Goal: Information Seeking & Learning: Check status

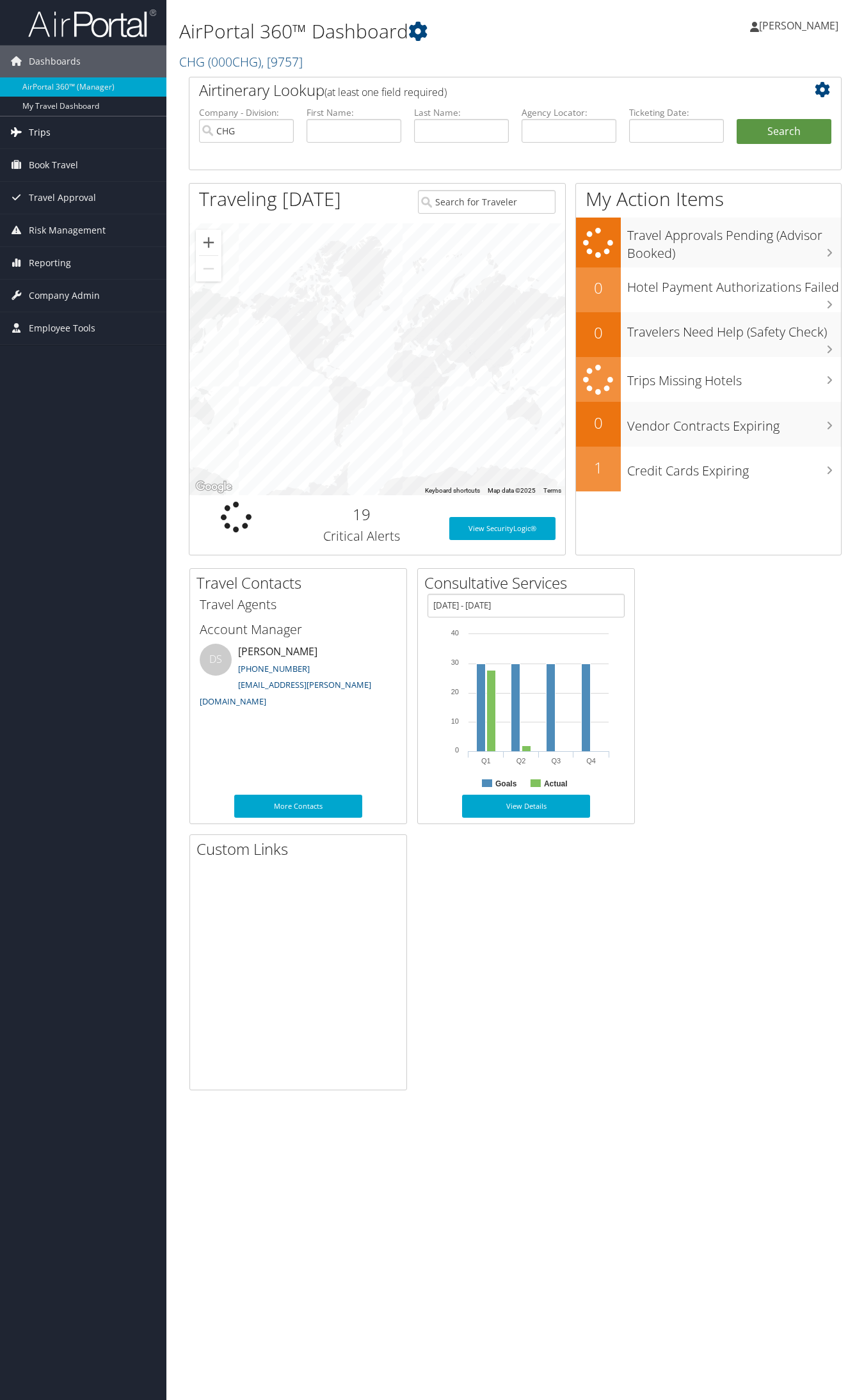
click at [103, 135] on link "Trips" at bounding box center [83, 132] width 167 height 32
click at [93, 158] on link "Airtinerary® Lookup" at bounding box center [83, 158] width 167 height 19
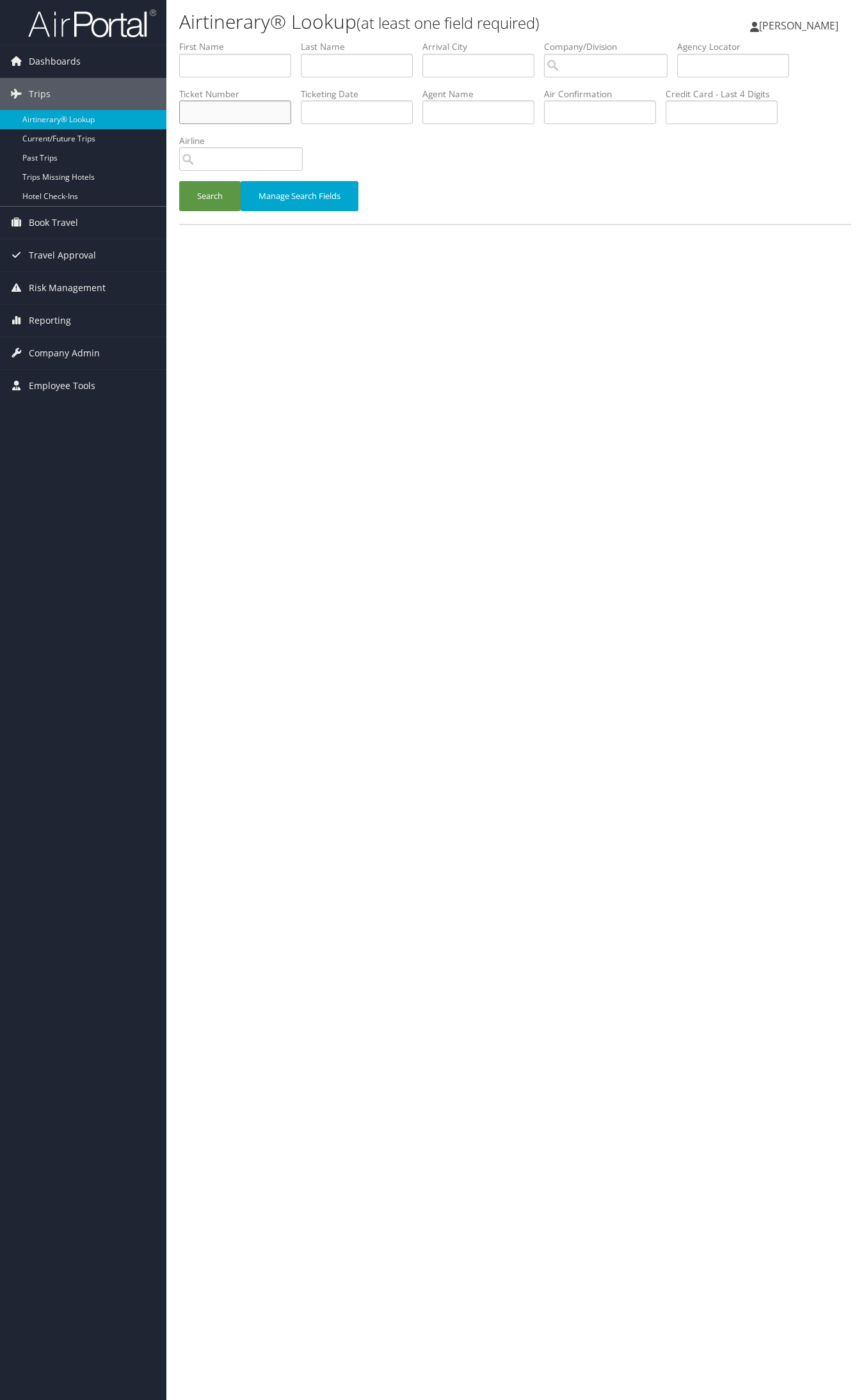
click at [211, 106] on input "text" at bounding box center [235, 112] width 112 height 23
paste input "0167328555757"
type input "0167328555757"
click at [225, 202] on button "Search" at bounding box center [209, 196] width 61 height 30
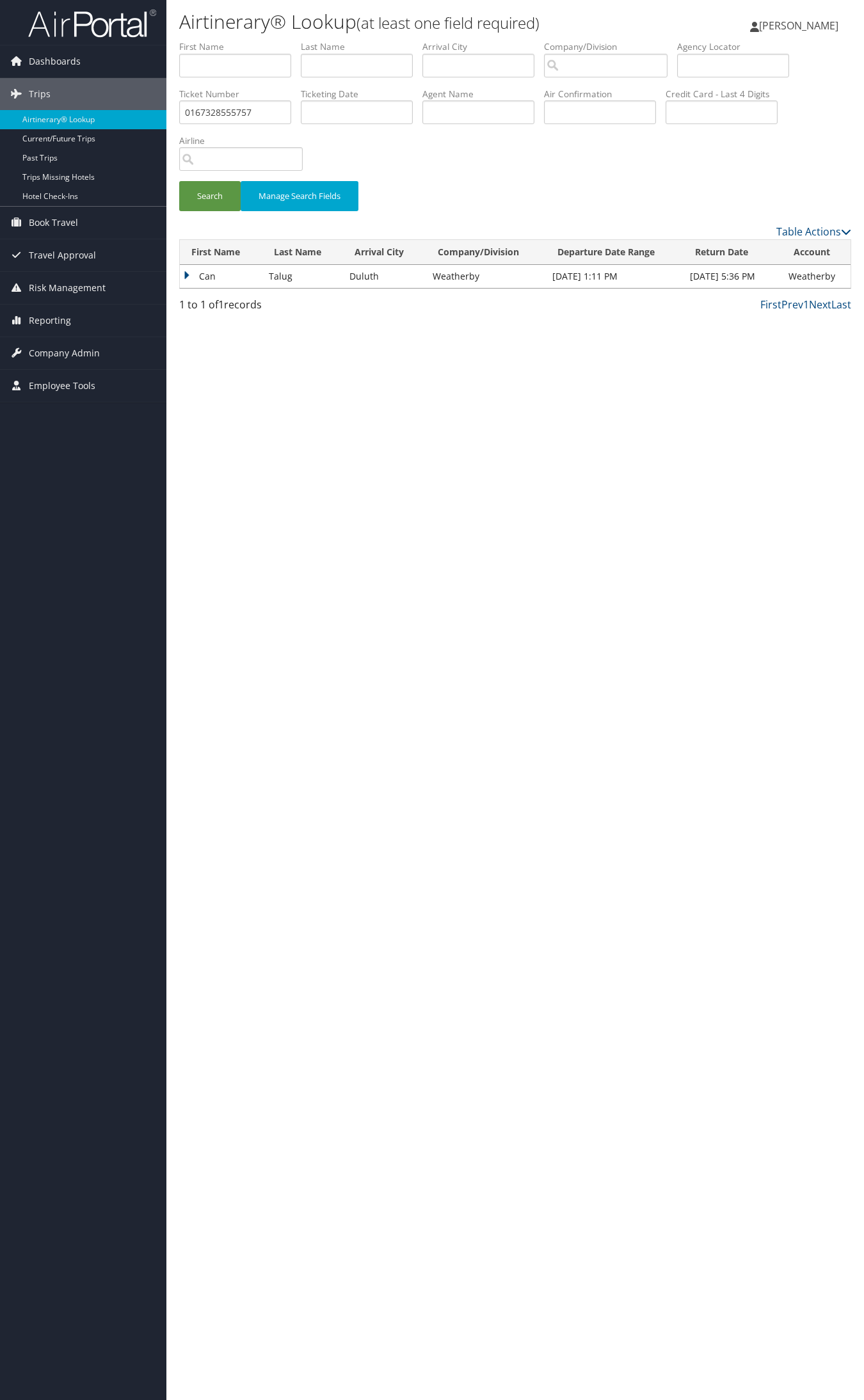
click at [211, 271] on td "Can" at bounding box center [221, 276] width 83 height 23
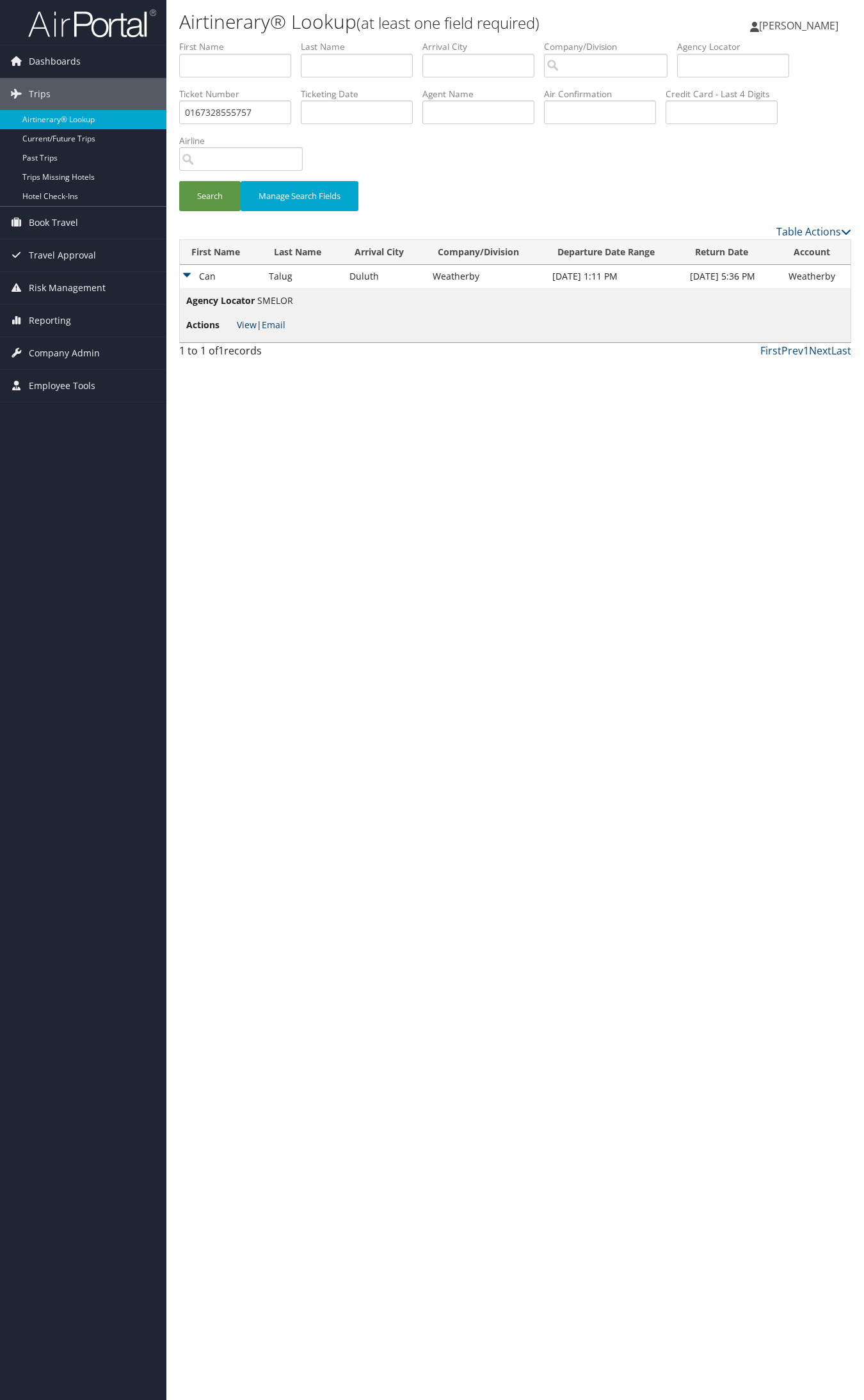
click at [248, 328] on link "View" at bounding box center [246, 325] width 19 height 12
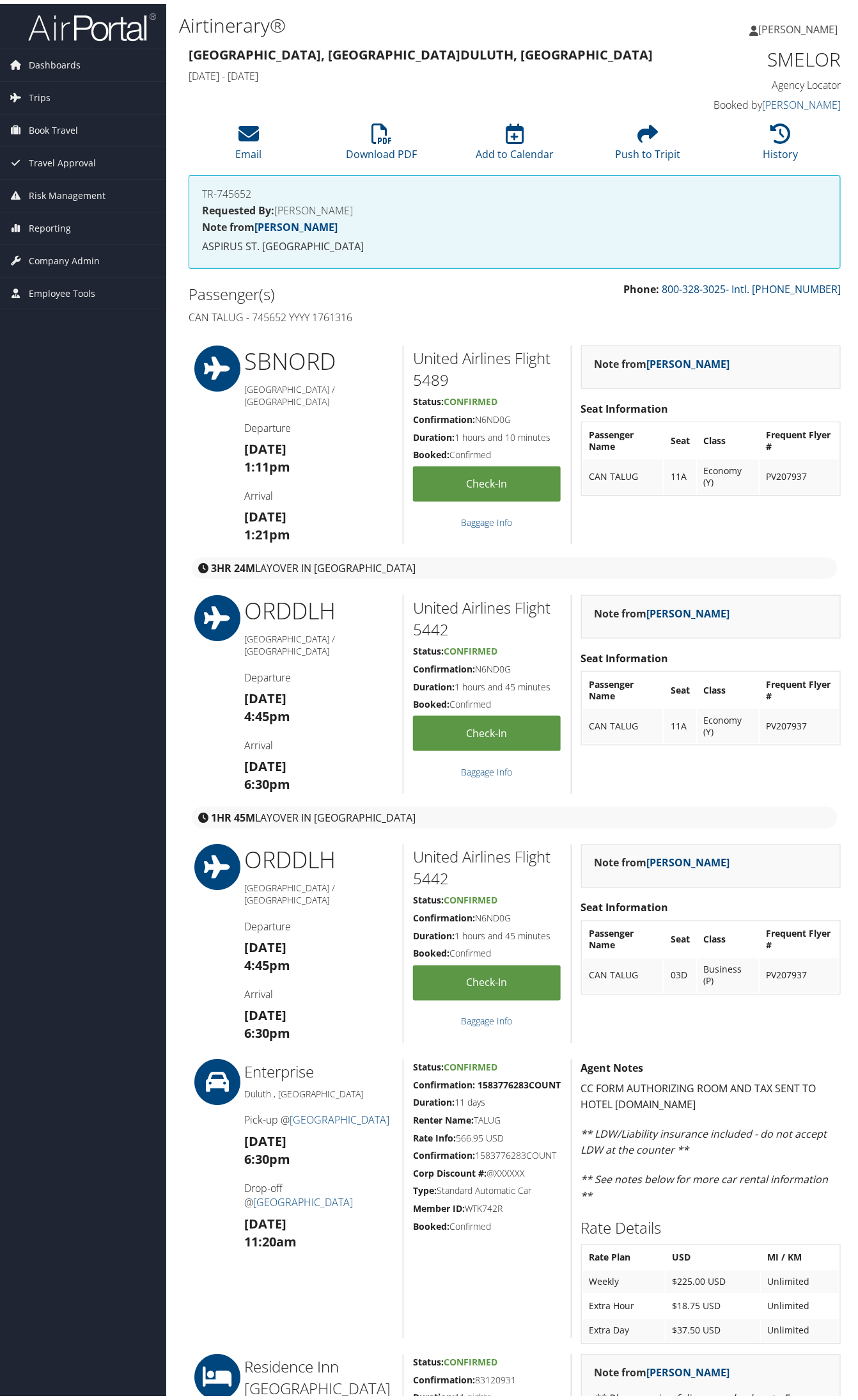
click at [325, 314] on h4 "Can Talug - 745652 YYYY 1761316" at bounding box center [347, 314] width 317 height 14
copy h4 "1761316"
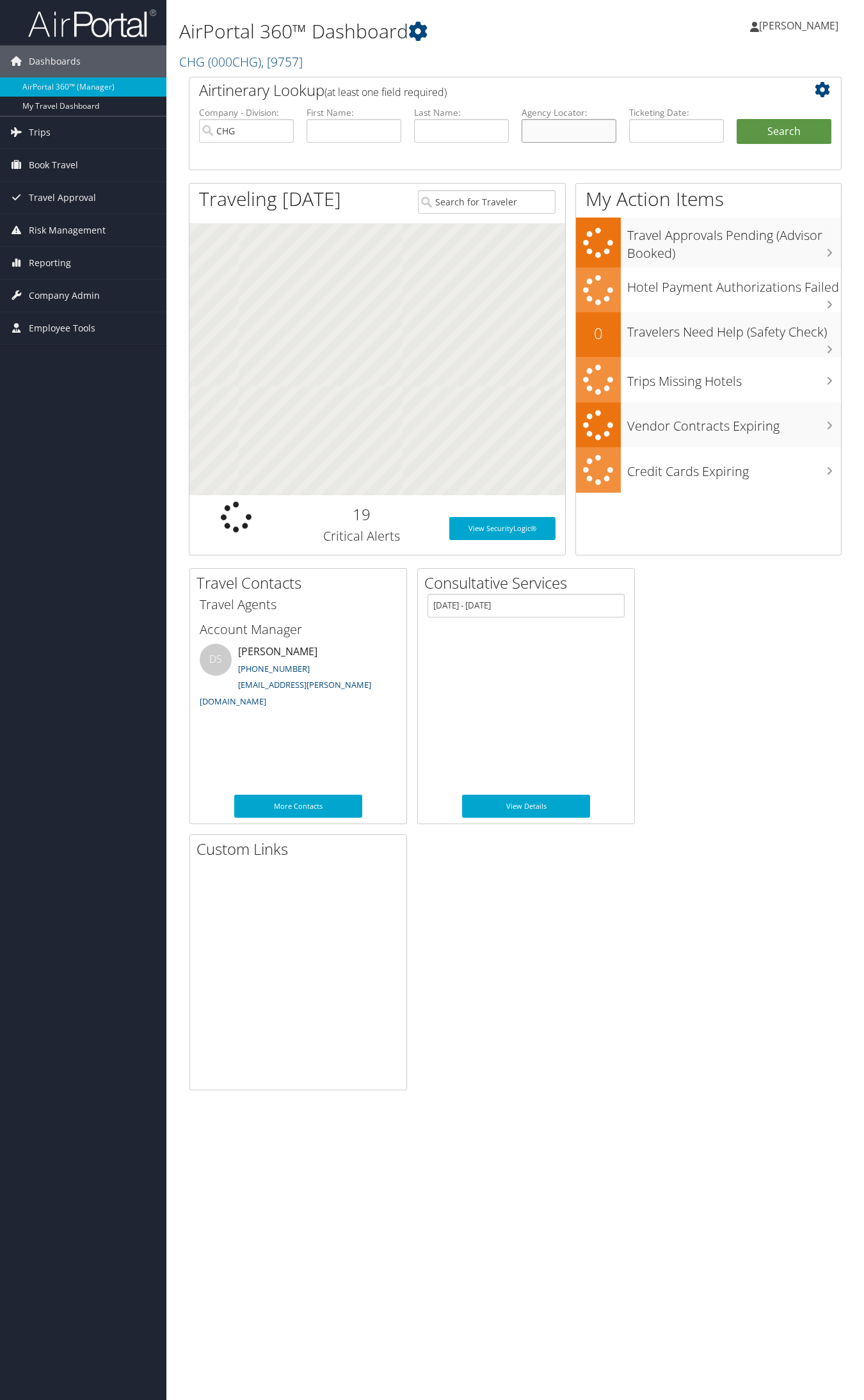
click at [557, 128] on input "text" at bounding box center [569, 131] width 95 height 23
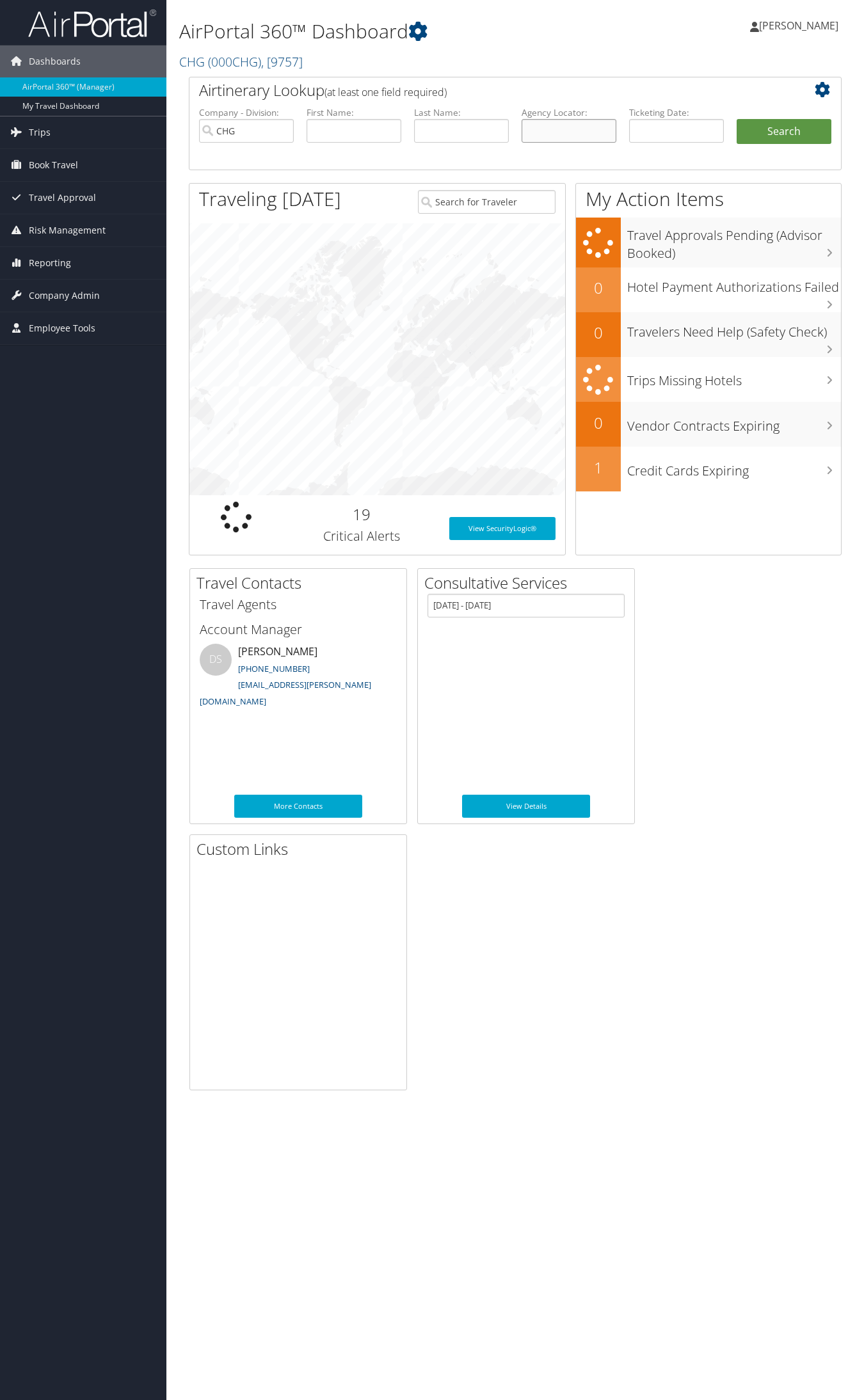
paste input "ALSTDQ"
type input "ALSTDQ"
click at [736, 119] on button "Search" at bounding box center [784, 132] width 95 height 26
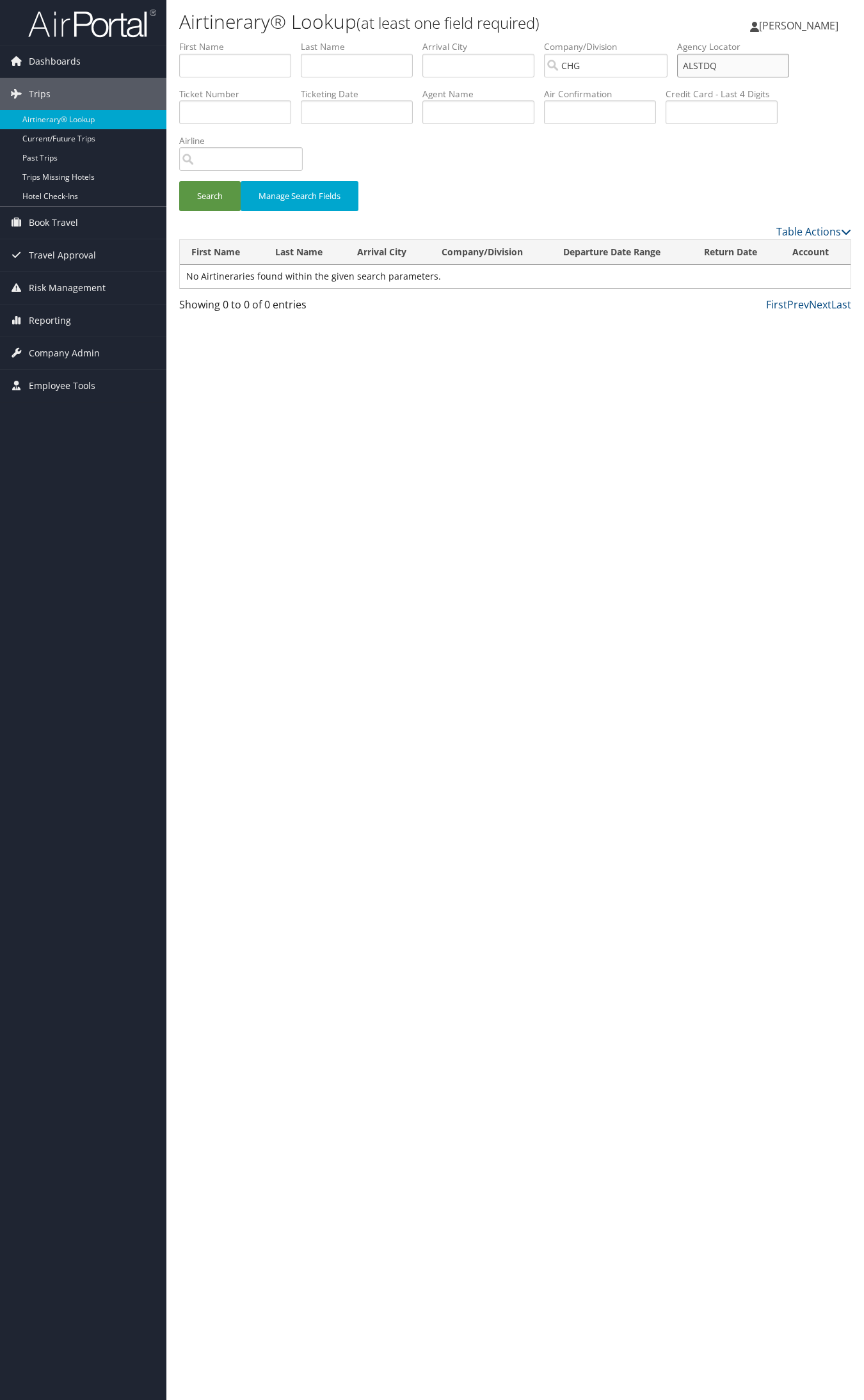
click at [718, 65] on input "ALSTDQ" at bounding box center [733, 65] width 112 height 23
click at [179, 181] on button "Search" at bounding box center [209, 196] width 61 height 30
click at [234, 279] on td "Abigael" at bounding box center [220, 276] width 81 height 23
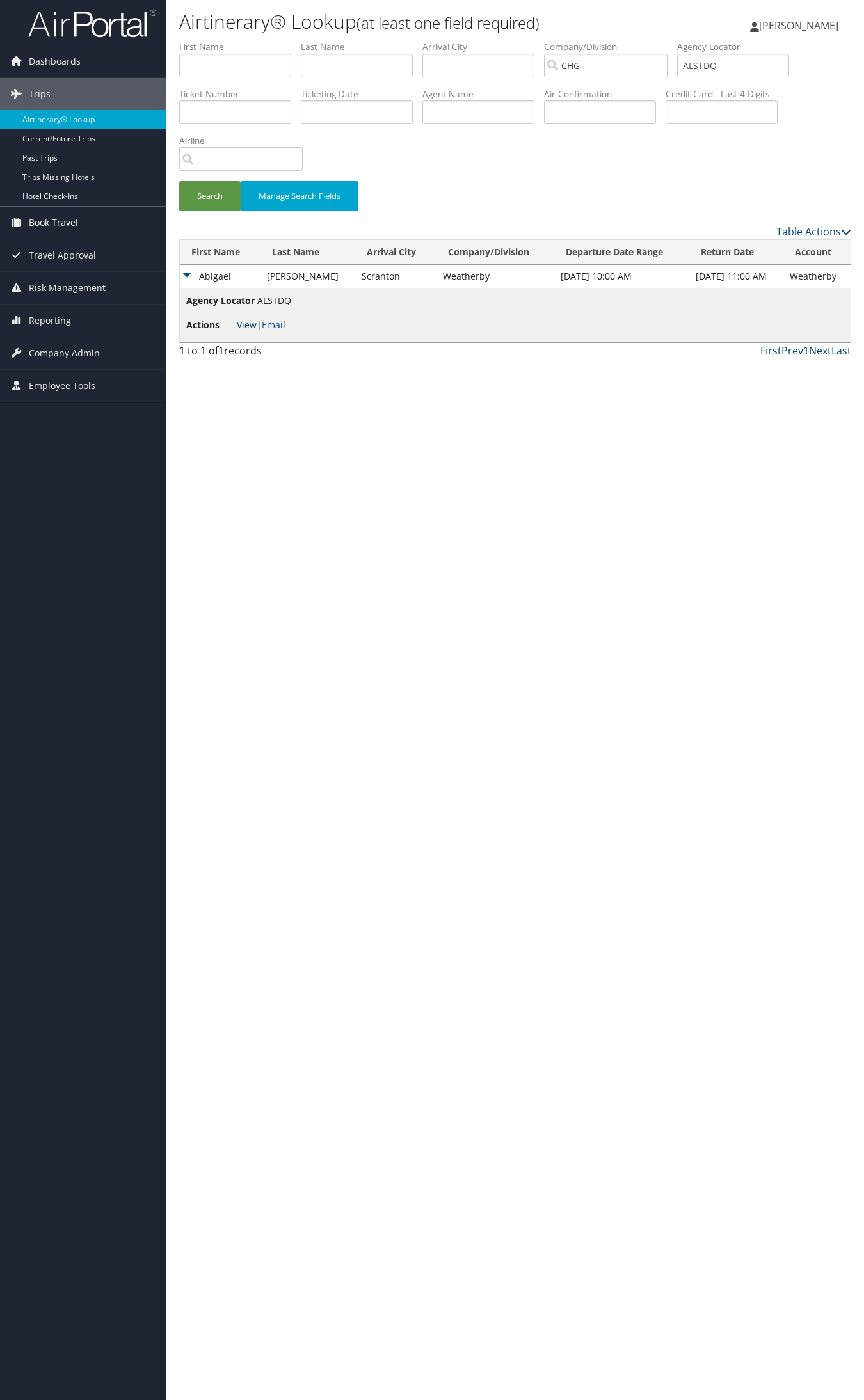
click at [240, 321] on link "View" at bounding box center [246, 325] width 19 height 12
click at [732, 66] on input "ALSTDQ" at bounding box center [733, 65] width 112 height 23
paste input "NAEHEN"
click at [179, 181] on button "Search" at bounding box center [209, 196] width 61 height 30
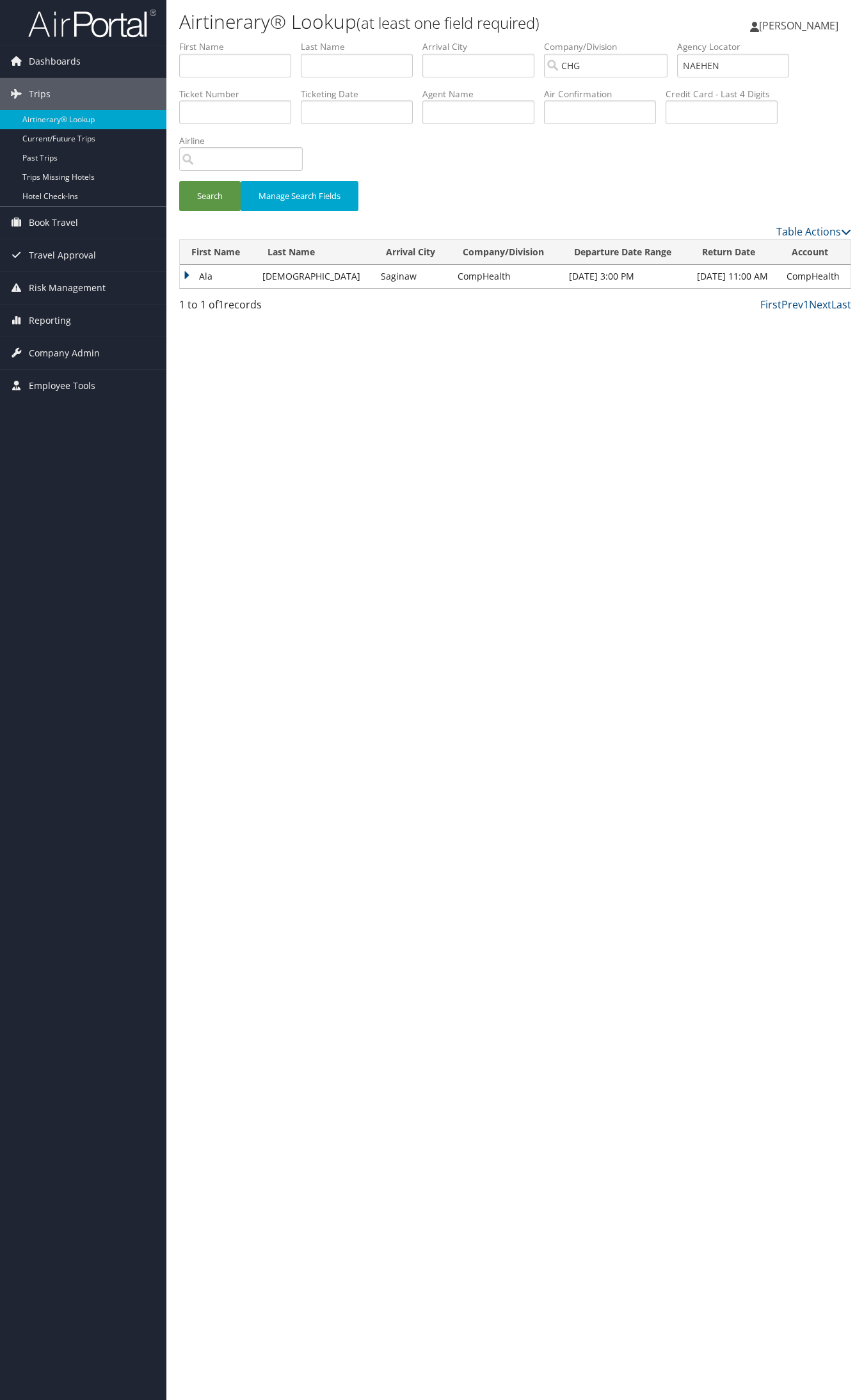
click at [218, 279] on td "Ala" at bounding box center [218, 276] width 76 height 23
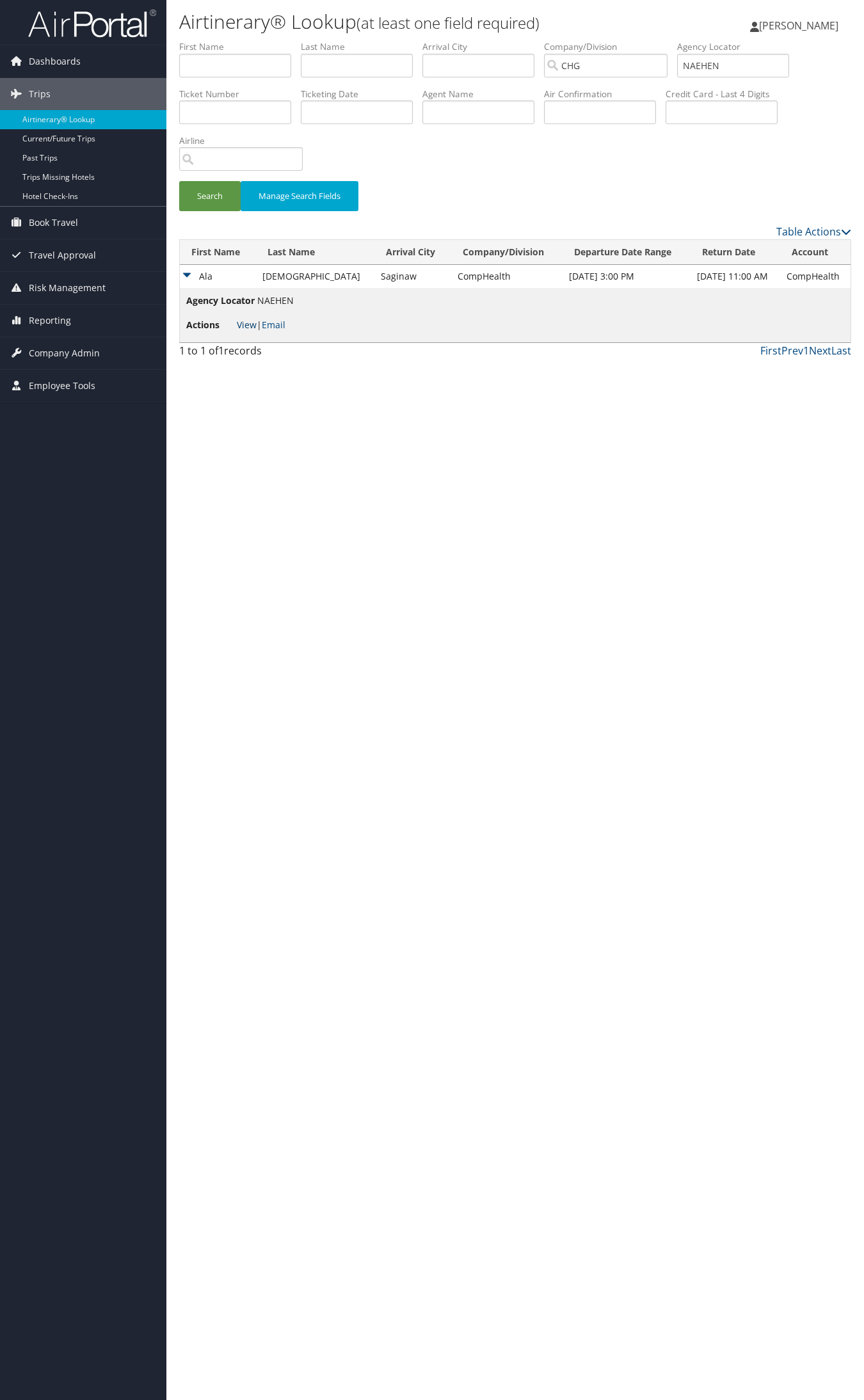
click at [243, 318] on link "View" at bounding box center [246, 325] width 19 height 12
click at [750, 65] on input "NAEHEN" at bounding box center [733, 65] width 112 height 23
paste input "NCVCII"
click at [720, 68] on input "NCVCII" at bounding box center [733, 65] width 112 height 23
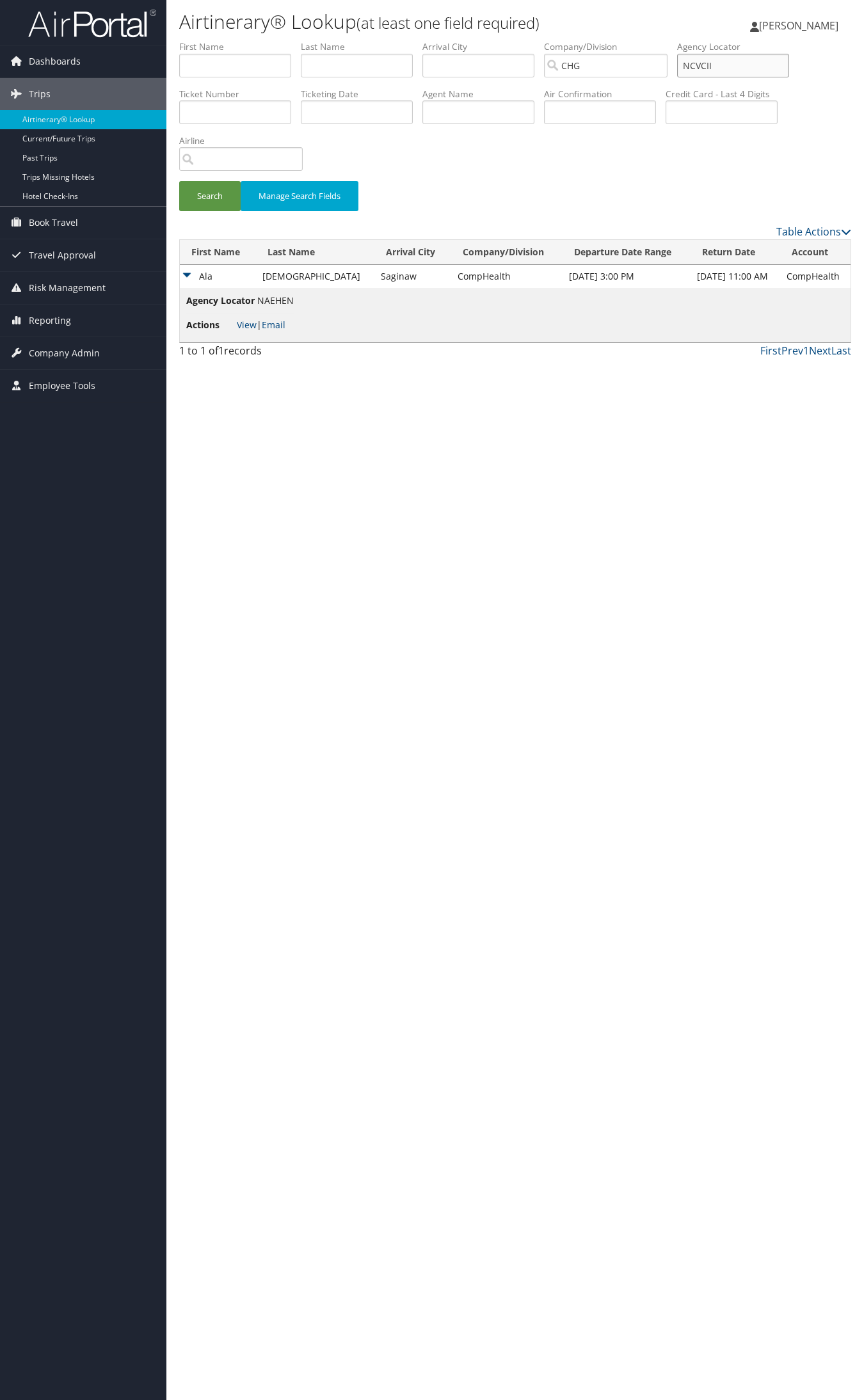
click at [179, 181] on button "Search" at bounding box center [209, 196] width 61 height 30
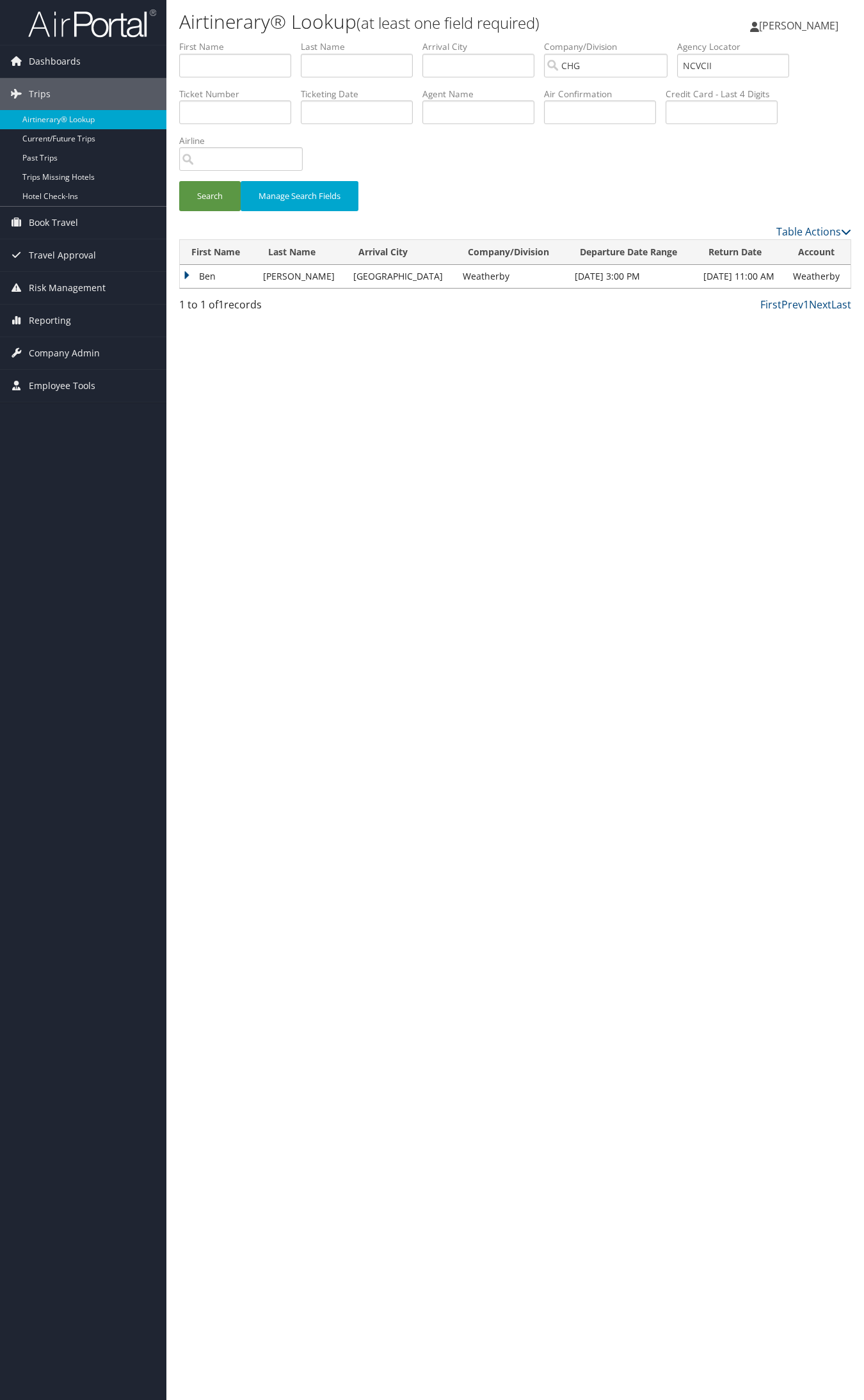
click at [212, 276] on td "Ben" at bounding box center [218, 276] width 77 height 23
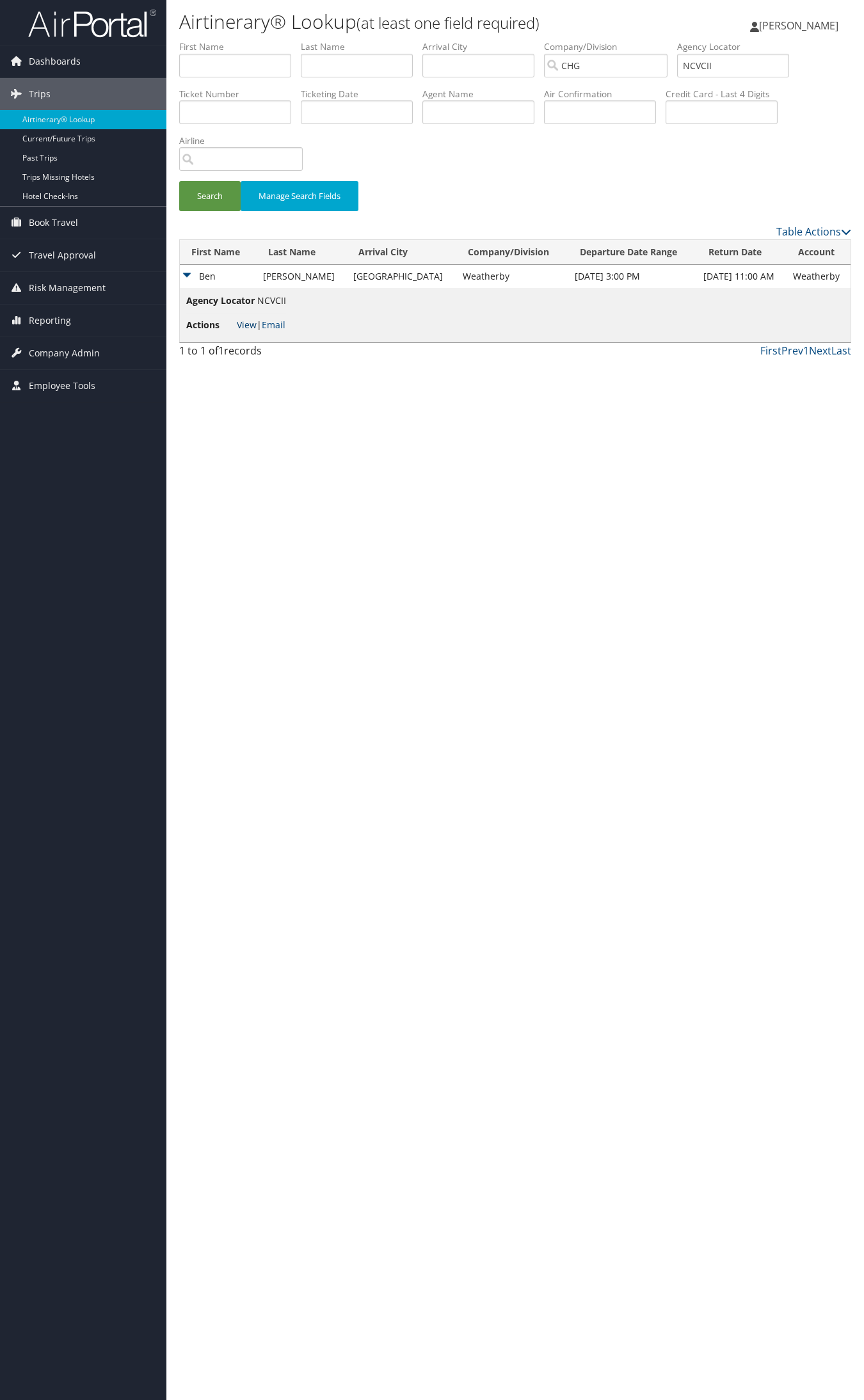
click at [240, 323] on link "View" at bounding box center [246, 325] width 19 height 12
click at [721, 70] on input "NCVCII" at bounding box center [733, 65] width 112 height 23
paste input "XHTRH"
click at [179, 181] on button "Search" at bounding box center [209, 196] width 61 height 30
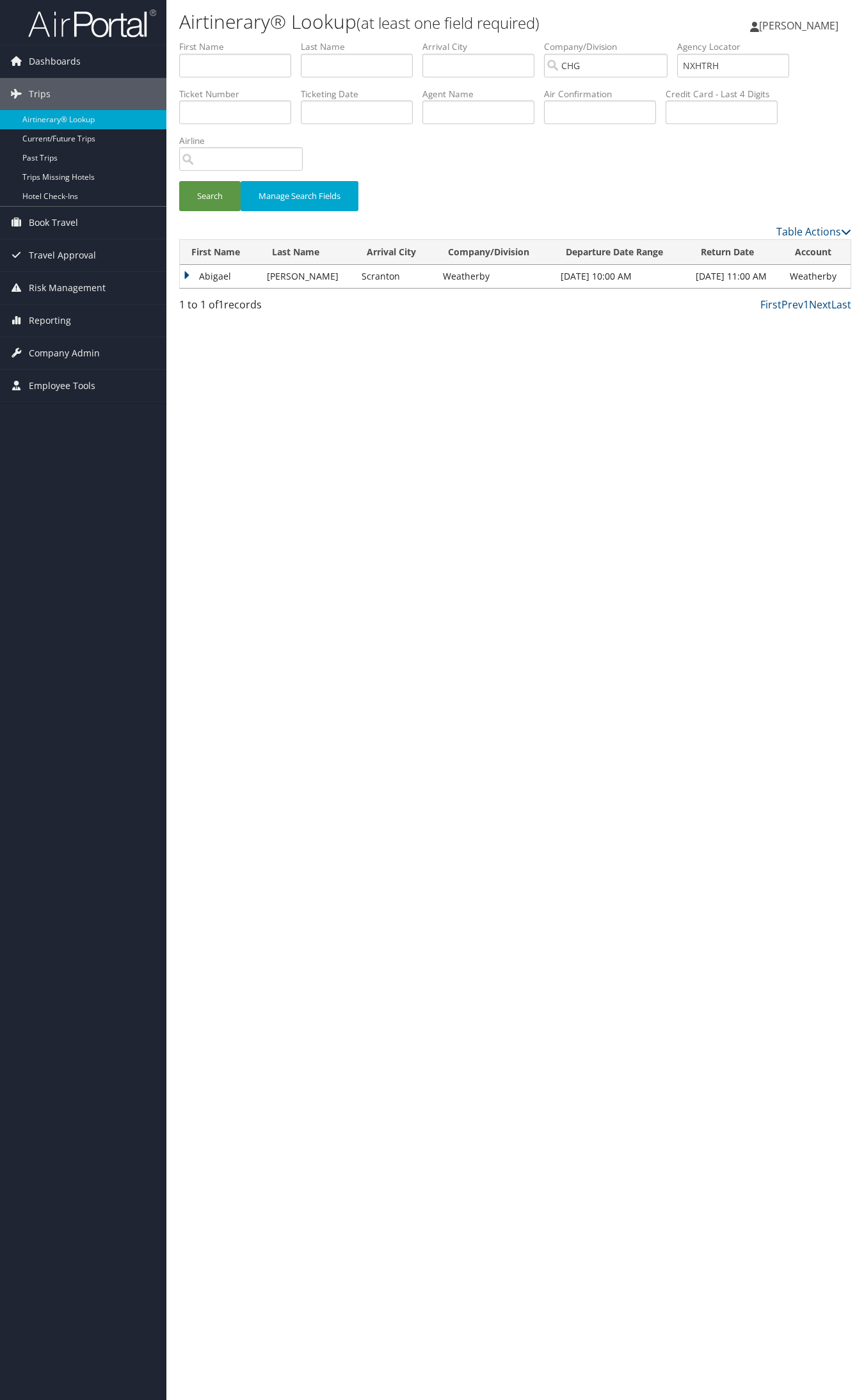
click at [209, 279] on td "Abigael" at bounding box center [220, 276] width 81 height 23
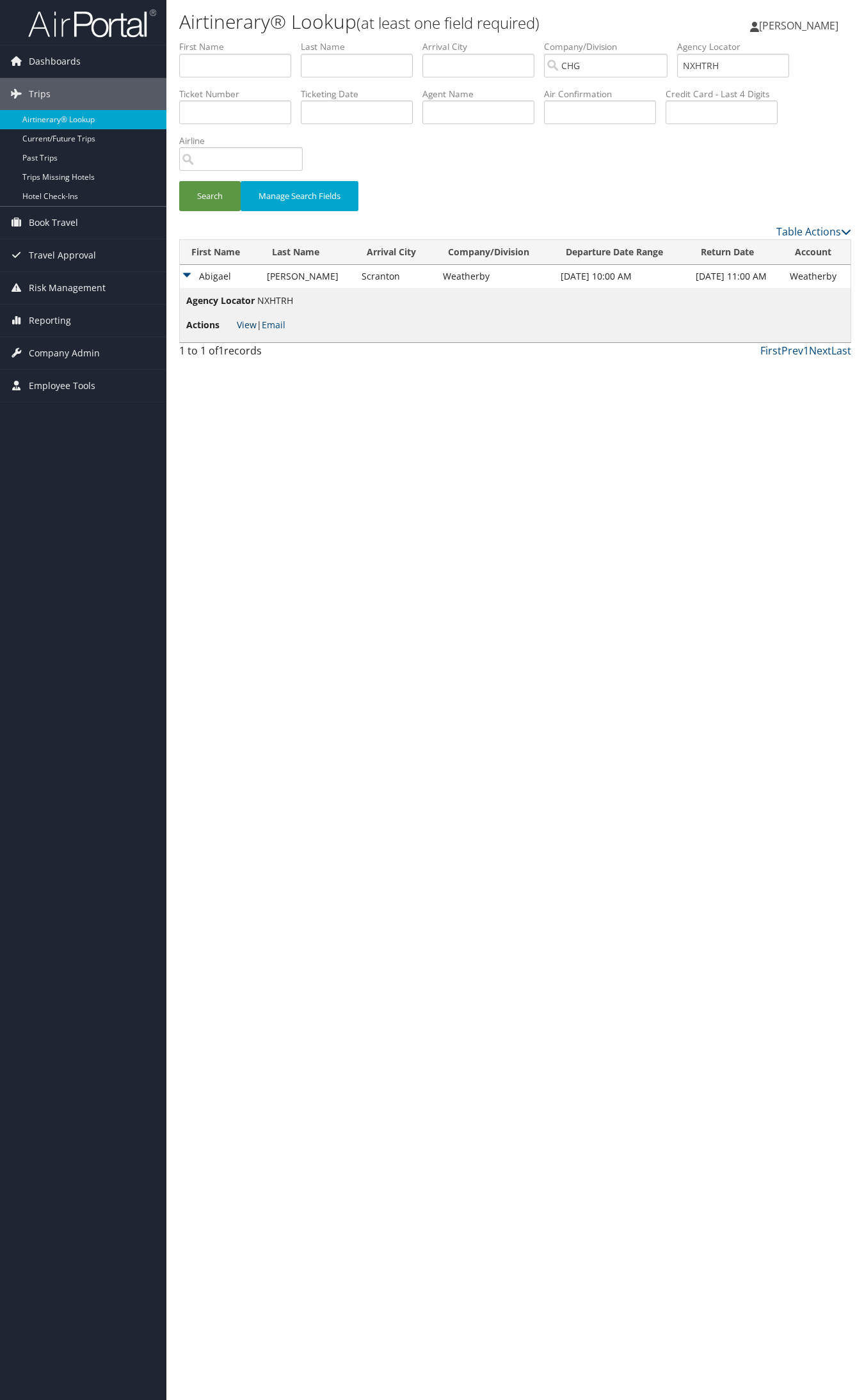
click at [246, 325] on link "View" at bounding box center [246, 325] width 19 height 12
click at [729, 62] on input "NXHTRH" at bounding box center [733, 65] width 112 height 23
paste input "JUUSUS"
click at [179, 181] on button "Search" at bounding box center [209, 196] width 61 height 30
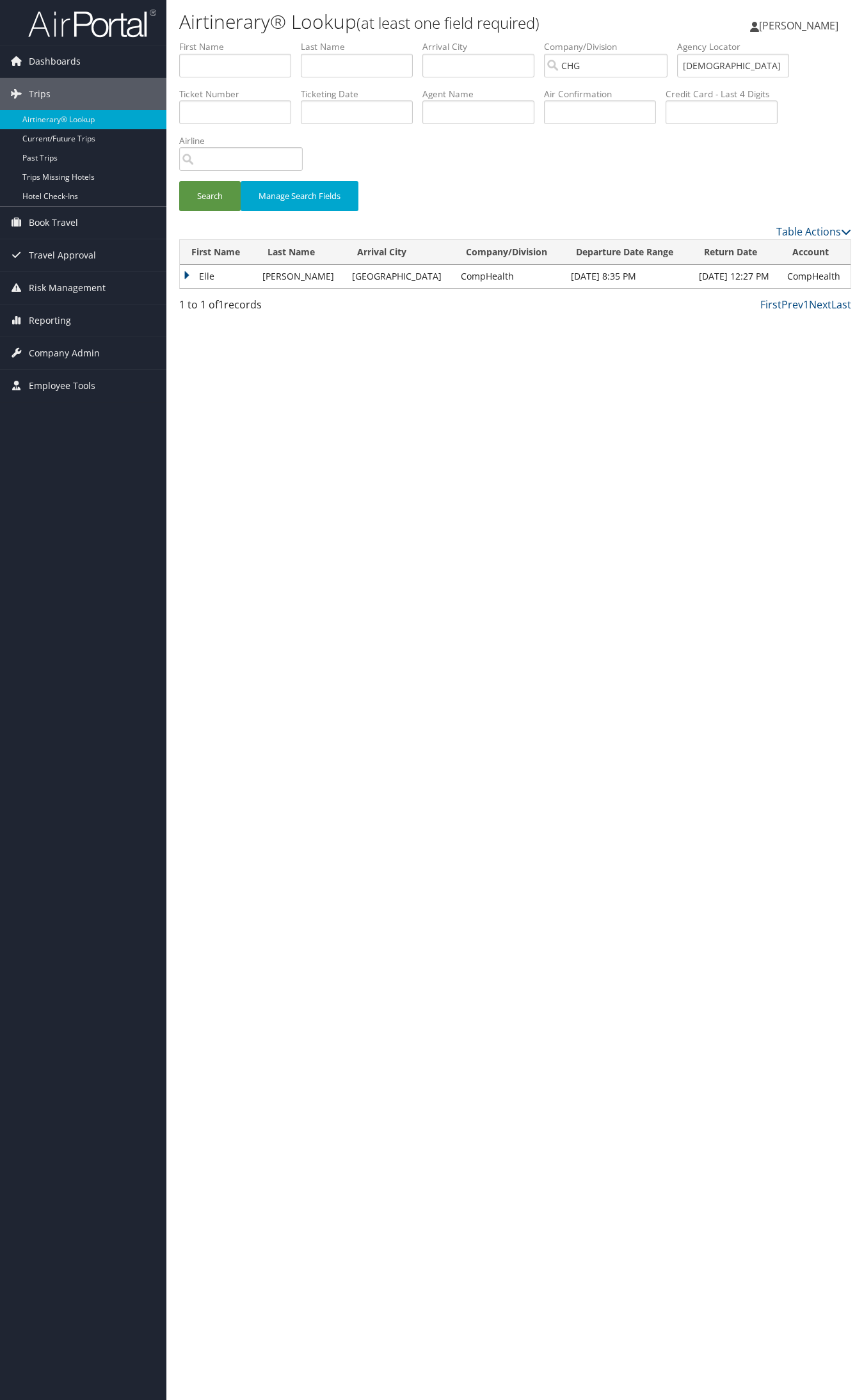
click at [210, 273] on td "Elle" at bounding box center [218, 276] width 76 height 23
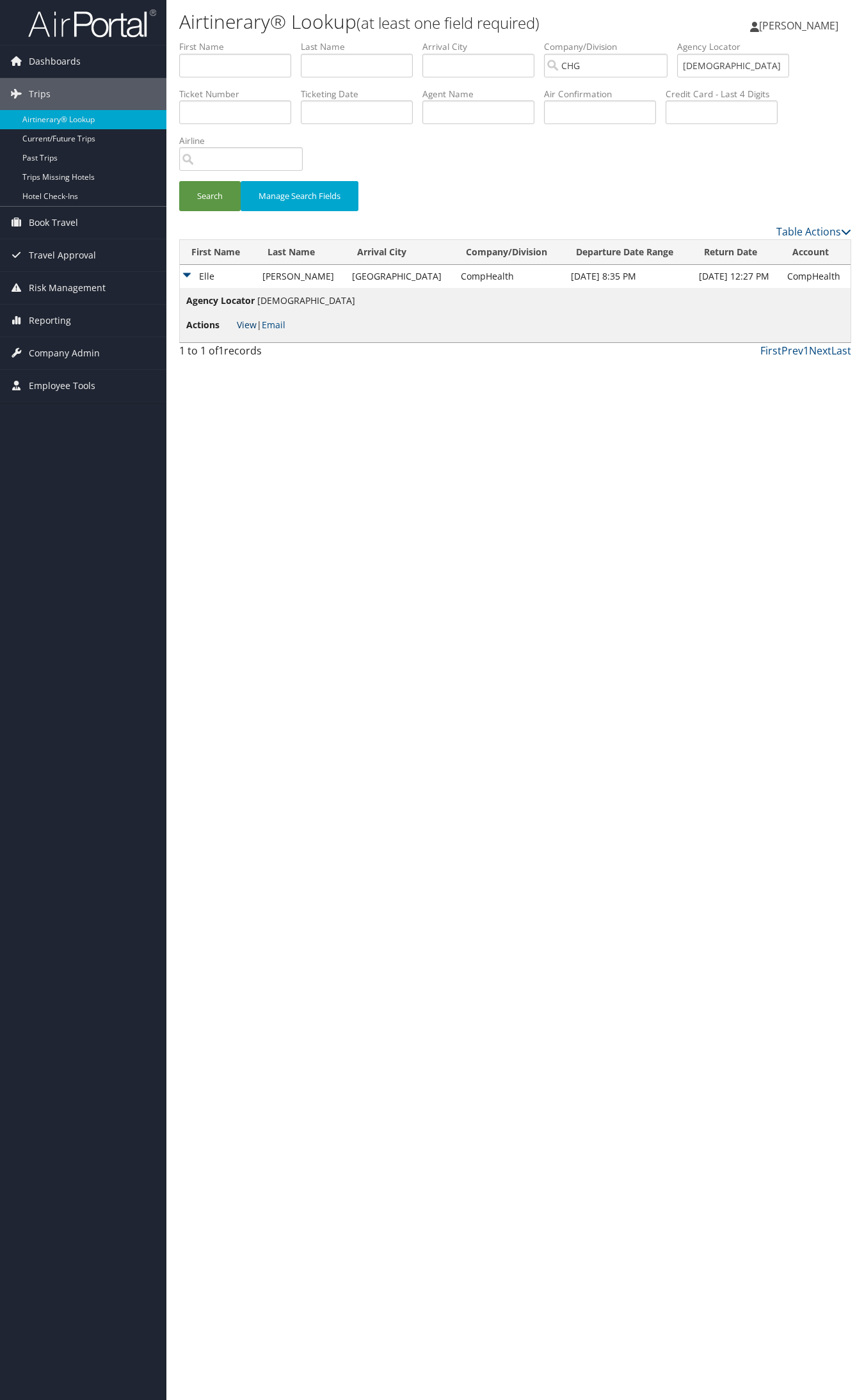
click at [248, 324] on link "View" at bounding box center [246, 325] width 19 height 12
click at [718, 68] on input "JUUSUS" at bounding box center [733, 65] width 112 height 23
paste input "MOCUZ"
click at [179, 181] on button "Search" at bounding box center [209, 196] width 61 height 30
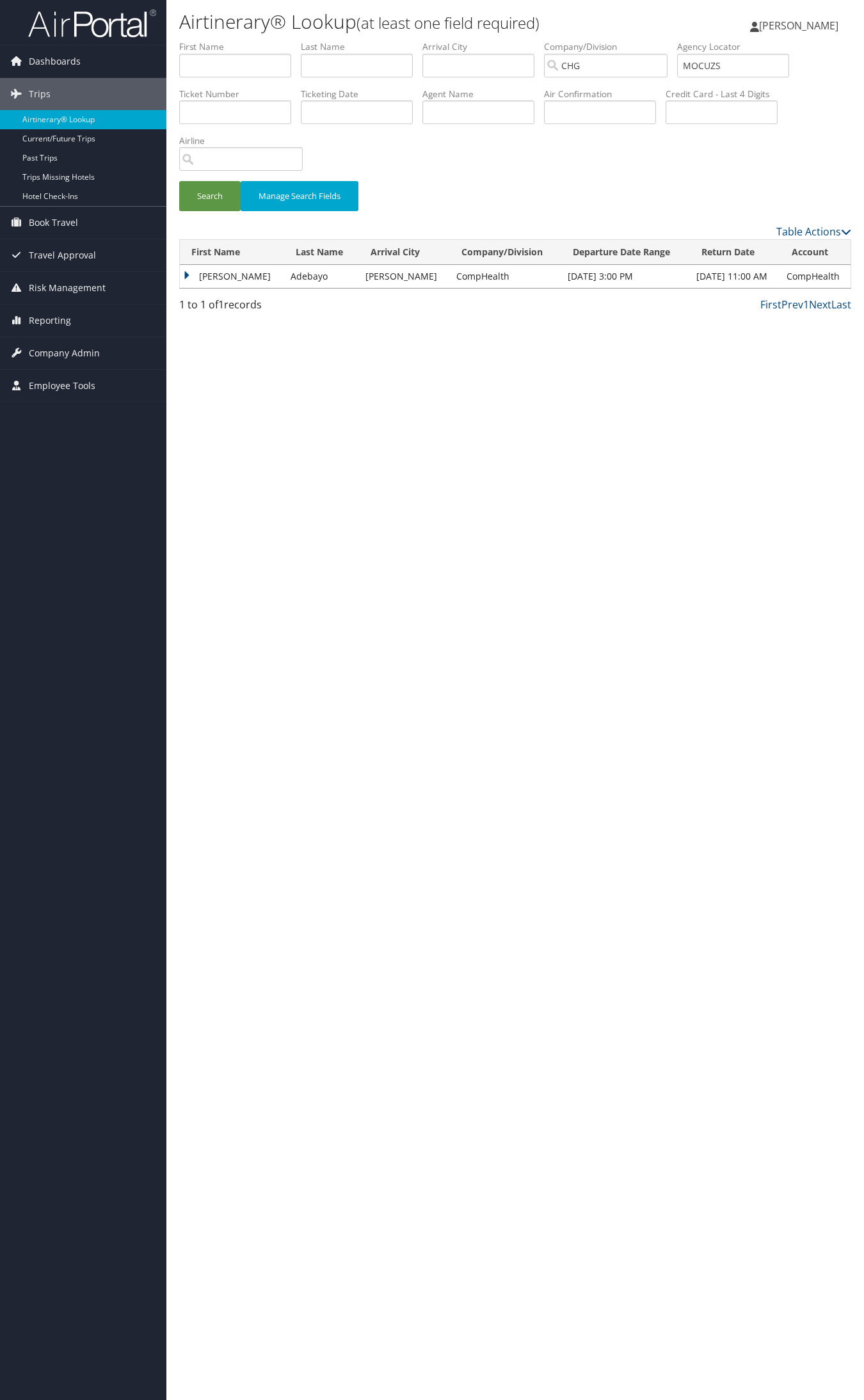
click at [239, 269] on td "Benjamin" at bounding box center [232, 276] width 104 height 23
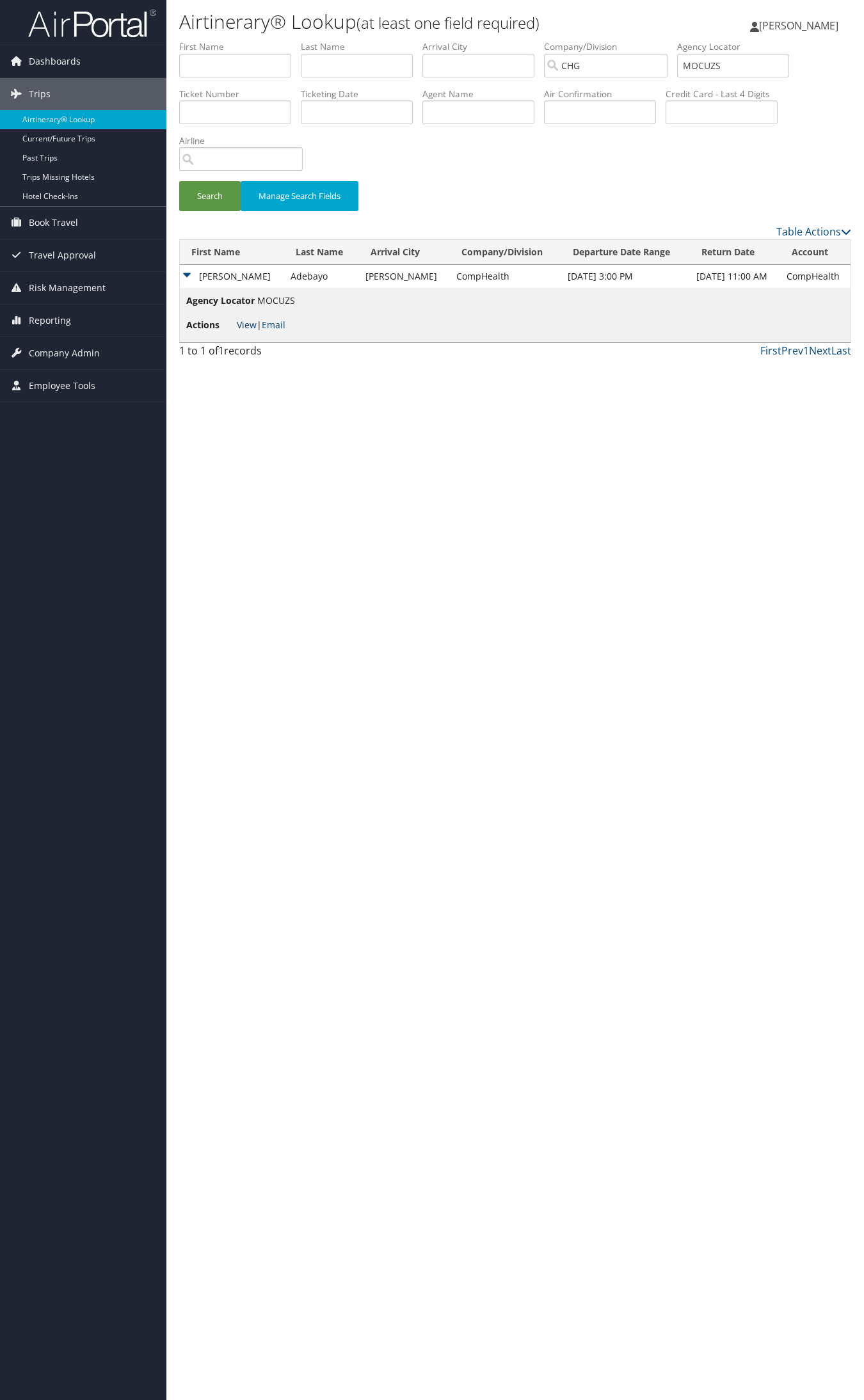
click at [244, 320] on link "View" at bounding box center [246, 325] width 19 height 12
click at [733, 64] on input "MOCUZS" at bounding box center [733, 65] width 112 height 23
paste input "LXTDJY"
click at [179, 181] on button "Search" at bounding box center [209, 196] width 61 height 30
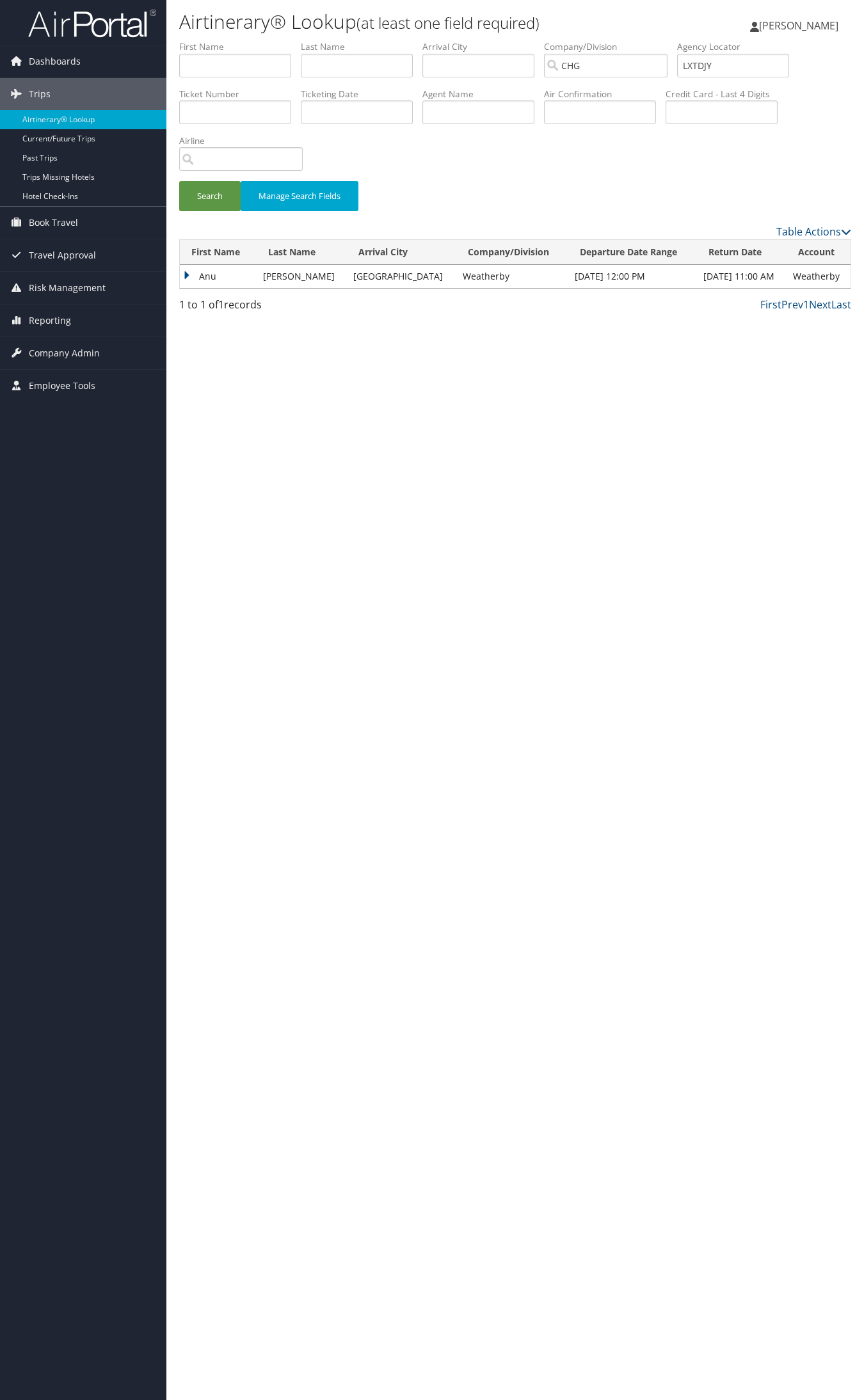
click at [207, 267] on td "Anu" at bounding box center [218, 276] width 77 height 23
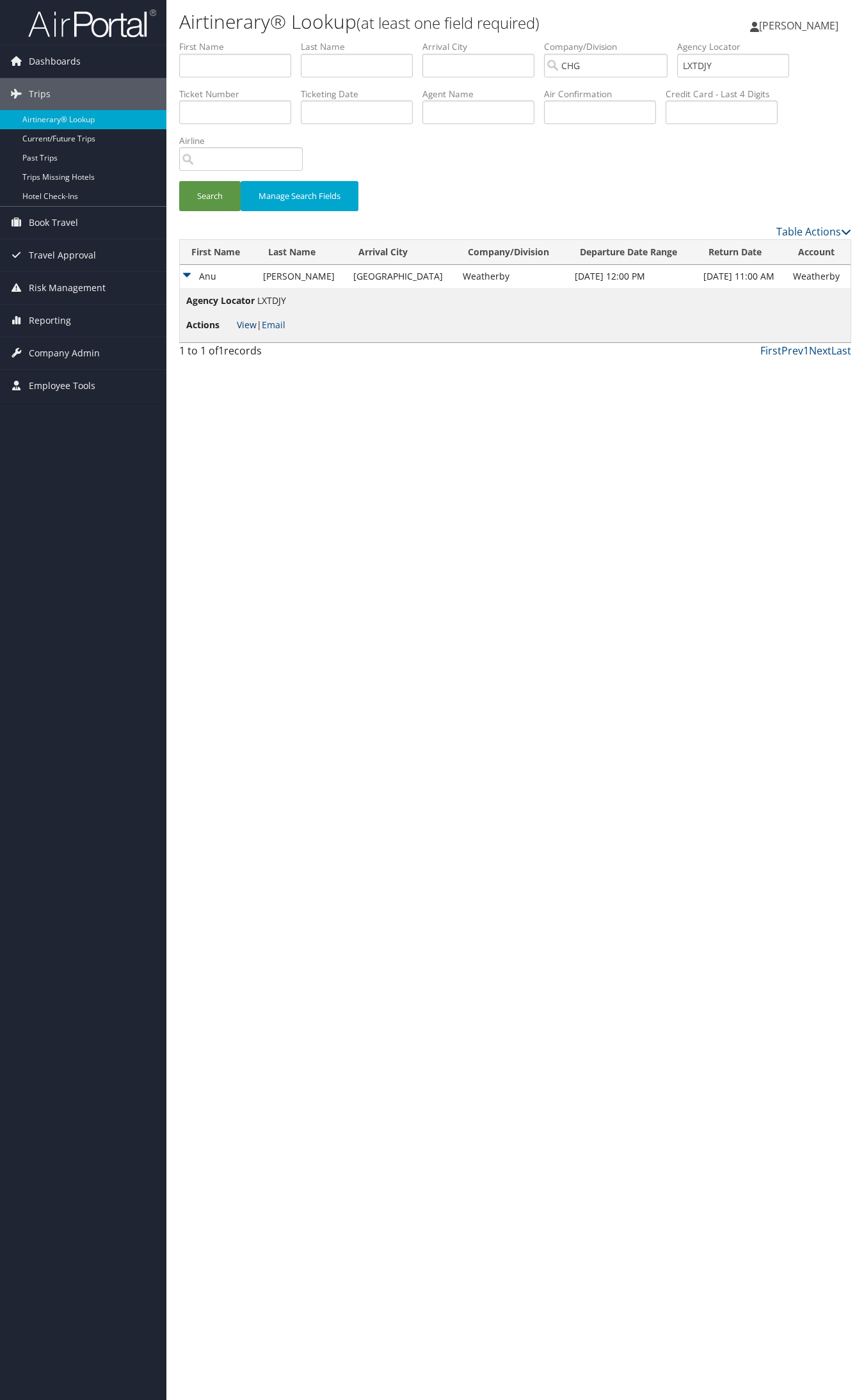
click at [248, 320] on link "View" at bounding box center [246, 325] width 19 height 12
click at [733, 54] on input "LXTDJY" at bounding box center [733, 65] width 112 height 23
click at [746, 63] on input "LXTDJY" at bounding box center [733, 65] width 112 height 23
paste input "WJCYT"
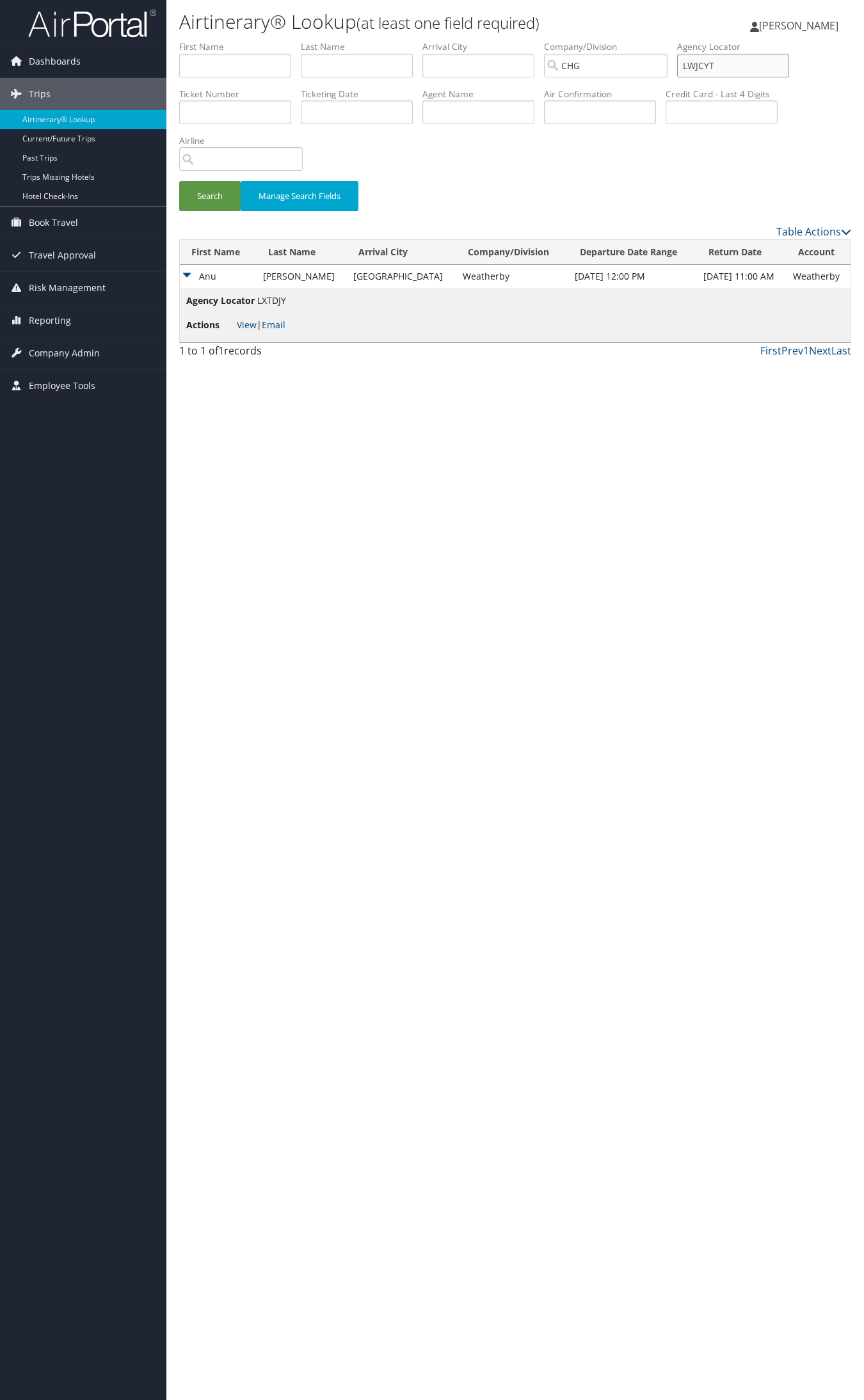
click at [179, 181] on button "Search" at bounding box center [209, 196] width 61 height 30
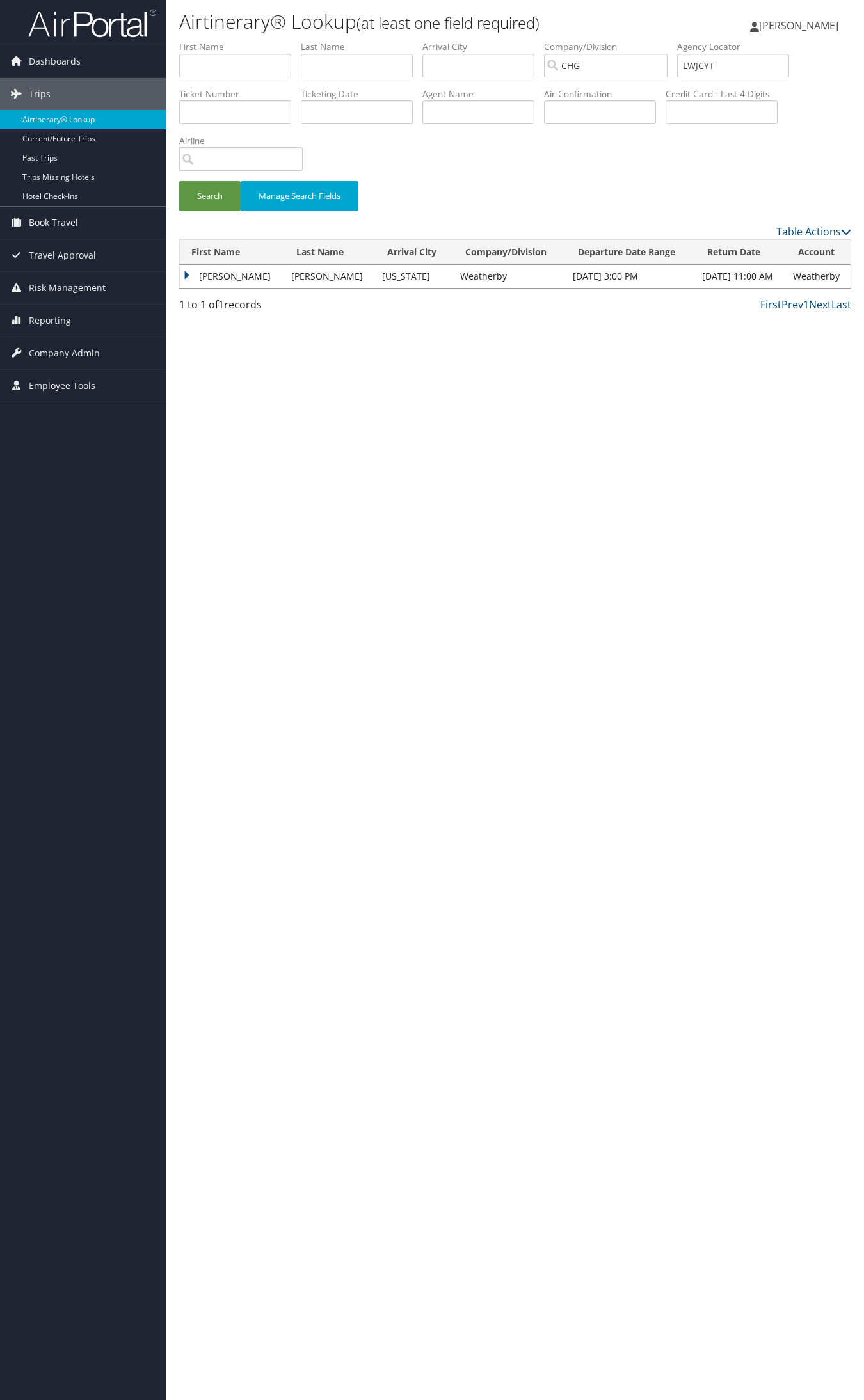
click at [216, 277] on td "Lin" at bounding box center [232, 276] width 105 height 23
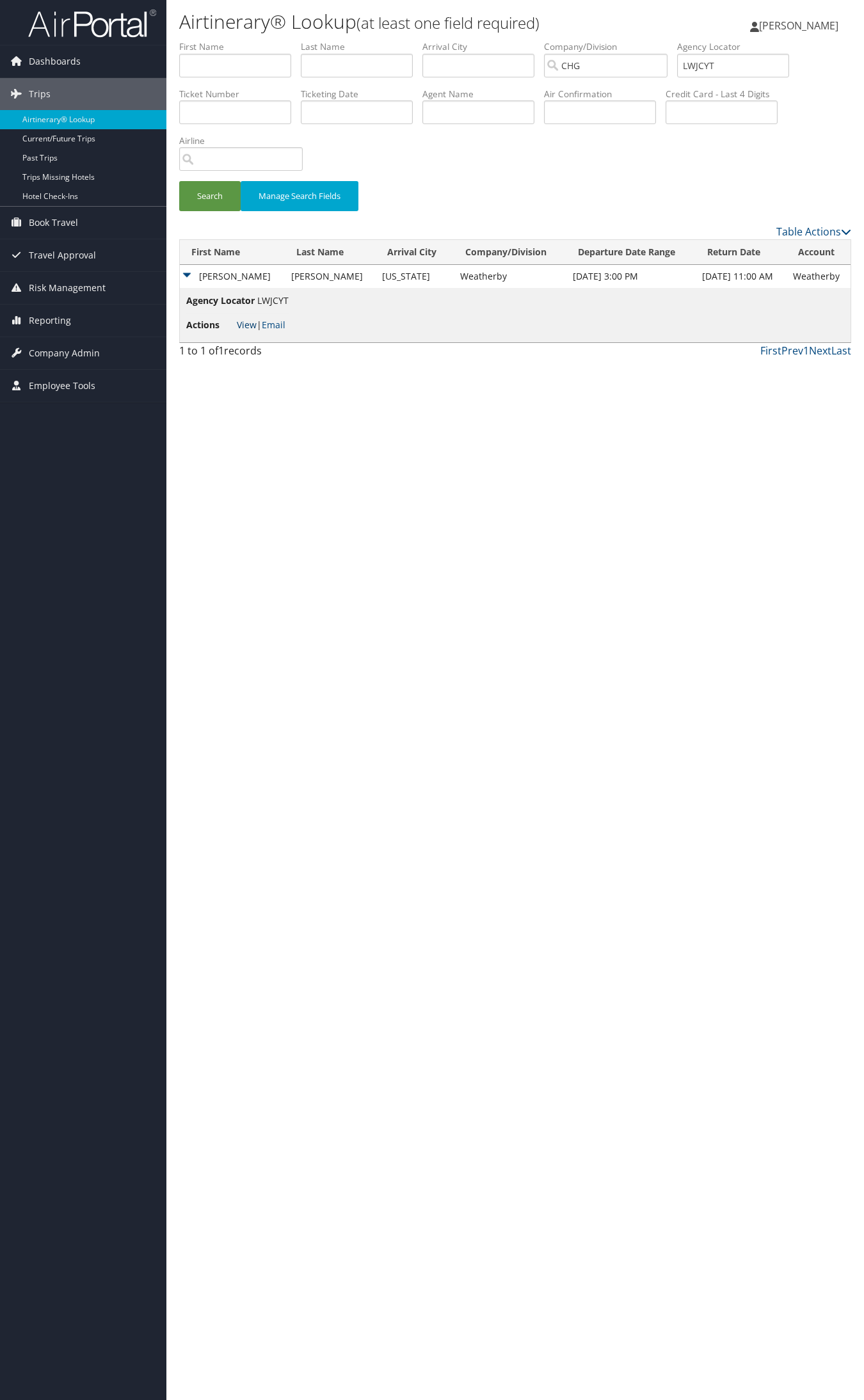
click at [239, 323] on link "View" at bounding box center [246, 325] width 19 height 12
click at [763, 54] on input "LWJCYT" at bounding box center [733, 65] width 112 height 23
paste input "NROEHI"
click at [179, 181] on button "Search" at bounding box center [209, 196] width 61 height 30
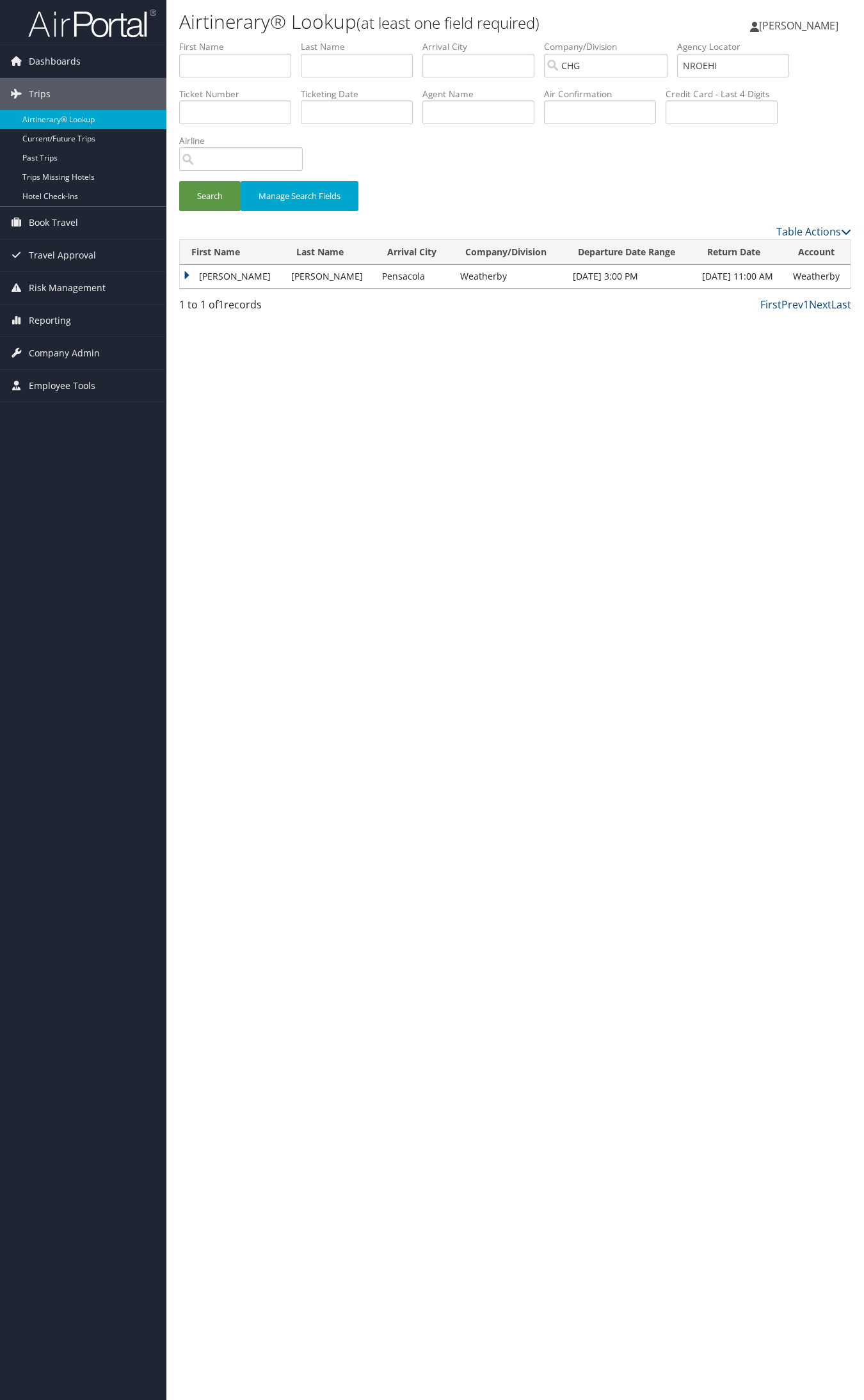
click at [219, 269] on td "Christopher" at bounding box center [232, 276] width 105 height 23
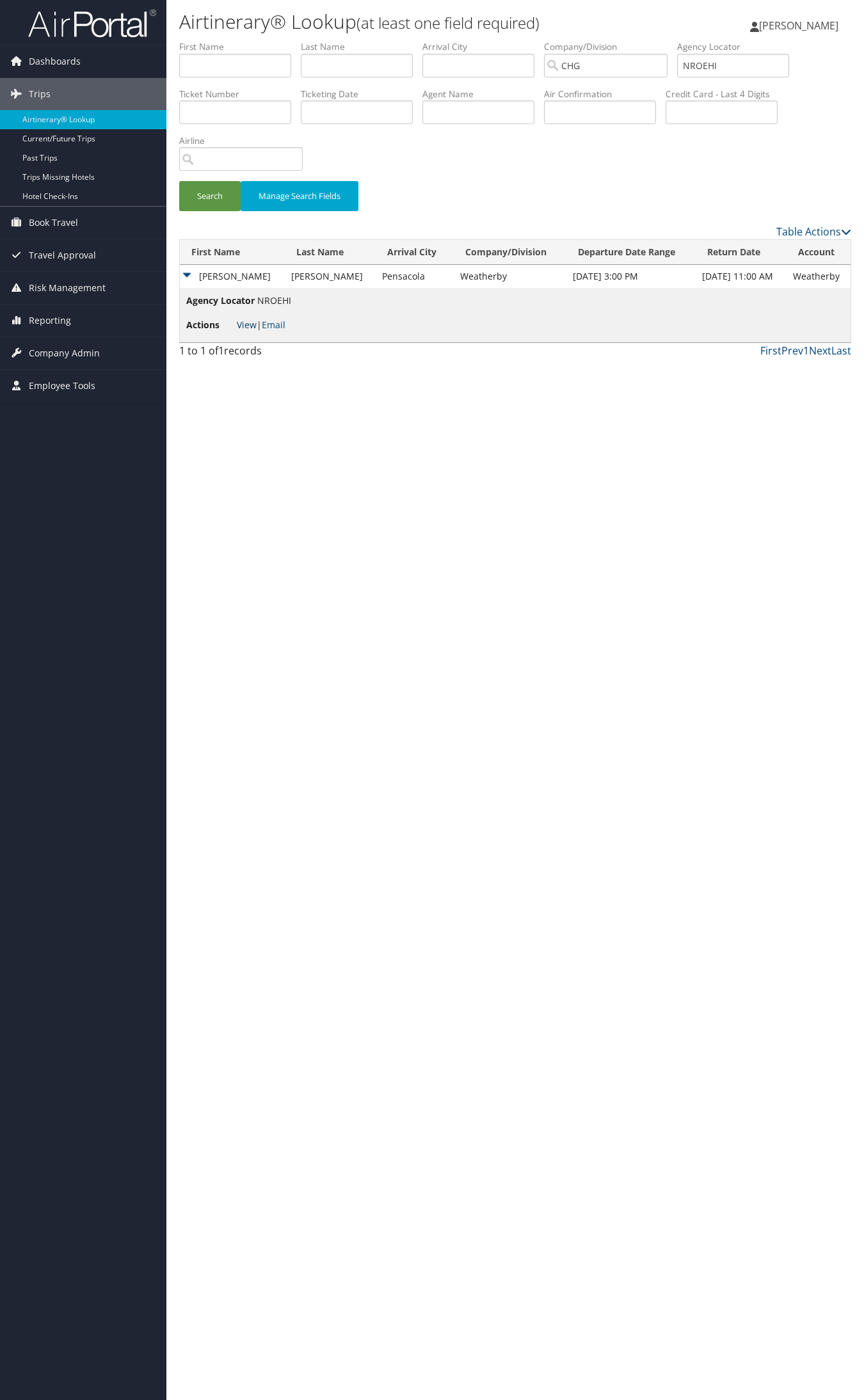
click at [250, 326] on link "View" at bounding box center [246, 325] width 19 height 12
click at [739, 66] on input "NROEHI" at bounding box center [733, 65] width 112 height 23
paste input "ODGZQ"
click at [179, 181] on button "Search" at bounding box center [209, 196] width 61 height 30
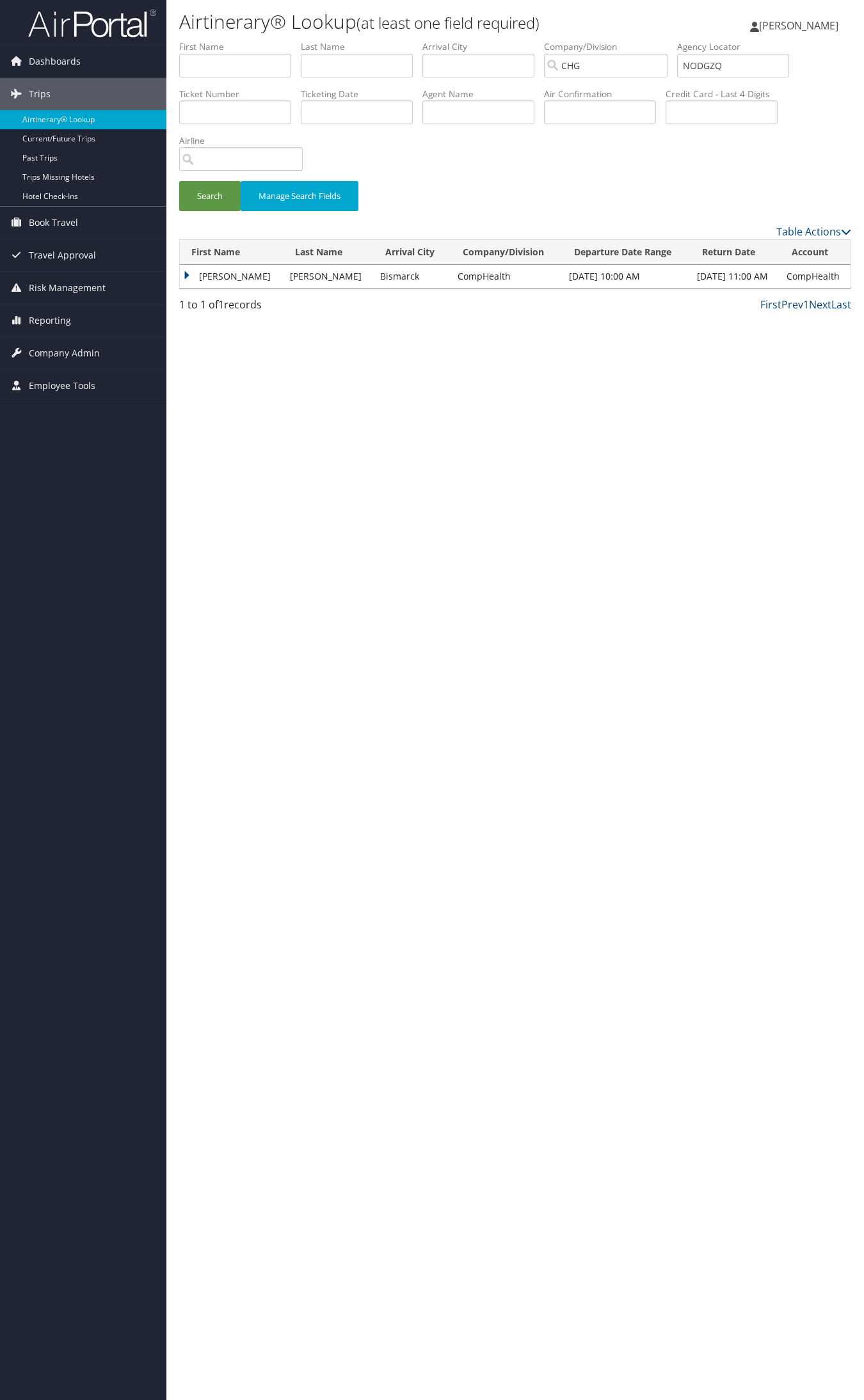
click at [219, 270] on td "James" at bounding box center [231, 276] width 104 height 23
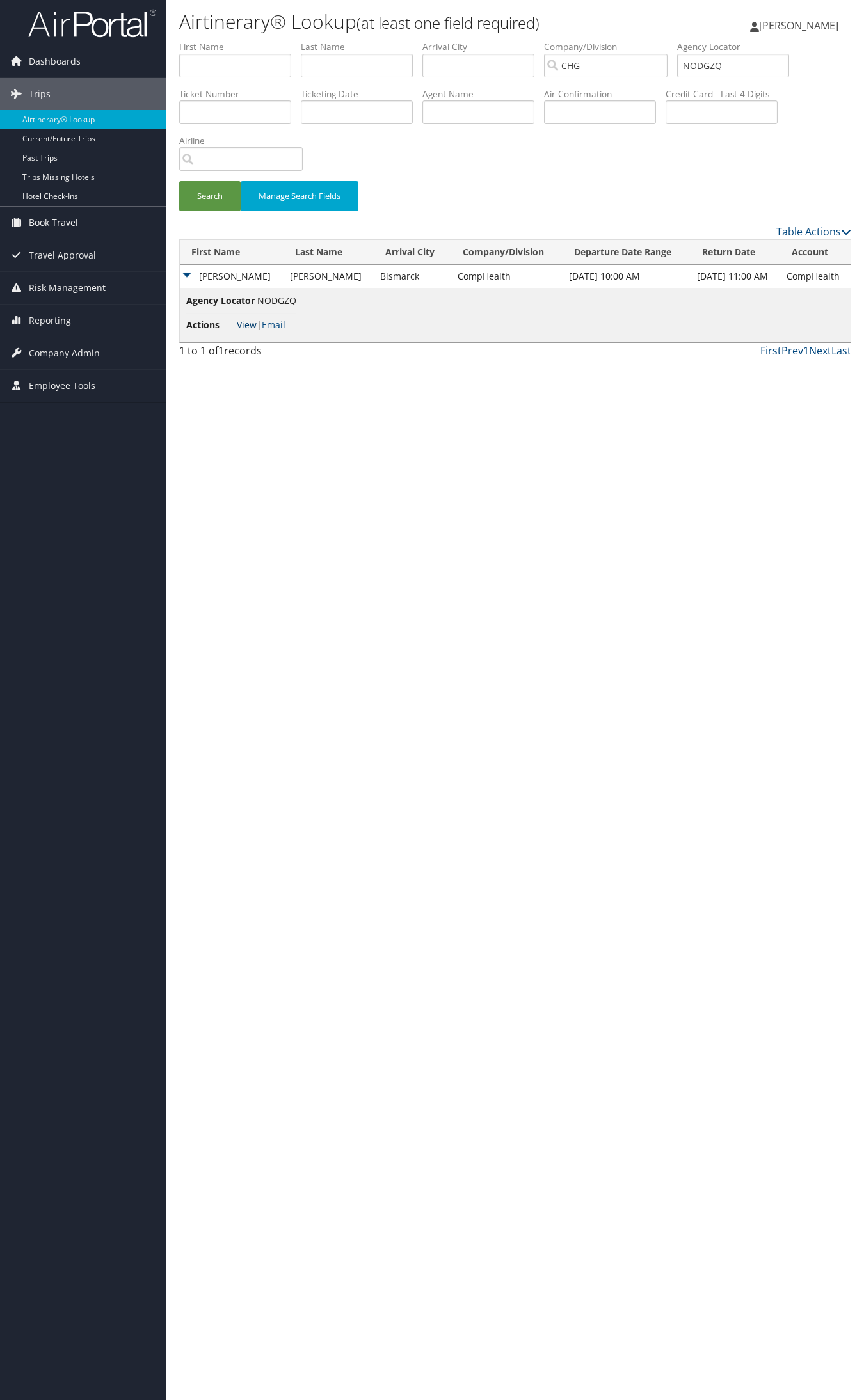
click at [247, 323] on link "View" at bounding box center [246, 325] width 19 height 12
click at [732, 64] on input "NODGZQ" at bounding box center [733, 65] width 112 height 23
paste input "EFCBQK"
click at [179, 181] on button "Search" at bounding box center [209, 196] width 61 height 30
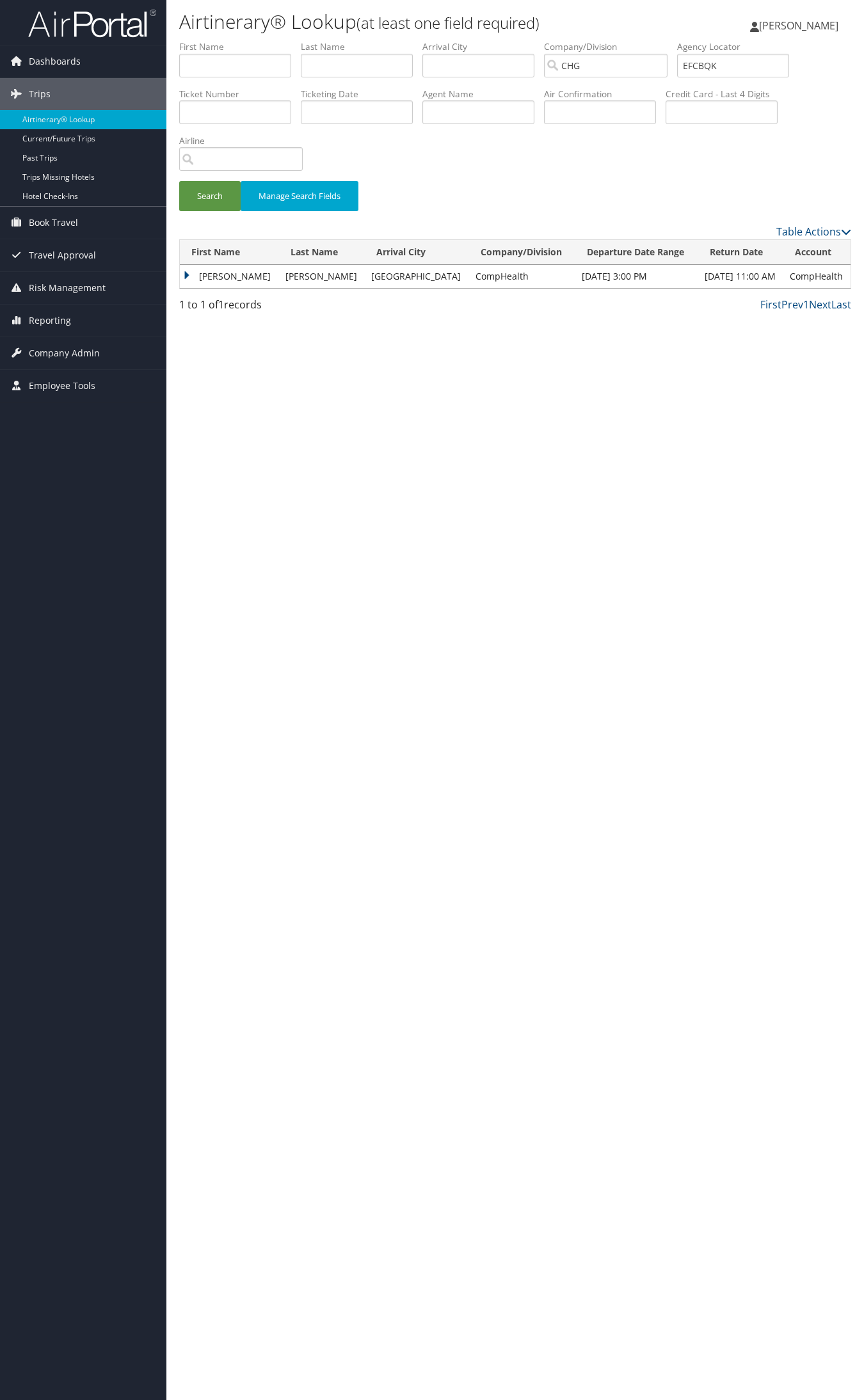
click at [213, 272] on td "Brent" at bounding box center [229, 276] width 99 height 23
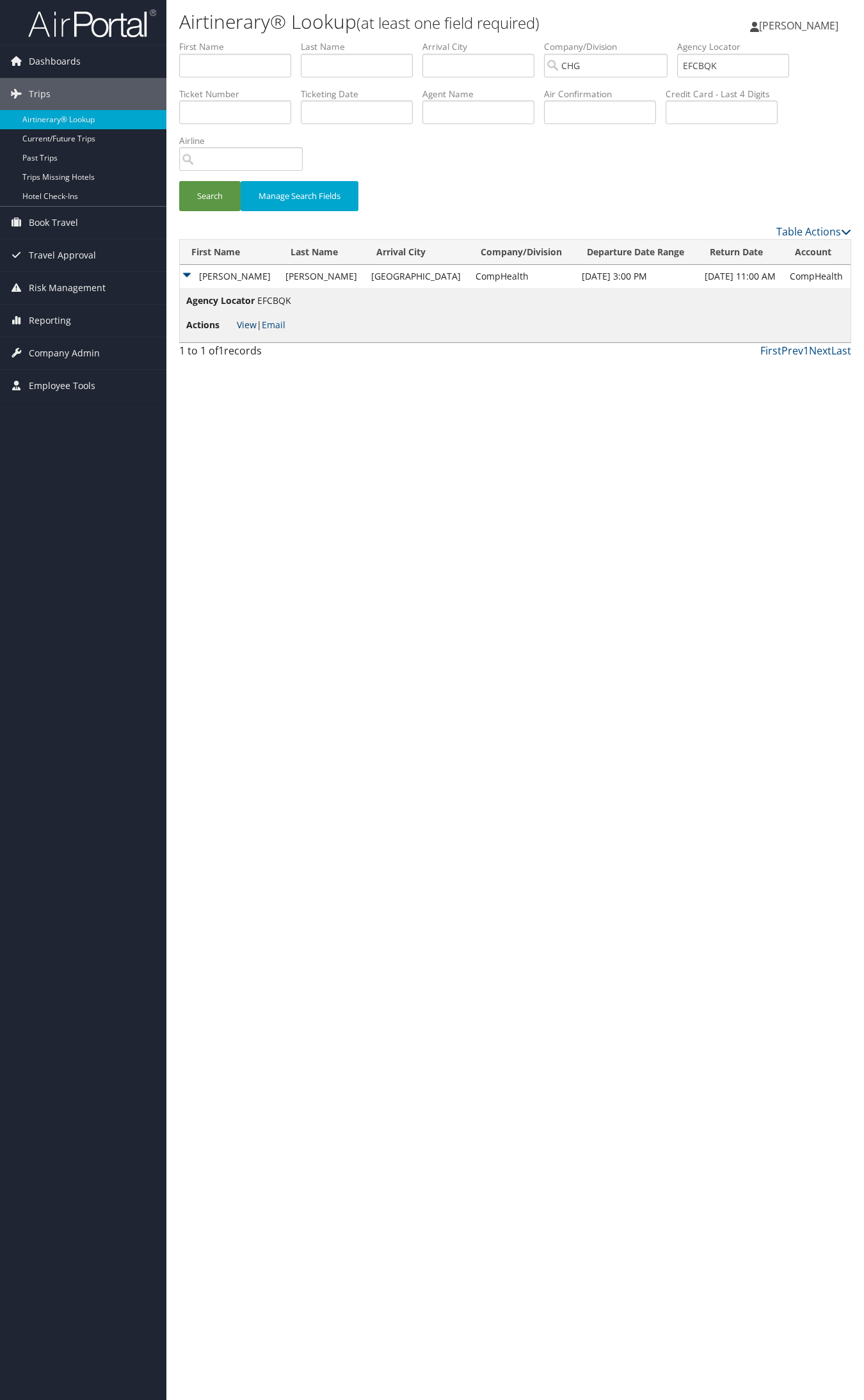
click at [238, 318] on link "View" at bounding box center [246, 325] width 19 height 12
click at [746, 74] on input "EFCBQK" at bounding box center [733, 65] width 112 height 23
paste input "NTJLWD"
click at [179, 181] on button "Search" at bounding box center [209, 196] width 61 height 30
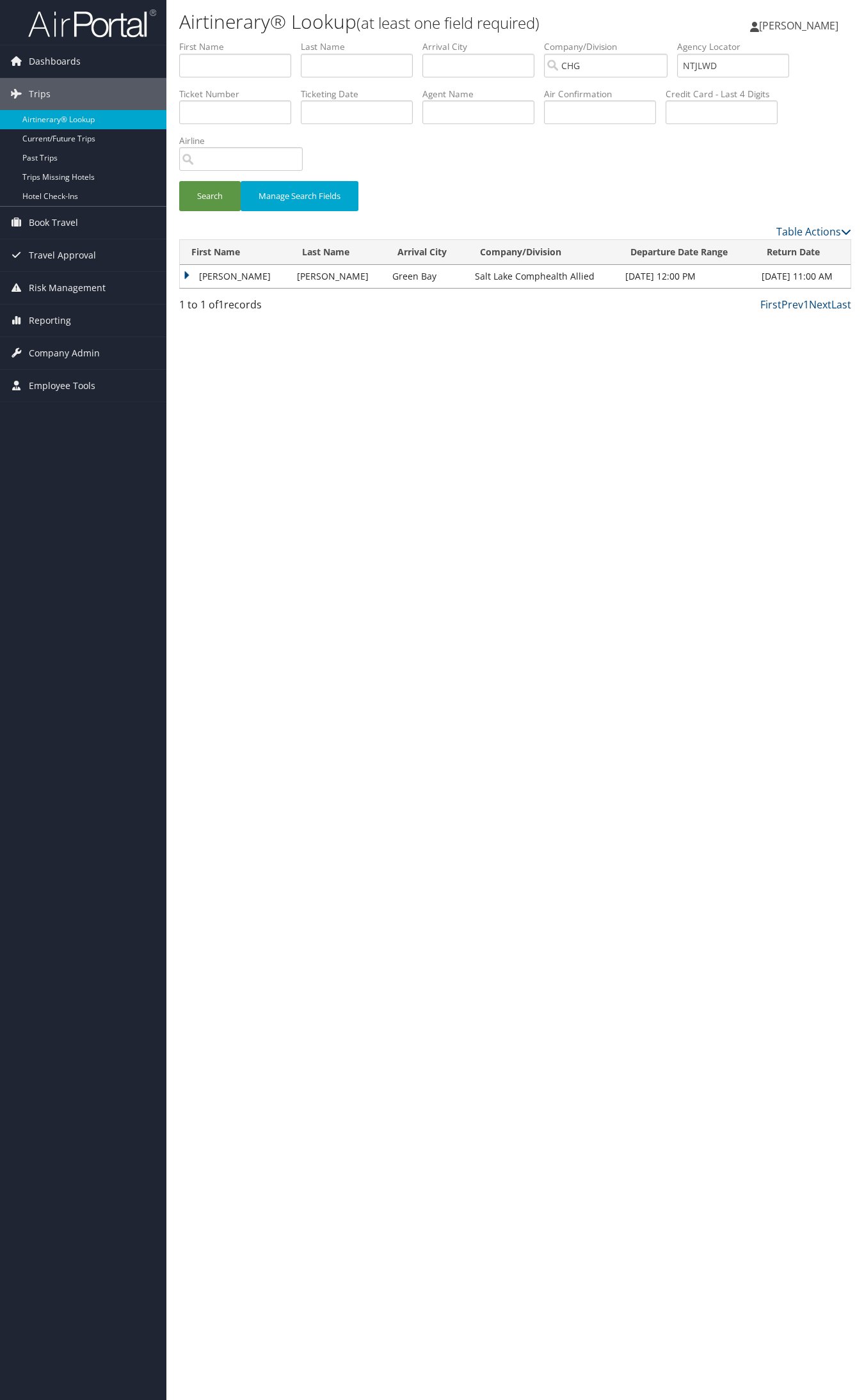
click at [221, 286] on td "Joseph" at bounding box center [235, 276] width 111 height 23
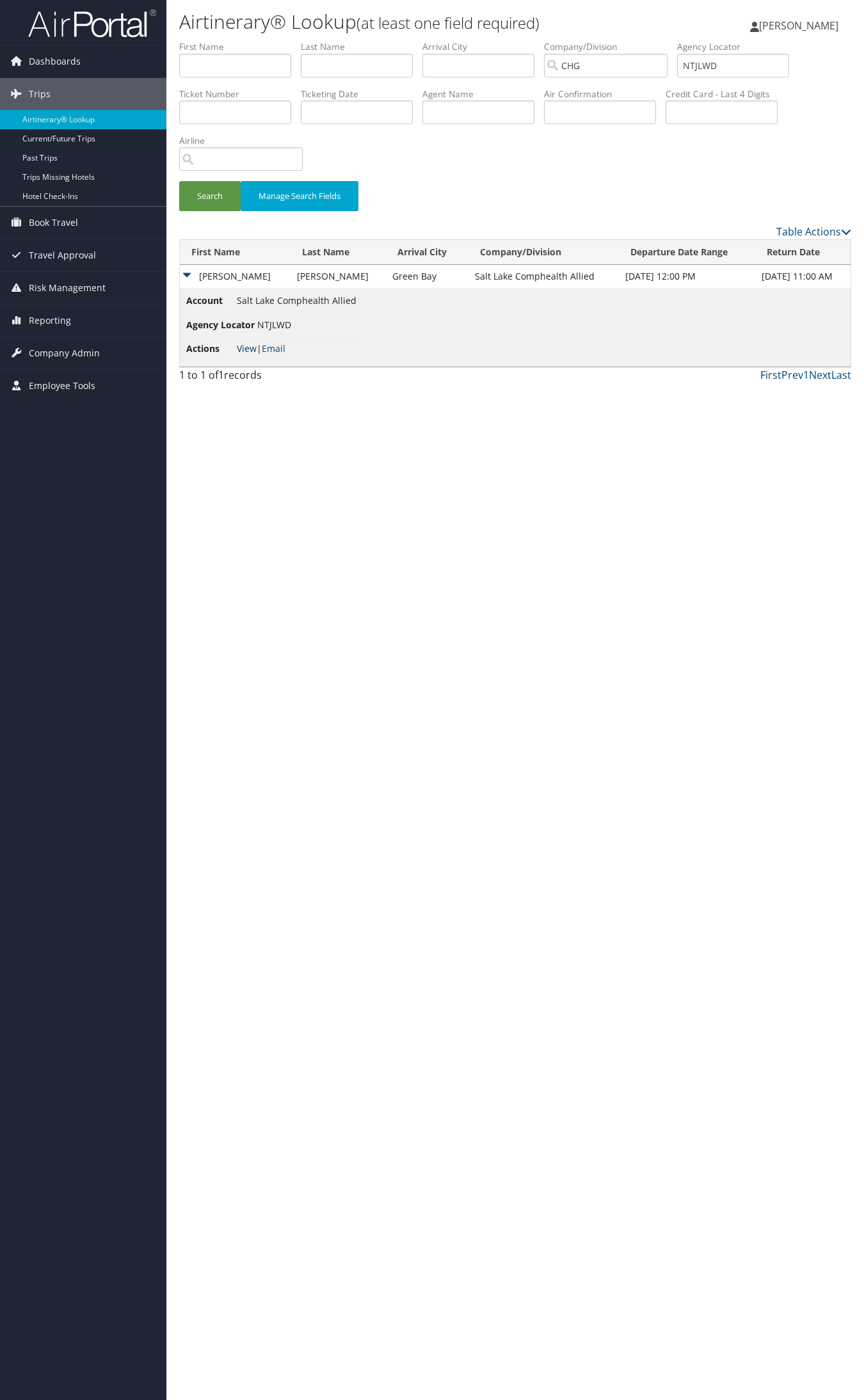
click at [248, 343] on link "View" at bounding box center [246, 349] width 19 height 12
click at [717, 59] on input "NTJLWD" at bounding box center [733, 65] width 112 height 23
paste input "DYDCU"
click at [179, 181] on button "Search" at bounding box center [209, 196] width 61 height 30
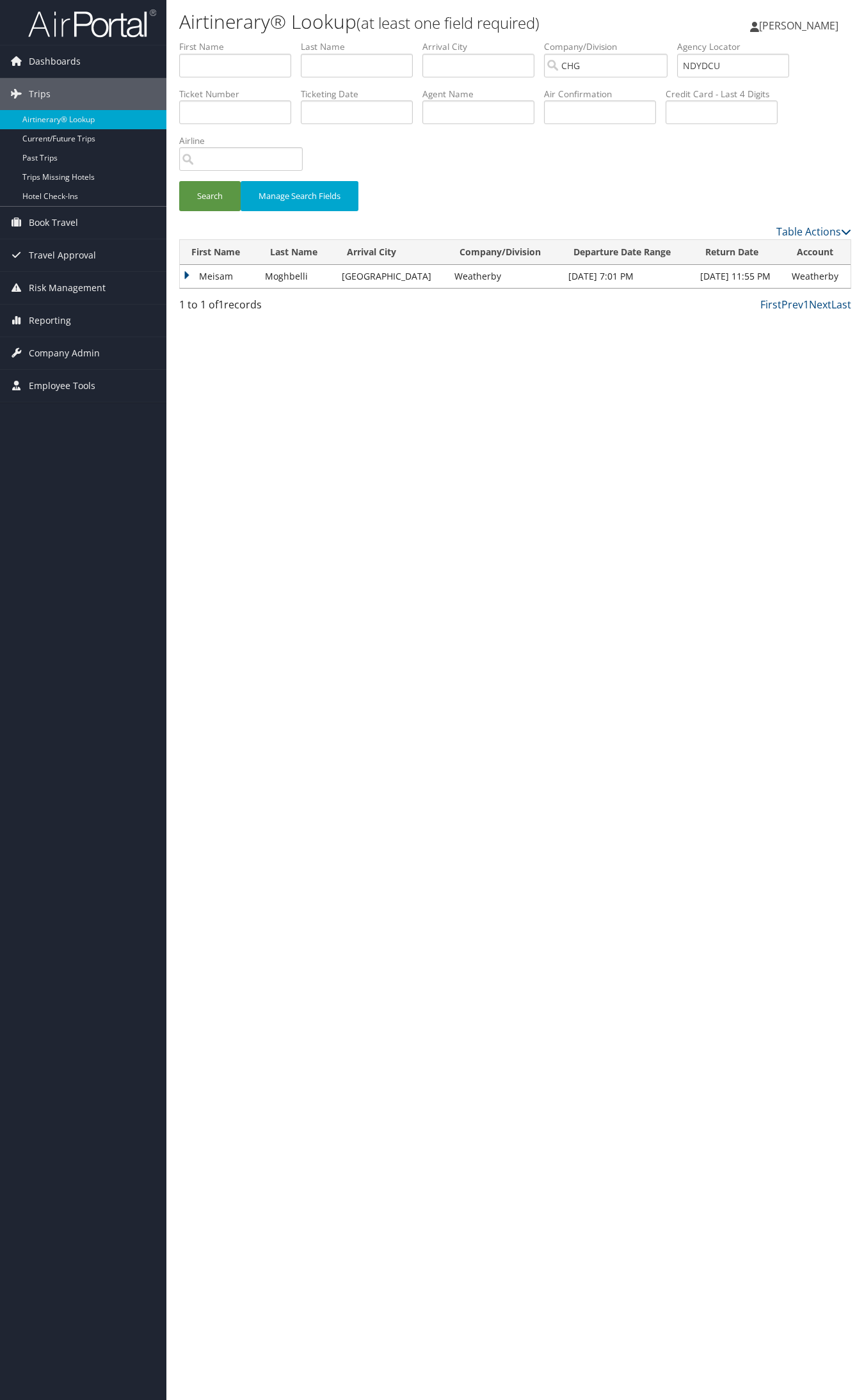
click at [211, 279] on td "Meisam" at bounding box center [219, 276] width 79 height 23
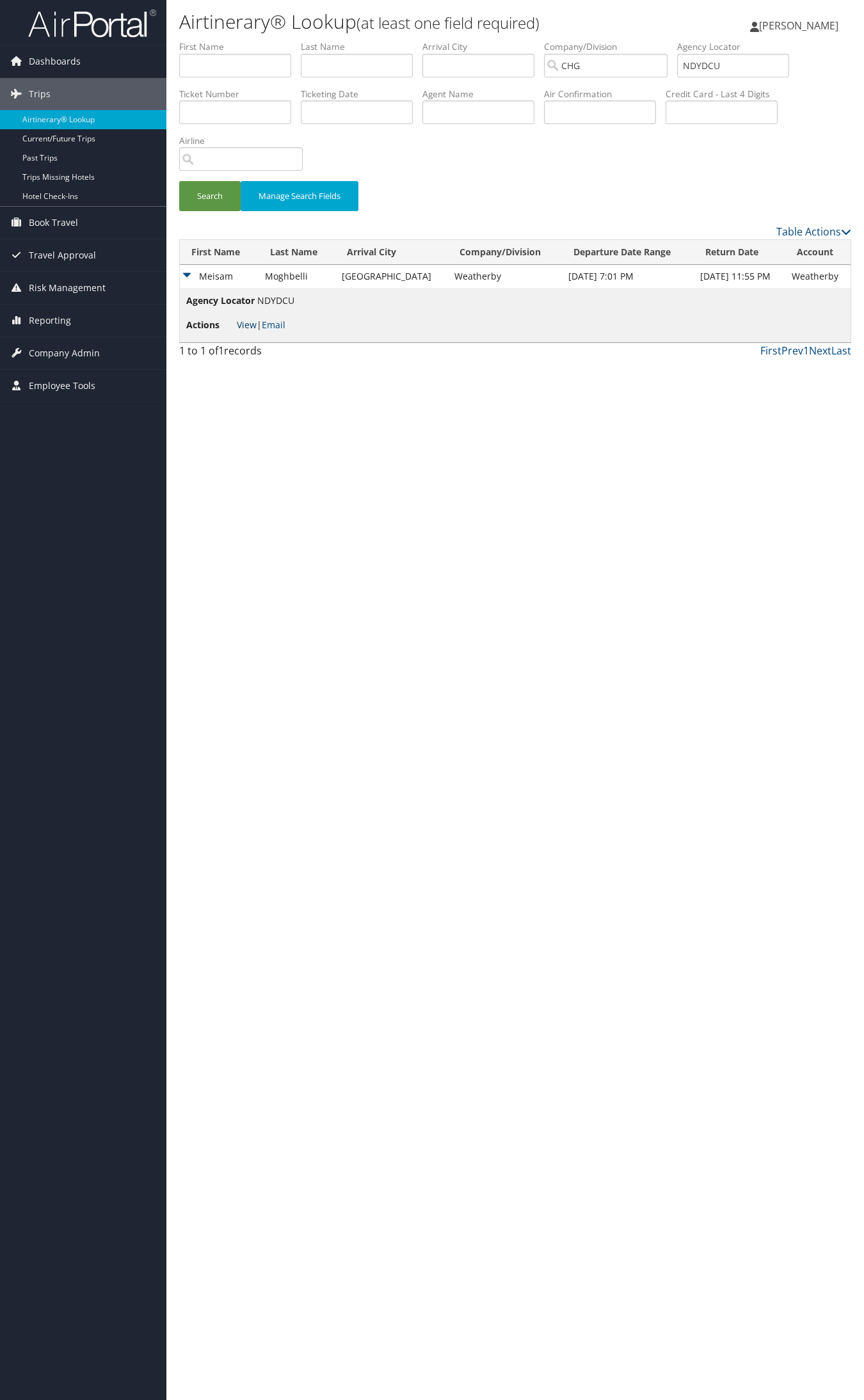
click at [248, 327] on link "View" at bounding box center [246, 325] width 19 height 12
click at [712, 63] on input "NDYDCU" at bounding box center [733, 65] width 112 height 23
paste input "SHNYZZ"
click at [179, 181] on button "Search" at bounding box center [209, 196] width 61 height 30
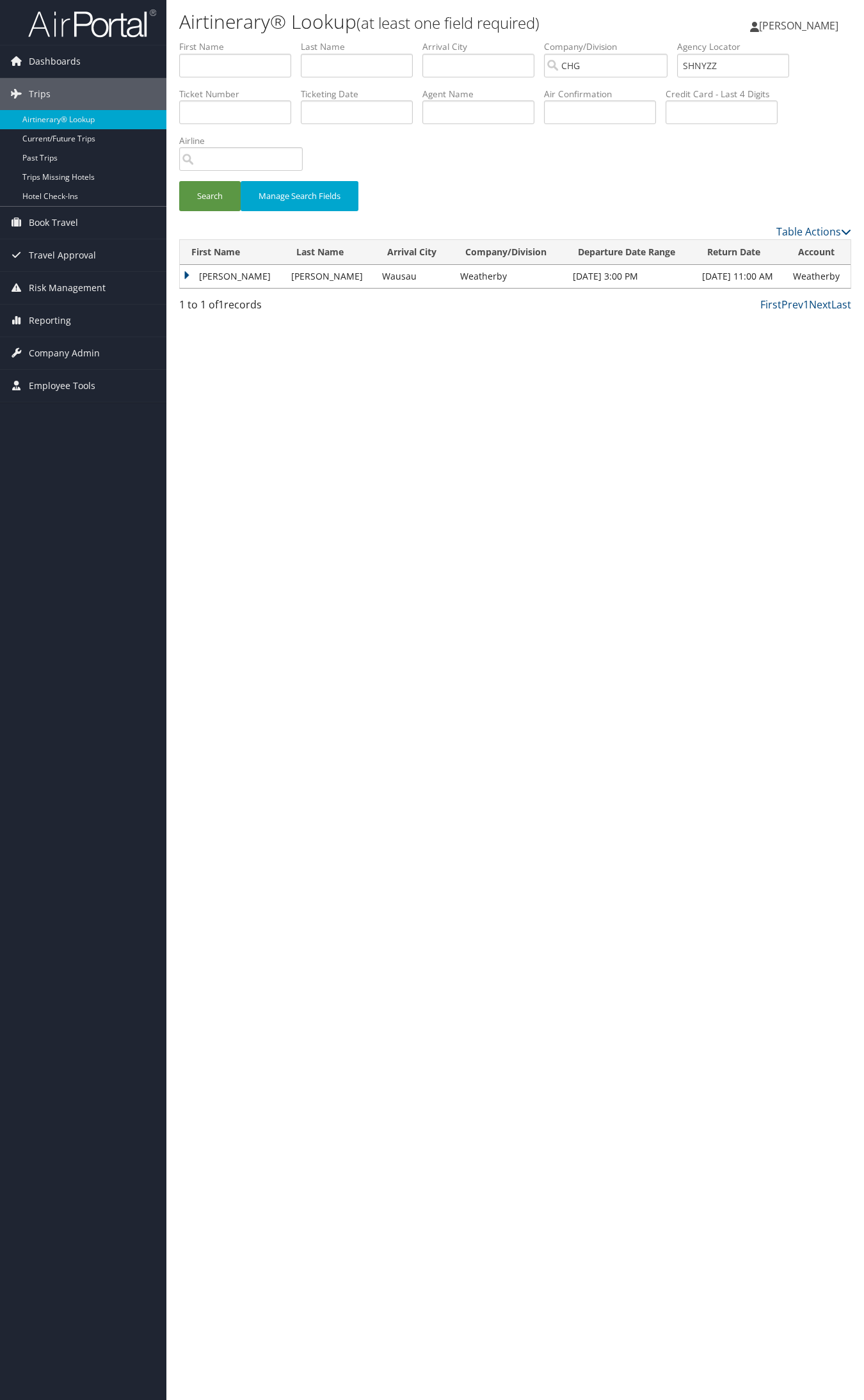
click at [202, 282] on td "Gregory" at bounding box center [232, 276] width 105 height 23
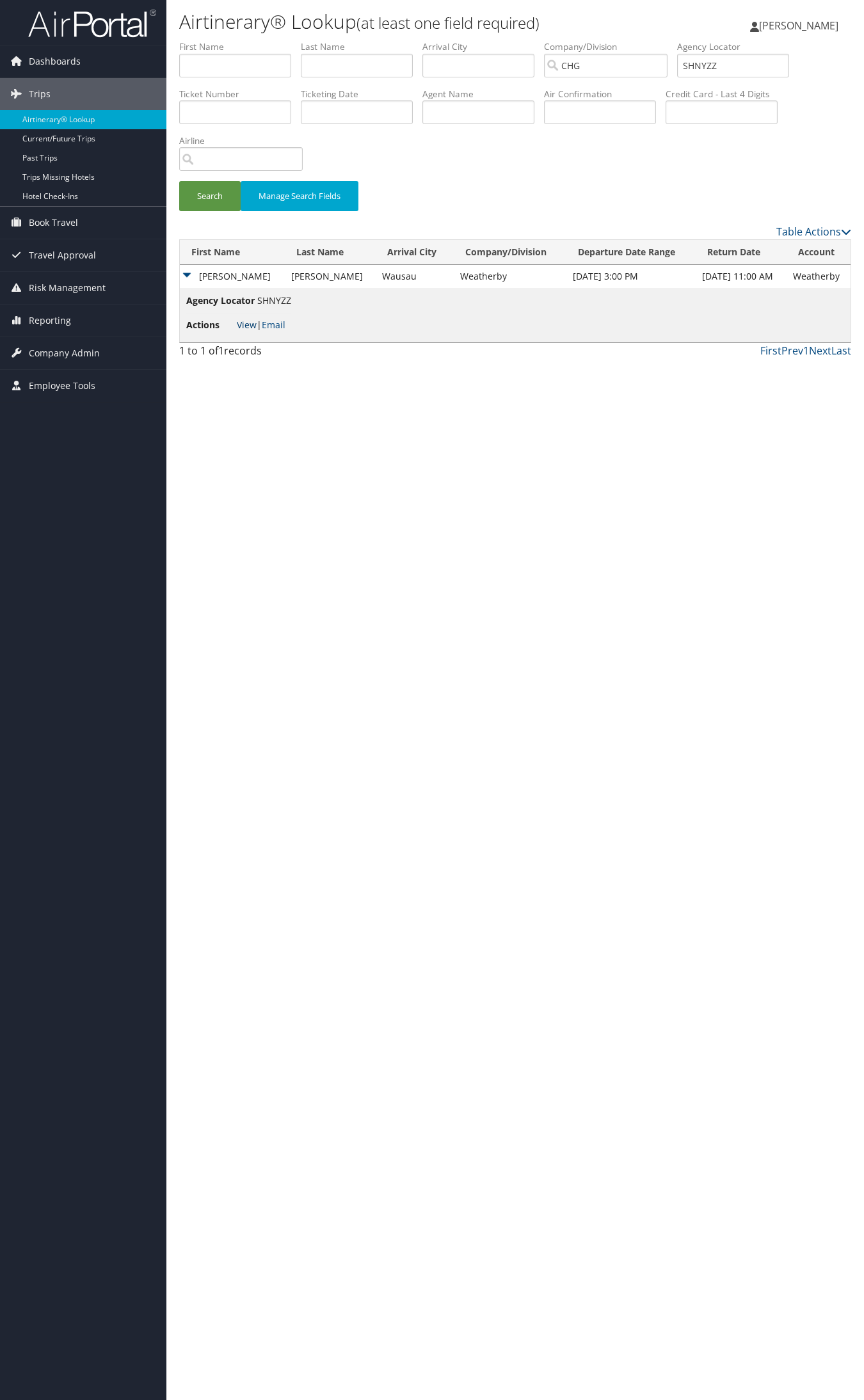
click at [242, 324] on link "View" at bounding box center [246, 325] width 19 height 12
click at [715, 70] on input "SHNYZZ" at bounding box center [733, 65] width 112 height 23
click at [715, 69] on input "SHNYZZ" at bounding box center [733, 65] width 112 height 23
paste input "YJLFNV"
click at [179, 181] on button "Search" at bounding box center [209, 196] width 61 height 30
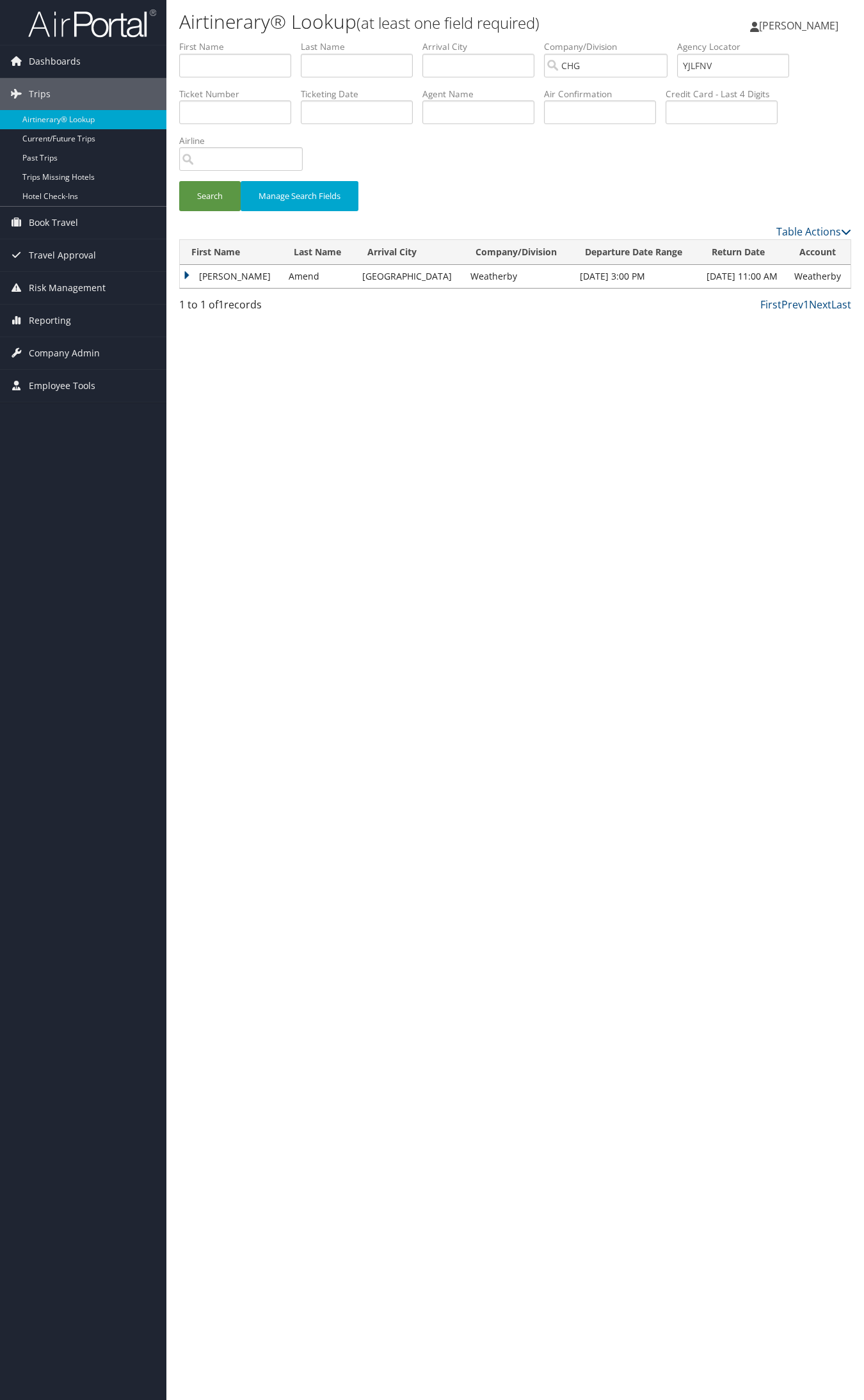
click at [205, 279] on td "Gregory" at bounding box center [231, 276] width 103 height 23
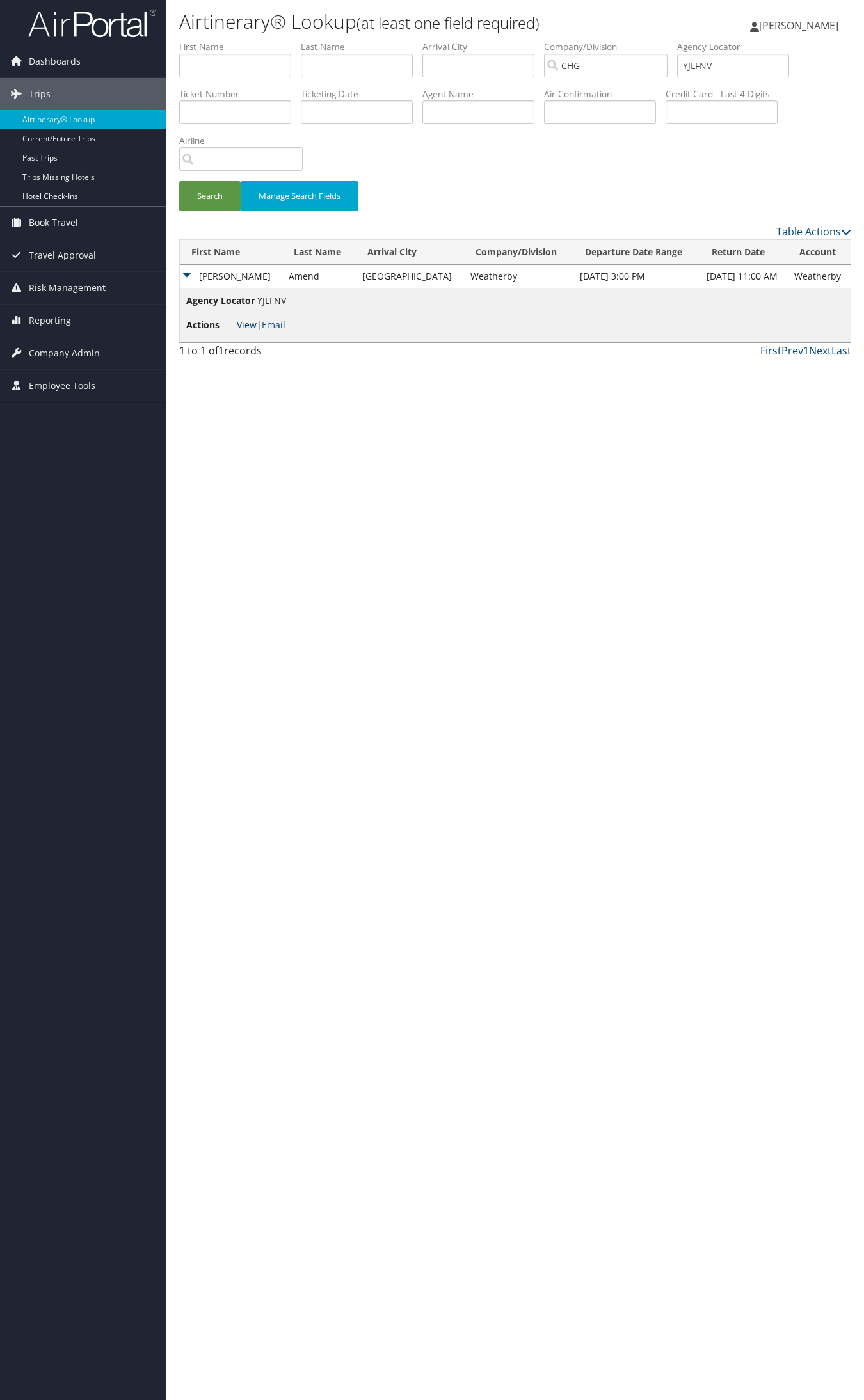
click at [255, 328] on link "View" at bounding box center [246, 325] width 19 height 12
click at [677, 74] on li "Company/Division CHG" at bounding box center [610, 64] width 133 height 47
click at [708, 68] on input "YJLFNV" at bounding box center [733, 65] width 112 height 23
paste input "UVJLOT"
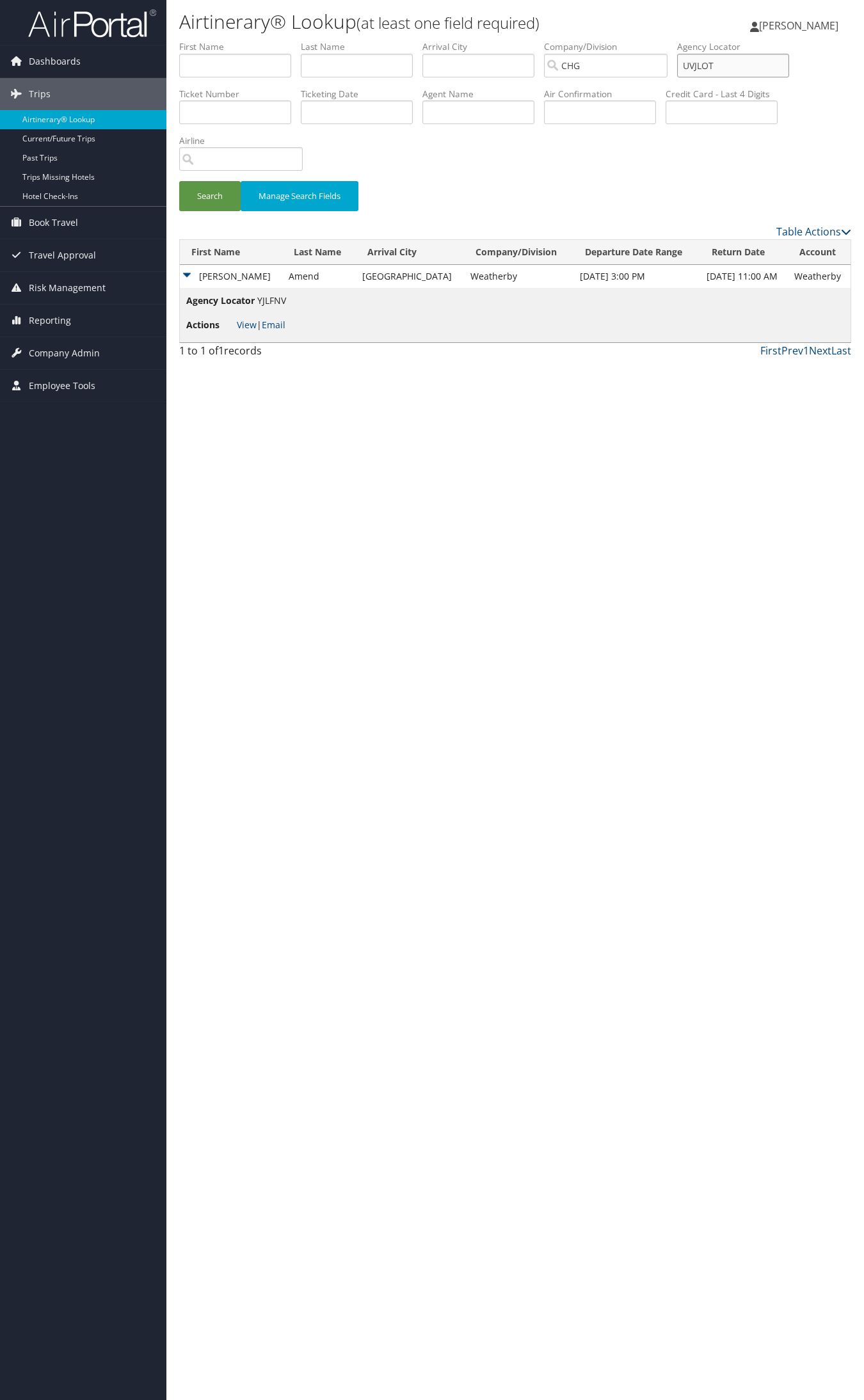
click at [179, 181] on button "Search" at bounding box center [209, 196] width 61 height 30
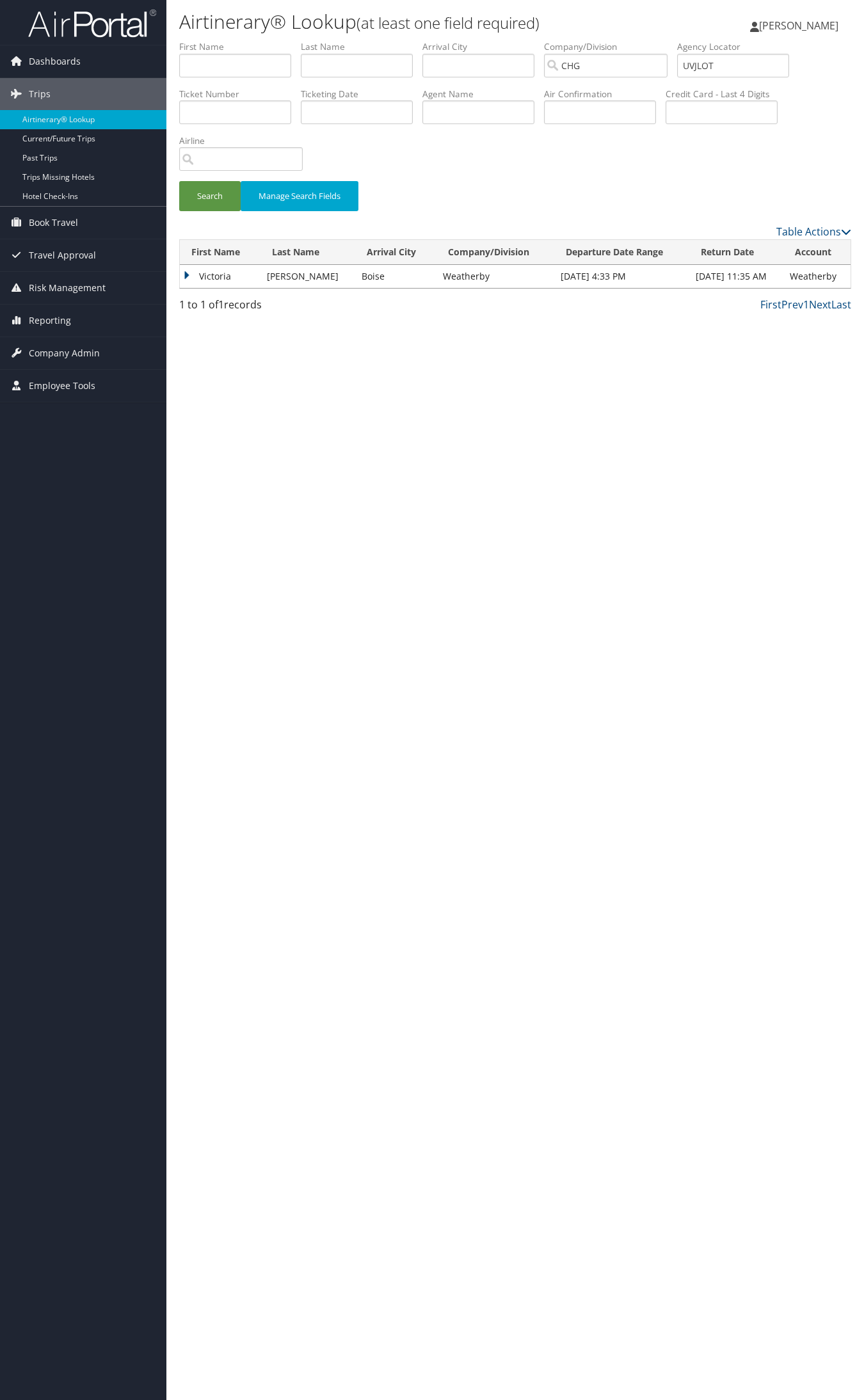
click at [213, 272] on td "Victoria" at bounding box center [220, 276] width 81 height 23
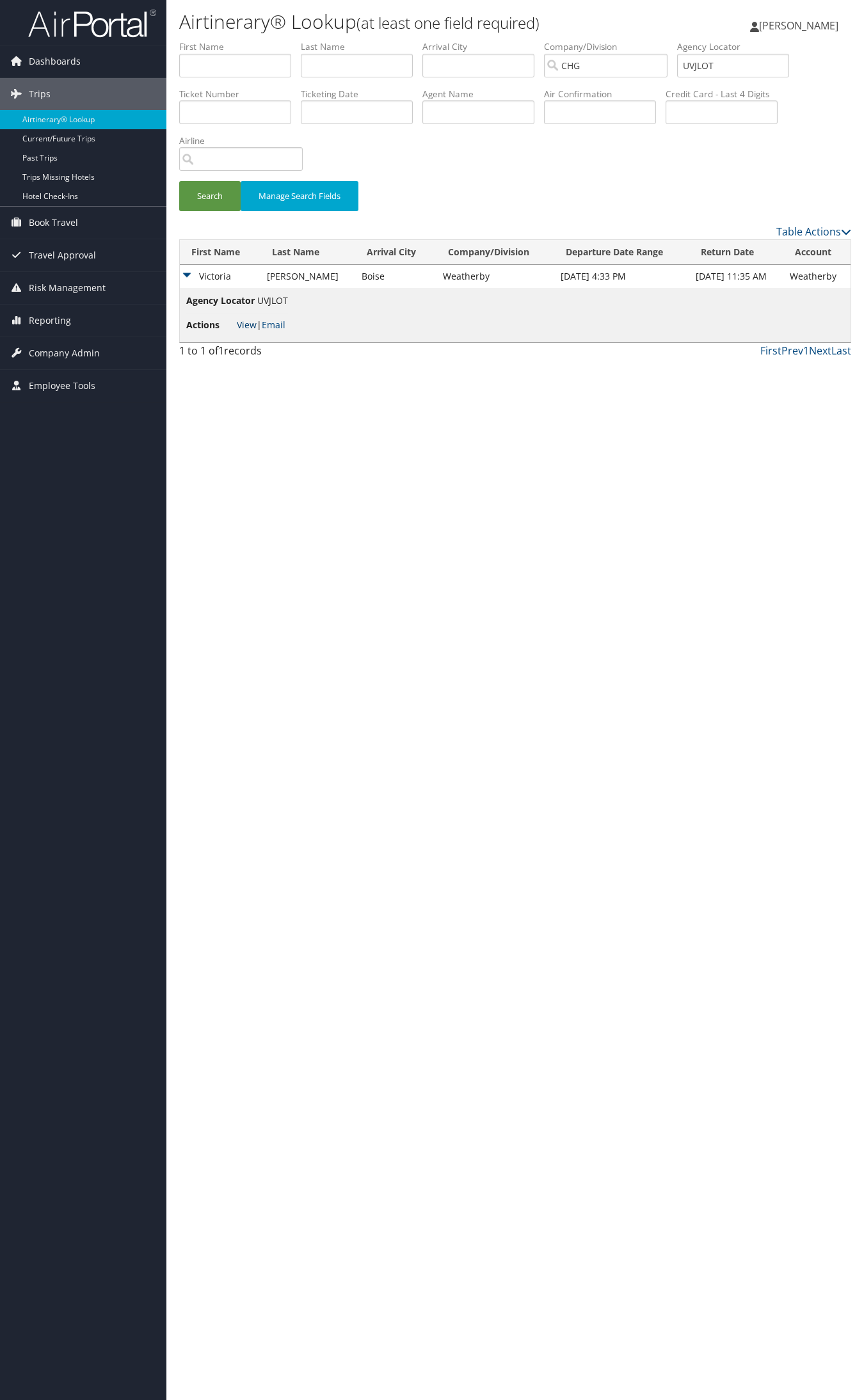
click at [246, 325] on link "View" at bounding box center [246, 325] width 19 height 12
click at [733, 59] on input "UVJLOT" at bounding box center [733, 65] width 112 height 23
paste input "NCHTTO"
click at [179, 181] on button "Search" at bounding box center [209, 196] width 61 height 30
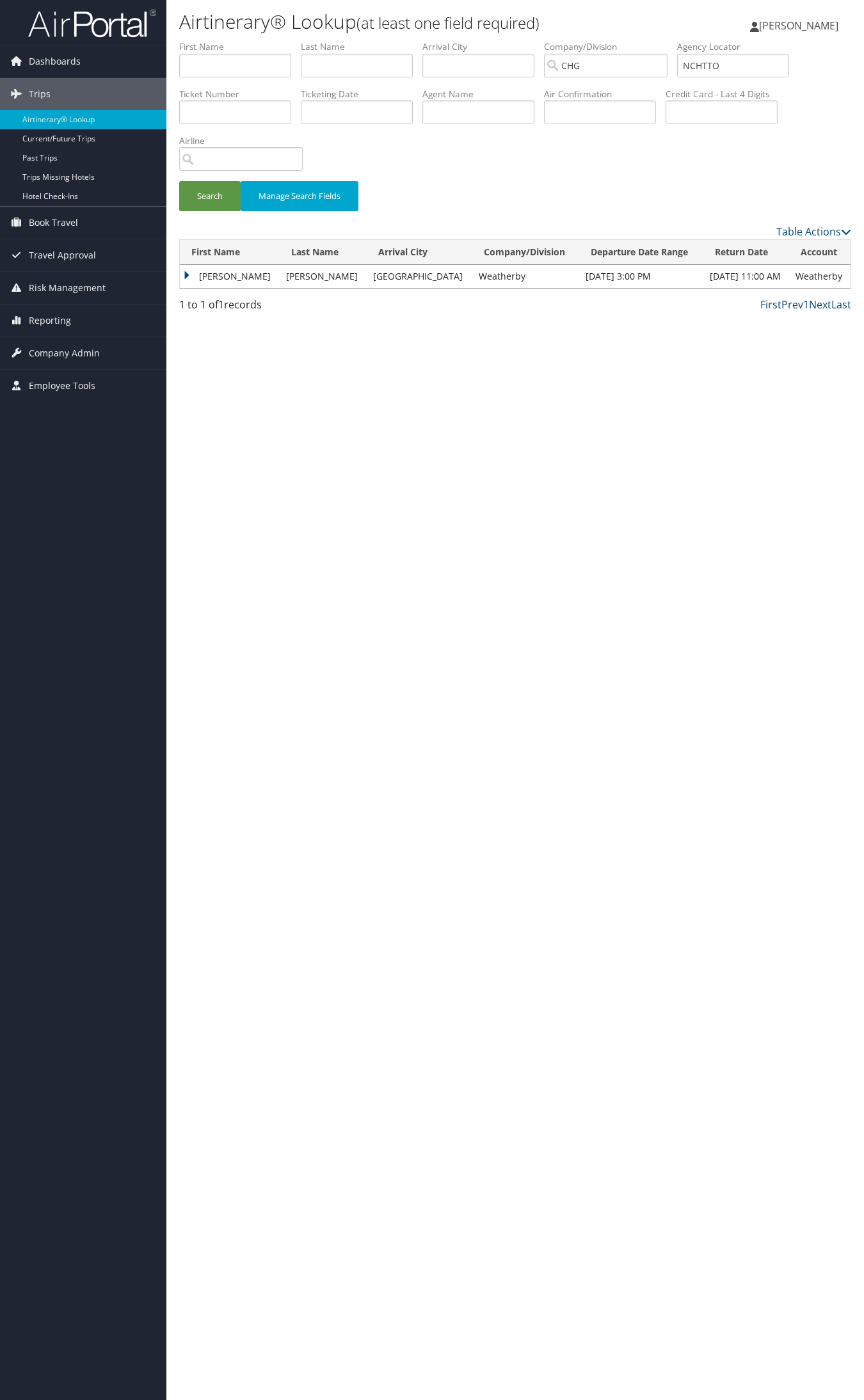
click at [208, 279] on td "Marshall" at bounding box center [230, 276] width 100 height 23
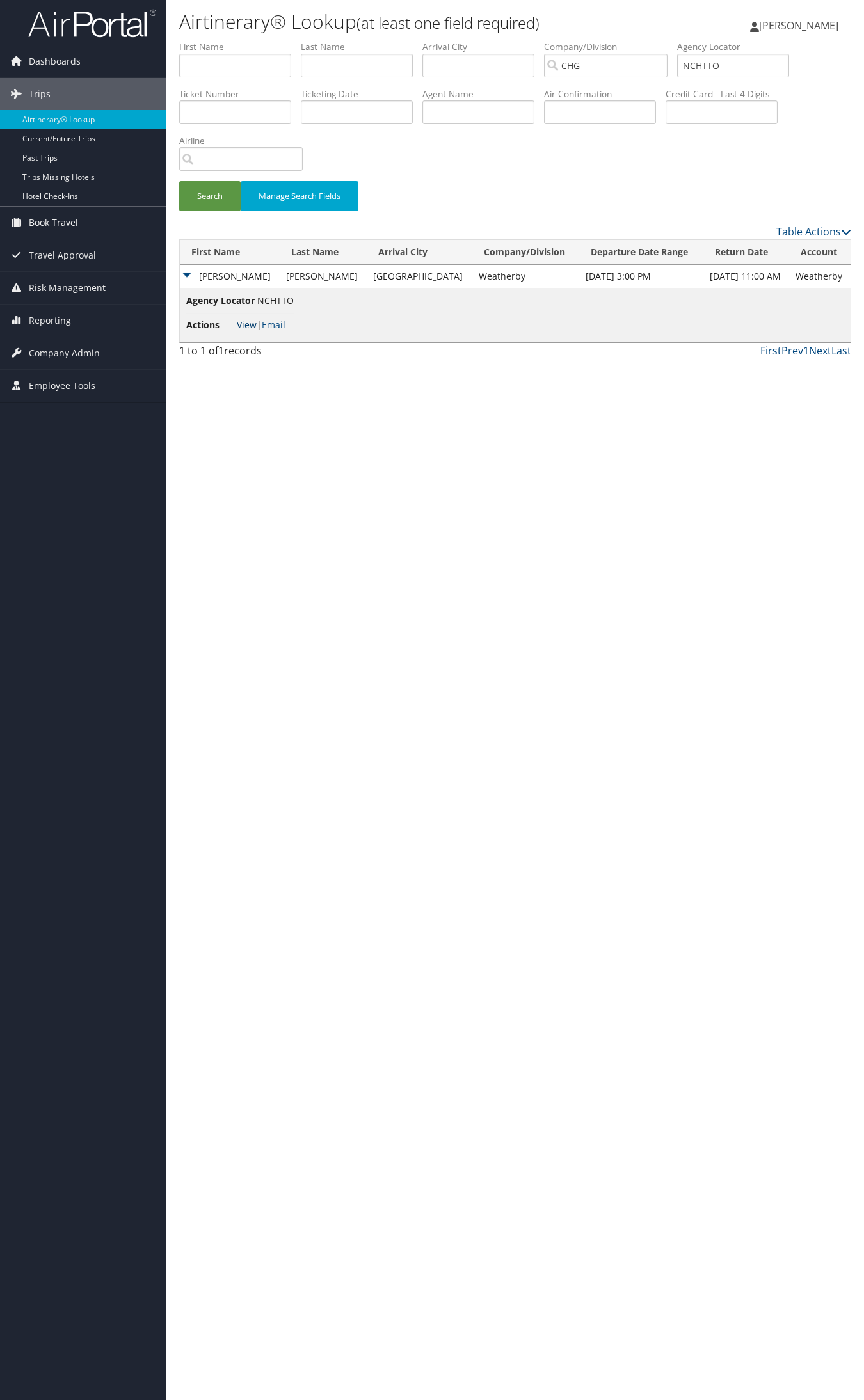
click at [246, 329] on link "View" at bounding box center [246, 325] width 19 height 12
click at [743, 54] on input "NCHTTO" at bounding box center [733, 65] width 112 height 23
paste input "ASG-1828677"
type input "A"
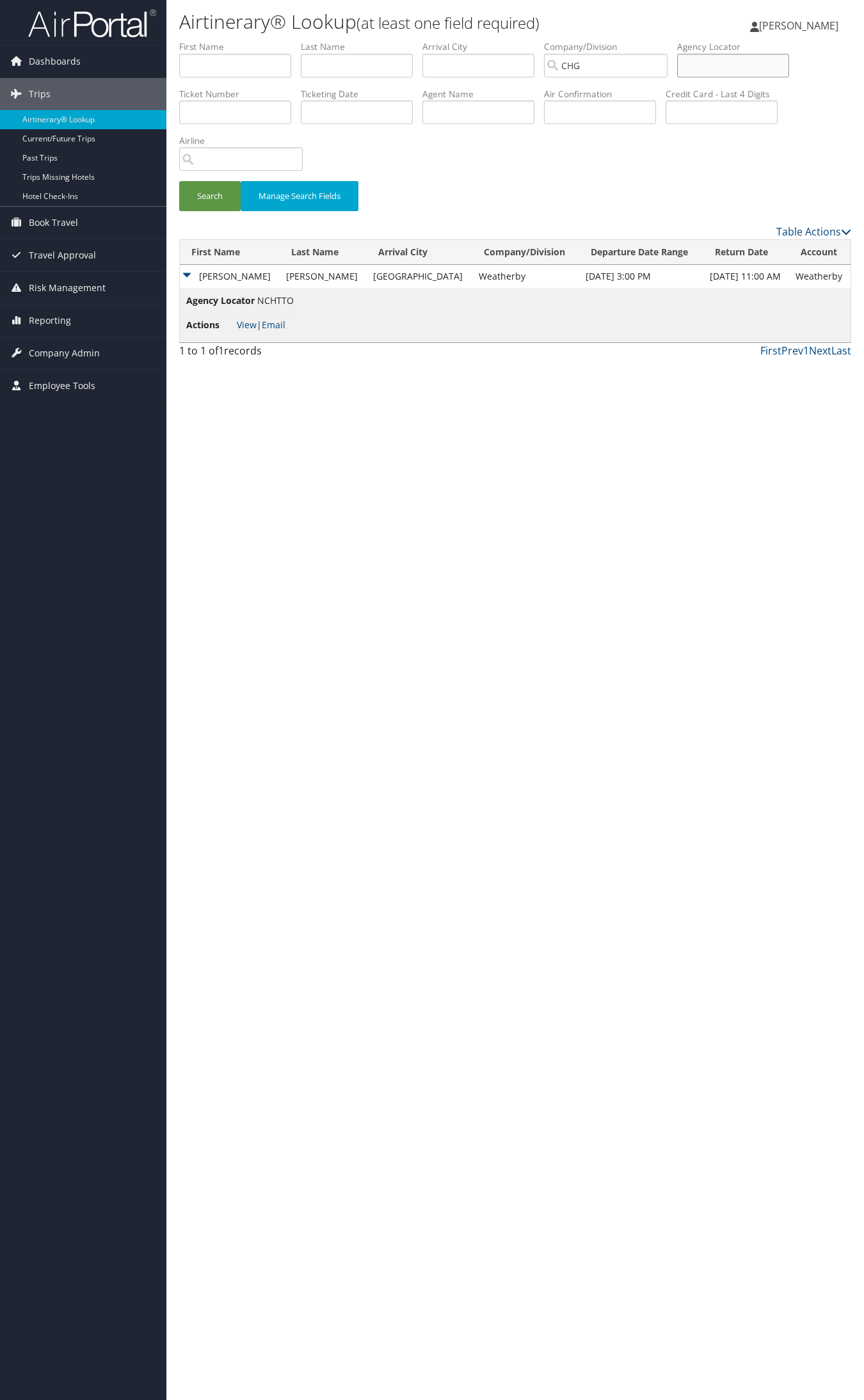
click at [711, 61] on input "text" at bounding box center [733, 65] width 112 height 23
paste input "UKKWQA"
click at [179, 181] on button "Search" at bounding box center [209, 196] width 61 height 30
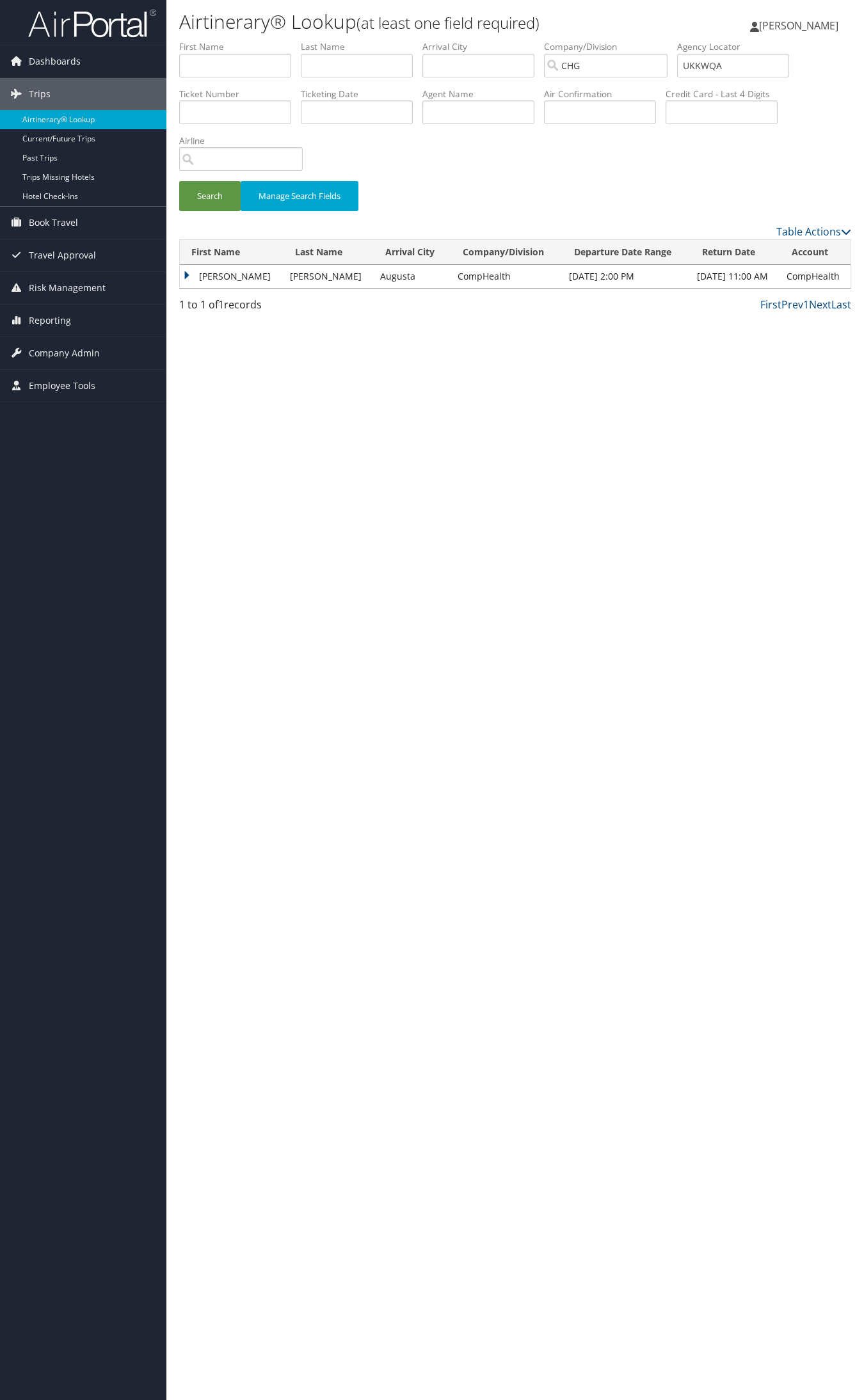
click at [215, 272] on td "Amy" at bounding box center [231, 276] width 104 height 23
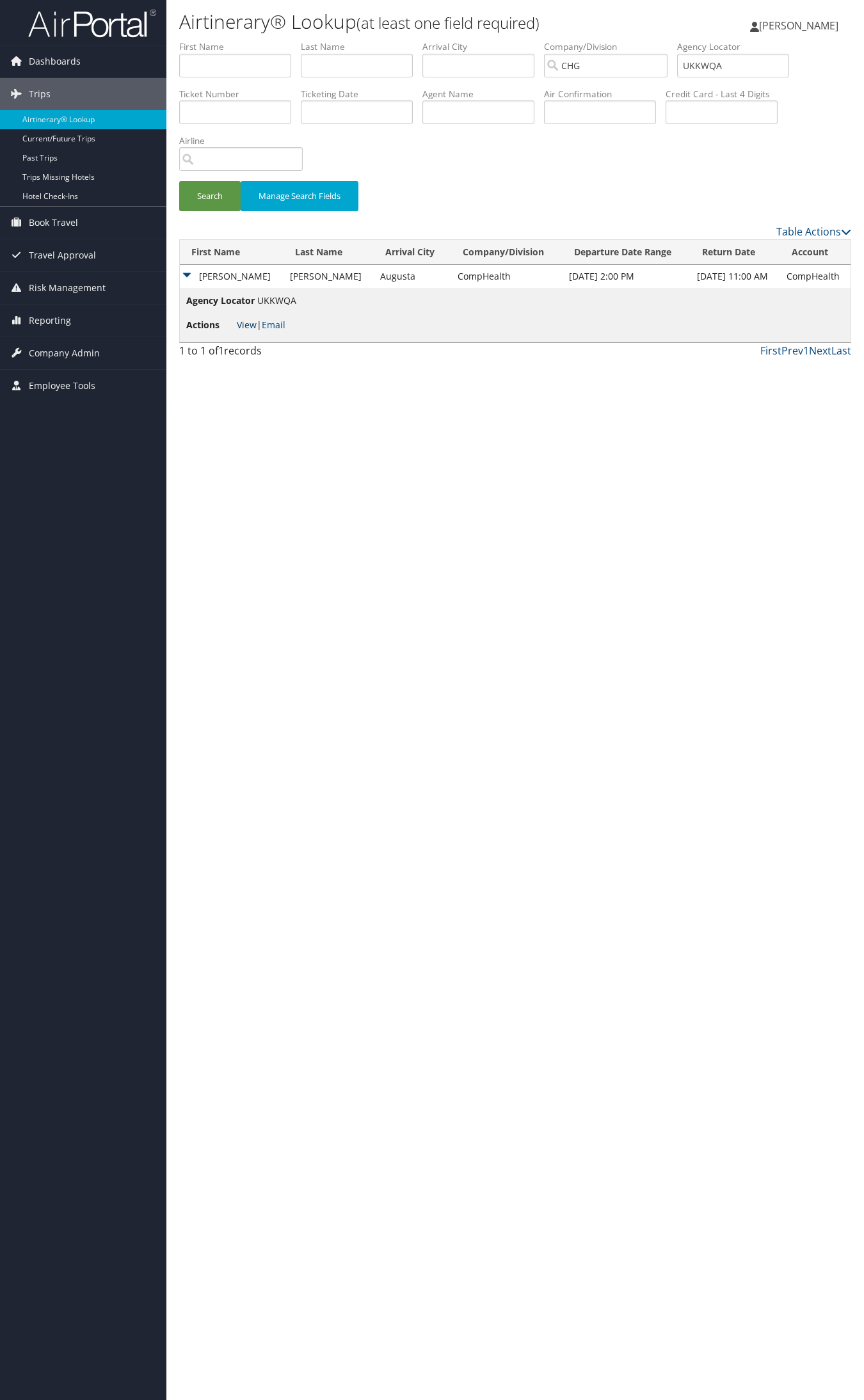
click at [250, 323] on link "View" at bounding box center [246, 325] width 19 height 12
click at [724, 59] on input "UKKWQA" at bounding box center [733, 65] width 112 height 23
paste input "HYFIG"
click at [179, 181] on button "Search" at bounding box center [209, 196] width 61 height 30
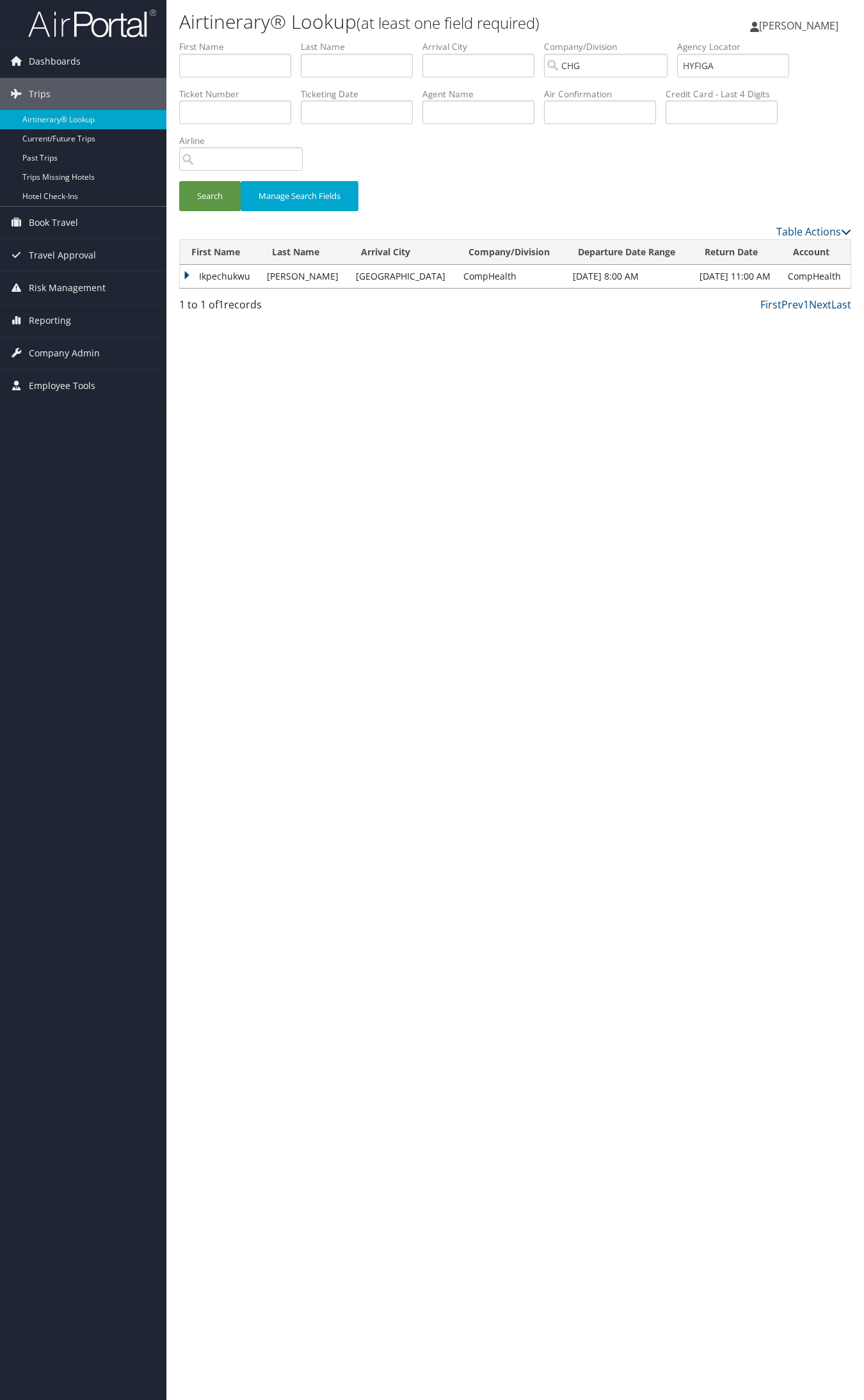
click at [216, 271] on td "Ikpechukwu" at bounding box center [220, 276] width 81 height 23
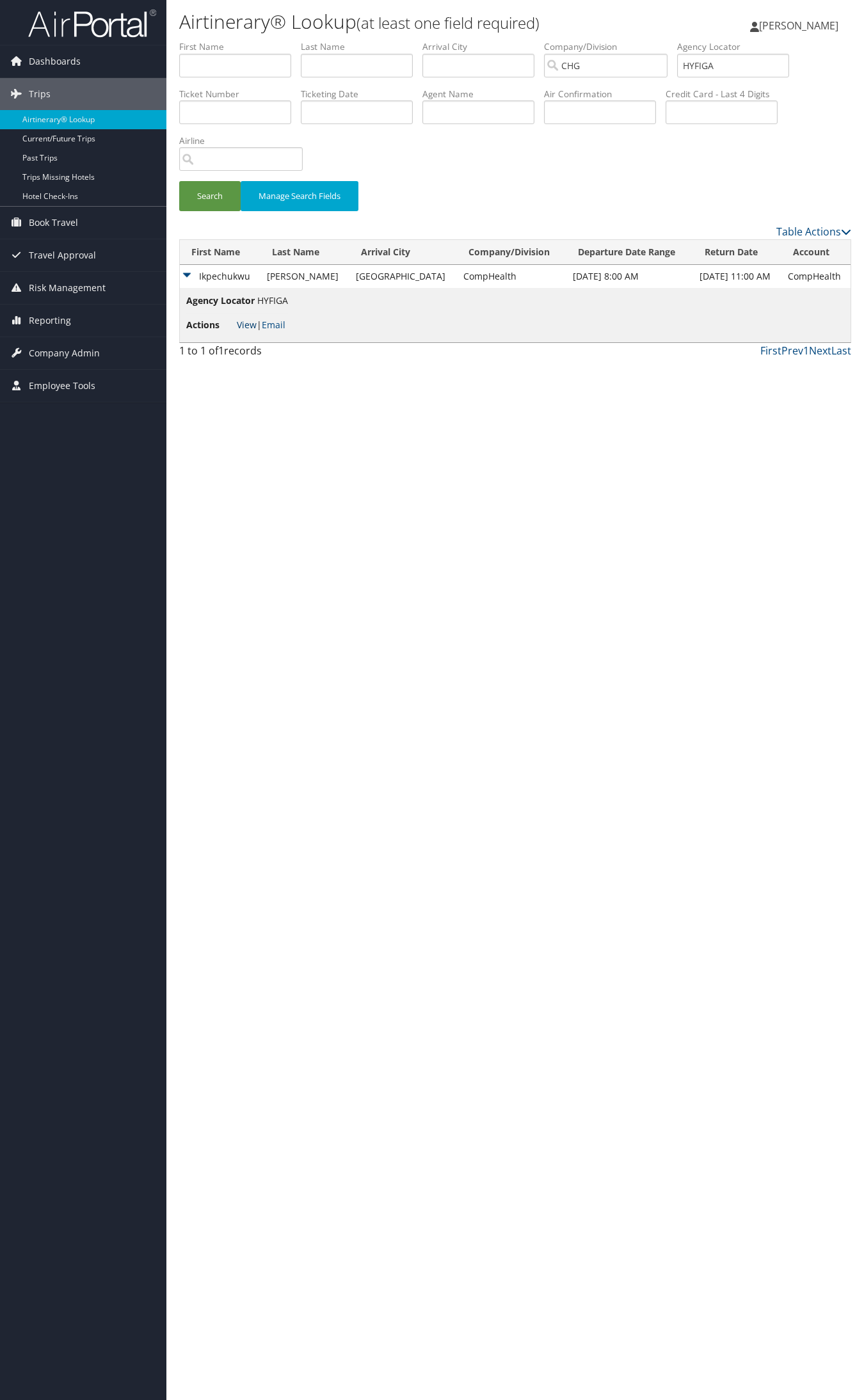
click at [251, 325] on link "View" at bounding box center [246, 325] width 19 height 12
click at [750, 66] on input "HYFIGA" at bounding box center [733, 65] width 112 height 23
paste input "EHHMIX"
click at [179, 181] on button "Search" at bounding box center [209, 196] width 61 height 30
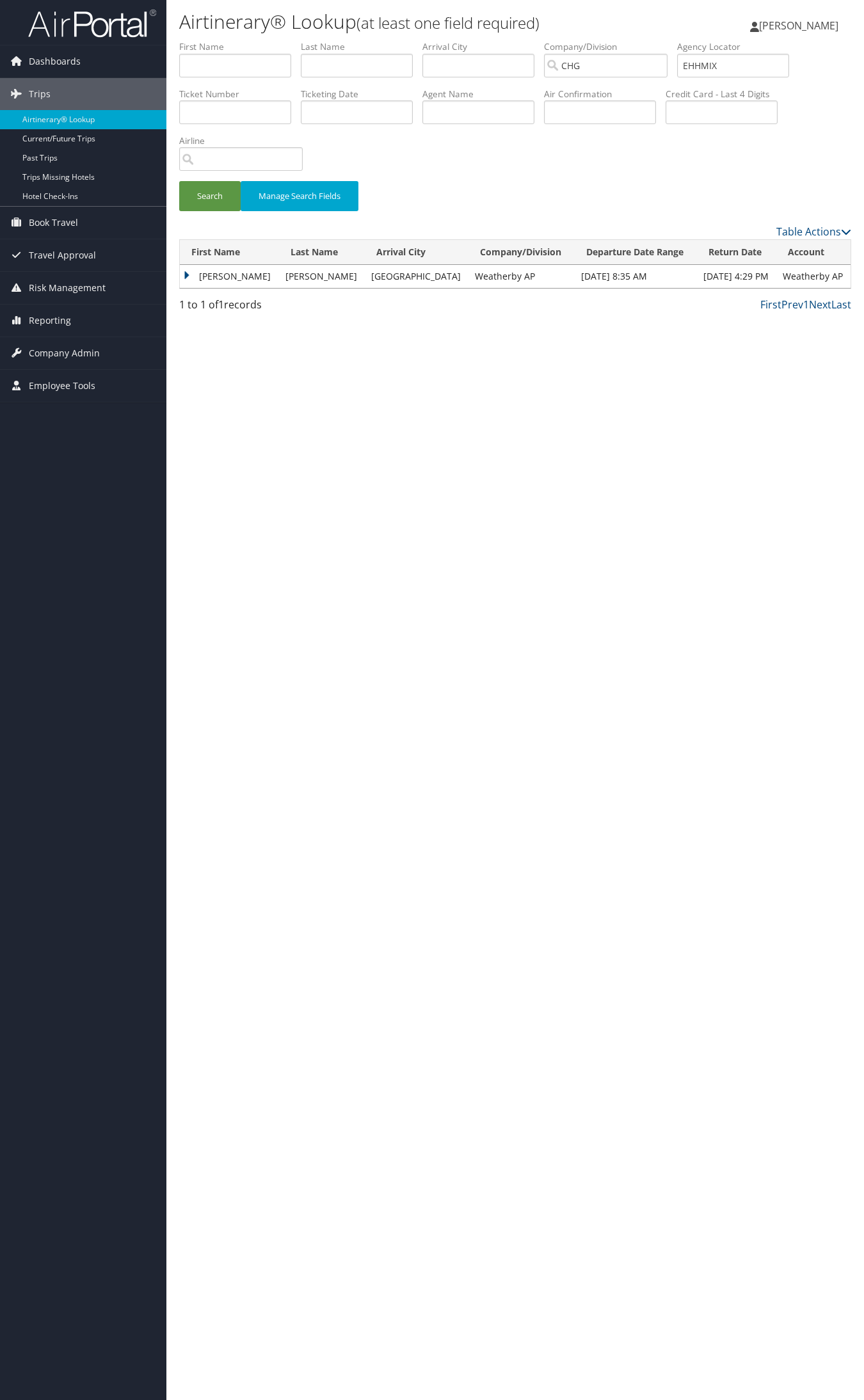
click at [222, 282] on td "Dawn" at bounding box center [229, 276] width 99 height 23
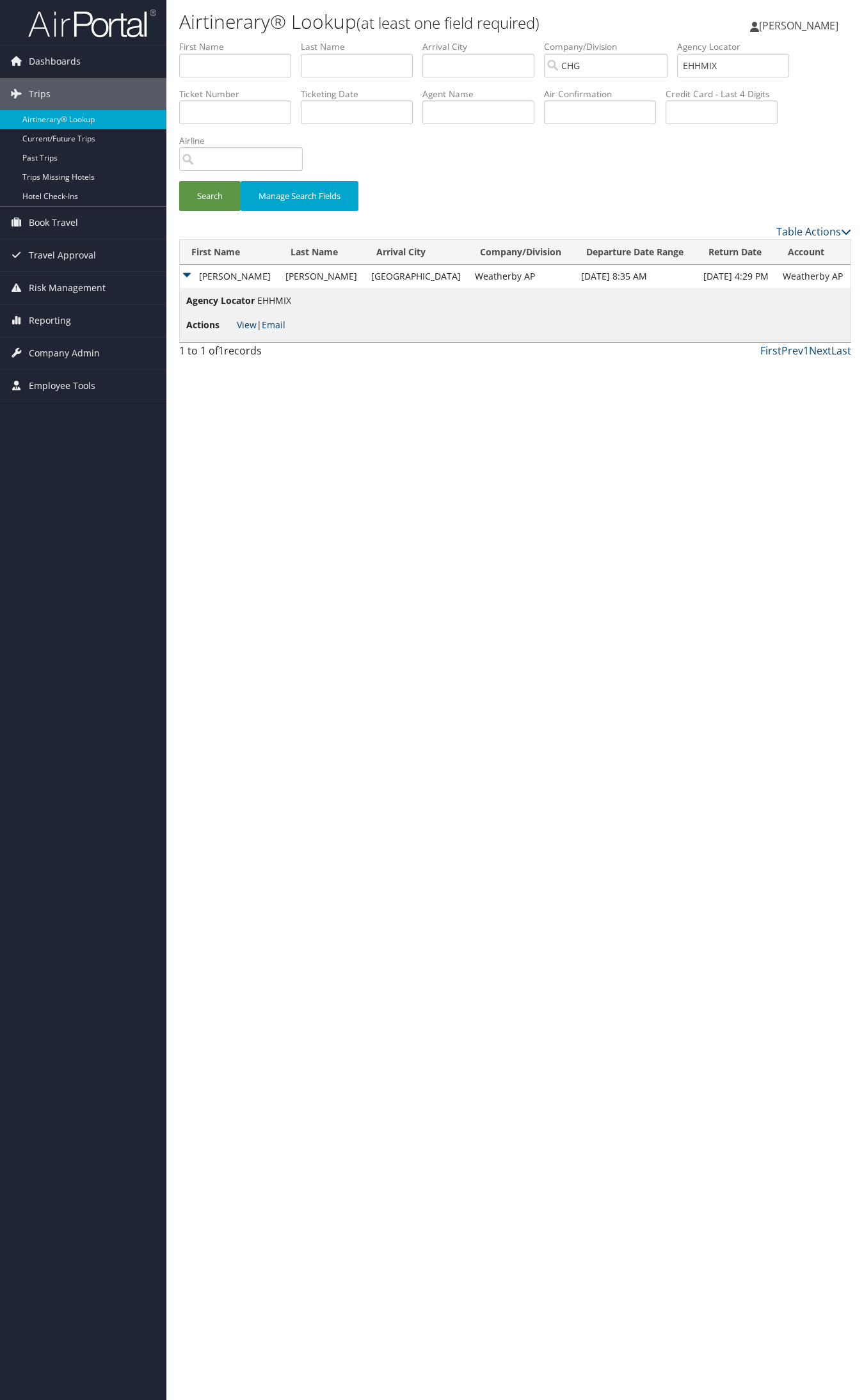
click at [242, 321] on link "View" at bounding box center [246, 325] width 19 height 12
click at [757, 70] on input "EHHMIX" at bounding box center [733, 65] width 112 height 23
paste input "AXCLDB"
click at [179, 181] on button "Search" at bounding box center [209, 196] width 61 height 30
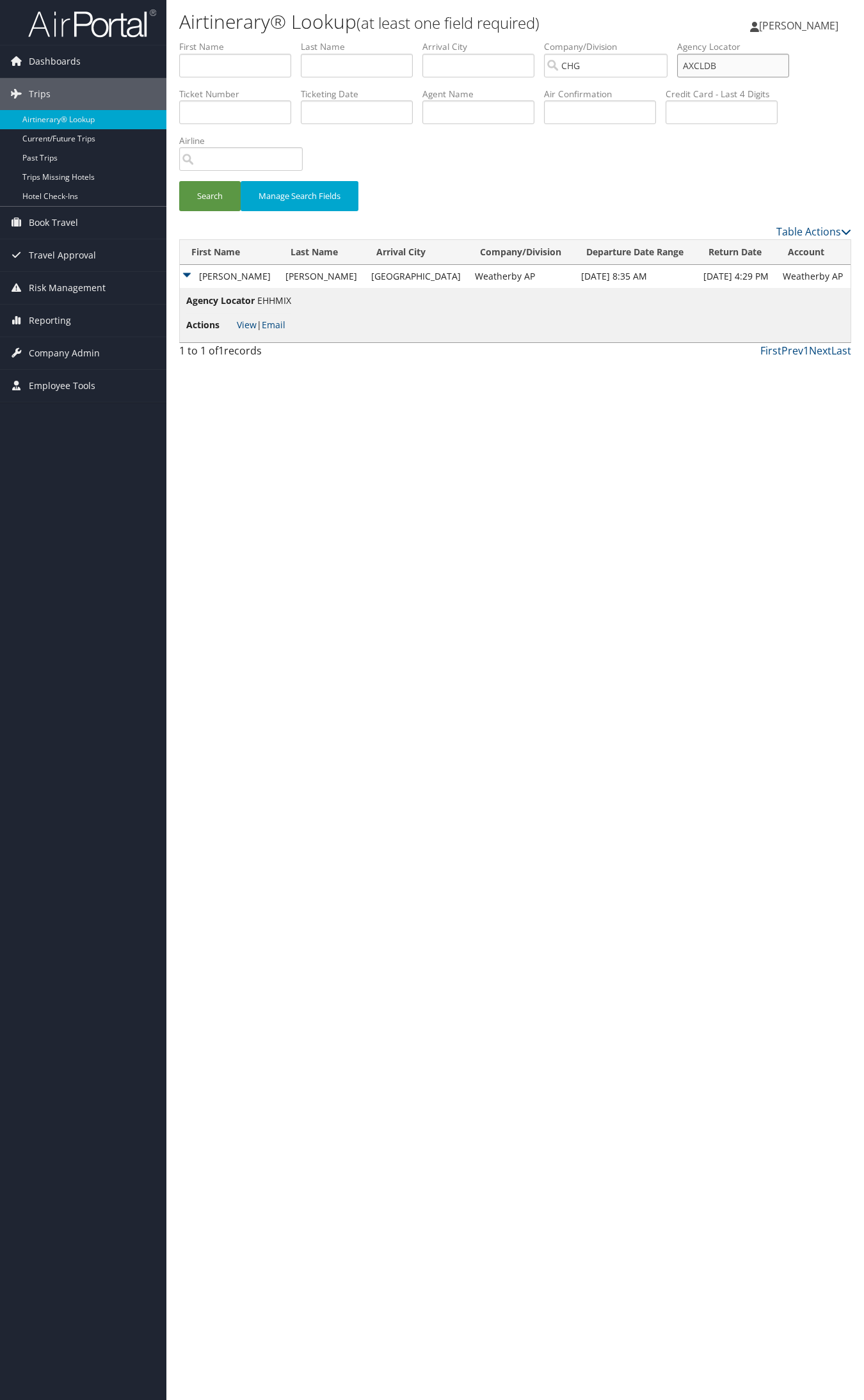
click at [736, 62] on input "AXCLDB" at bounding box center [733, 65] width 112 height 23
click at [179, 181] on button "Search" at bounding box center [209, 196] width 61 height 30
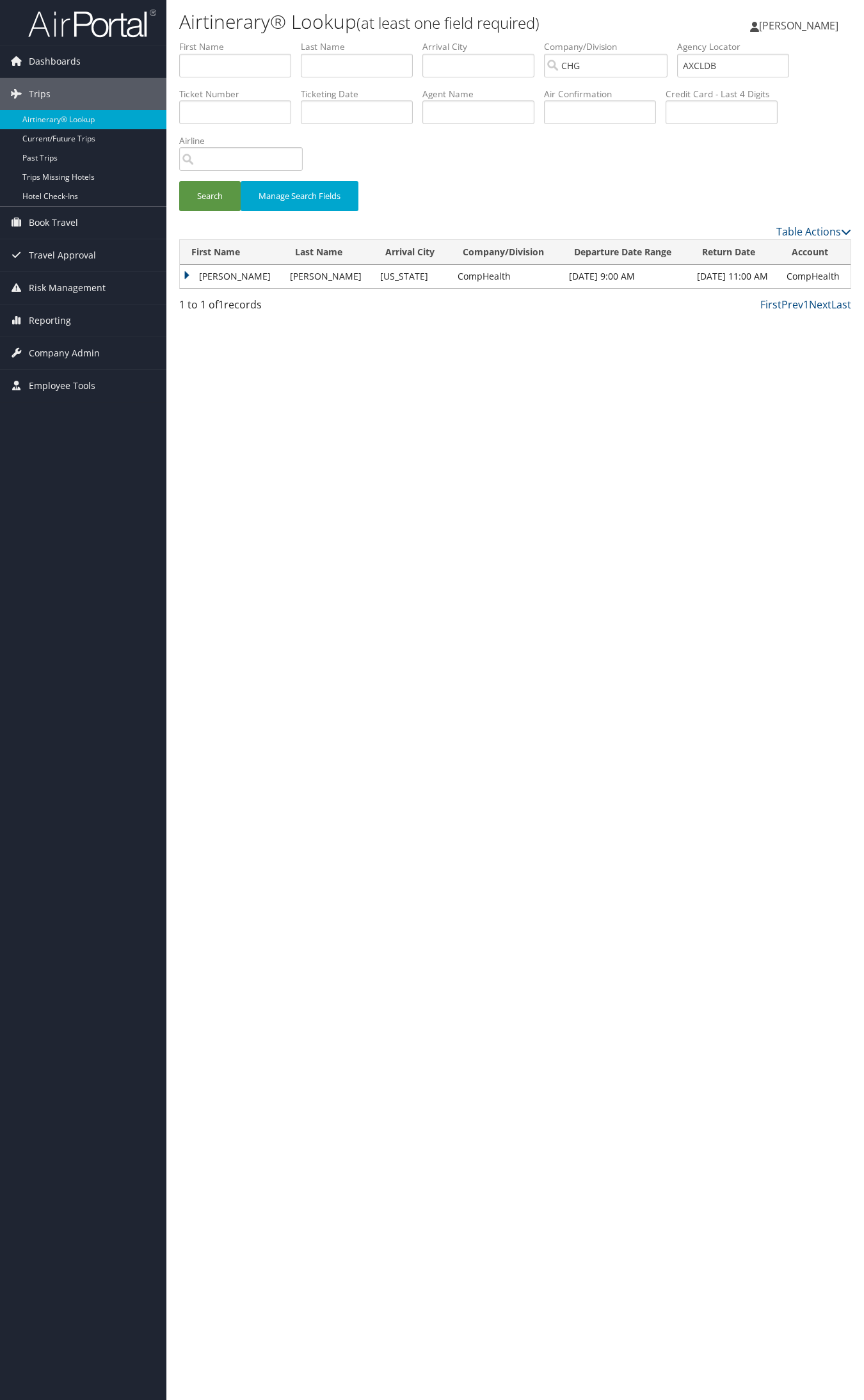
click at [231, 273] on td "Kevin" at bounding box center [231, 276] width 104 height 23
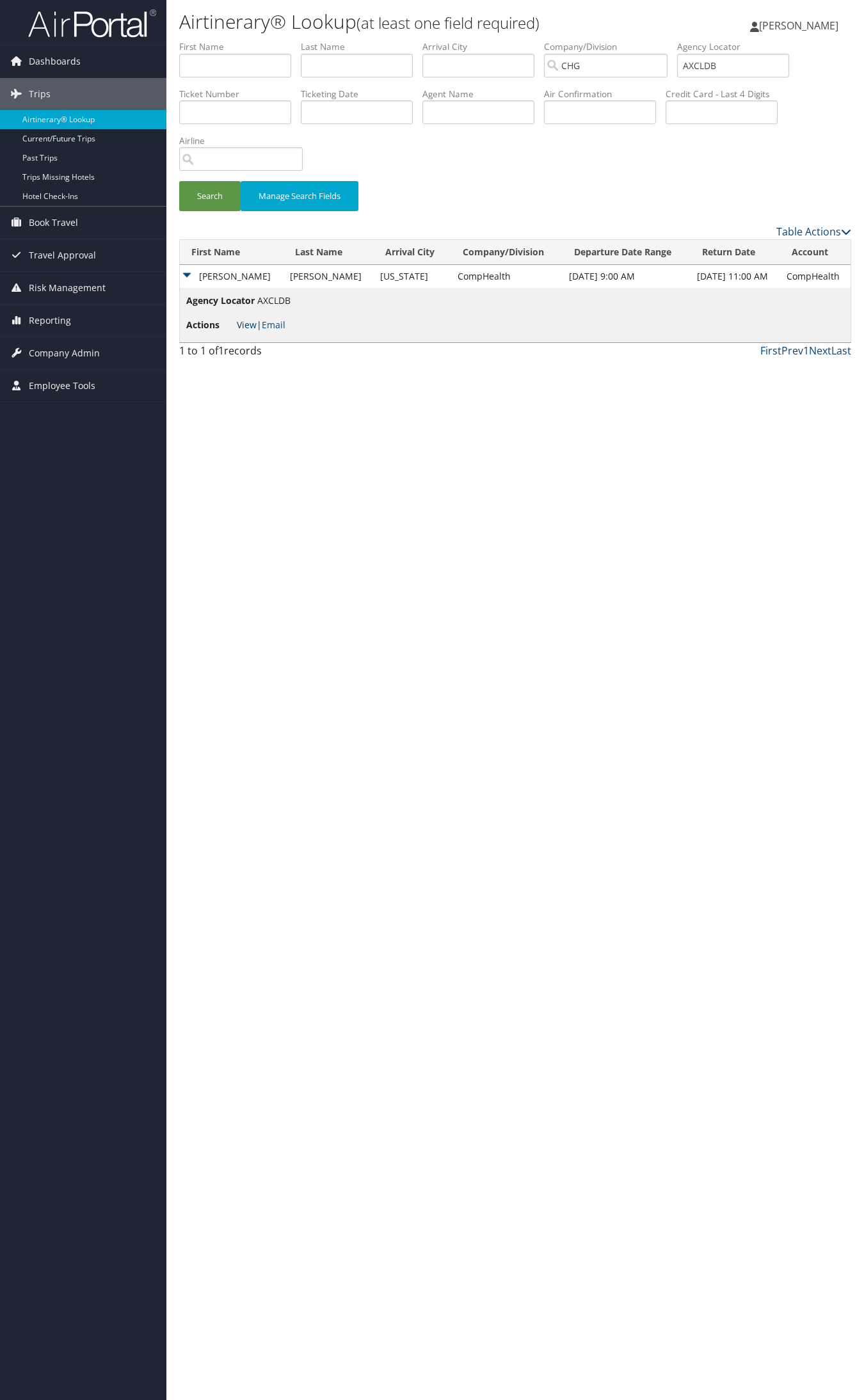
click at [244, 323] on link "View" at bounding box center [246, 325] width 19 height 12
click at [715, 62] on input "AXCLDB" at bounding box center [733, 65] width 112 height 23
paste input "GHLNPO"
click at [179, 181] on button "Search" at bounding box center [209, 196] width 61 height 30
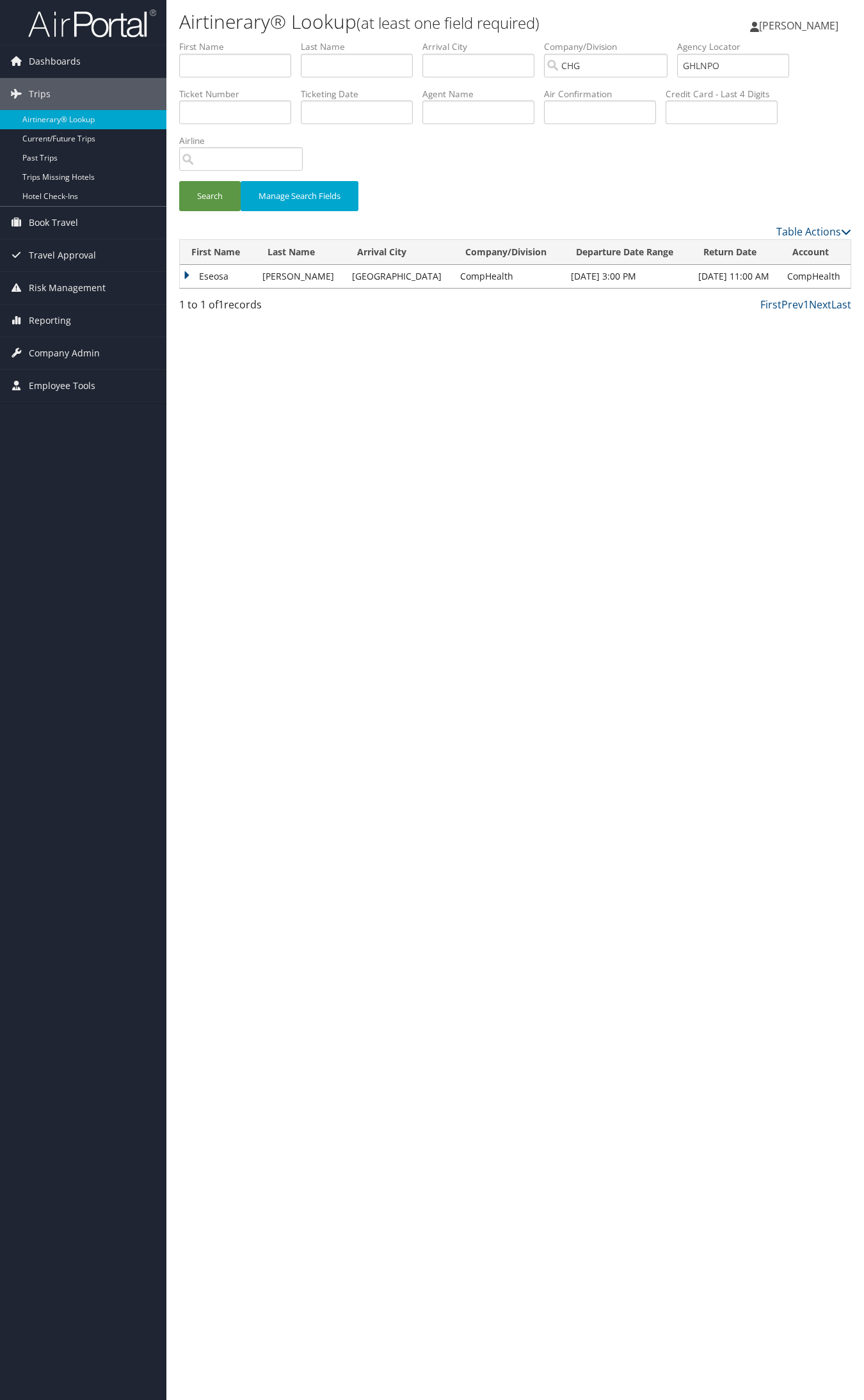
click at [232, 270] on td "Eseosa" at bounding box center [218, 276] width 76 height 23
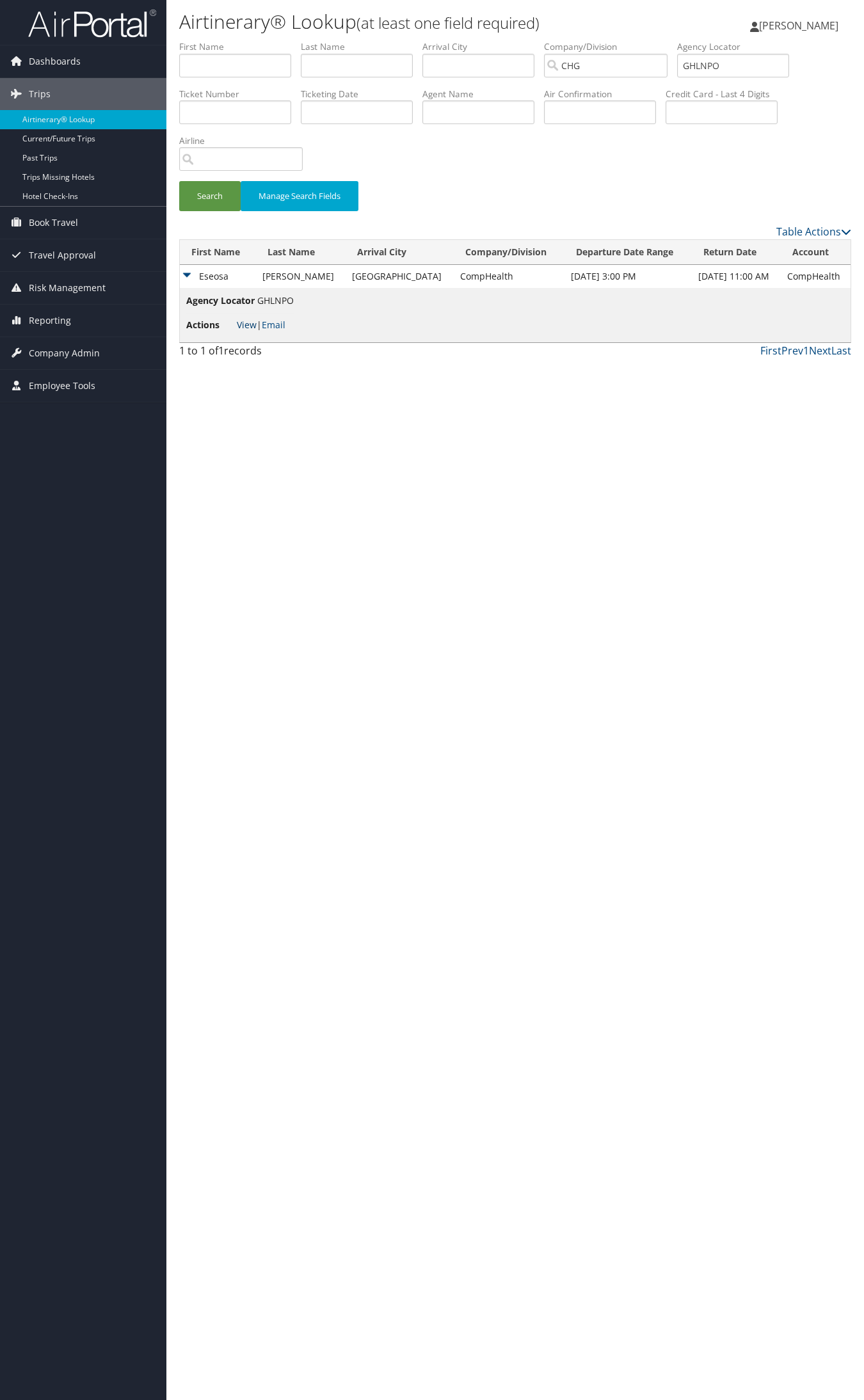
click at [255, 321] on link "View" at bounding box center [246, 325] width 19 height 12
click at [711, 68] on input "GHLNPO" at bounding box center [733, 65] width 112 height 23
paste input "MZLFVJ"
click at [179, 181] on button "Search" at bounding box center [209, 196] width 61 height 30
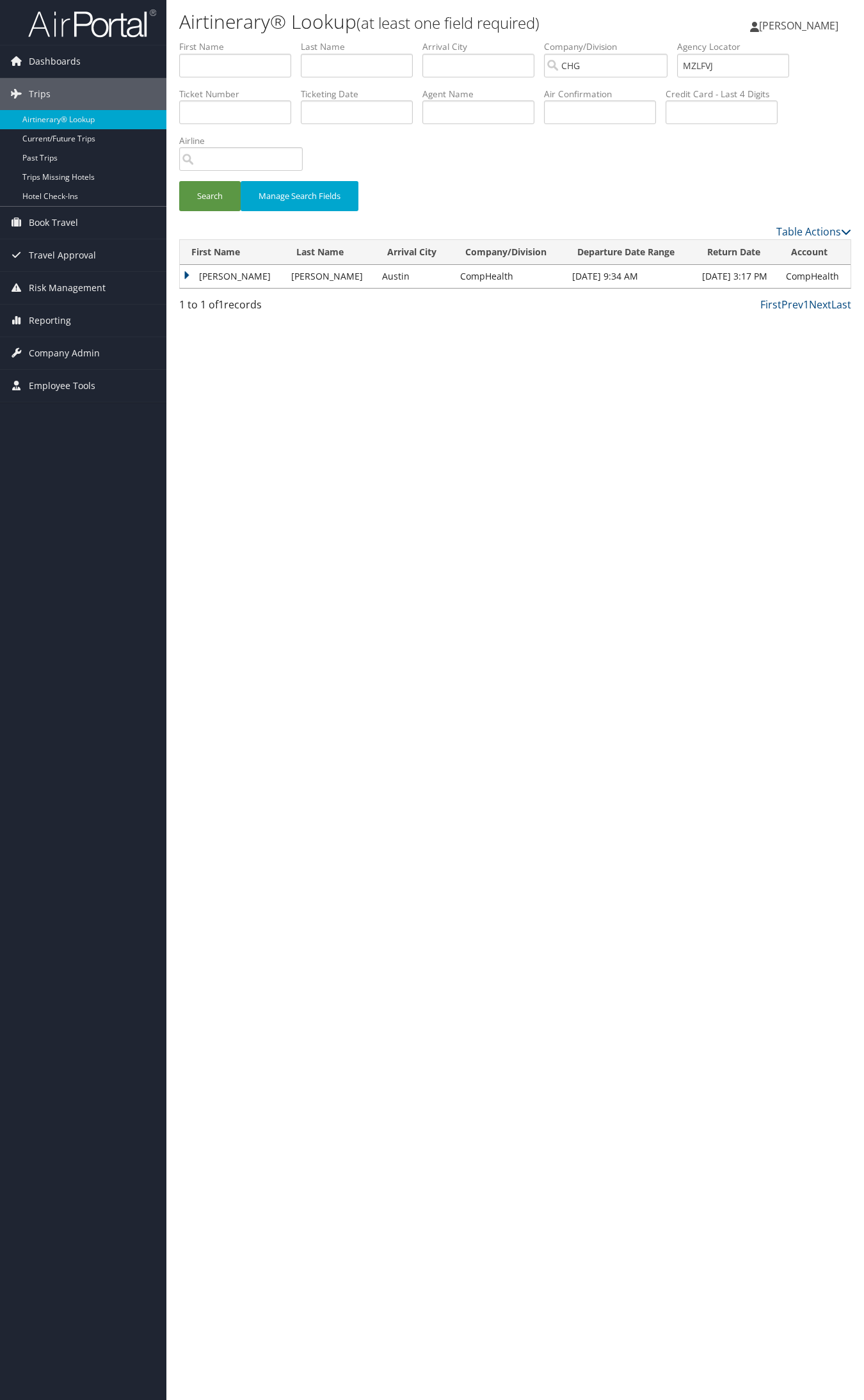
click at [212, 276] on td "Robert" at bounding box center [232, 276] width 105 height 23
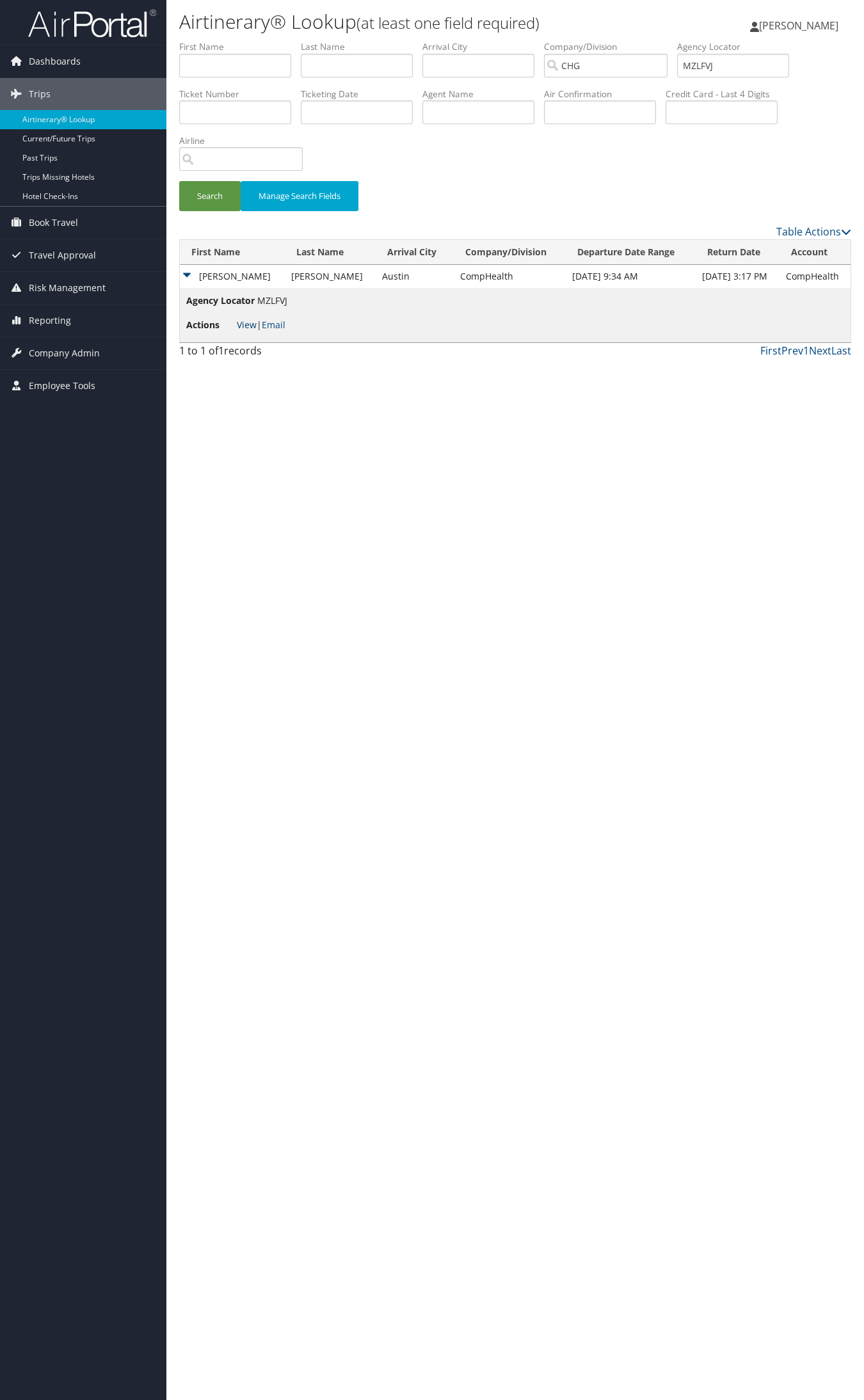
click at [250, 321] on link "View" at bounding box center [246, 325] width 19 height 12
click at [764, 63] on input "MZLFVJ" at bounding box center [733, 65] width 112 height 23
paste input "EEJUNP"
click at [179, 181] on button "Search" at bounding box center [209, 196] width 61 height 30
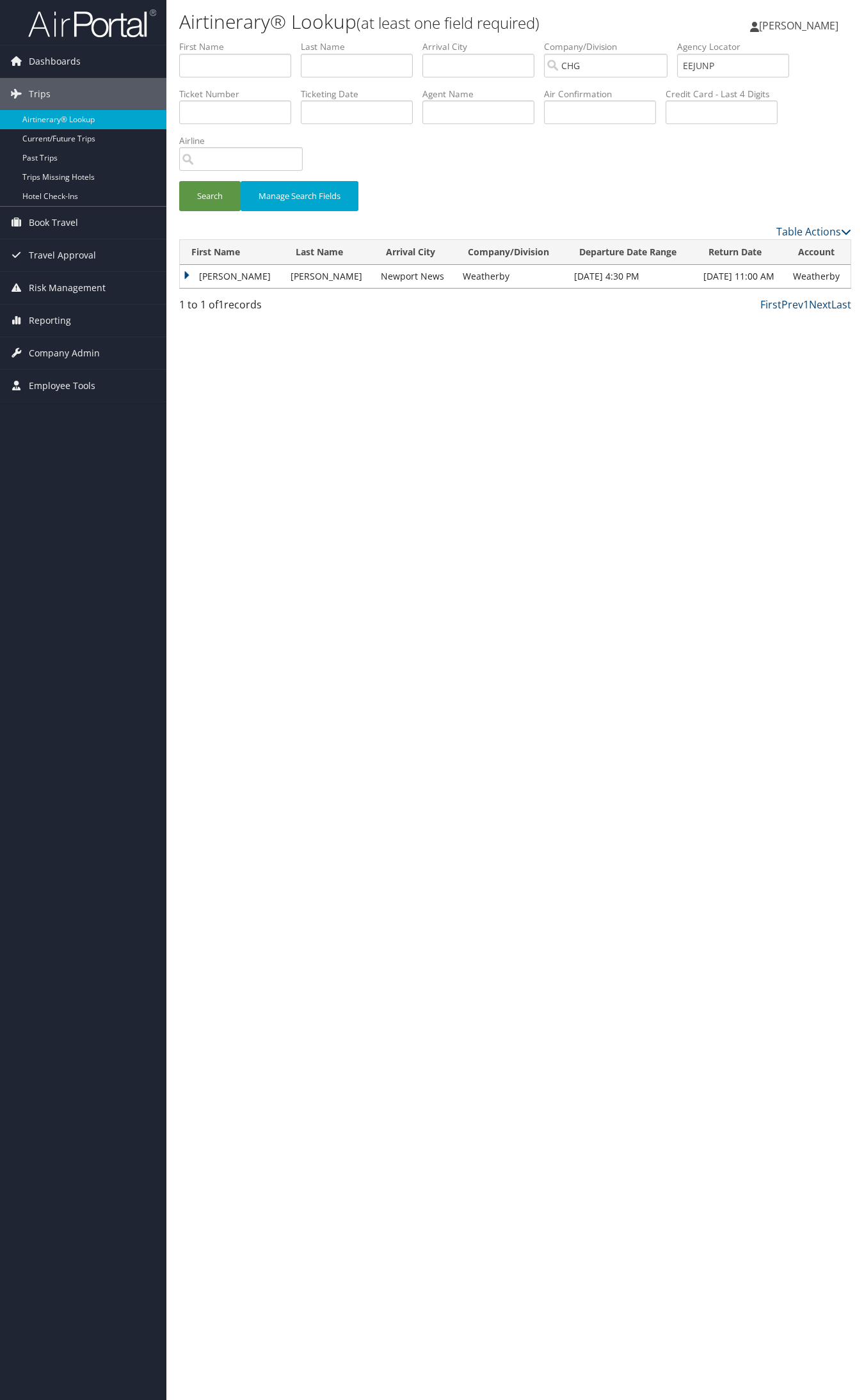
click at [219, 279] on td "Sally" at bounding box center [232, 276] width 104 height 23
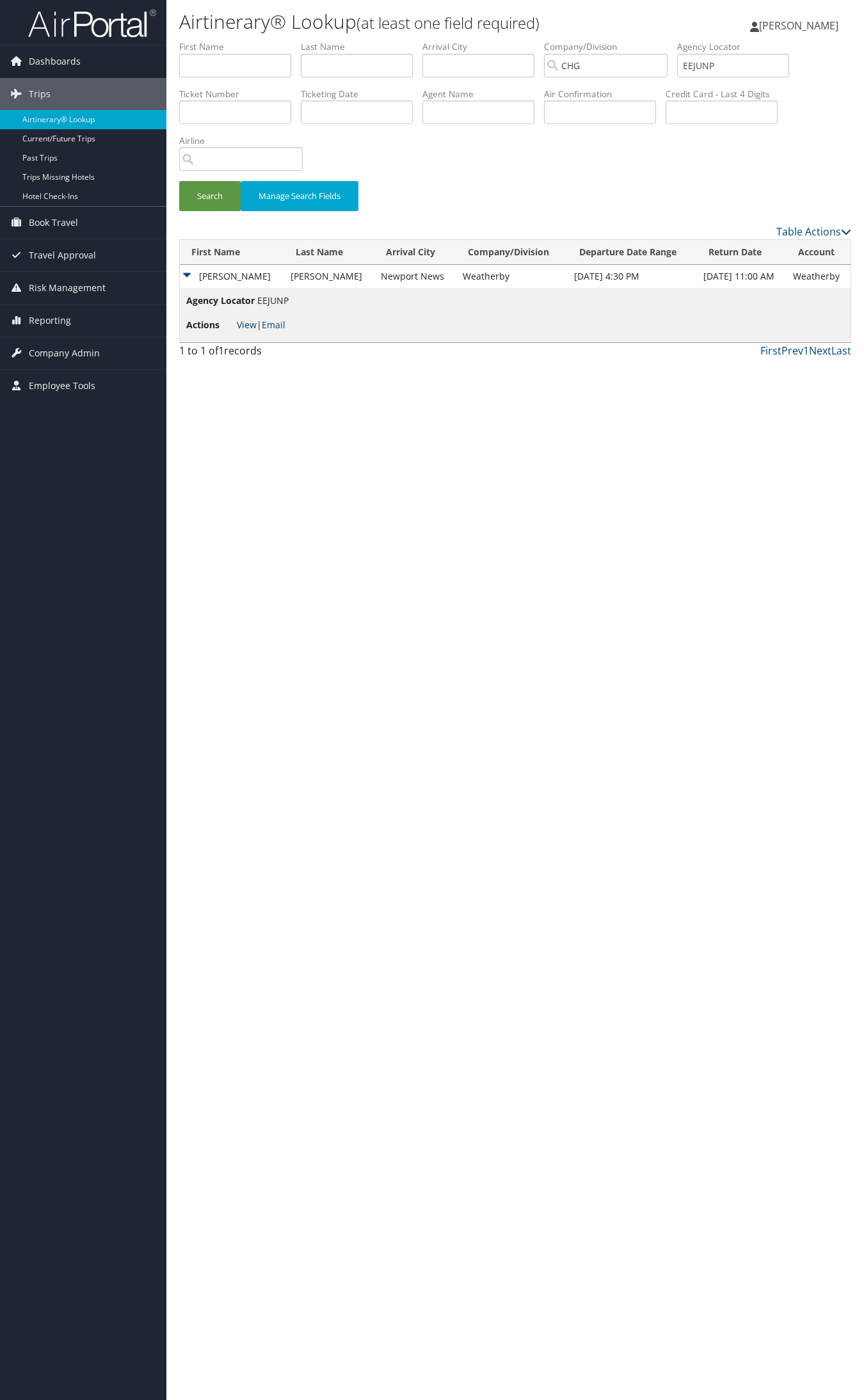
click at [238, 325] on link "View" at bounding box center [246, 325] width 19 height 12
click at [736, 65] on input "EEJUNP" at bounding box center [733, 65] width 112 height 23
paste input "ASG-1836593"
type input "ASG-1836593"
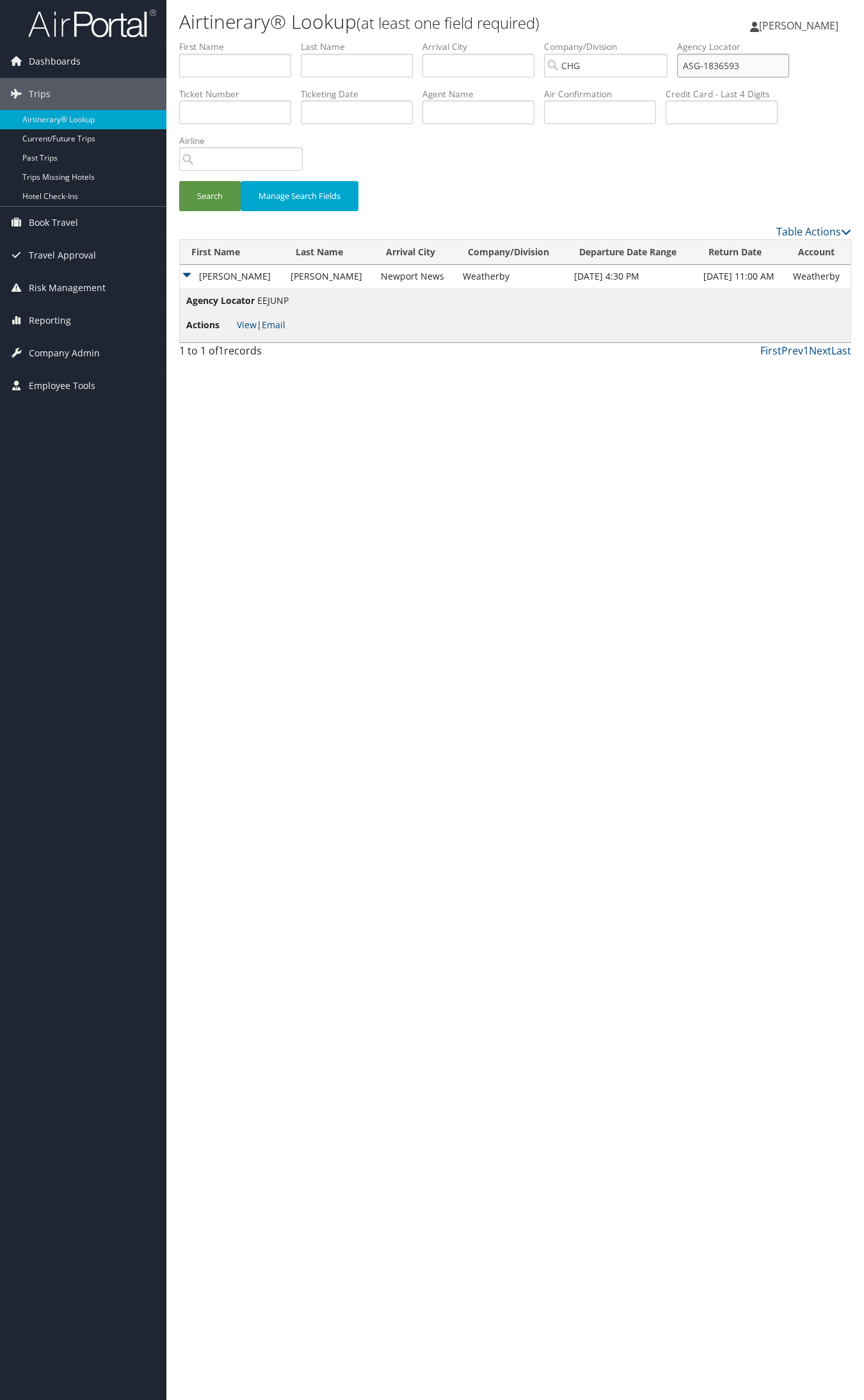
click at [789, 64] on input "ASG-1836593" at bounding box center [733, 65] width 112 height 23
click at [288, 65] on input "text" at bounding box center [235, 65] width 112 height 23
type input "Jack"
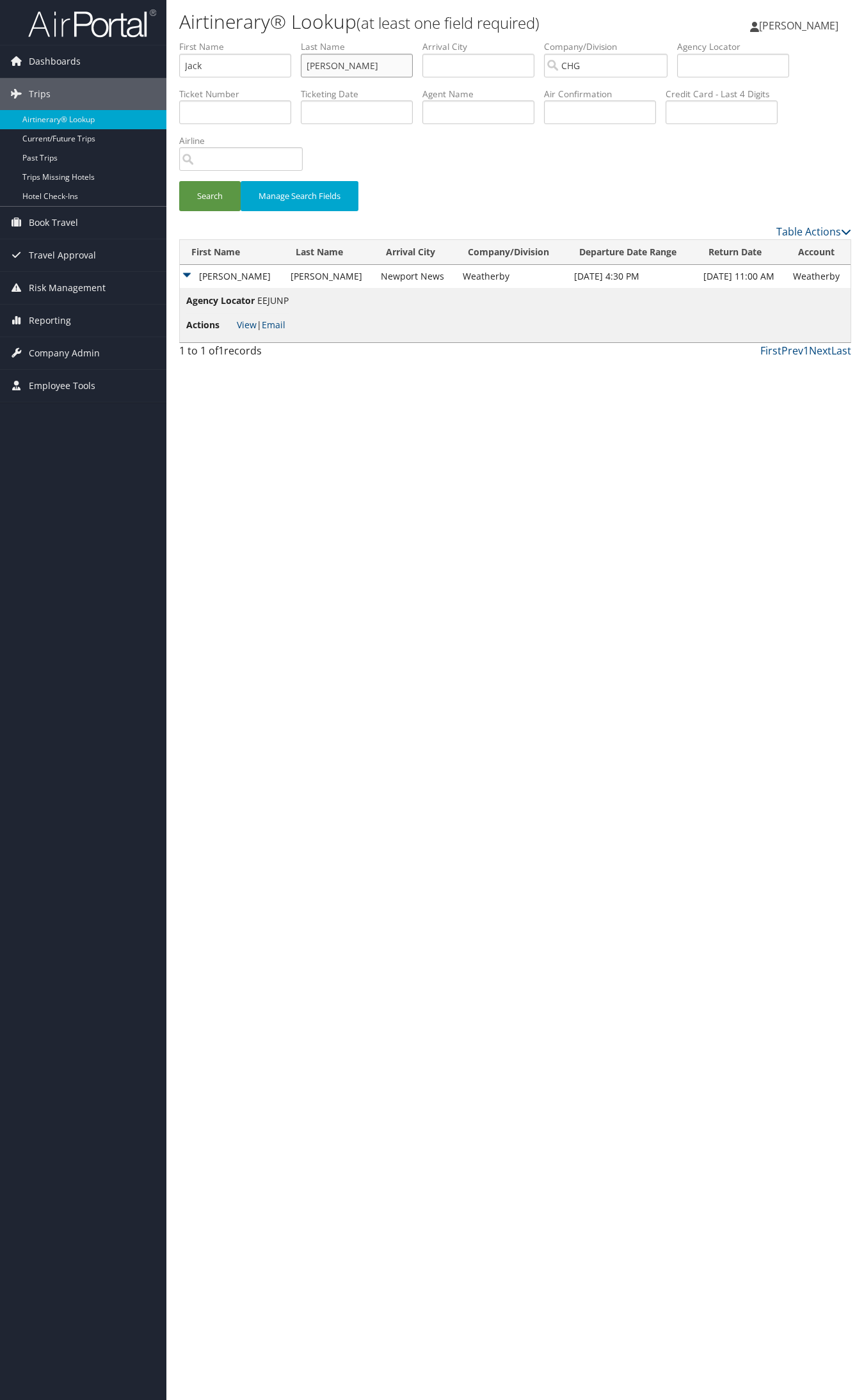
type input "Klem"
click at [179, 181] on button "Search" at bounding box center [209, 196] width 61 height 30
click at [207, 196] on button "Search" at bounding box center [209, 196] width 61 height 30
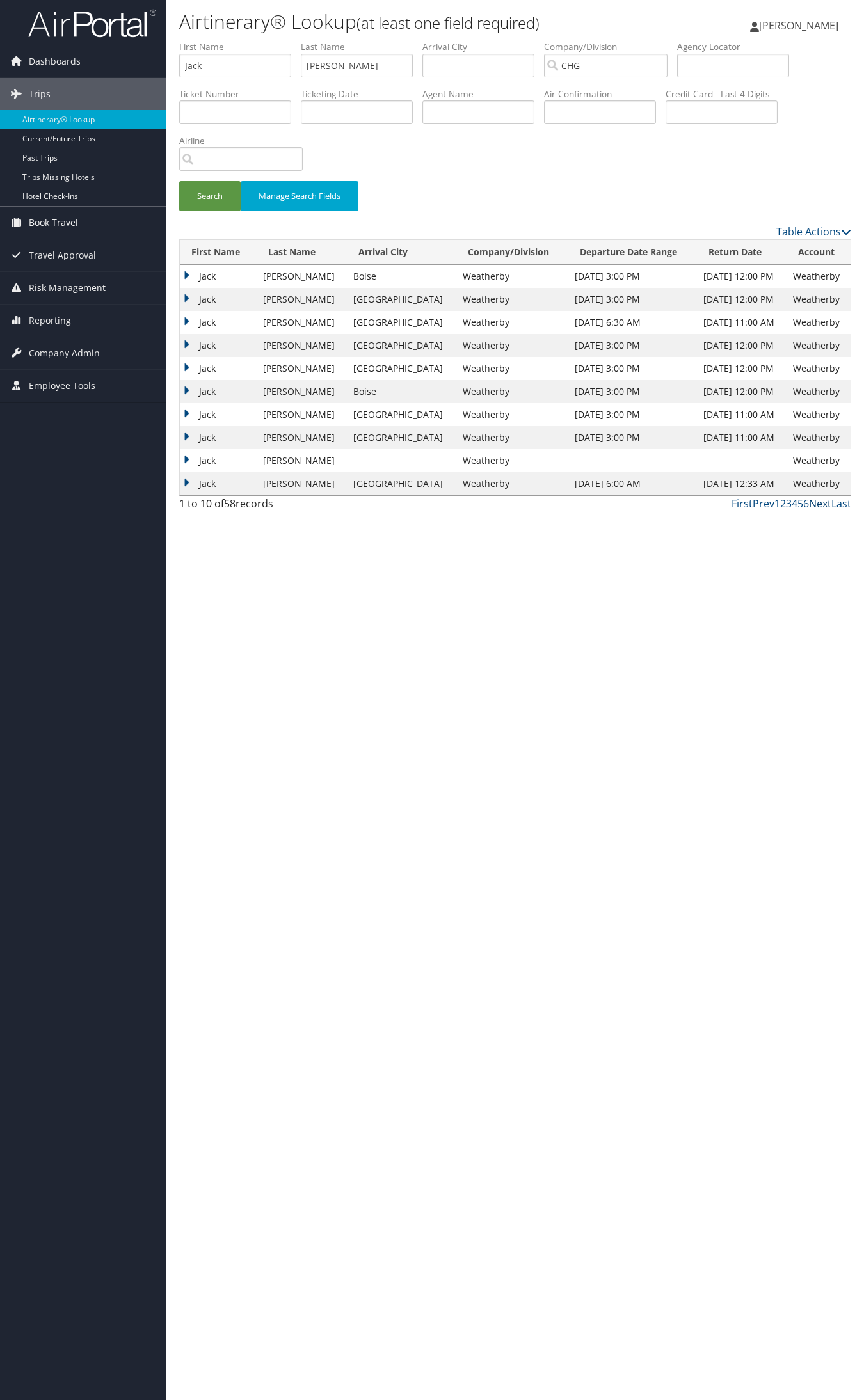
click at [819, 501] on link "Next" at bounding box center [820, 504] width 23 height 14
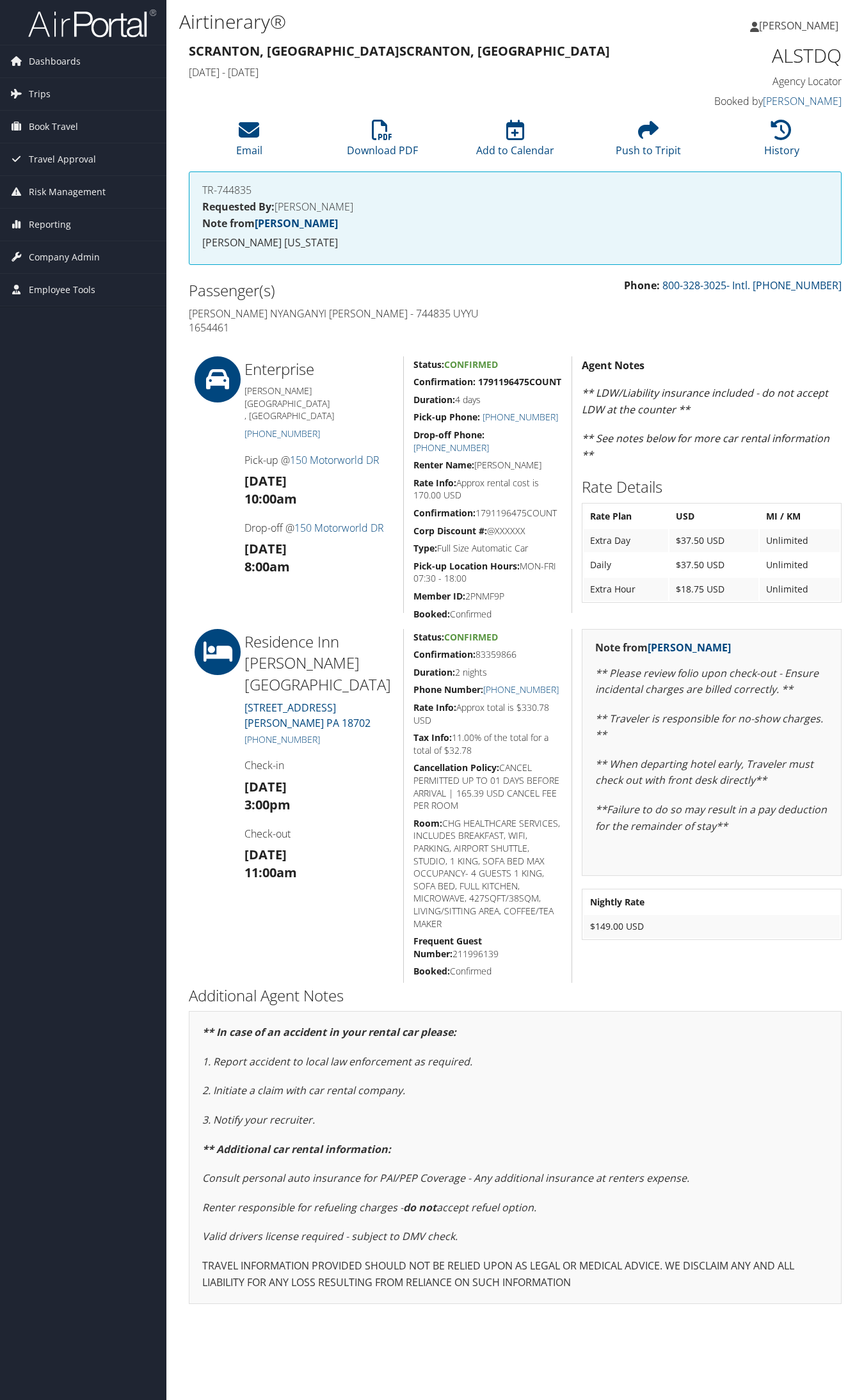
drag, startPoint x: 327, startPoint y: 706, endPoint x: 251, endPoint y: 708, distance: 76.0
click at [251, 733] on h5 "+1 (570) 829-0100" at bounding box center [319, 739] width 149 height 12
copy link "1 (570) 829-0100"
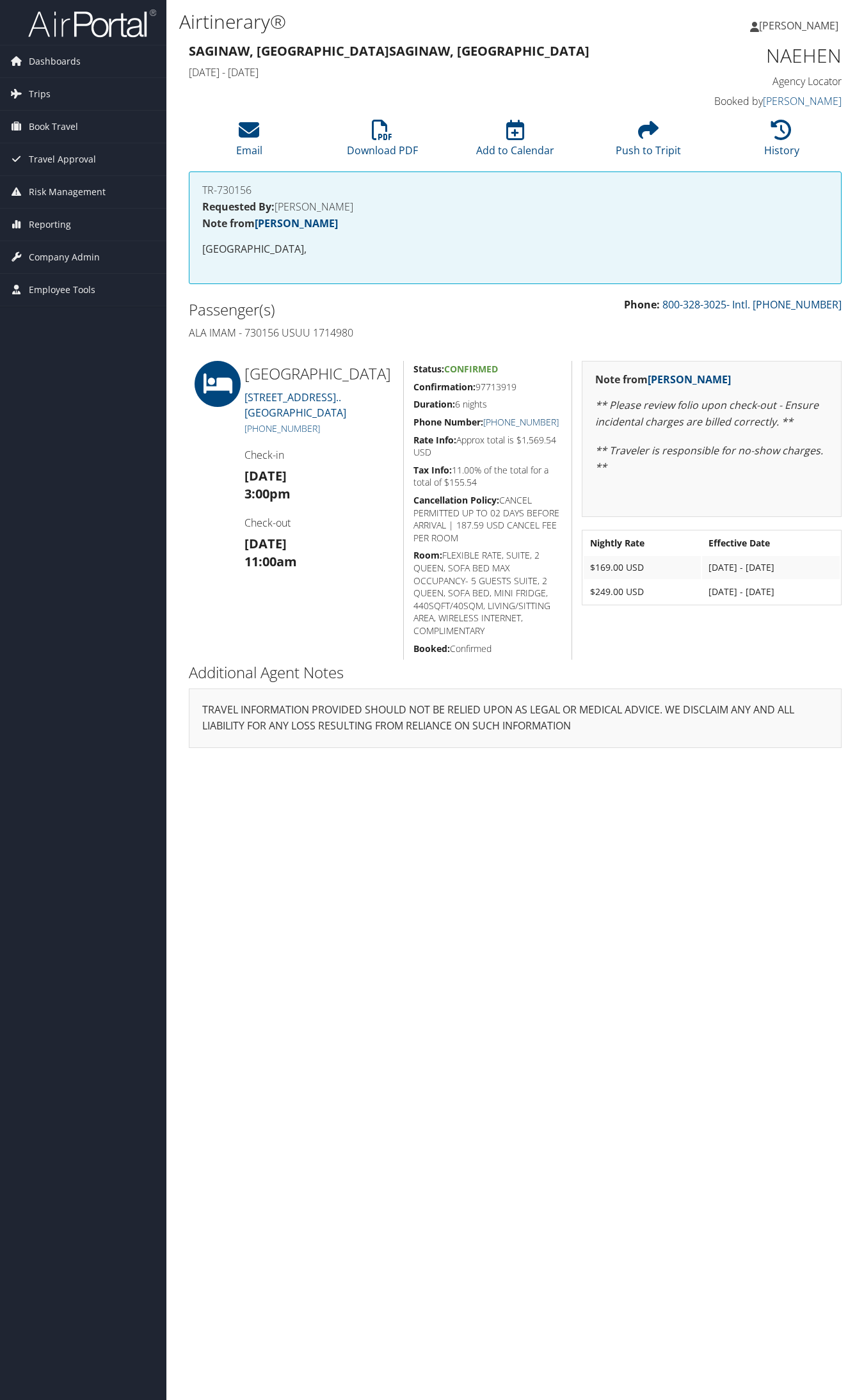
drag, startPoint x: 565, startPoint y: 438, endPoint x: 499, endPoint y: 438, distance: 66.0
click at [499, 438] on div "Status: Confirmed Confirmation: 97713919 Duration: 6 nights Phone Number: [PHON…" at bounding box center [487, 511] width 168 height 299
copy link "[PHONE_NUMBER]"
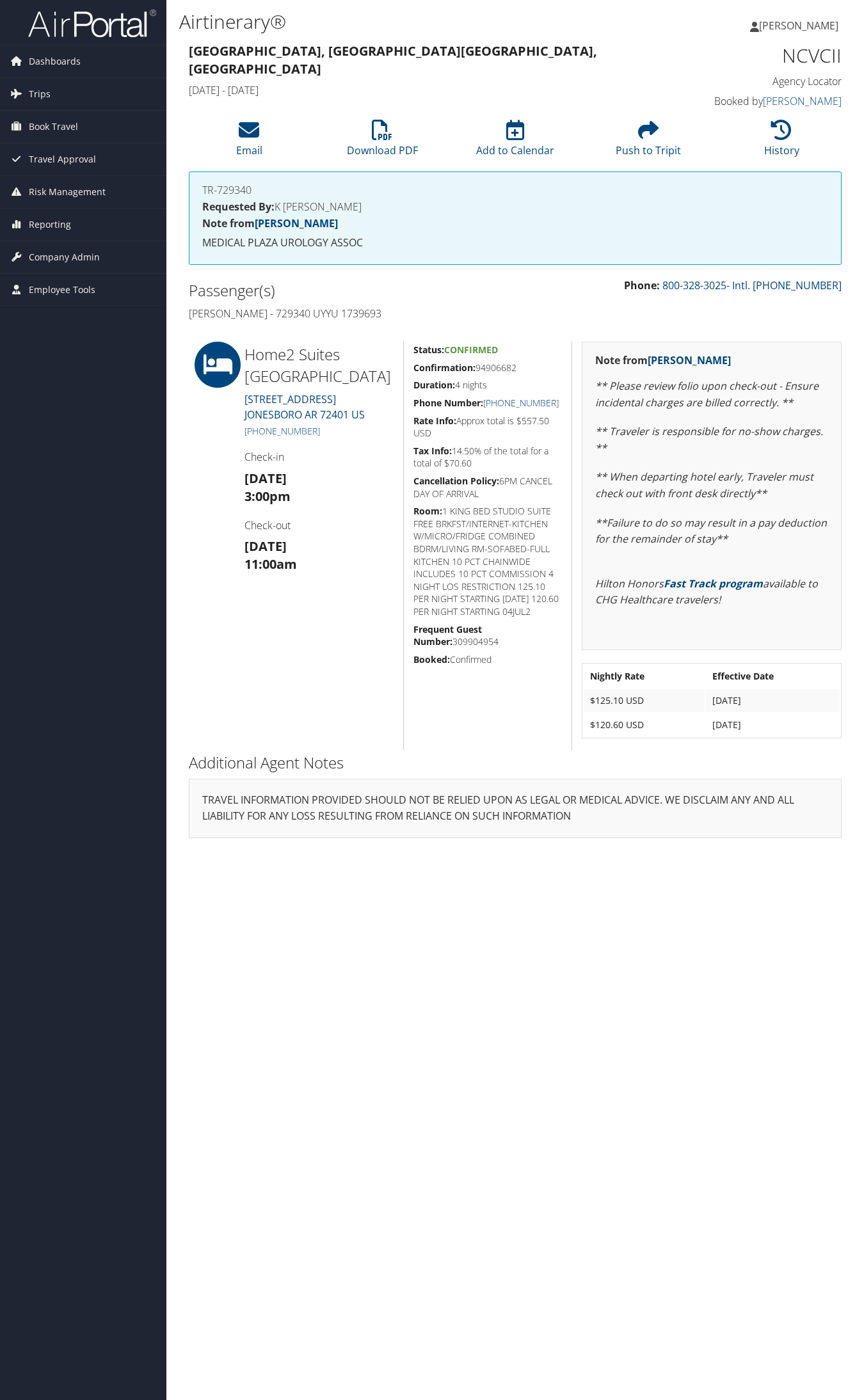
drag, startPoint x: 564, startPoint y: 407, endPoint x: 499, endPoint y: 405, distance: 65.0
click at [499, 405] on div "Status: Confirmed Confirmation: 94906682 Duration: 4 nights Phone Number: +1 (8…" at bounding box center [487, 546] width 168 height 408
copy link "(870) 336-8888"
click at [782, 48] on h1 "NCVCII" at bounding box center [767, 55] width 149 height 27
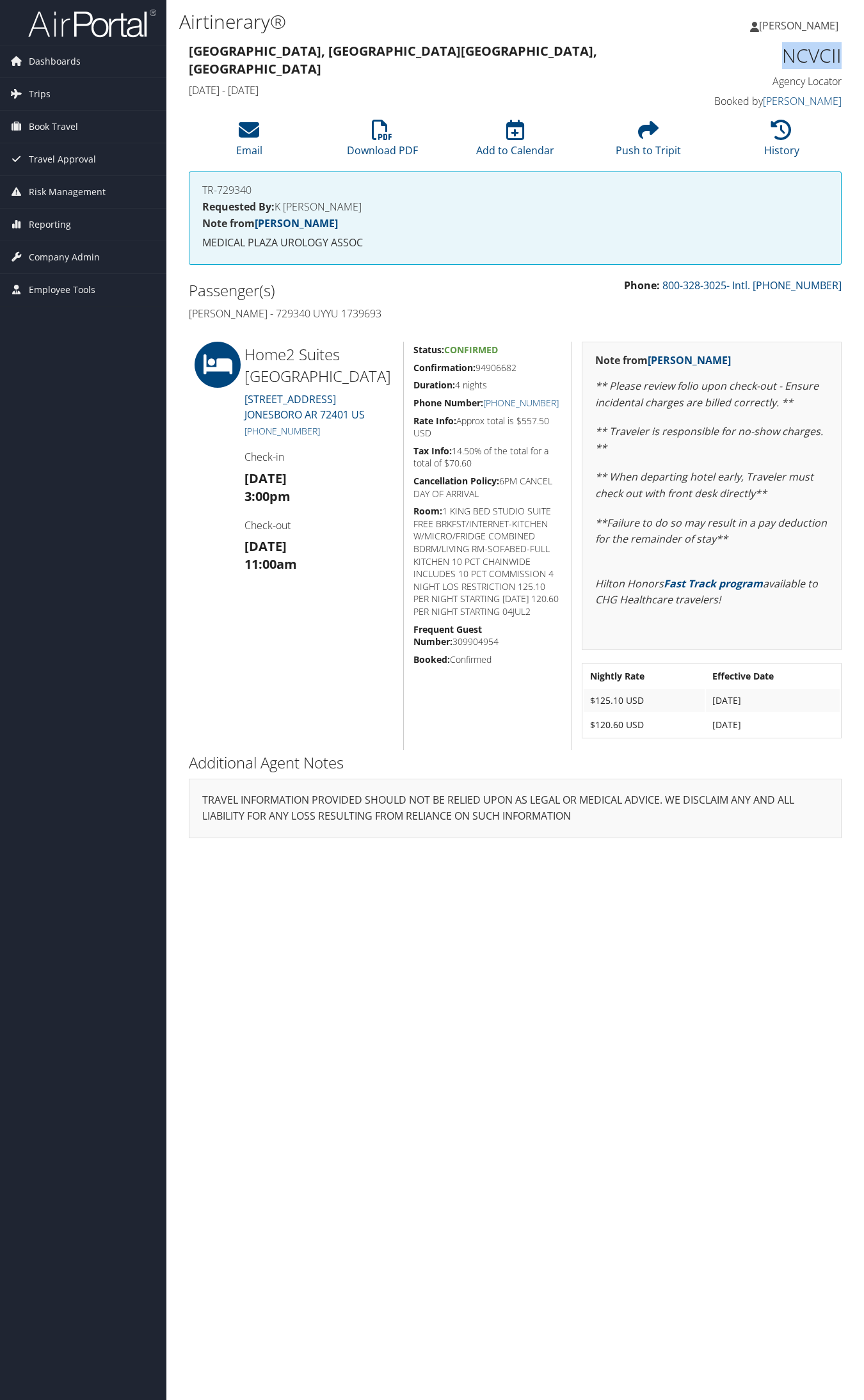
copy h1 "NCVCII"
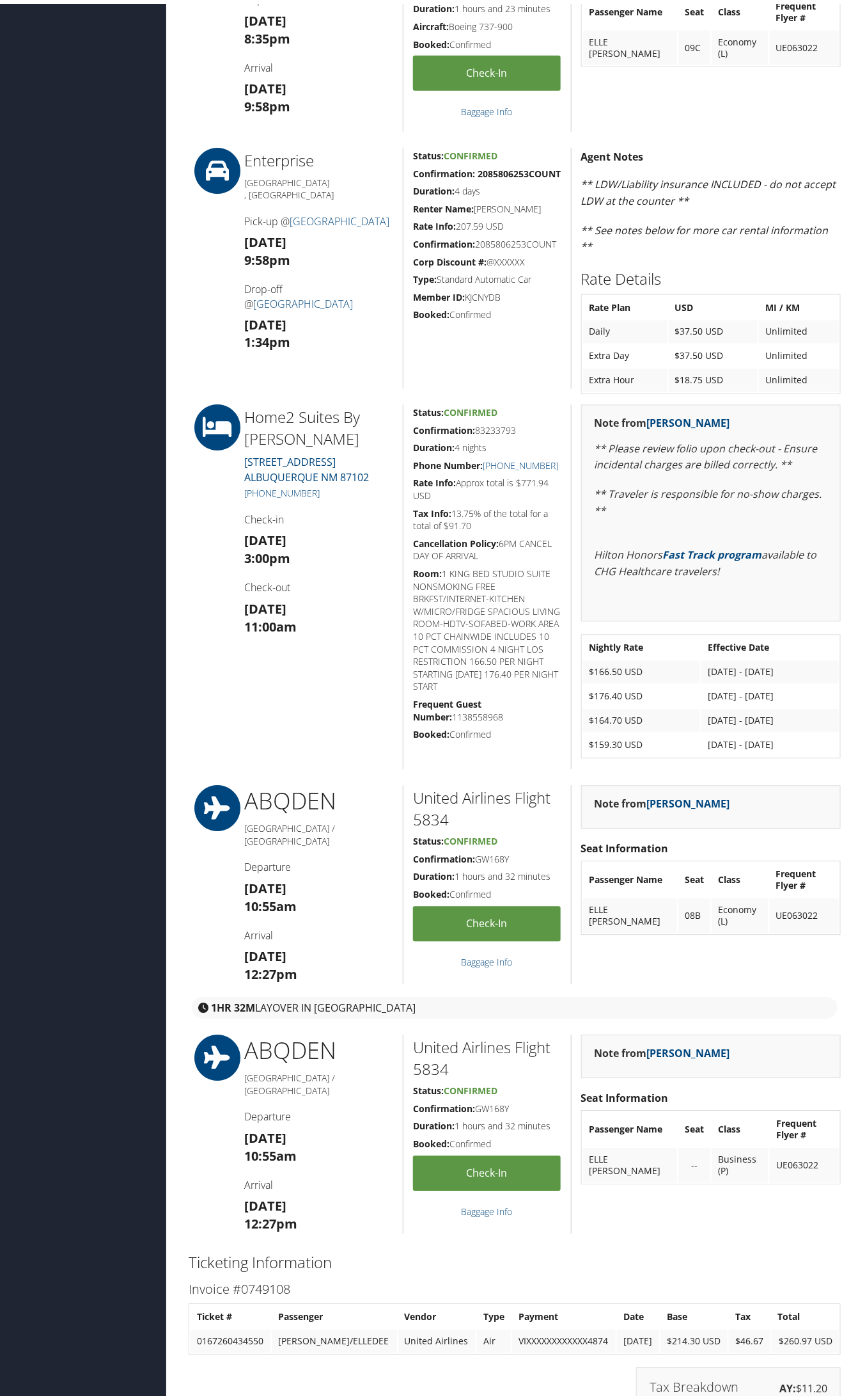
scroll to position [480, 0]
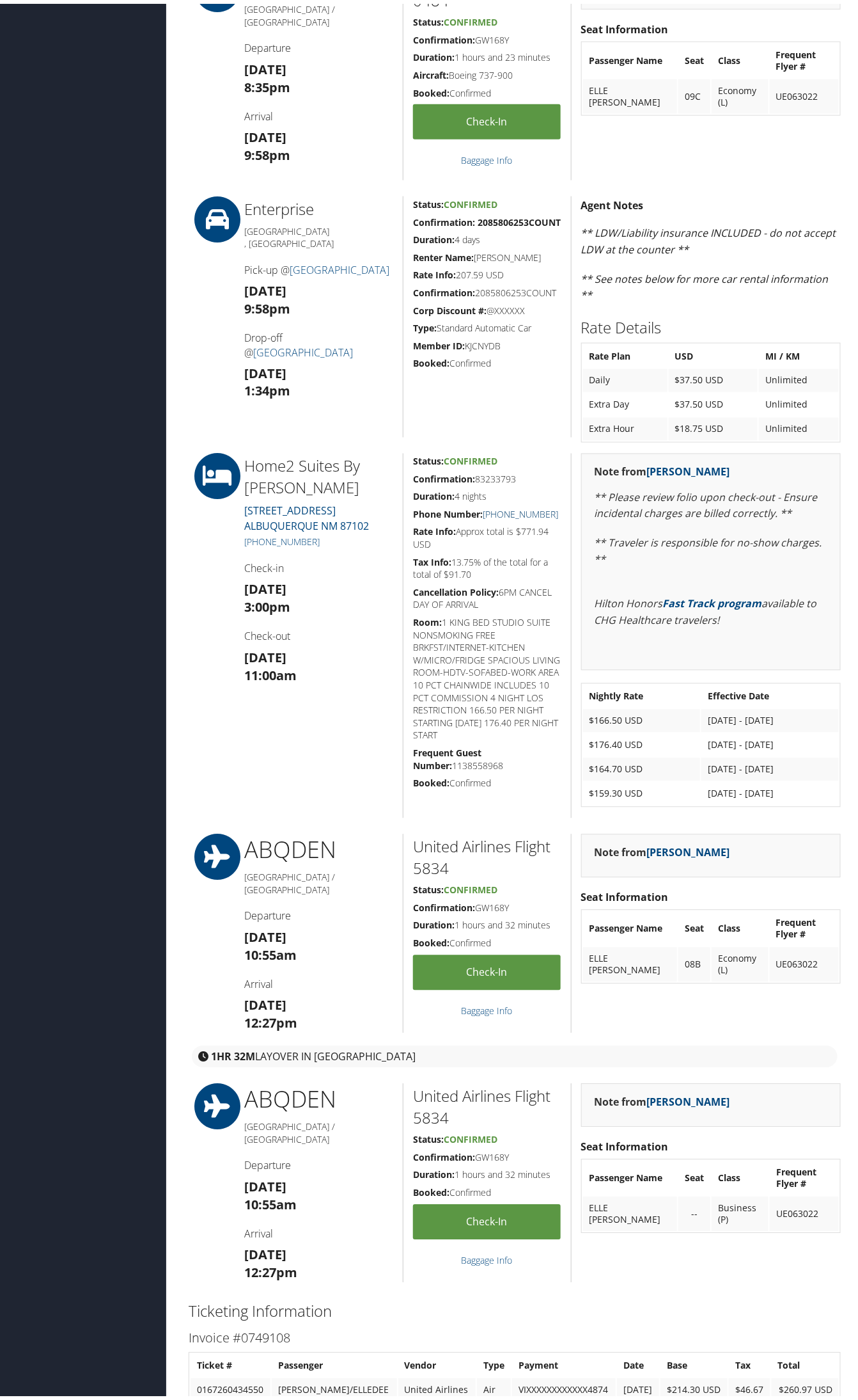
drag, startPoint x: 562, startPoint y: 509, endPoint x: 496, endPoint y: 510, distance: 66.0
click at [496, 510] on div "Status: Confirmed Confirmation: 83233793 Duration: 4 nights Phone Number: [PHON…" at bounding box center [487, 632] width 168 height 365
copy link "[PHONE_NUMBER]"
click at [500, 476] on h5 "Confirmation: 83233793" at bounding box center [487, 475] width 149 height 12
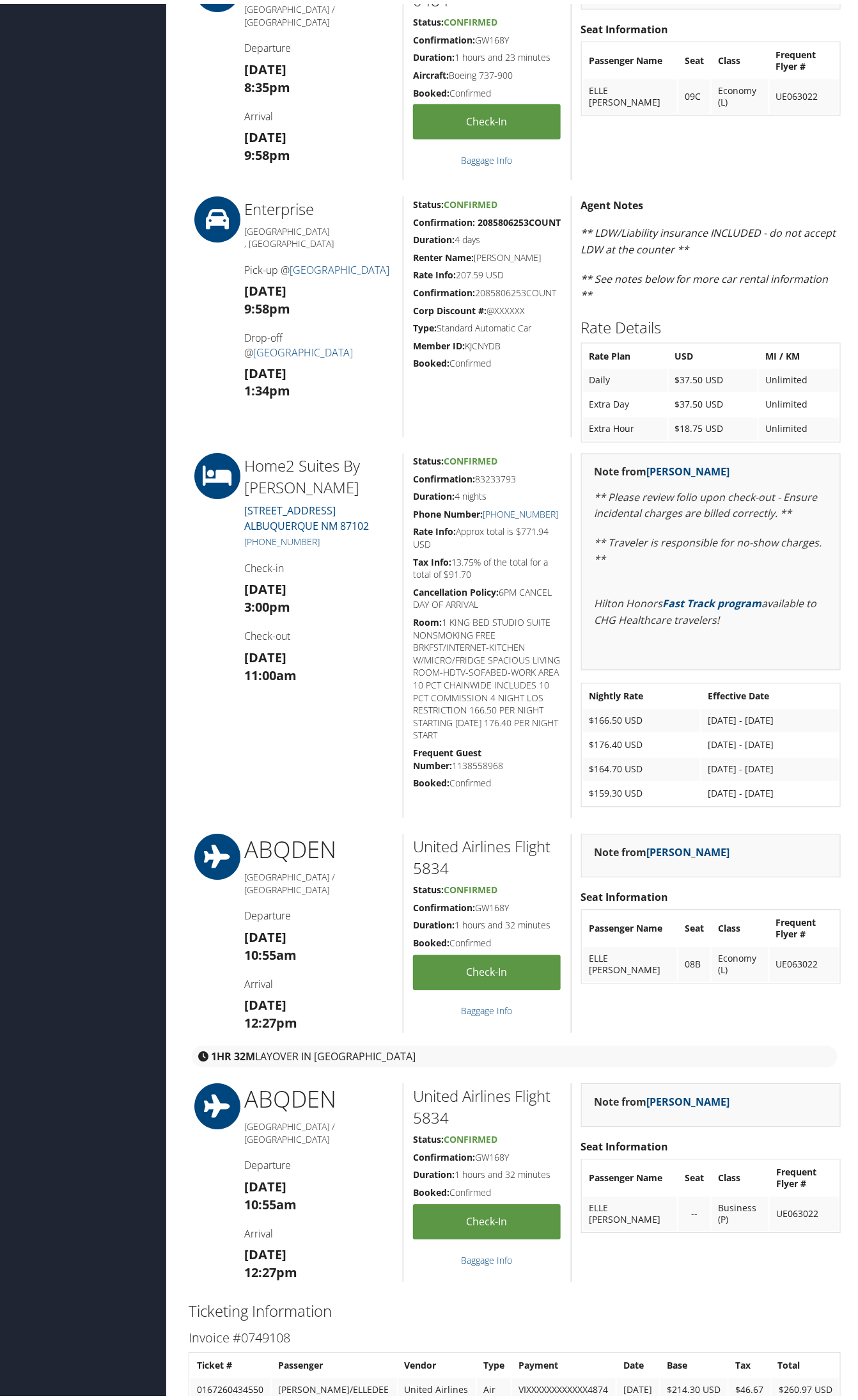
copy h5 "83233793"
click at [507, 467] on div "Status: Confirmed Confirmation: 83233793 Duration: 4 nights Phone Number: +1 (5…" at bounding box center [487, 632] width 168 height 365
click at [517, 479] on h5 "Confirmation: 83233793" at bounding box center [487, 475] width 149 height 12
click at [517, 478] on h5 "Confirmation: 83233793" at bounding box center [487, 475] width 149 height 12
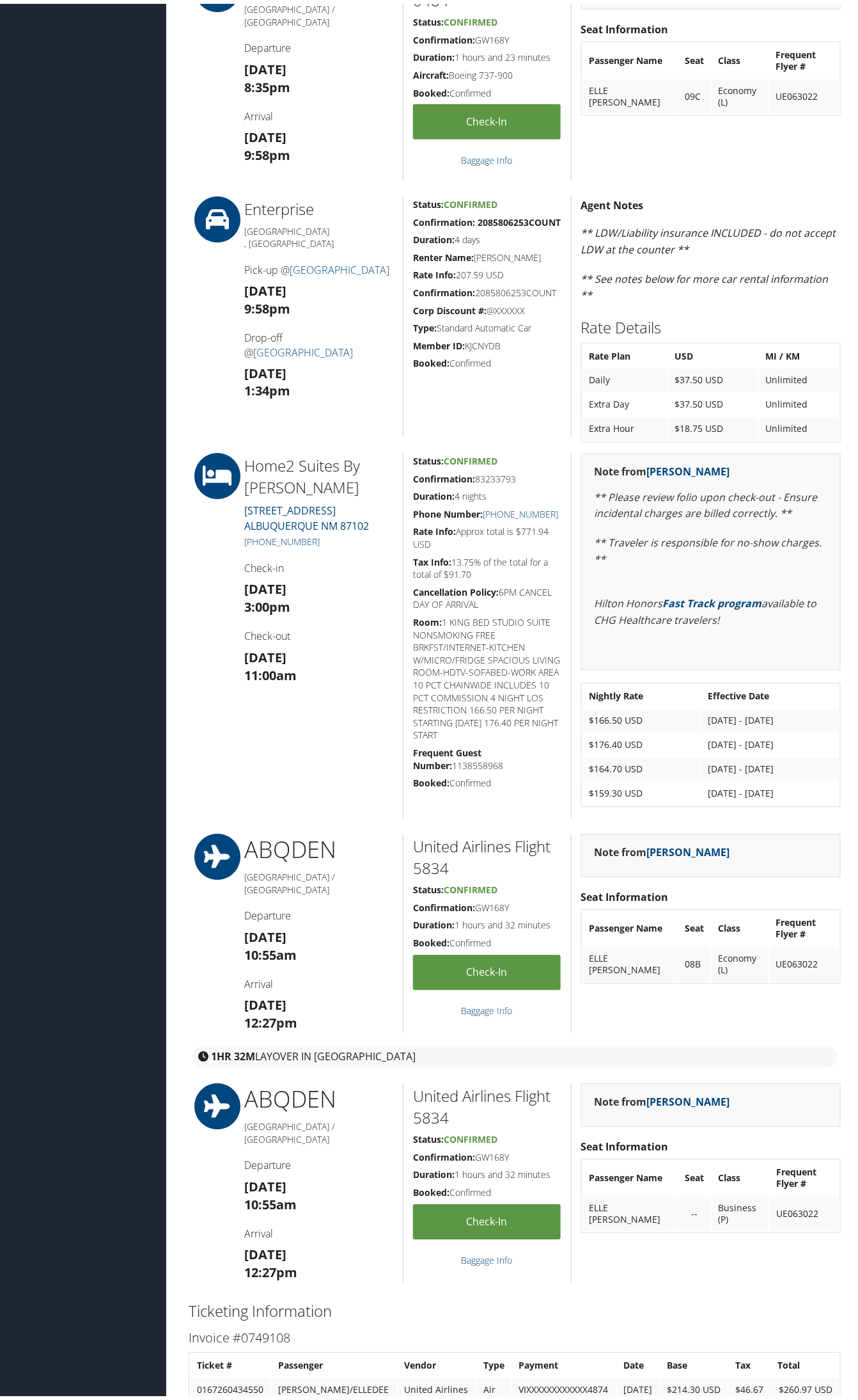
click at [426, 476] on strong "Confirmation:" at bounding box center [444, 475] width 62 height 12
copy div "Confirmation: 83233793"
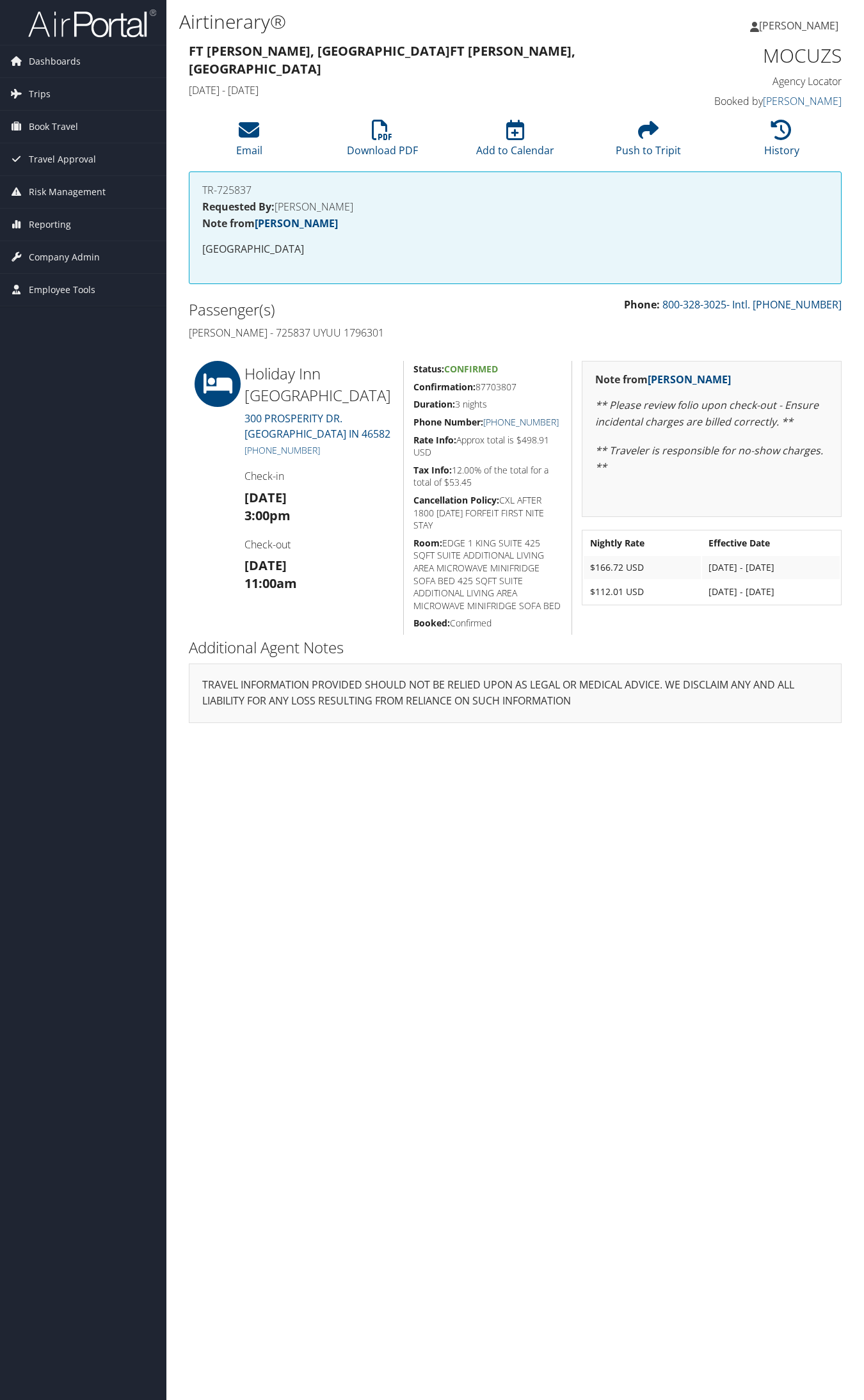
drag, startPoint x: 567, startPoint y: 423, endPoint x: 497, endPoint y: 423, distance: 70.0
click at [497, 423] on div "Status: Confirmed Confirmation: 87703807 Duration: 3 nights Phone Number: [PHON…" at bounding box center [487, 498] width 168 height 274
copy link "[PHONE_NUMBER]"
click at [496, 383] on h5 "Confirmation: 87703807" at bounding box center [487, 387] width 149 height 12
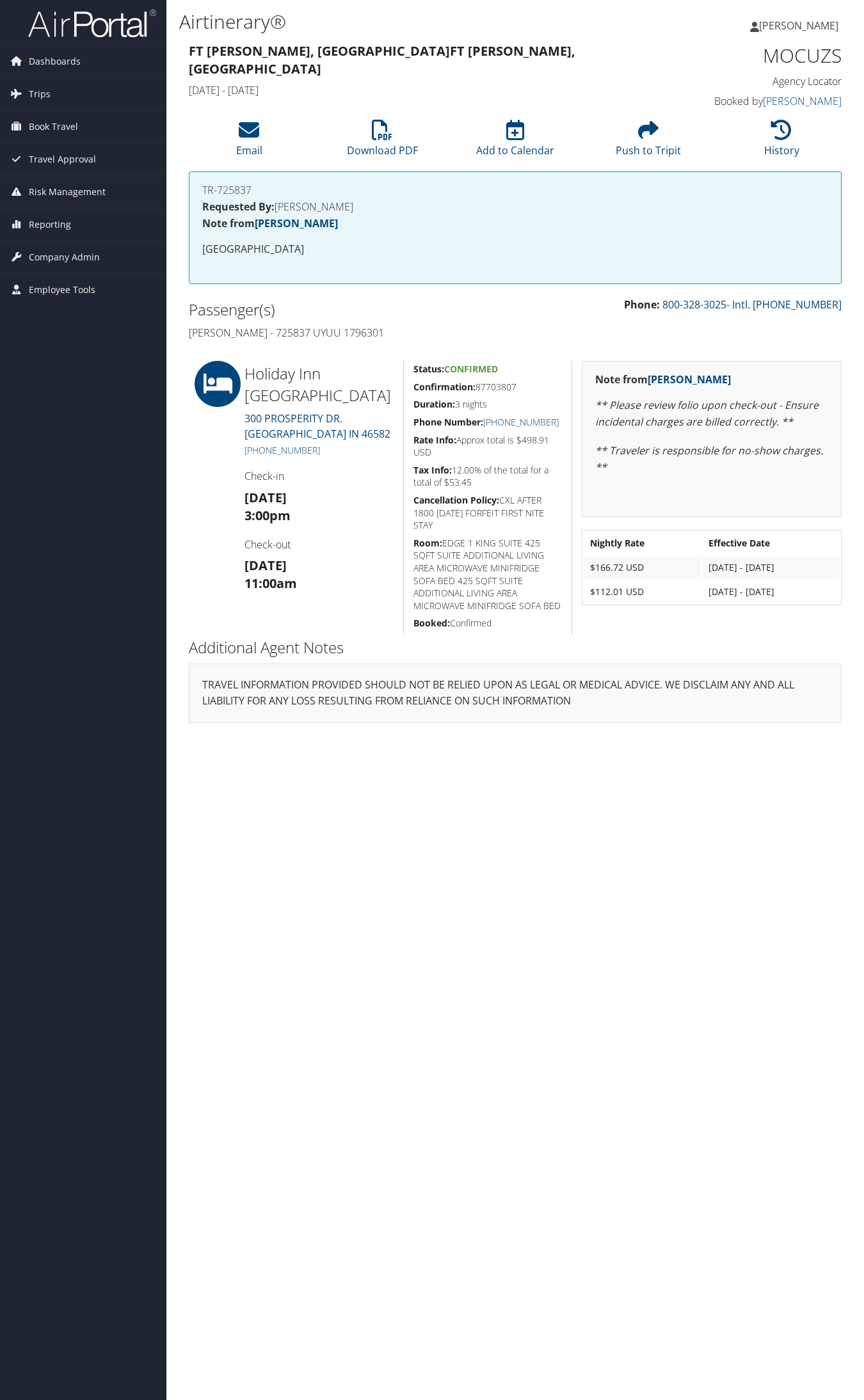
click at [523, 389] on h5 "Confirmation: 87703807" at bounding box center [487, 387] width 149 height 12
drag, startPoint x: 523, startPoint y: 389, endPoint x: 411, endPoint y: 388, distance: 112.0
click at [411, 388] on div "Status: Confirmed Confirmation: 87703807 Duration: 3 nights Phone Number: [PHON…" at bounding box center [487, 498] width 168 height 274
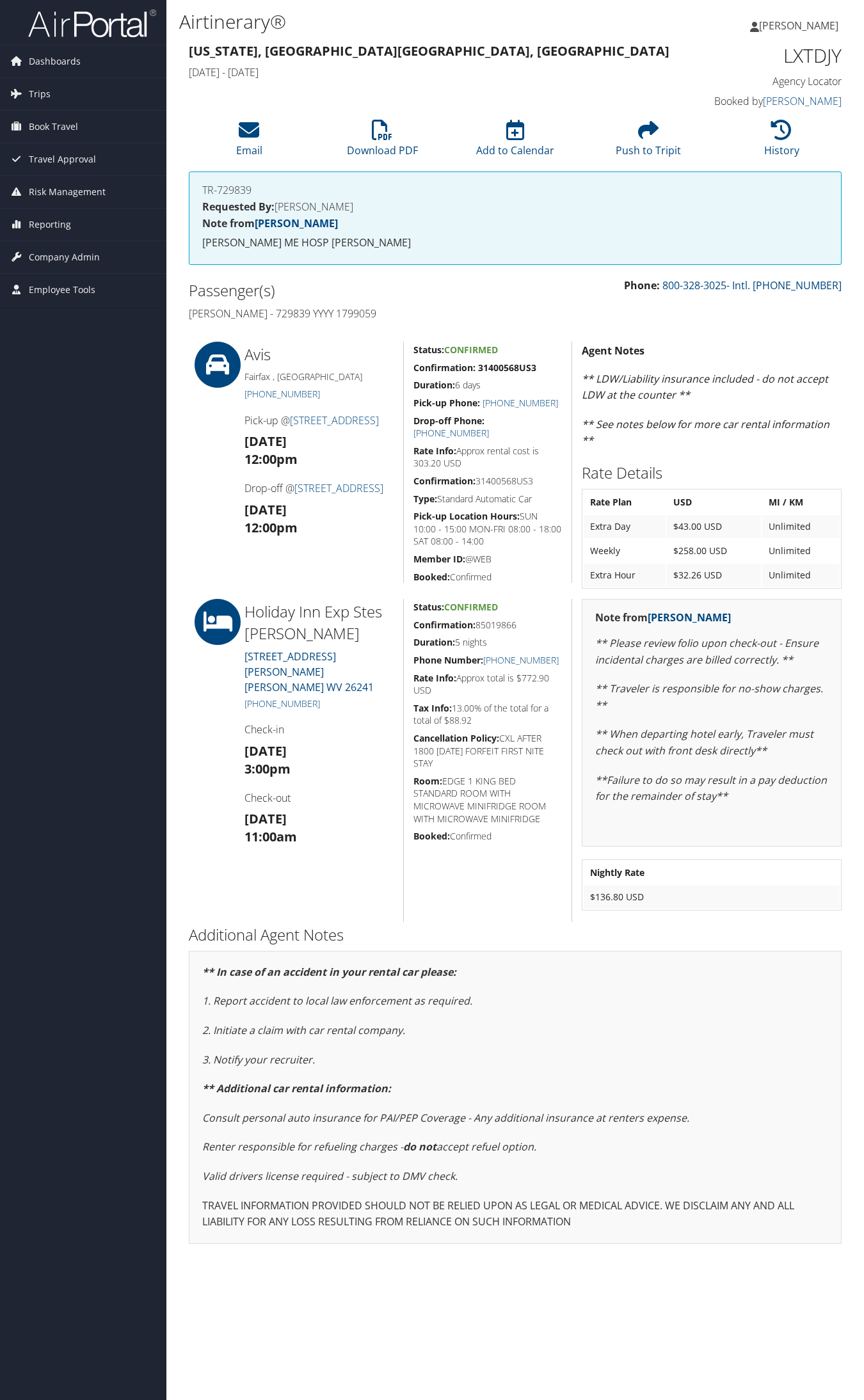
drag, startPoint x: 523, startPoint y: 625, endPoint x: 401, endPoint y: 618, distance: 122.2
click at [405, 627] on div "Status: Confirmed Confirmation: 85019866 Duration: 5 nights Phone Number: [PHON…" at bounding box center [487, 760] width 168 height 323
copy h5 "Confirmation: 85019866"
drag, startPoint x: 560, startPoint y: 662, endPoint x: 499, endPoint y: 662, distance: 61.0
click at [499, 662] on div "Status: Confirmed Confirmation: 85019866 Duration: 5 nights Phone Number: [PHON…" at bounding box center [487, 760] width 168 height 323
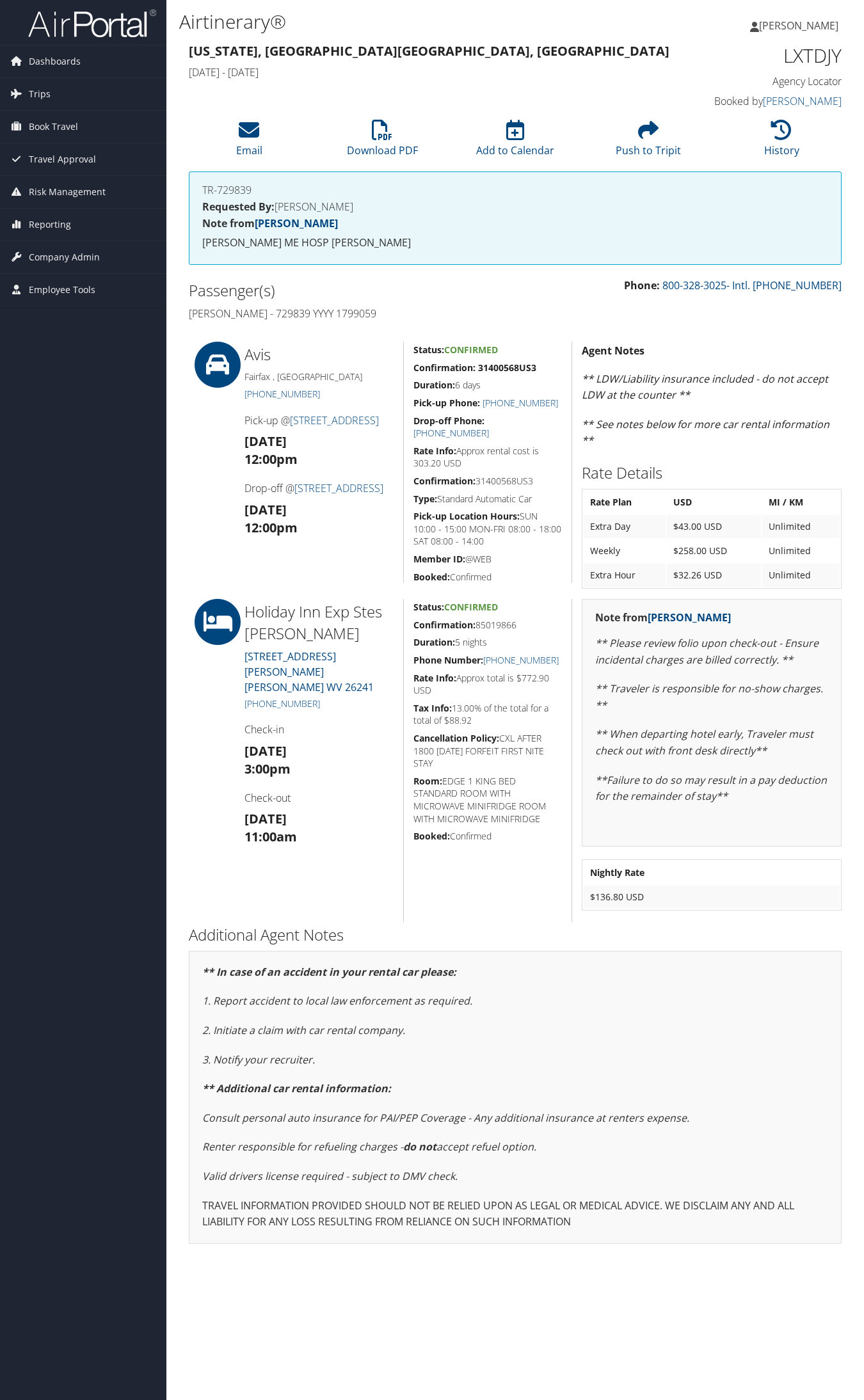
copy link "(304) 630-2266"
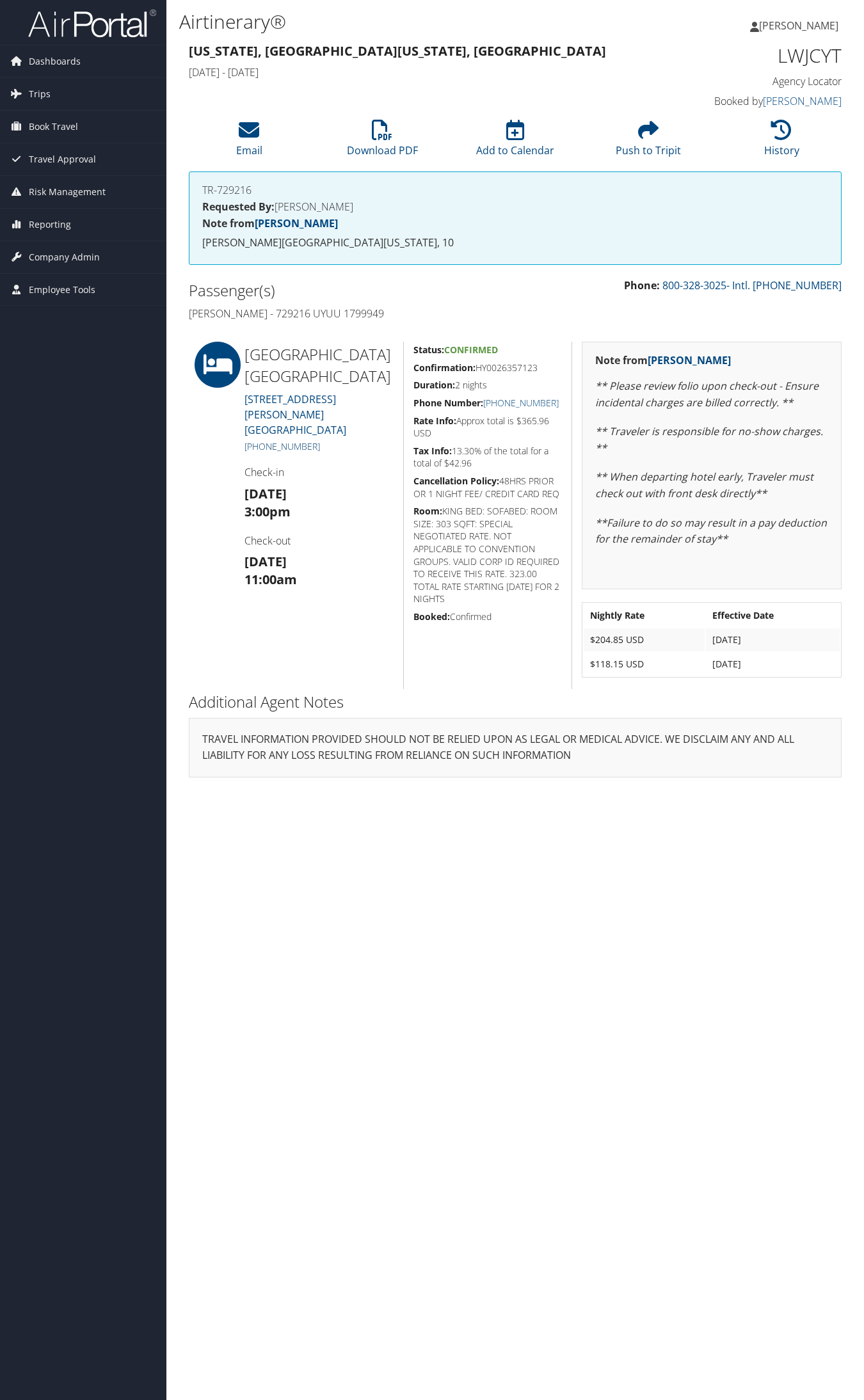
drag, startPoint x: 334, startPoint y: 450, endPoint x: 256, endPoint y: 450, distance: 78.0
click at [256, 450] on h5 "[PHONE_NUMBER]" at bounding box center [319, 447] width 149 height 12
copy link "[PHONE_NUMBER]"
click at [538, 368] on h5 "Confirmation: HY0026357123" at bounding box center [487, 367] width 149 height 12
drag, startPoint x: 542, startPoint y: 369, endPoint x: 480, endPoint y: 370, distance: 62.0
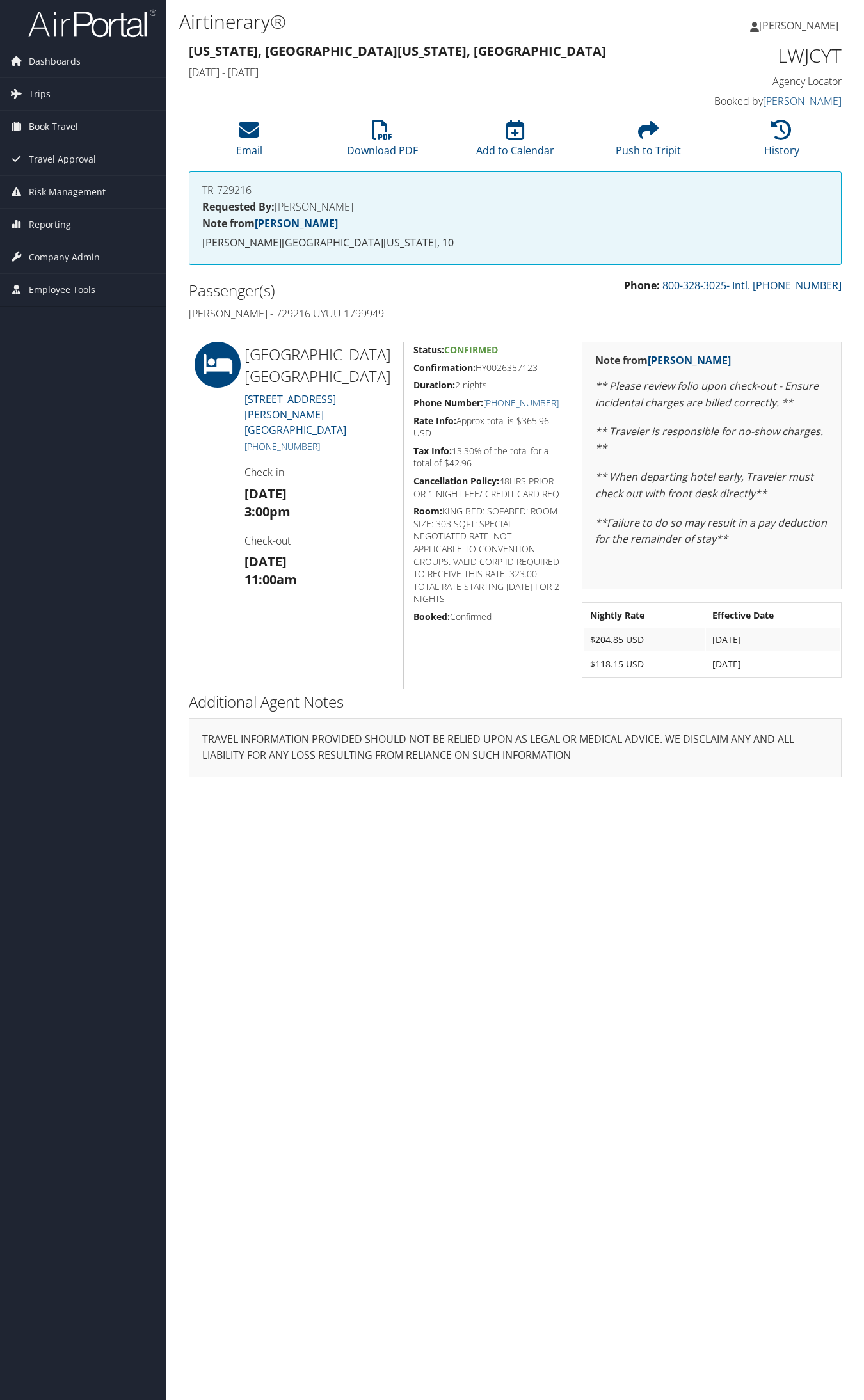
click at [480, 370] on h5 "Confirmation: HY0026357123" at bounding box center [487, 367] width 149 height 12
copy h5 "HY0026357123"
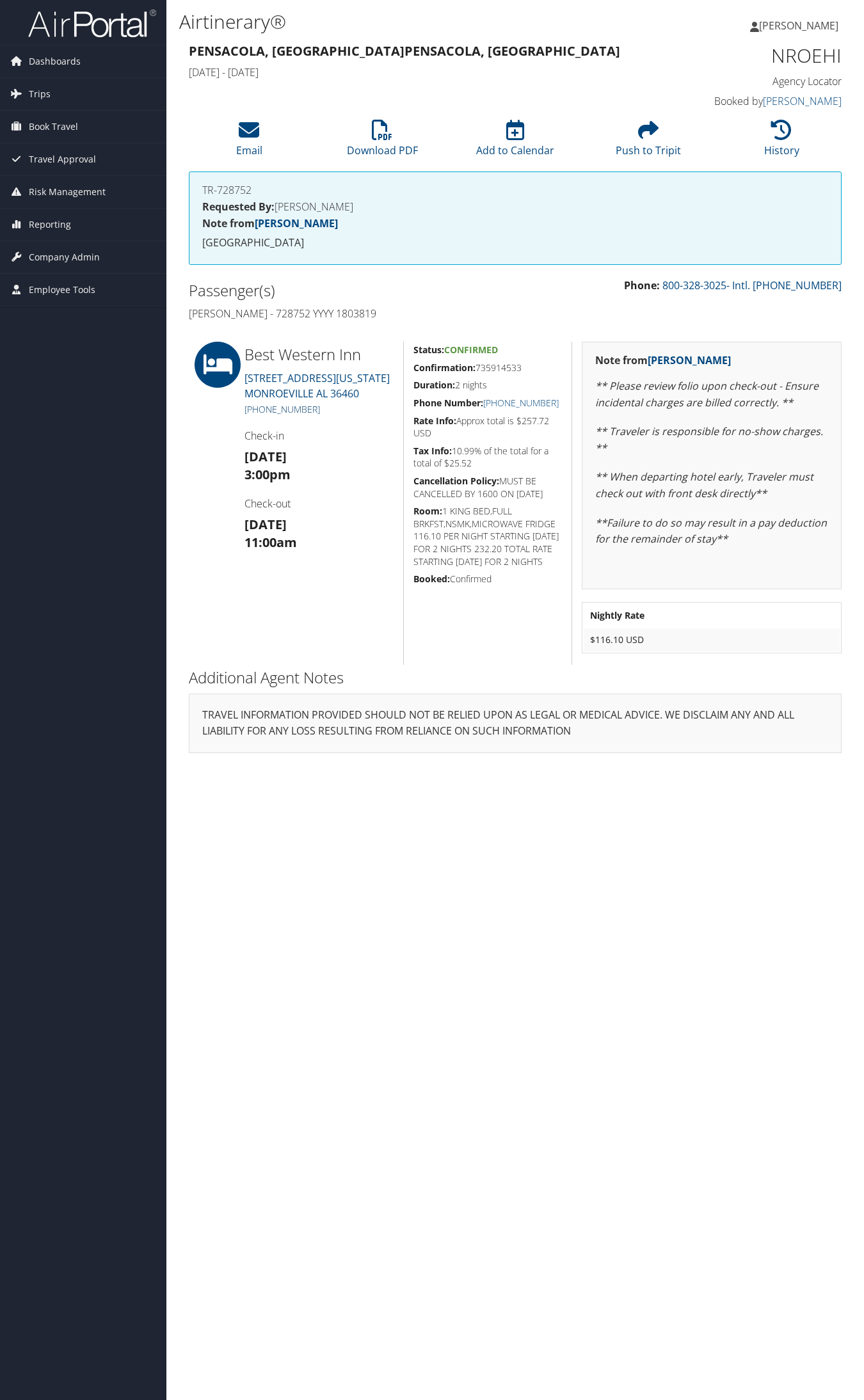
drag, startPoint x: 326, startPoint y: 427, endPoint x: 258, endPoint y: 427, distance: 68.0
click at [258, 416] on h5 "+1 (251) 575-9999" at bounding box center [319, 409] width 149 height 12
copy link "(251) 575-9999"
drag, startPoint x: 528, startPoint y: 371, endPoint x: 480, endPoint y: 371, distance: 48.0
click at [480, 371] on h5 "Confirmation: 735914533" at bounding box center [487, 367] width 149 height 12
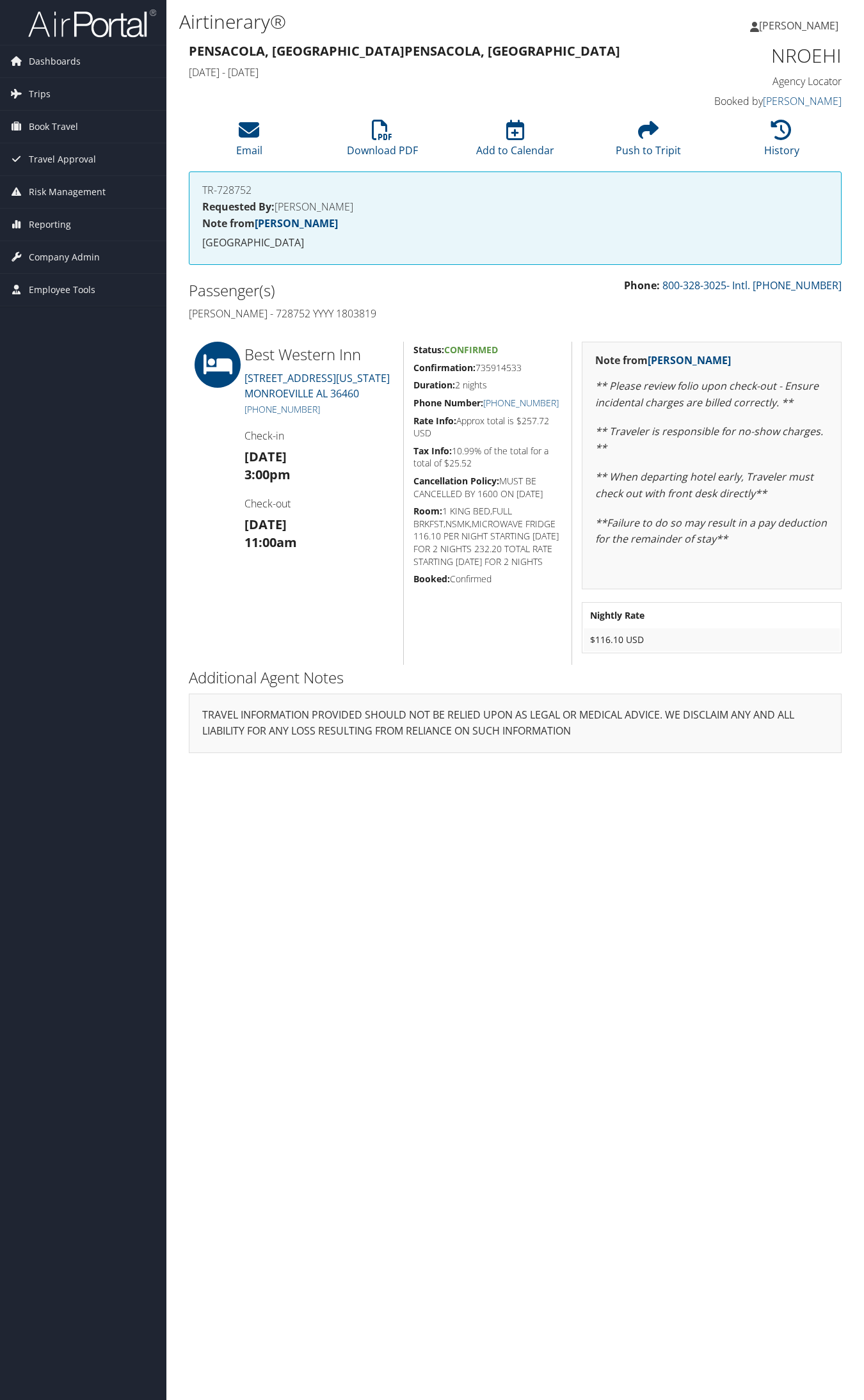
copy h5 "735914533"
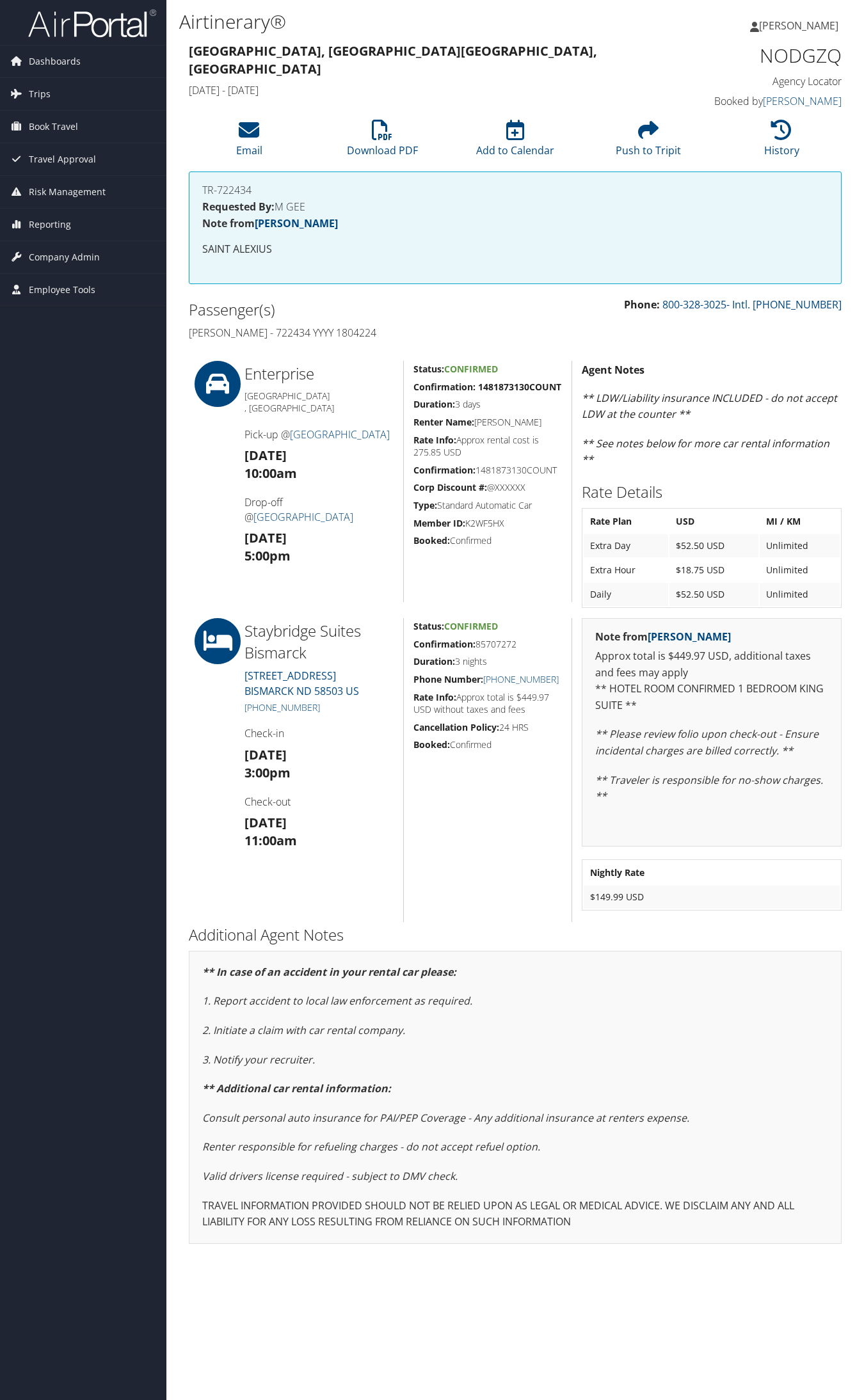
drag, startPoint x: 522, startPoint y: 644, endPoint x: 480, endPoint y: 645, distance: 42.0
click at [480, 645] on h5 "Confirmation: 85707272" at bounding box center [487, 644] width 149 height 12
copy h5 "85707272"
drag, startPoint x: 330, startPoint y: 709, endPoint x: 257, endPoint y: 712, distance: 73.1
click at [257, 712] on h5 "+1 (701) 223-1499" at bounding box center [319, 707] width 149 height 12
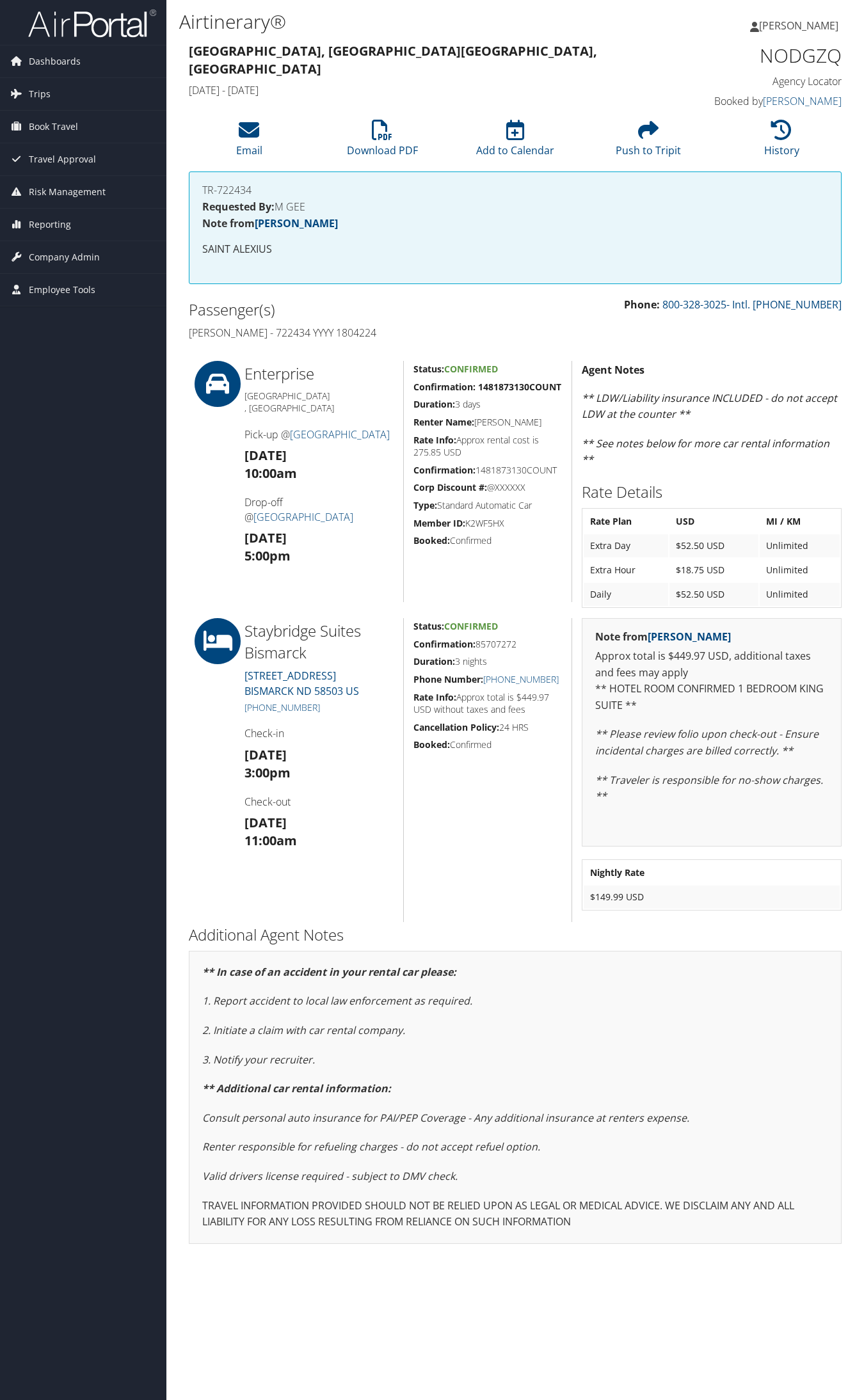
copy link "(701) 223-1499"
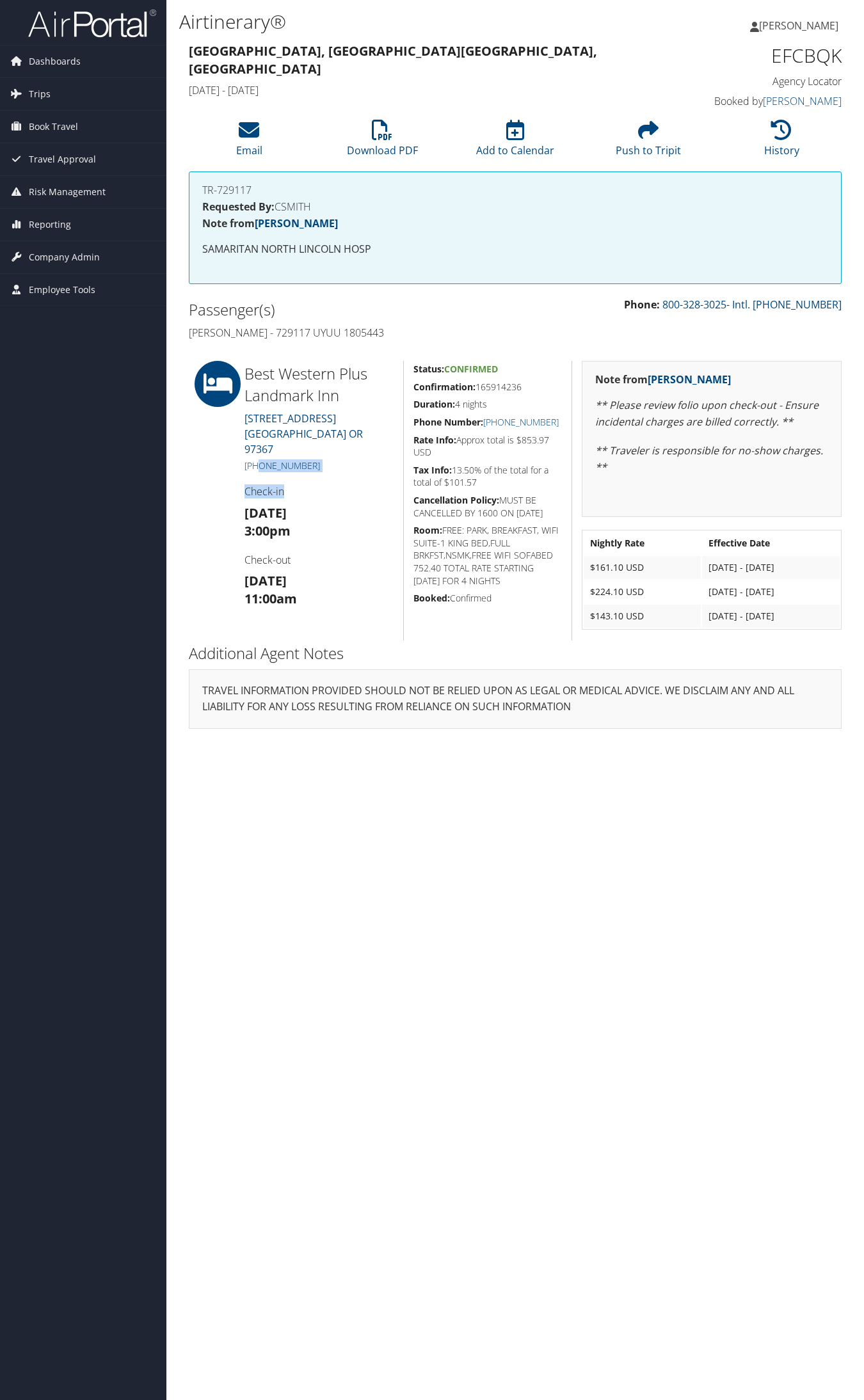
drag, startPoint x: 321, startPoint y: 455, endPoint x: 257, endPoint y: 454, distance: 64.0
click at [257, 454] on div "Best Western Plus Landmark Inn 4430 Southeast Highway 101 LINCOLN CITY OR 97367…" at bounding box center [319, 500] width 168 height 279
click at [184, 461] on div at bounding box center [207, 500] width 56 height 279
drag, startPoint x: 326, startPoint y: 452, endPoint x: 258, endPoint y: 449, distance: 68.1
click at [258, 459] on h5 "+1 (541) 994-6060" at bounding box center [319, 465] width 149 height 12
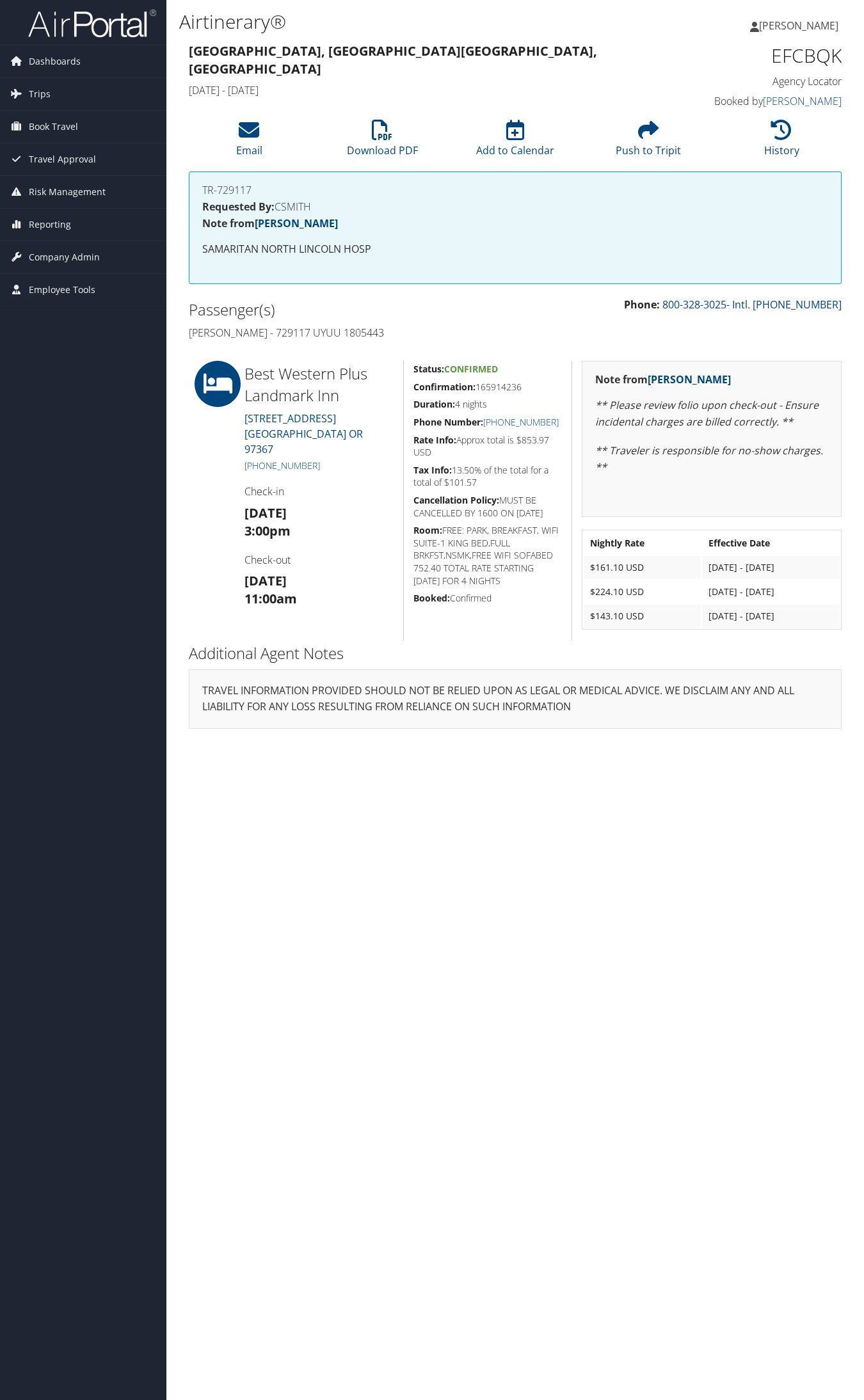
copy link "(541) 994-6060"
drag, startPoint x: 529, startPoint y: 389, endPoint x: 479, endPoint y: 389, distance: 50.0
click at [479, 389] on h5 "Confirmation: 165914236" at bounding box center [487, 387] width 149 height 12
copy h5 "165914236"
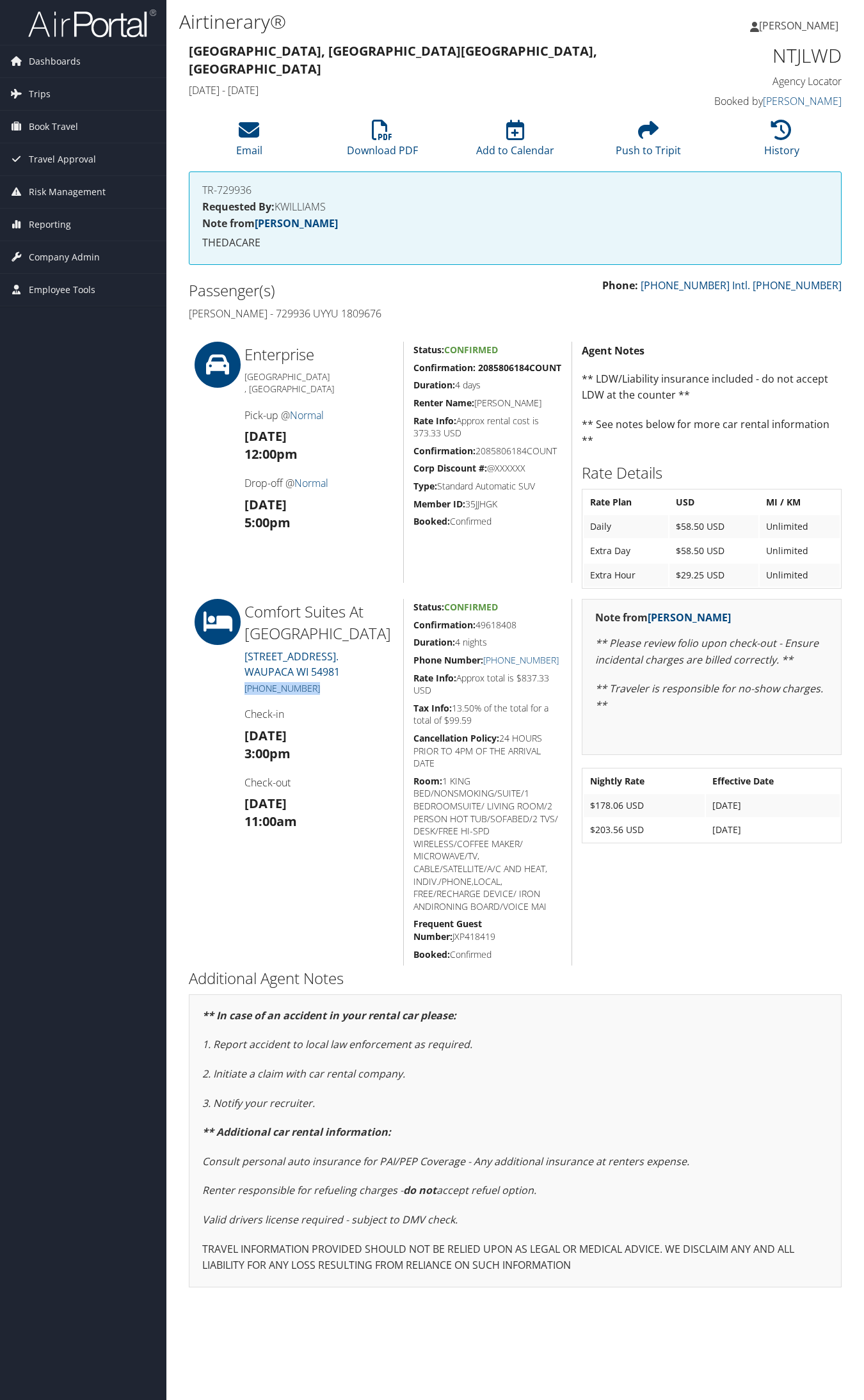
drag, startPoint x: 318, startPoint y: 689, endPoint x: 248, endPoint y: 689, distance: 70.0
click at [244, 689] on h5 "[PHONE_NUMBER]" at bounding box center [319, 688] width 149 height 12
copy link "[PHONE_NUMBER]"
click at [514, 620] on h5 "Confirmation: 49618408" at bounding box center [487, 625] width 149 height 12
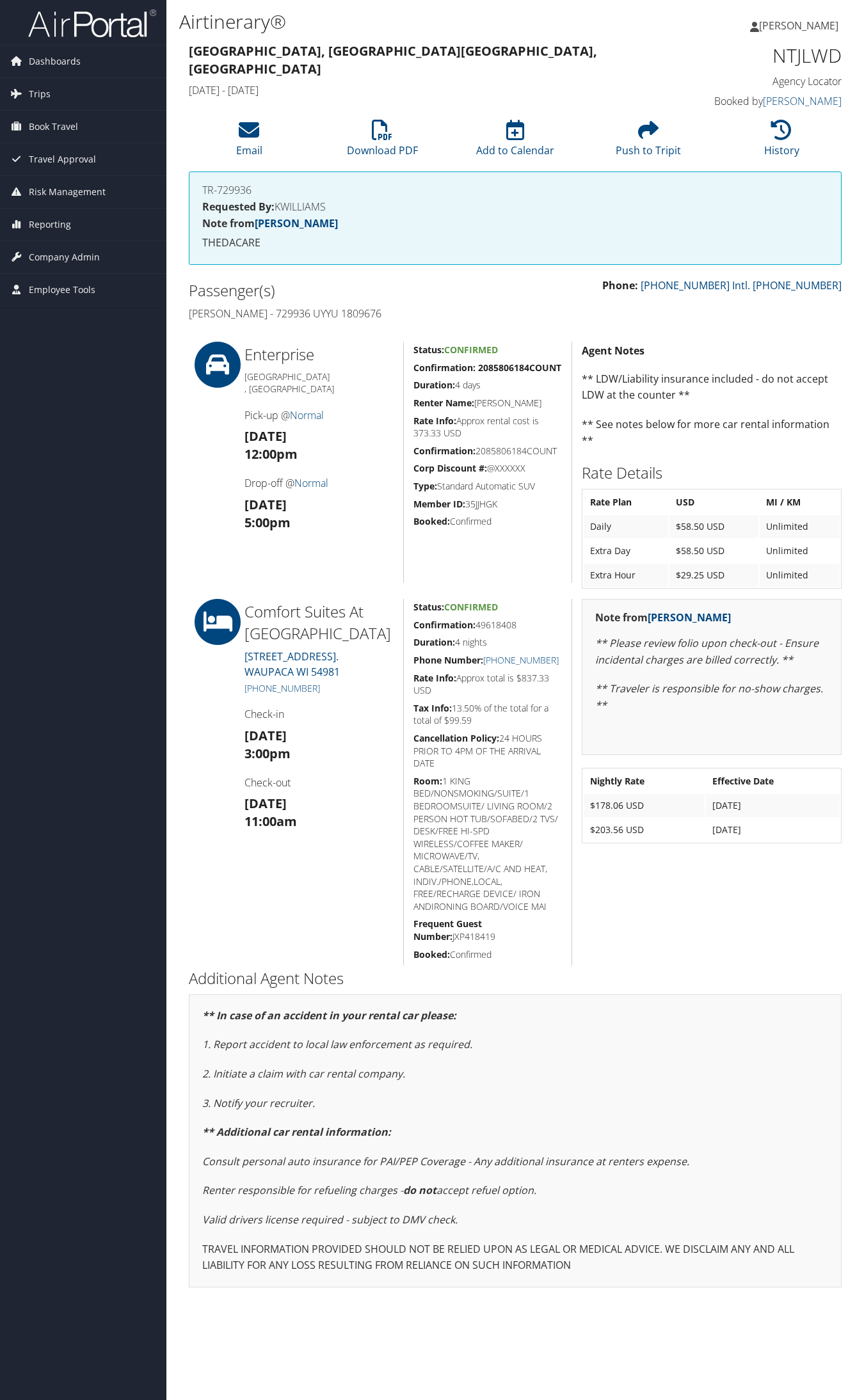
copy h5 "49618408"
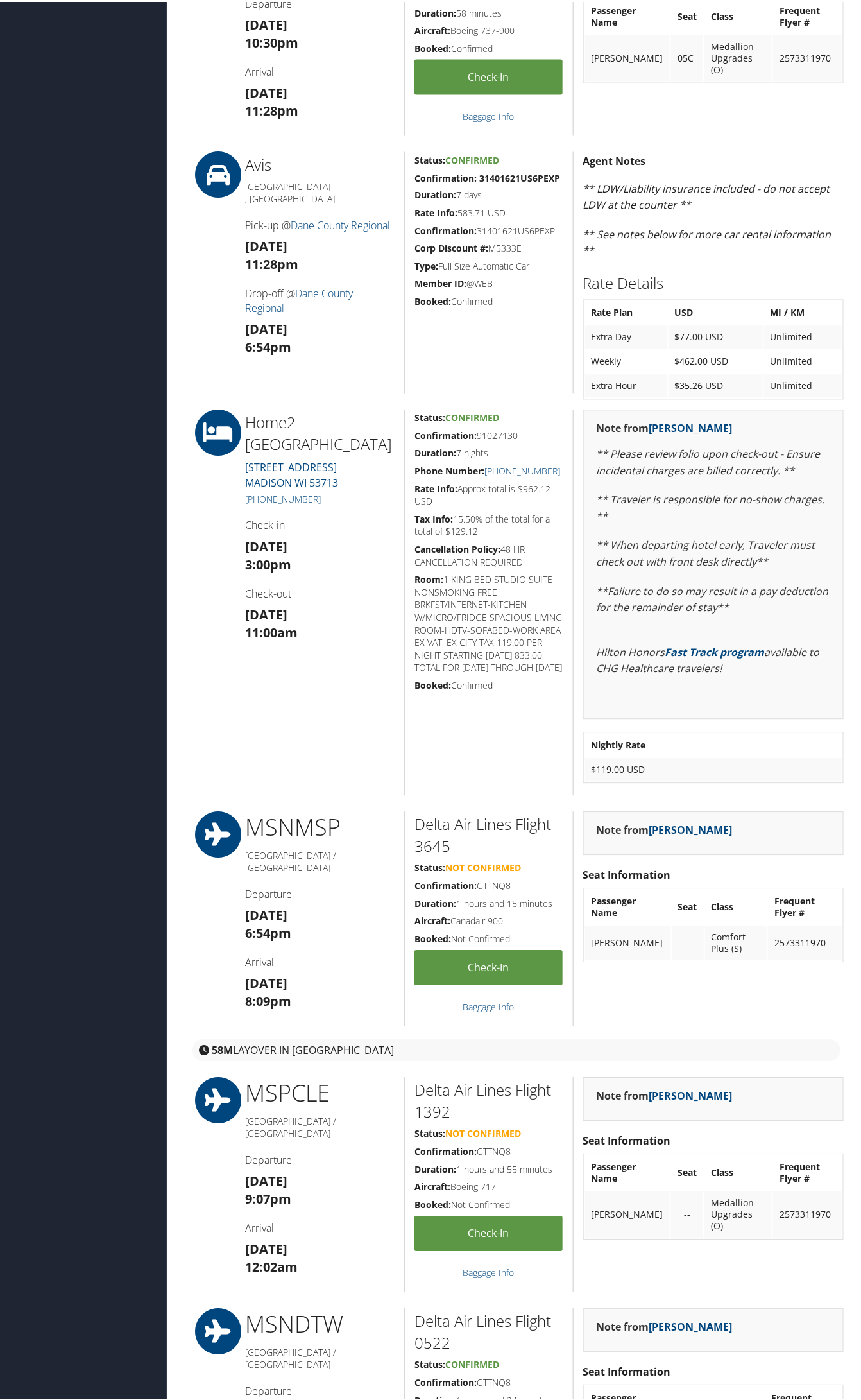
scroll to position [722, 0]
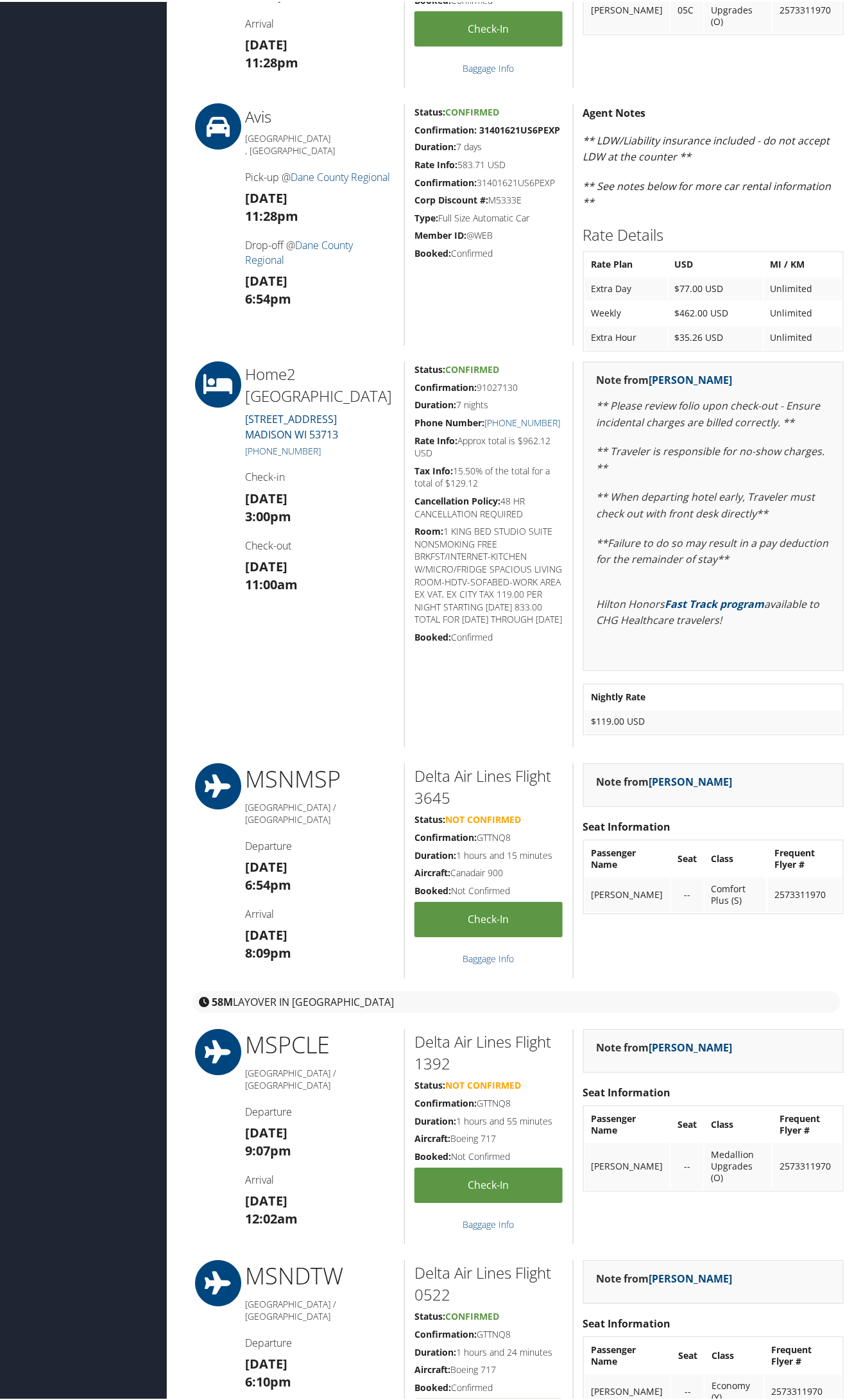
click at [504, 388] on h5 "Confirmation: 91027130" at bounding box center [489, 387] width 149 height 12
copy h5 "91027130"
drag, startPoint x: 319, startPoint y: 449, endPoint x: 258, endPoint y: 449, distance: 61.0
click at [258, 449] on h5 "[PHONE_NUMBER]" at bounding box center [320, 450] width 150 height 12
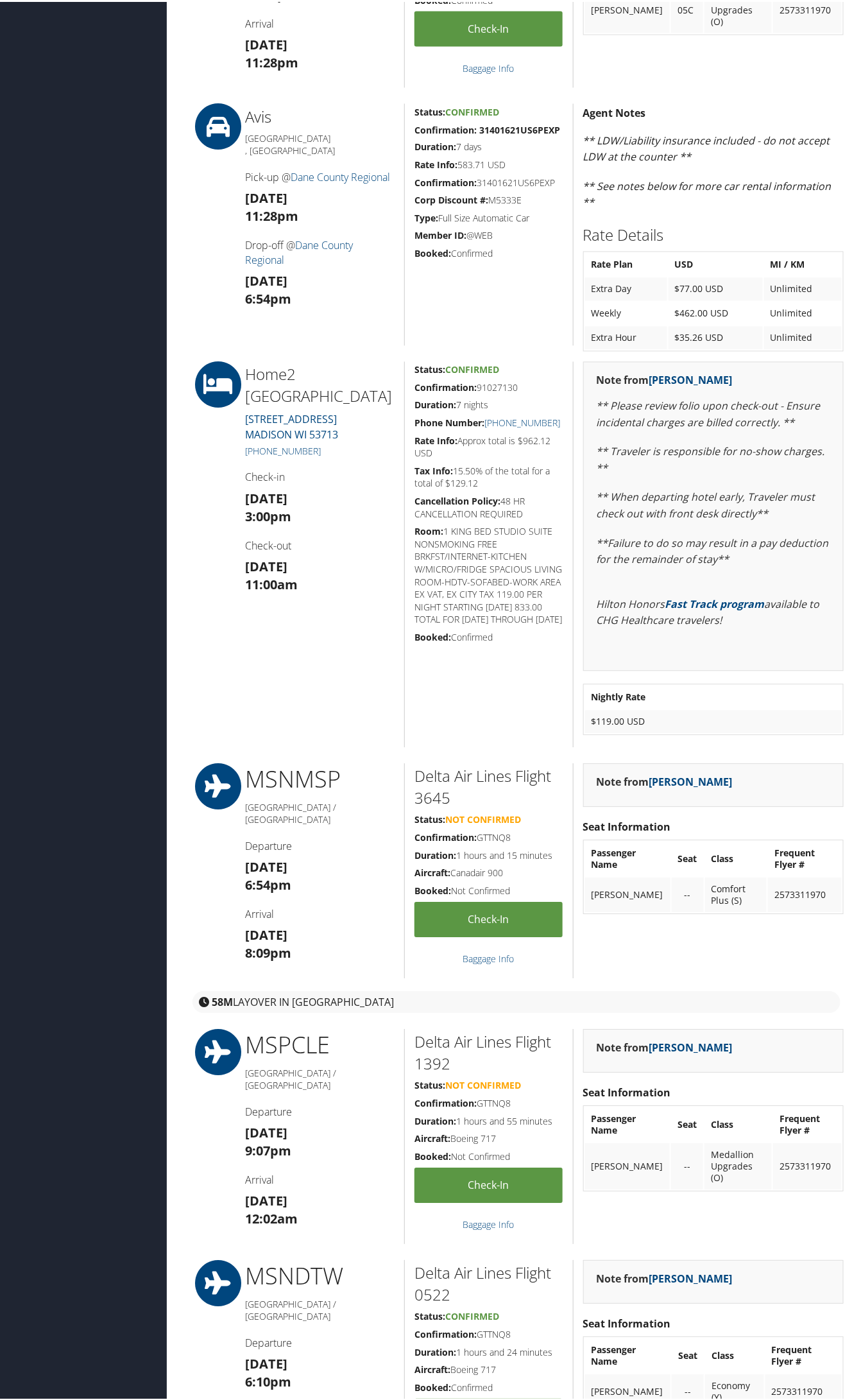
copy link "[PHONE_NUMBER]"
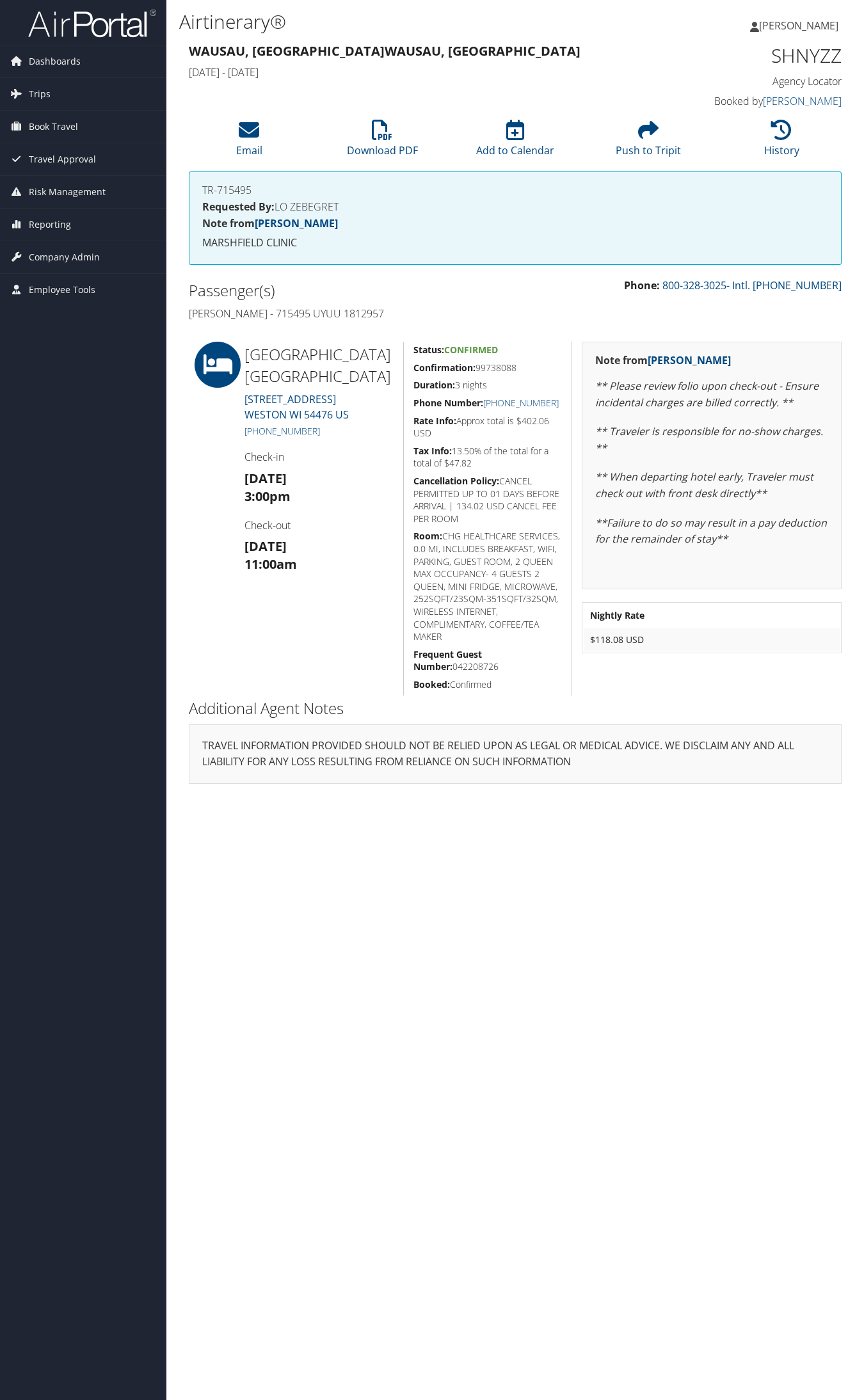
drag, startPoint x: 527, startPoint y: 367, endPoint x: 479, endPoint y: 368, distance: 48.0
click at [479, 368] on h5 "Confirmation: 99738088" at bounding box center [487, 367] width 149 height 12
copy h5 "99738088"
drag, startPoint x: 326, startPoint y: 433, endPoint x: 257, endPoint y: 433, distance: 69.0
click at [257, 433] on h5 "[PHONE_NUMBER]" at bounding box center [319, 431] width 149 height 12
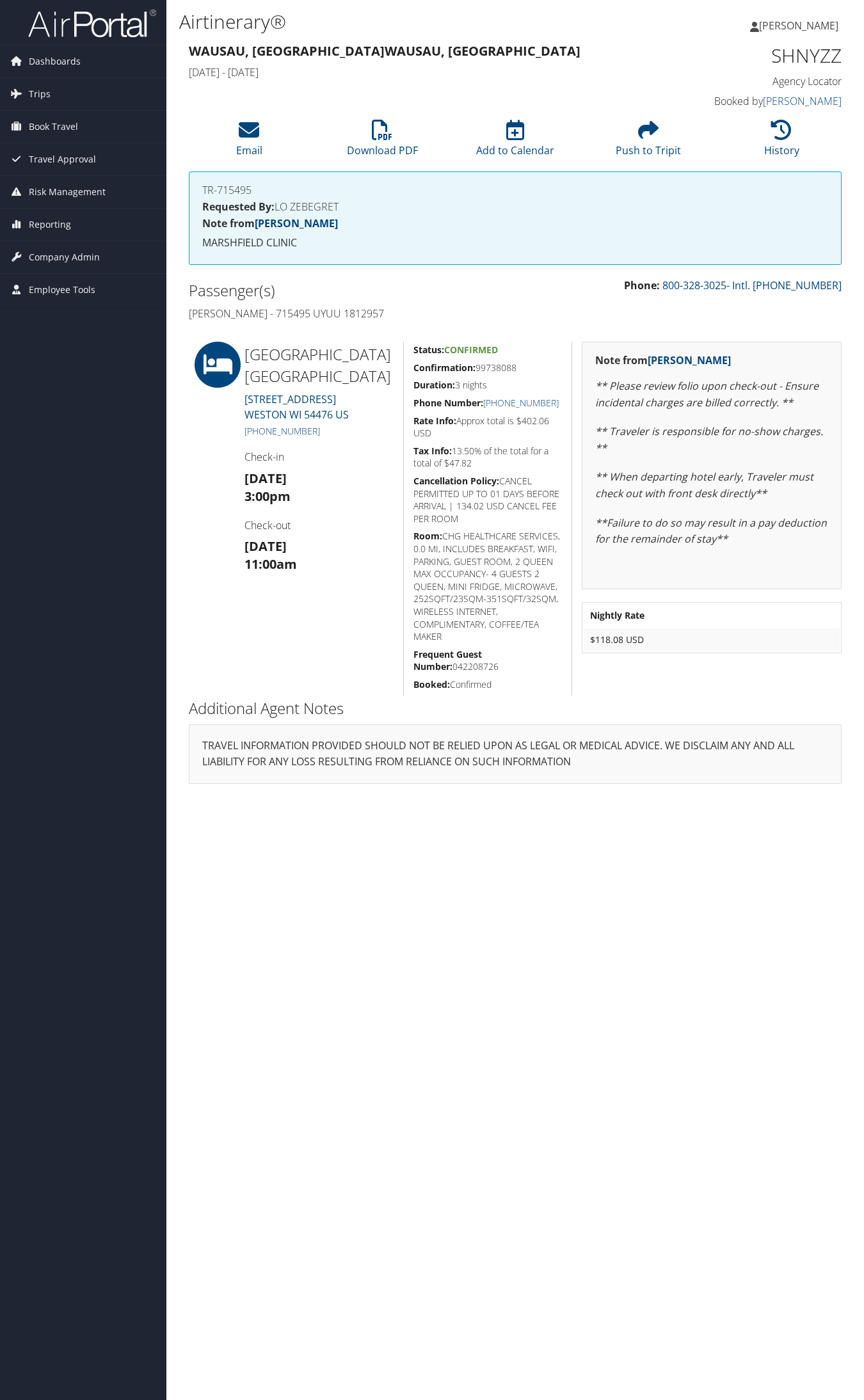
copy link "[PHONE_NUMBER]"
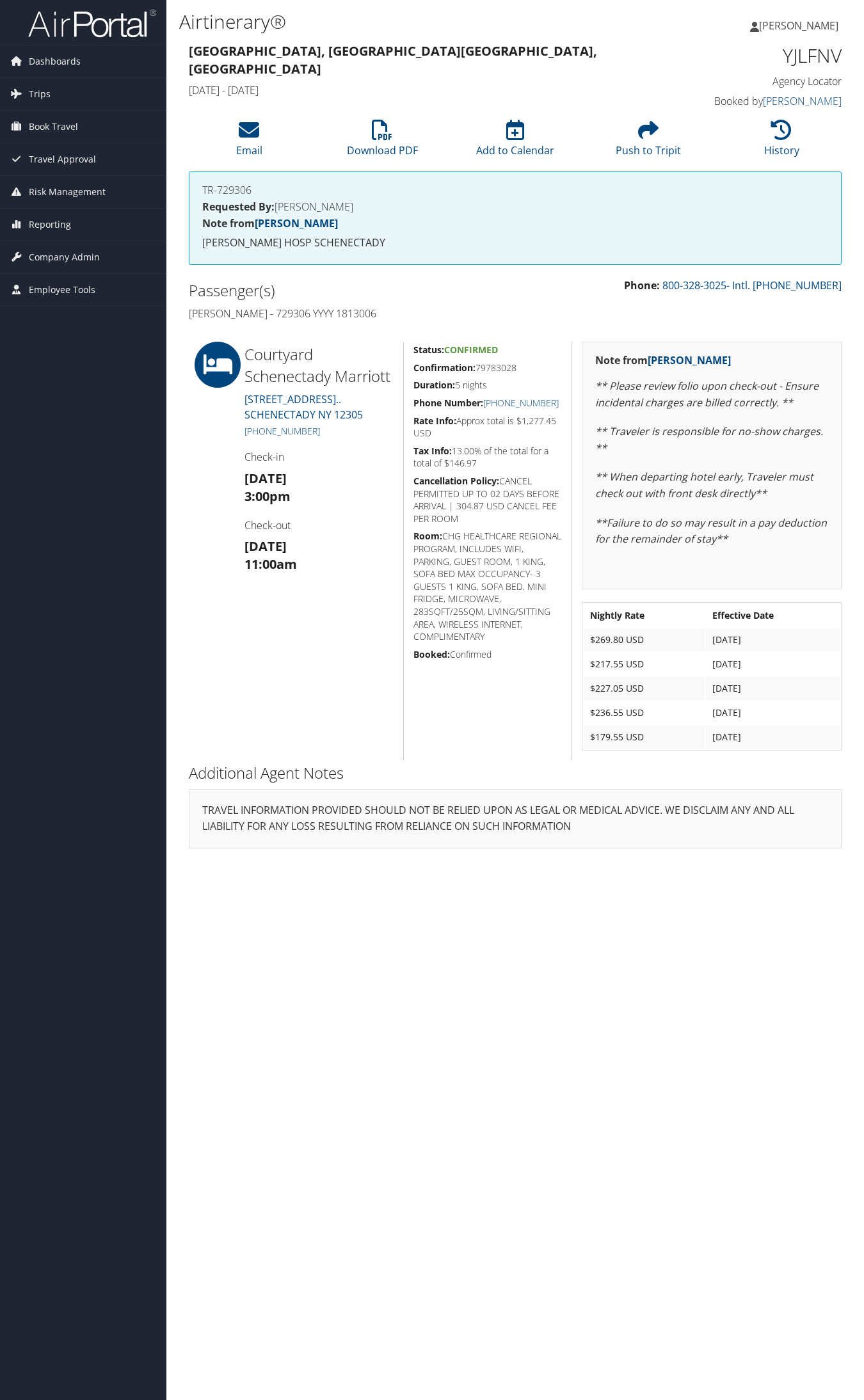
click at [510, 363] on h5 "Confirmation: 79783028" at bounding box center [487, 367] width 149 height 12
copy h5 "79783028"
drag, startPoint x: 321, startPoint y: 433, endPoint x: 258, endPoint y: 433, distance: 63.0
click at [258, 433] on h5 "+1 (518) 579-6620" at bounding box center [319, 431] width 149 height 12
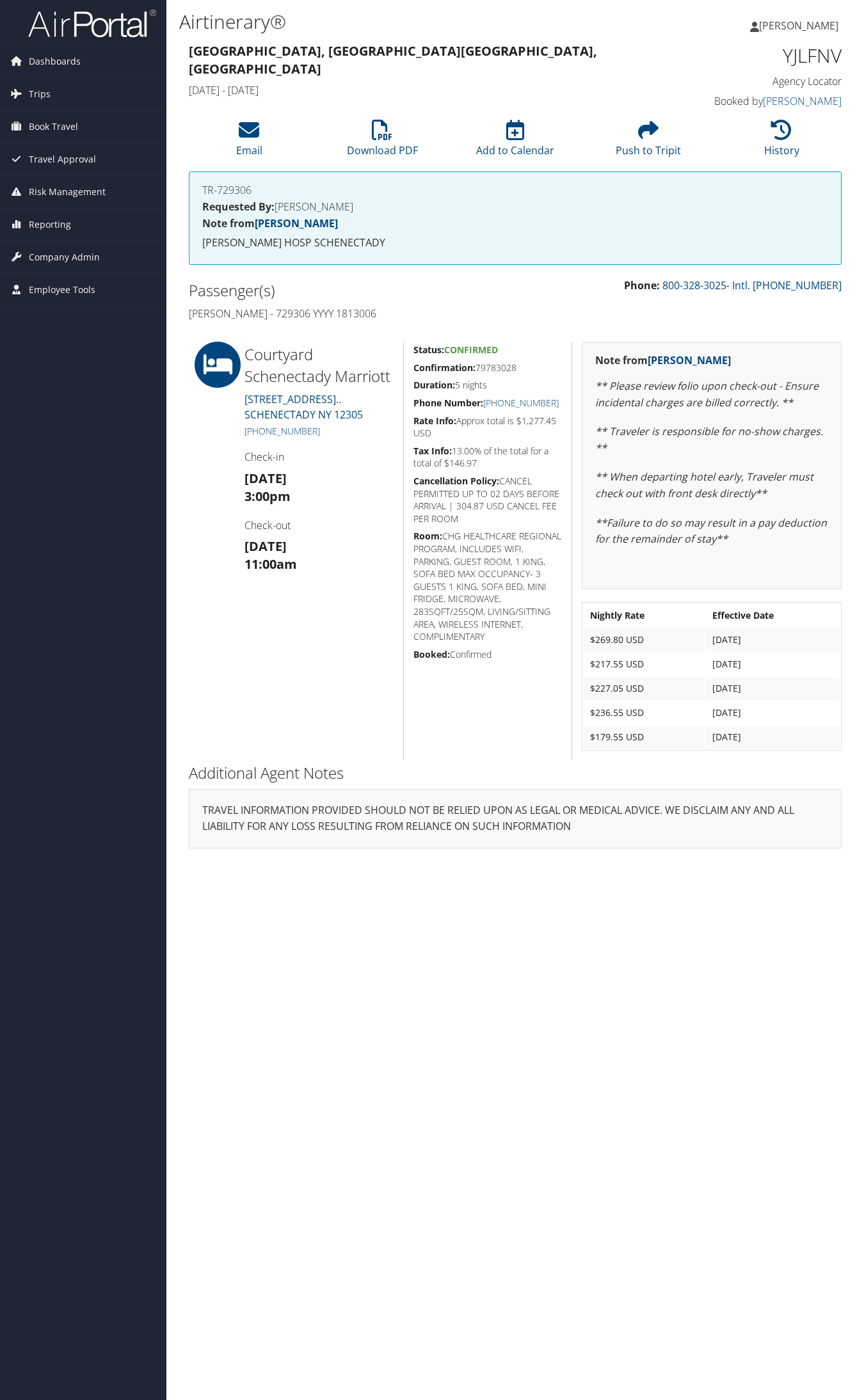
copy link "(518) 579-6620"
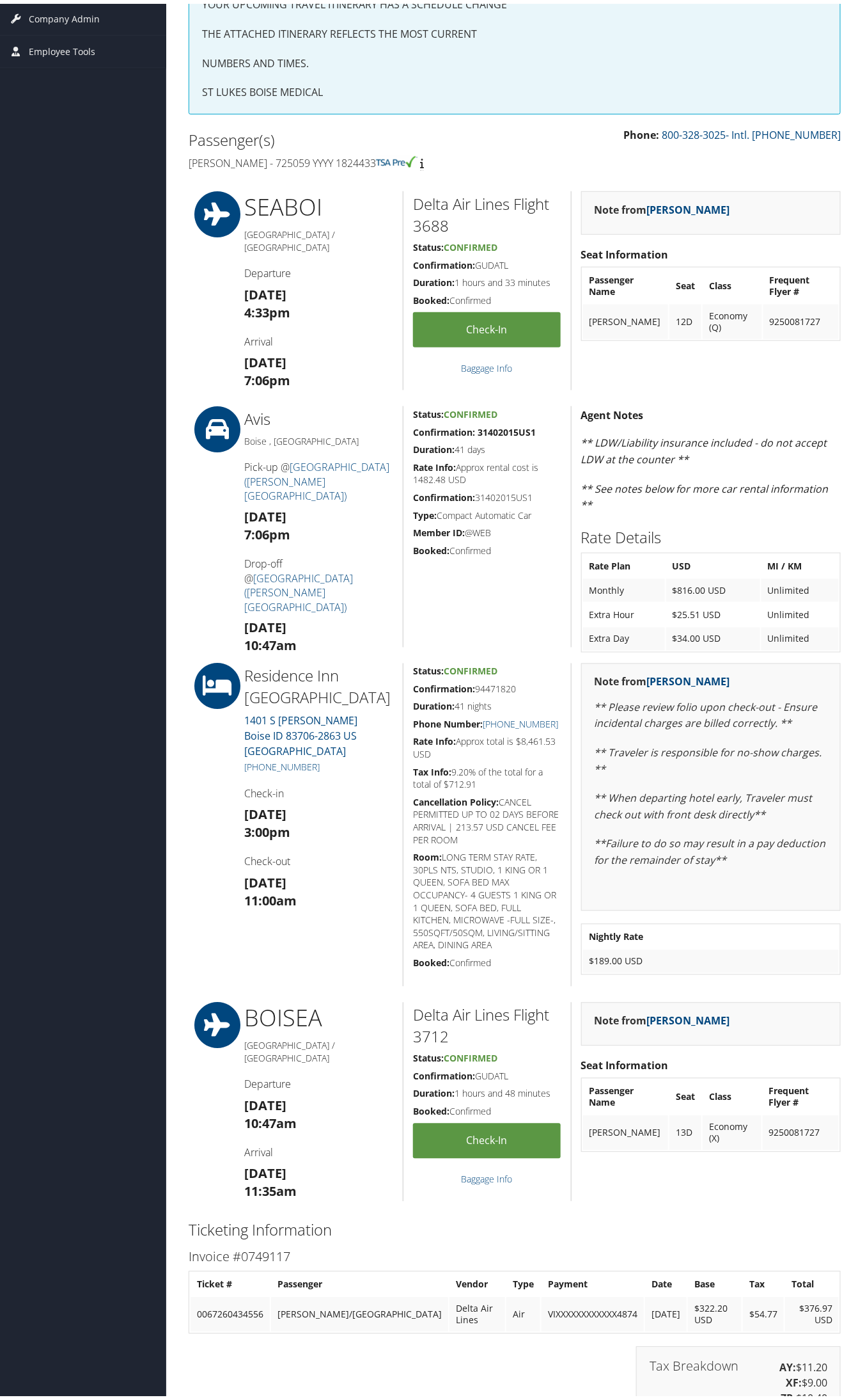
scroll to position [400, 0]
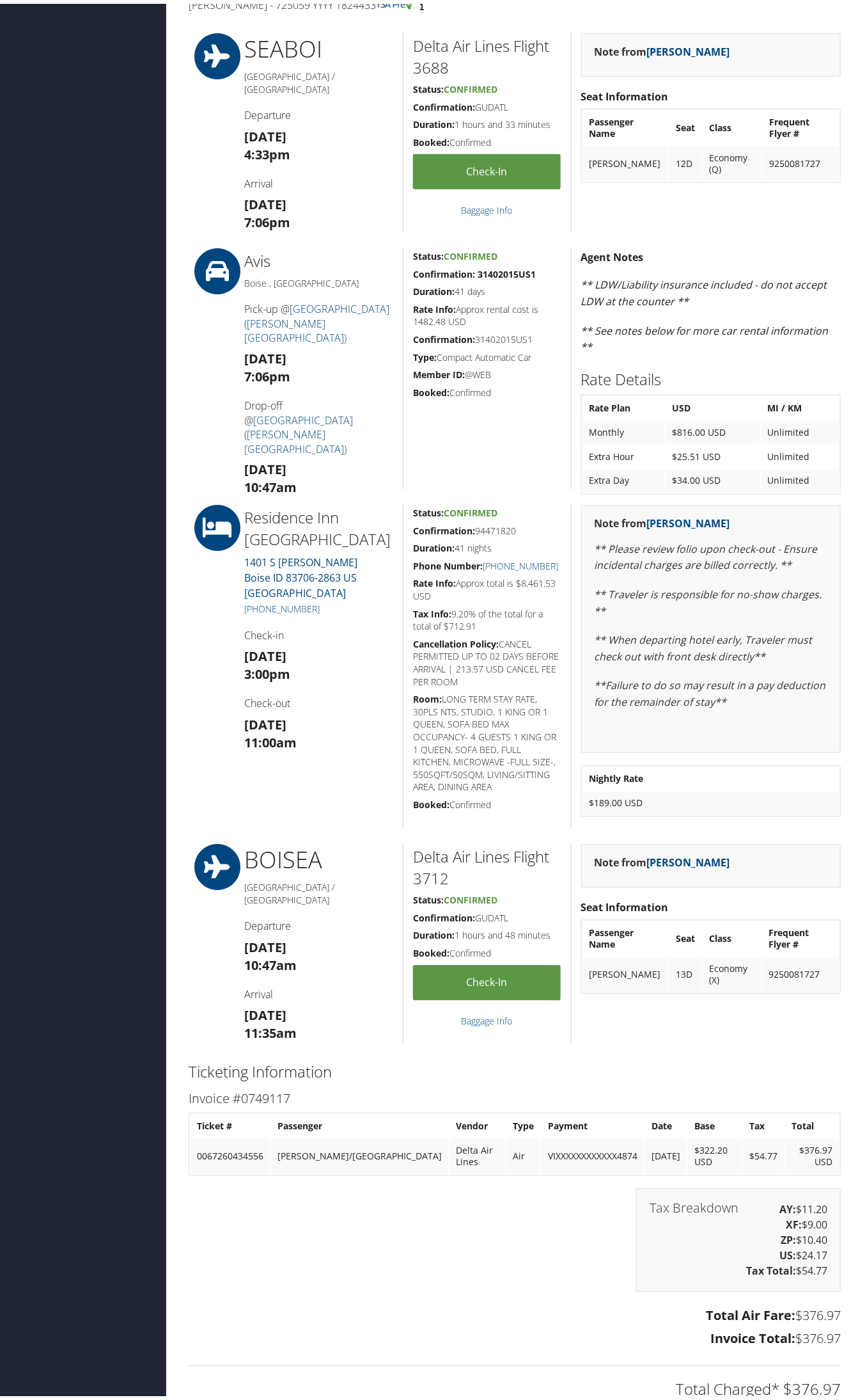
click at [499, 525] on h5 "Confirmation: 94471820" at bounding box center [487, 528] width 149 height 12
copy h5 "94471820"
drag, startPoint x: 328, startPoint y: 594, endPoint x: 251, endPoint y: 594, distance: 77.0
click at [251, 599] on h5 "[PHONE_NUMBER]" at bounding box center [319, 605] width 149 height 12
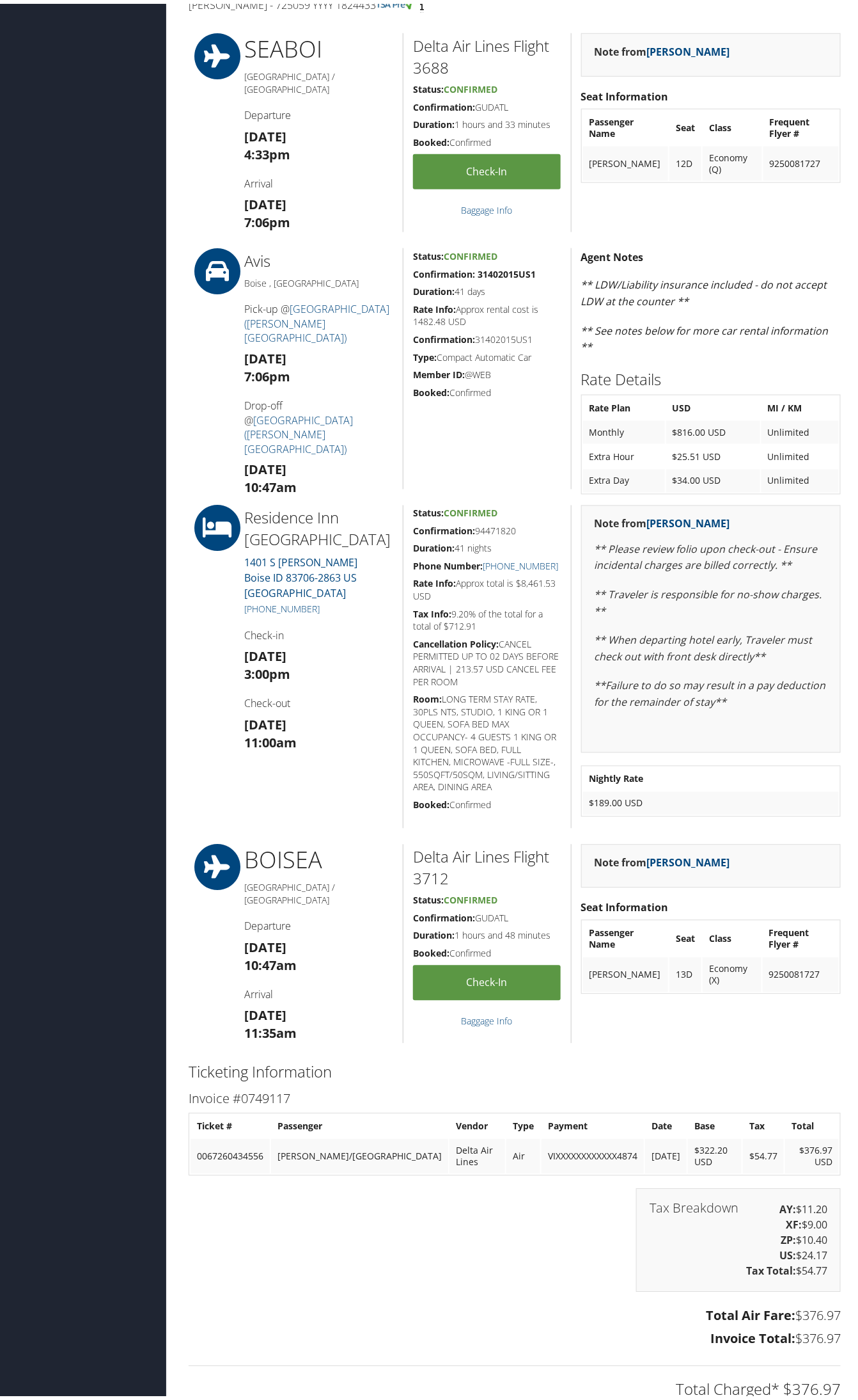
copy link "[PHONE_NUMBER]"
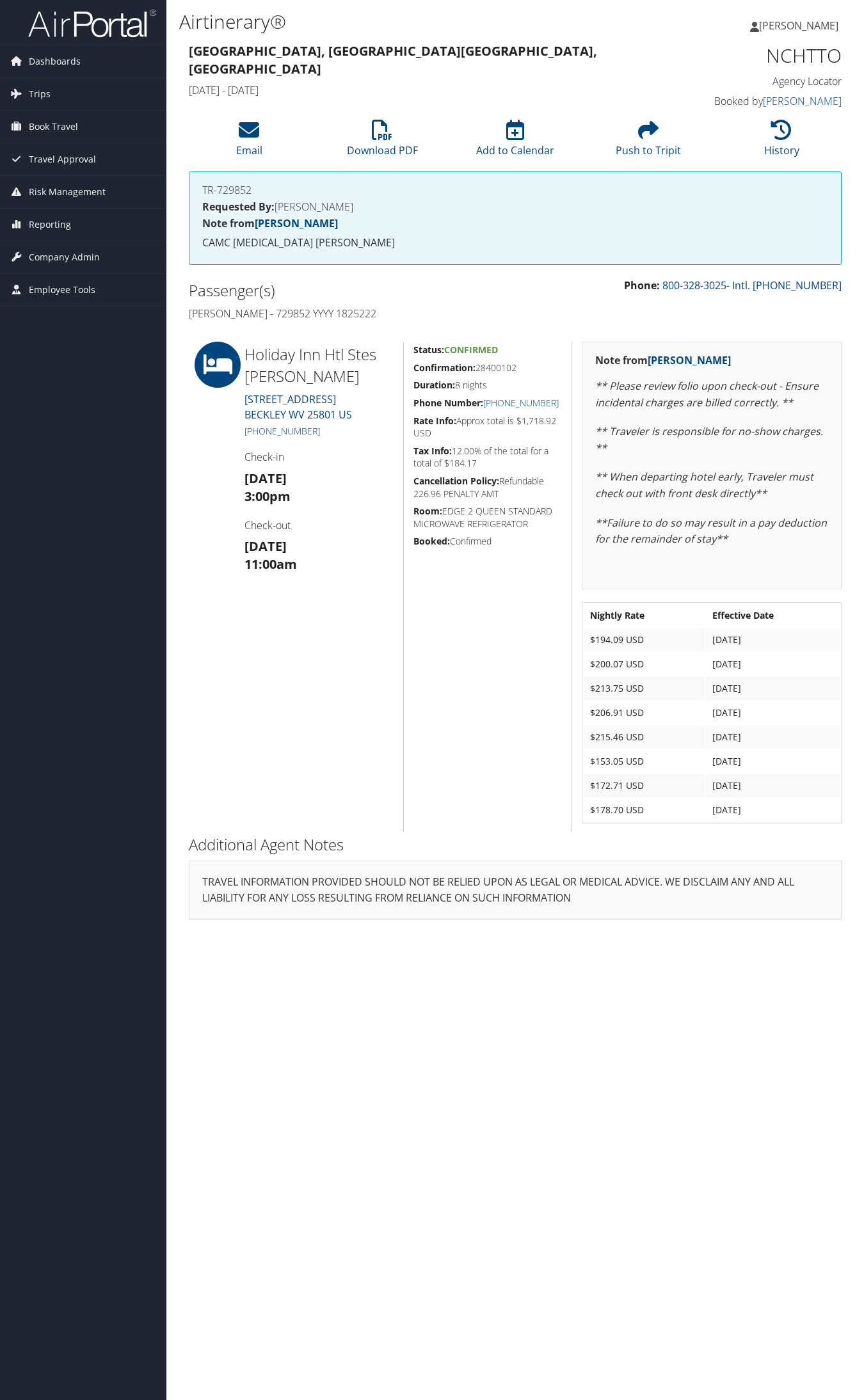
click at [498, 365] on h5 "Confirmation: 28400102" at bounding box center [487, 367] width 149 height 12
copy h5 "28400102"
drag, startPoint x: 340, startPoint y: 433, endPoint x: 258, endPoint y: 432, distance: 82.0
click at [258, 432] on h5 "+1 (304) 252-2250" at bounding box center [319, 431] width 149 height 12
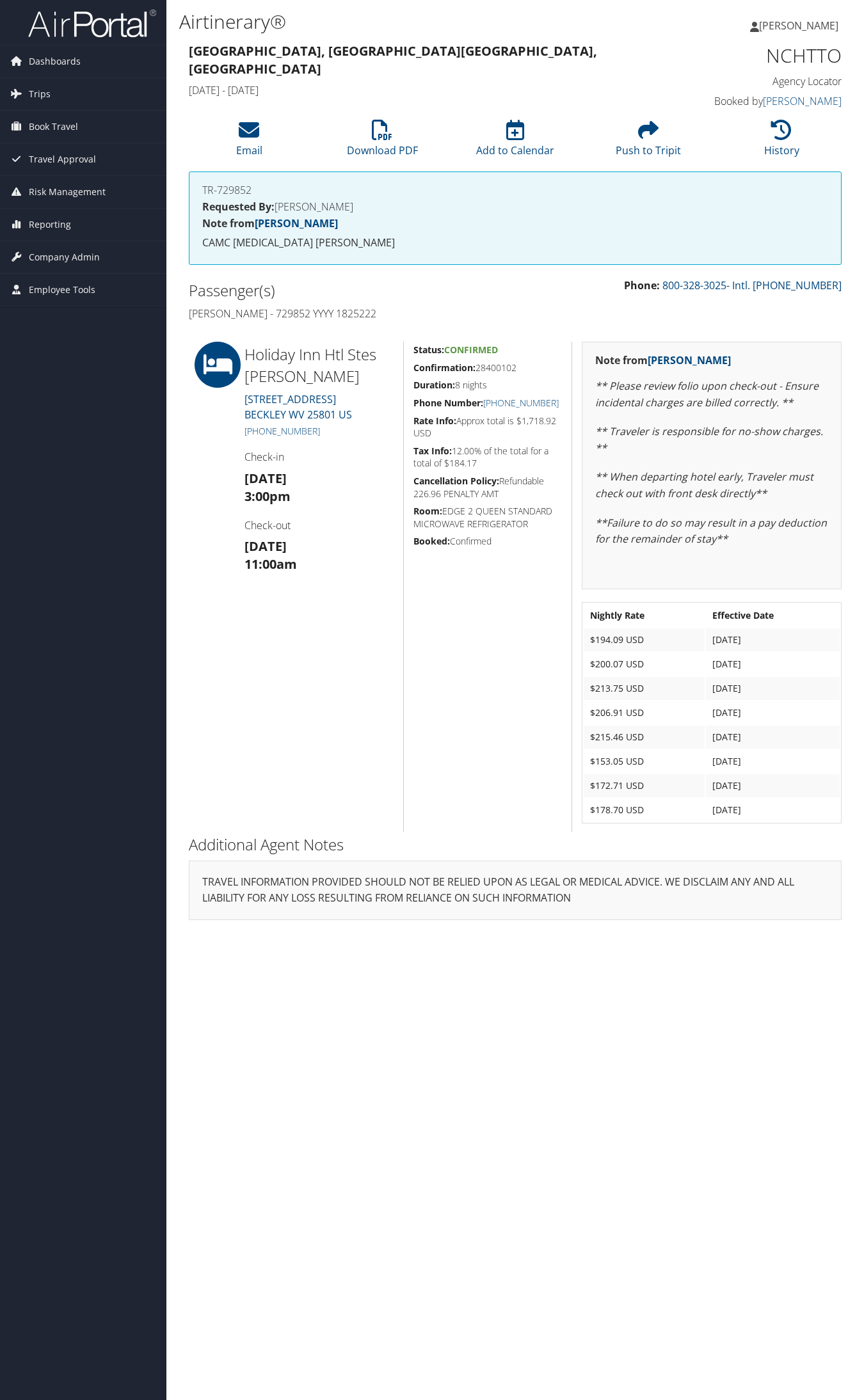
copy link "(304) 252-2250"
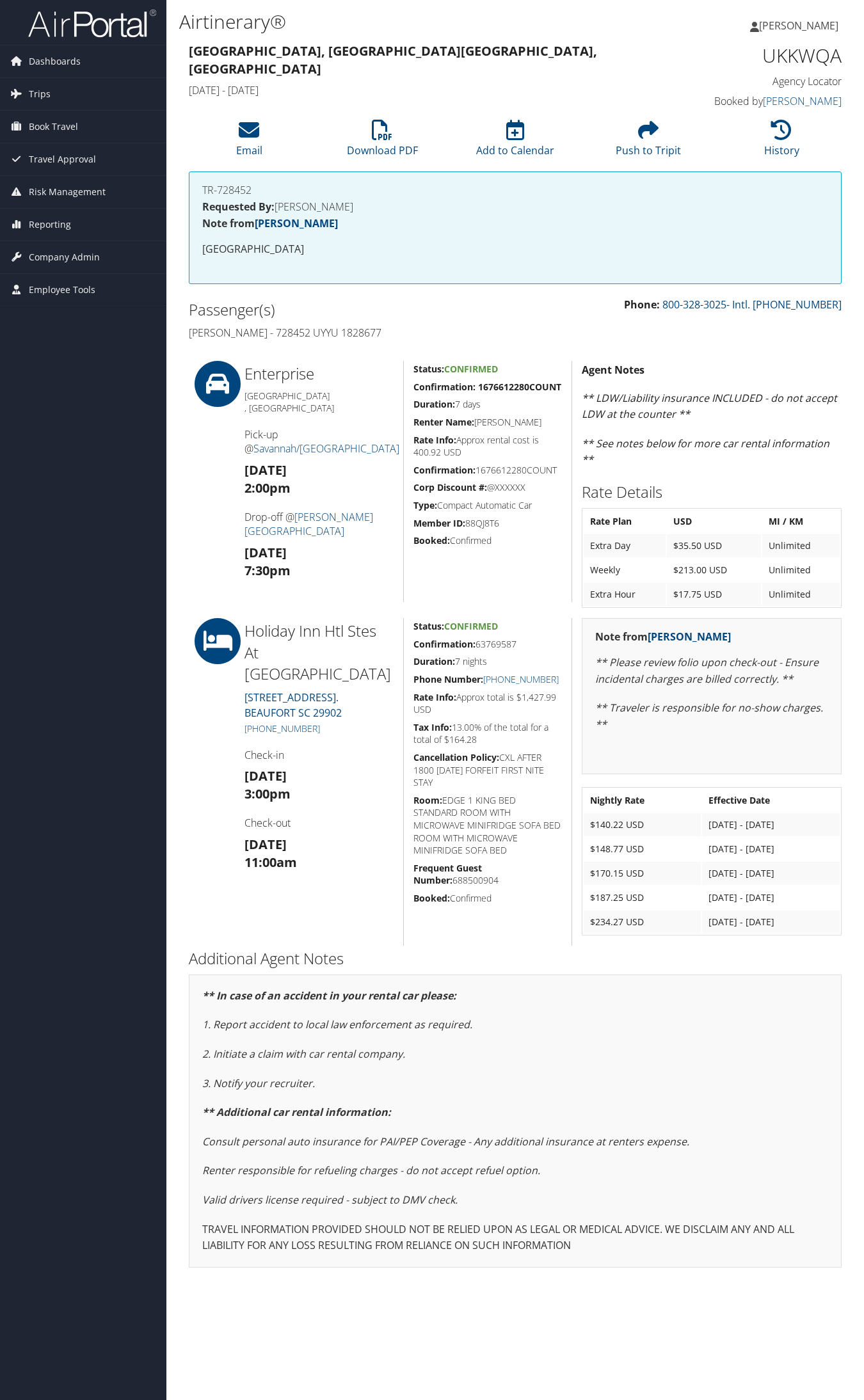
click at [504, 638] on h5 "Confirmation: 63769587" at bounding box center [487, 644] width 149 height 12
copy h5 "63769587"
drag, startPoint x: 327, startPoint y: 704, endPoint x: 258, endPoint y: 706, distance: 69.0
click at [258, 722] on h5 "+1 (843) 379-3100" at bounding box center [319, 728] width 149 height 12
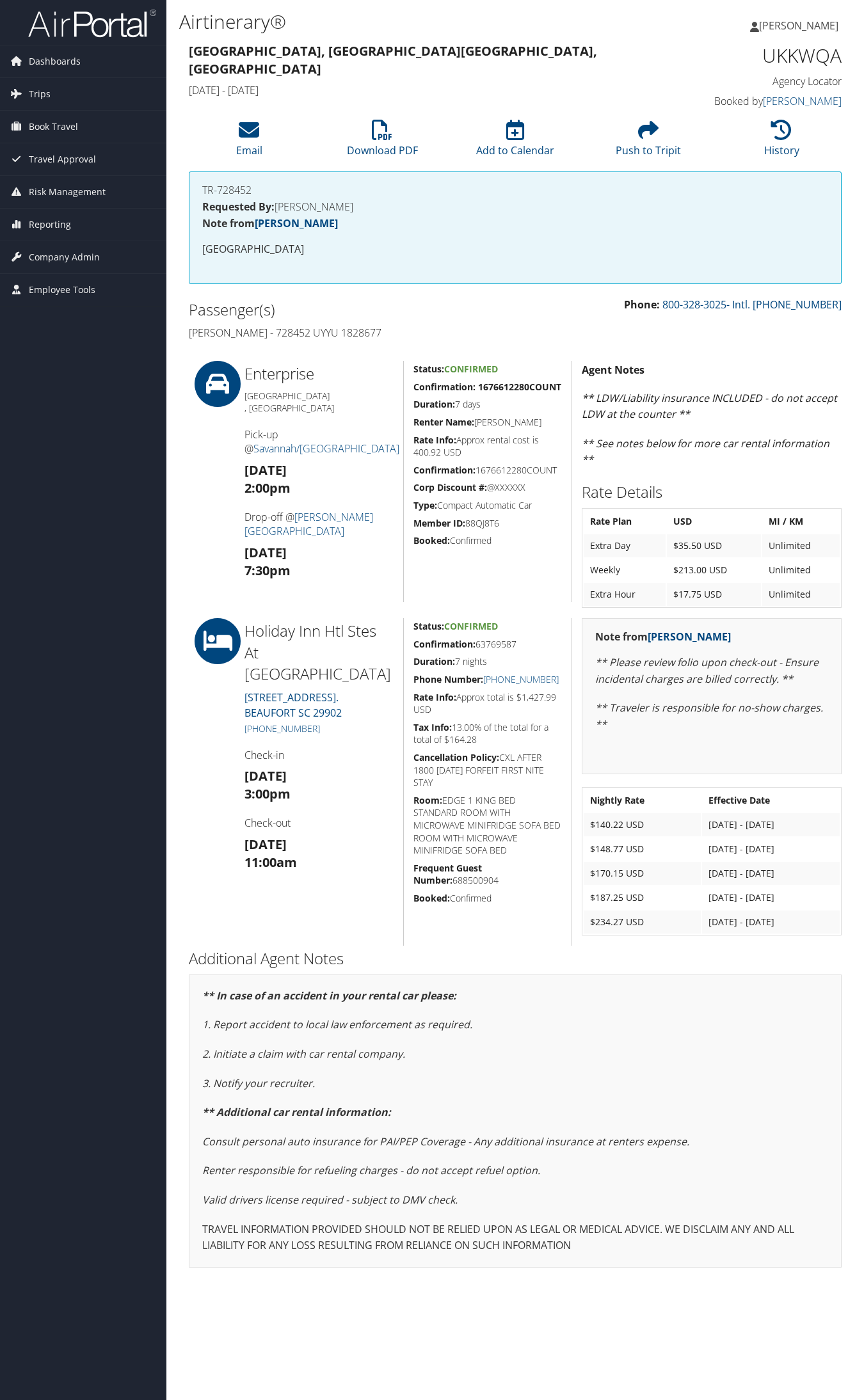
copy link "(843) 379-3100"
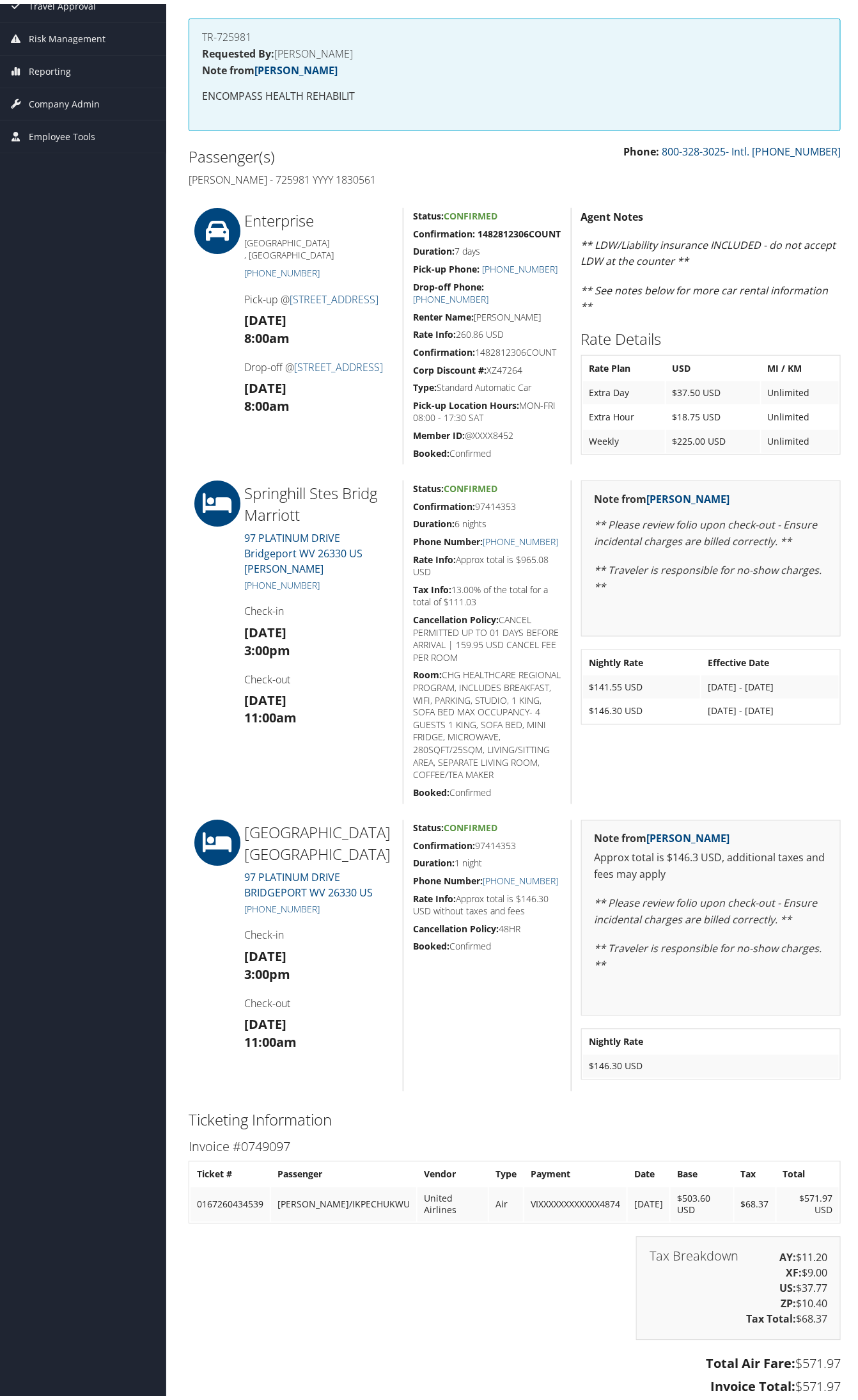
scroll to position [160, 0]
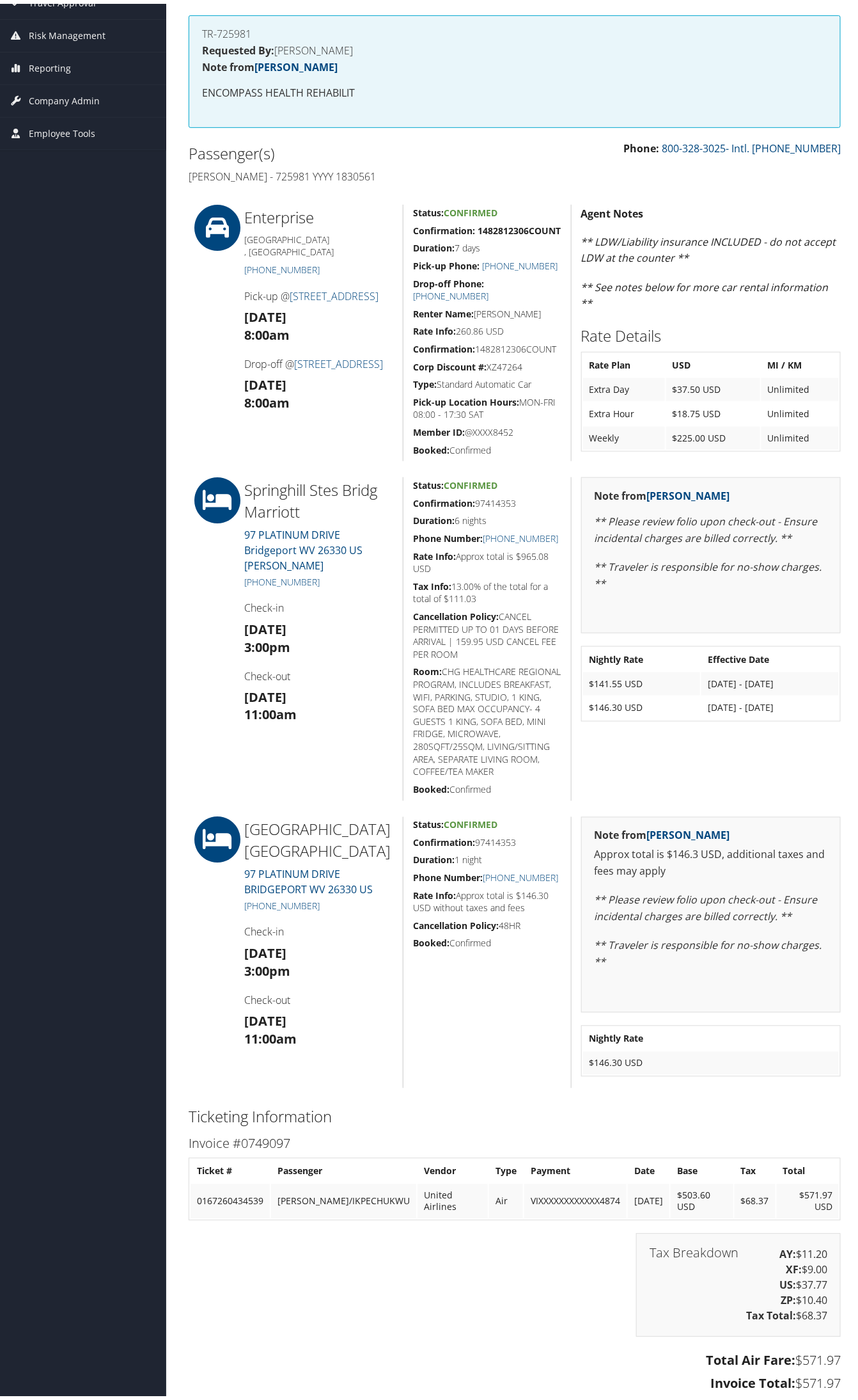
click at [503, 500] on h5 "Confirmation: 97414353" at bounding box center [487, 500] width 149 height 12
copy h5 "97414353"
drag, startPoint x: 311, startPoint y: 563, endPoint x: 257, endPoint y: 563, distance: 54.0
click at [257, 572] on h5 "+1 (304) 842-5200" at bounding box center [319, 578] width 149 height 12
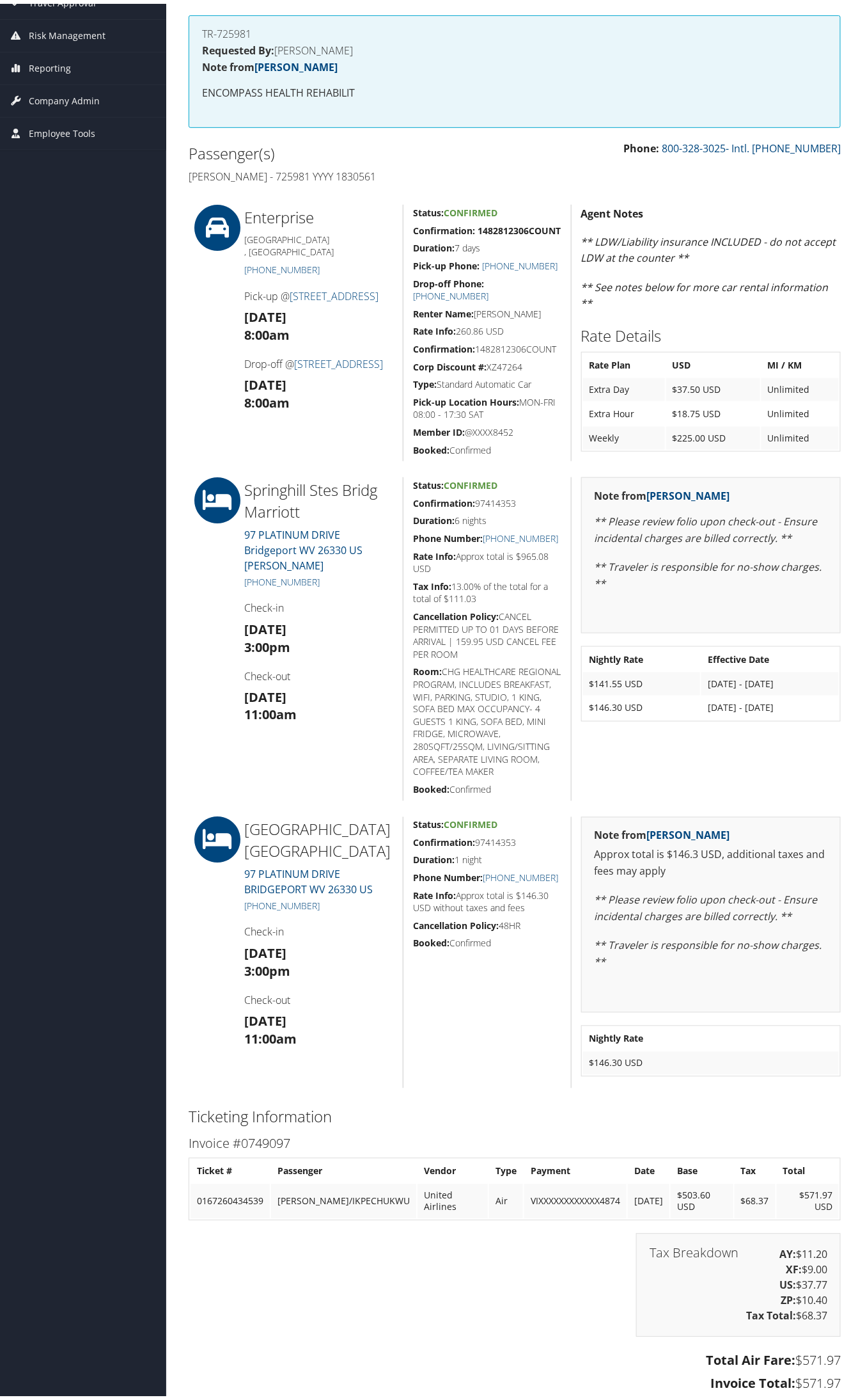
copy link "(304) 842-5200"
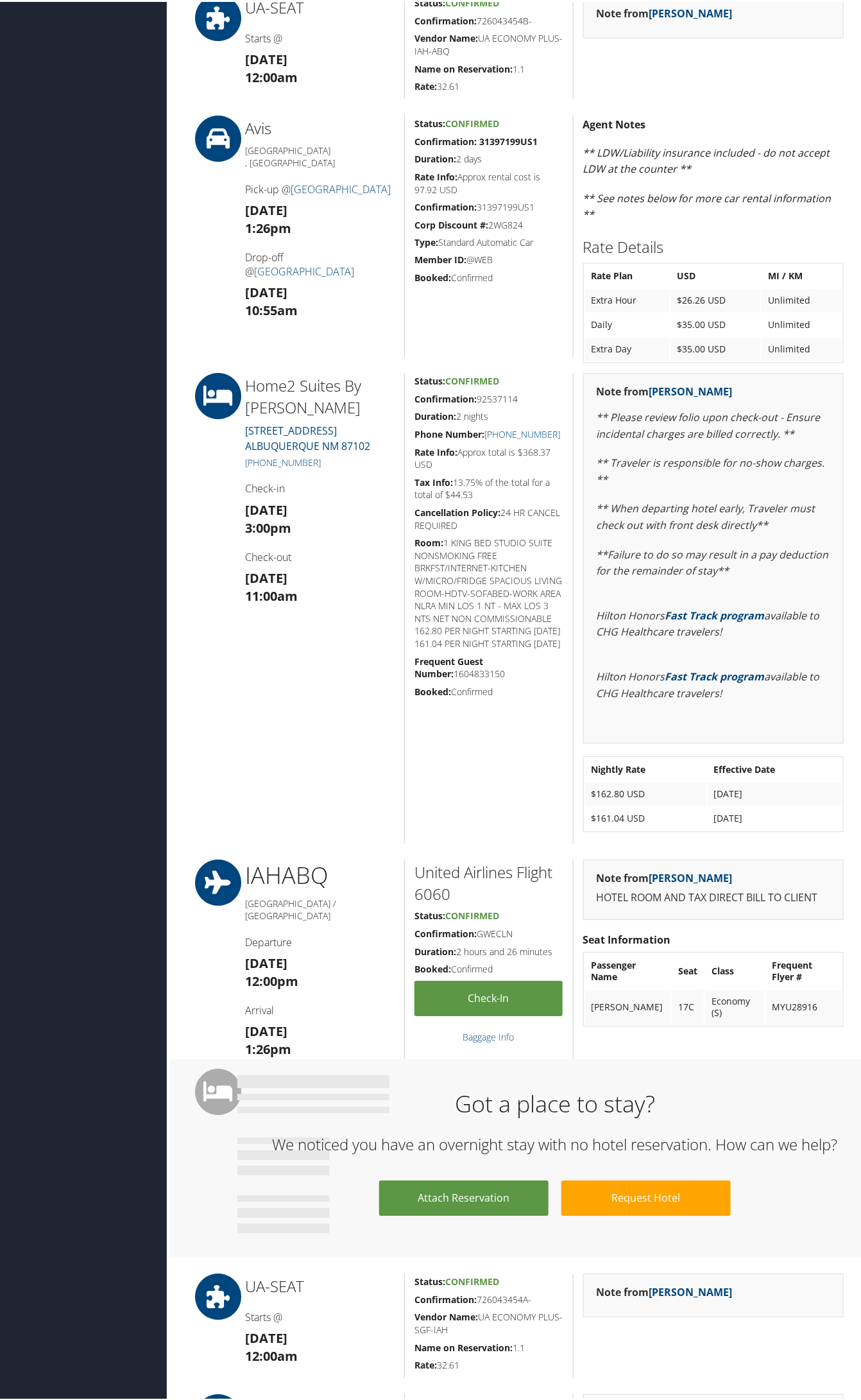
scroll to position [561, 0]
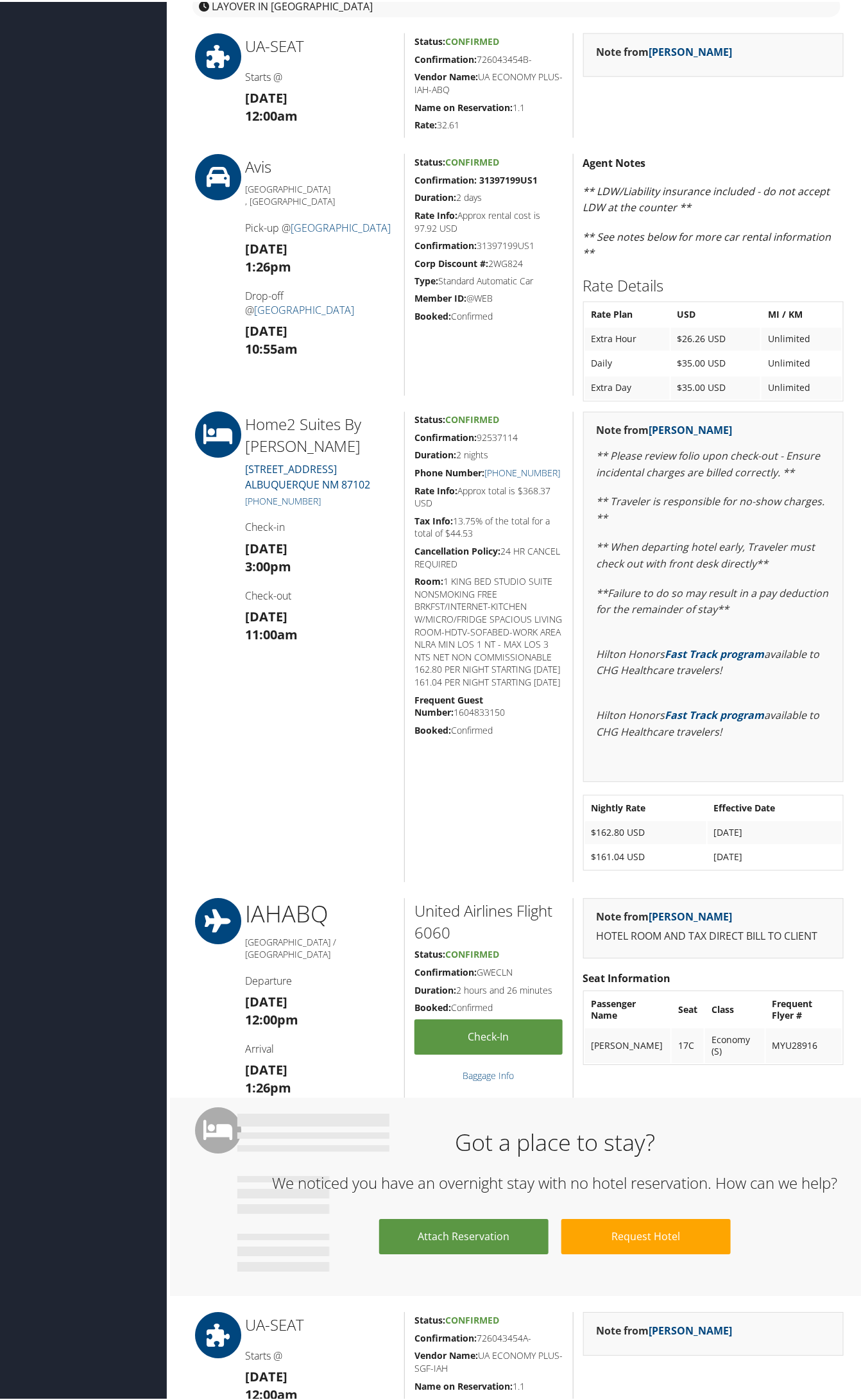
click at [503, 430] on h5 "Confirmation: 92537114" at bounding box center [489, 436] width 149 height 12
copy h5 "92537114"
drag, startPoint x: 322, startPoint y: 501, endPoint x: 257, endPoint y: 502, distance: 65.0
click at [257, 502] on h5 "+1 (505) 242-0002" at bounding box center [320, 500] width 150 height 12
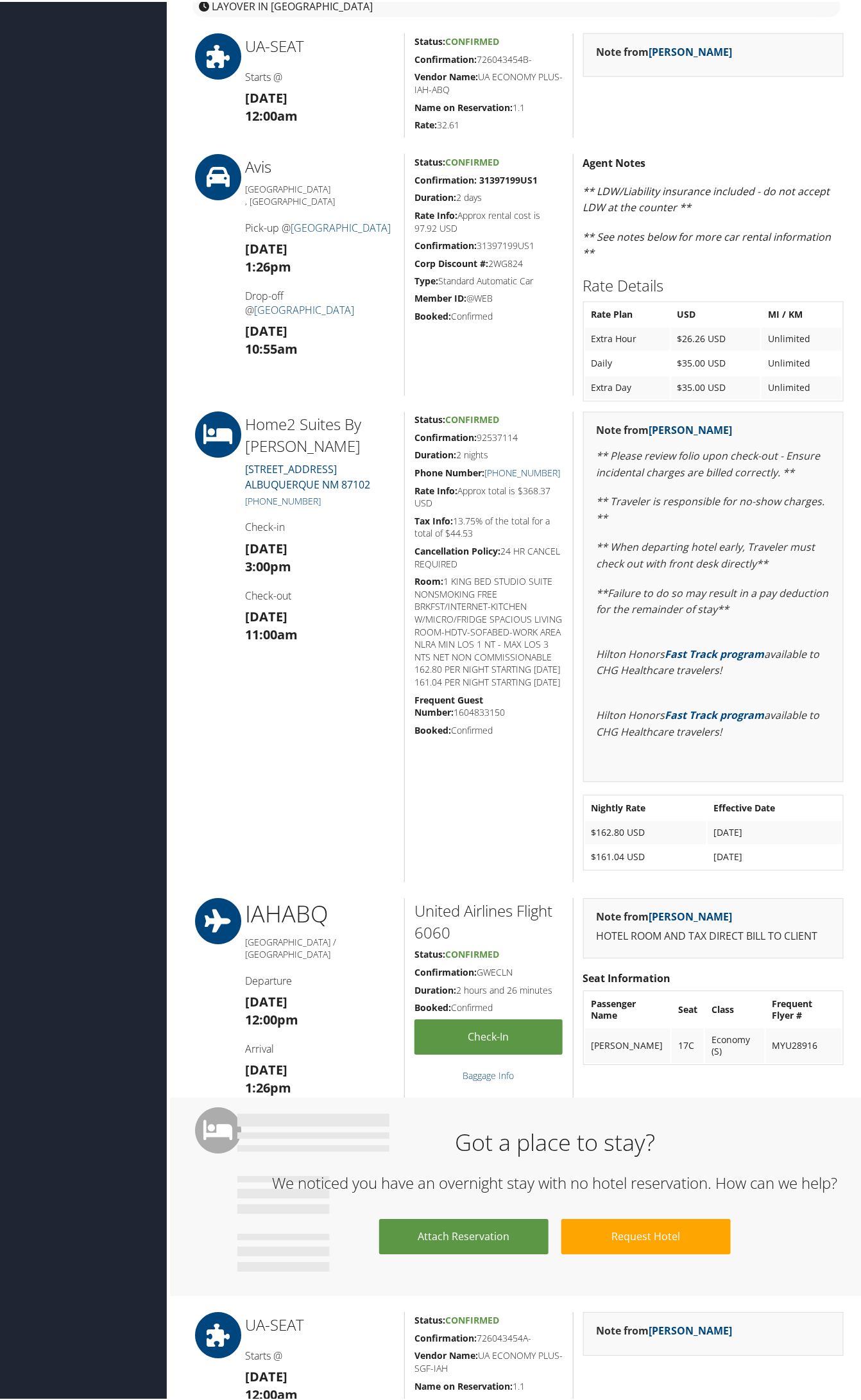
copy link "(505) 242-0002"
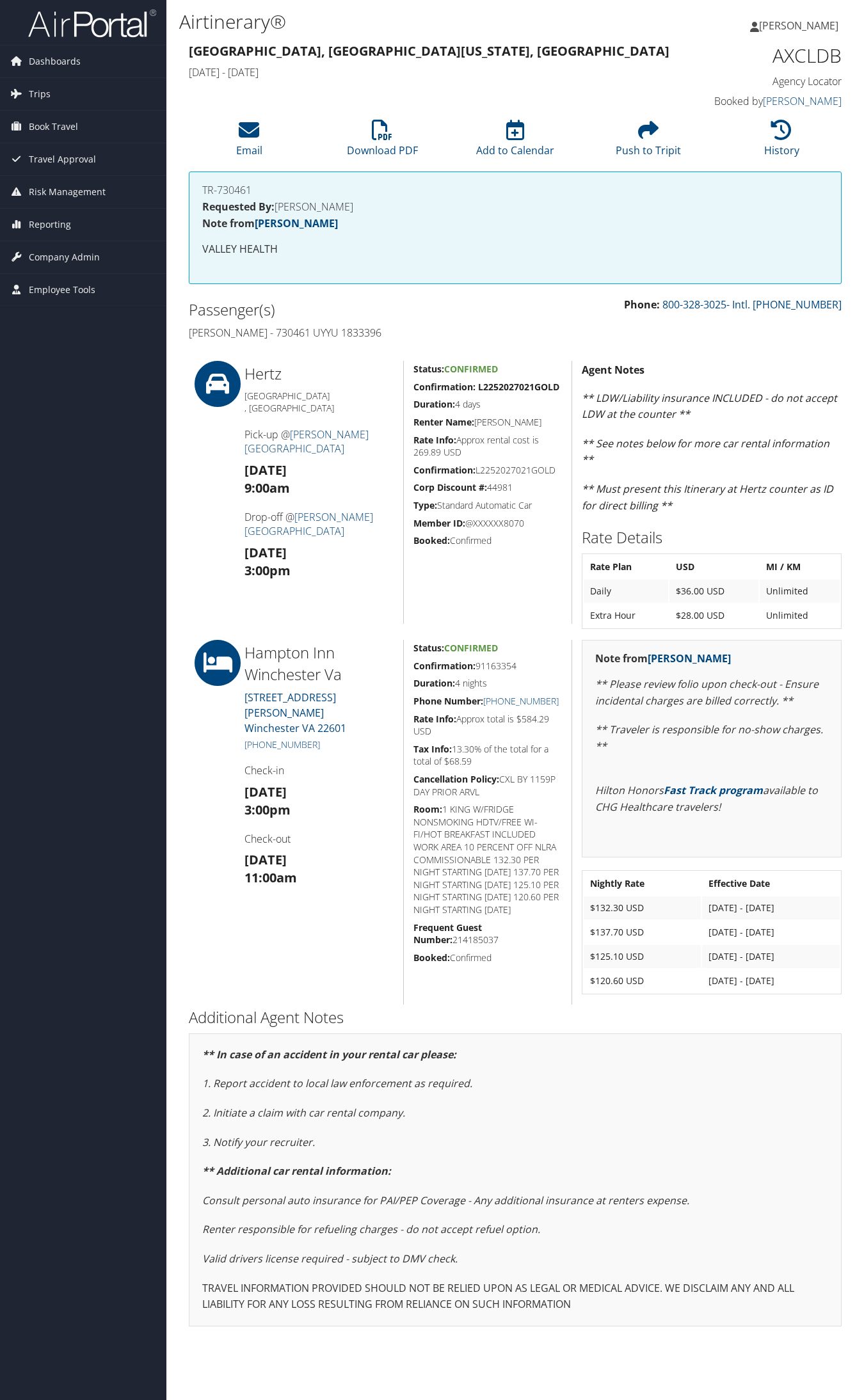
click at [494, 665] on h5 "Confirmation: 91163354" at bounding box center [487, 666] width 149 height 12
copy h5 "91163354"
drag, startPoint x: 325, startPoint y: 729, endPoint x: 257, endPoint y: 728, distance: 68.0
click at [257, 739] on h5 "+1 (540) 667-8011" at bounding box center [319, 745] width 149 height 12
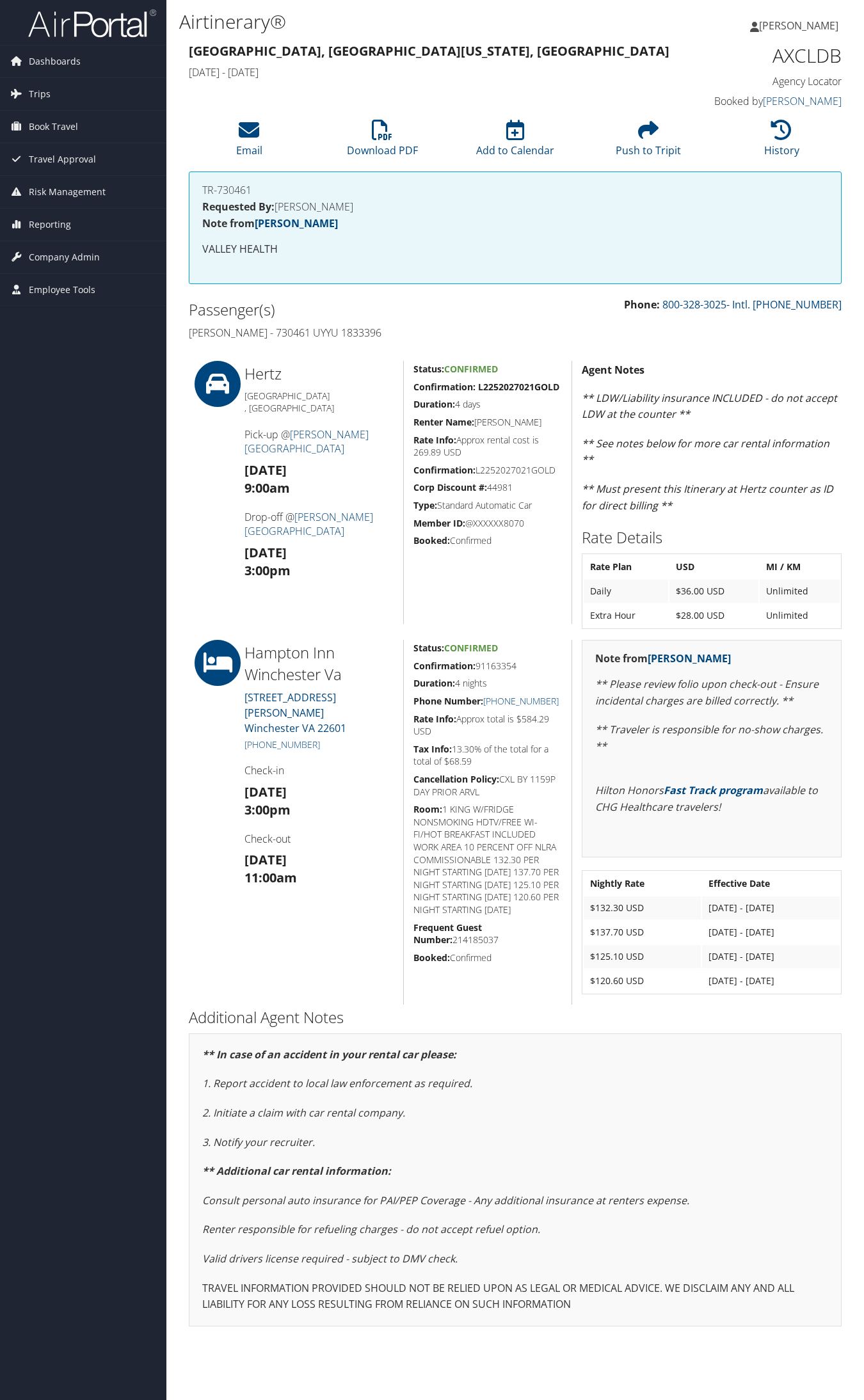
copy link "(540) 667-8011"
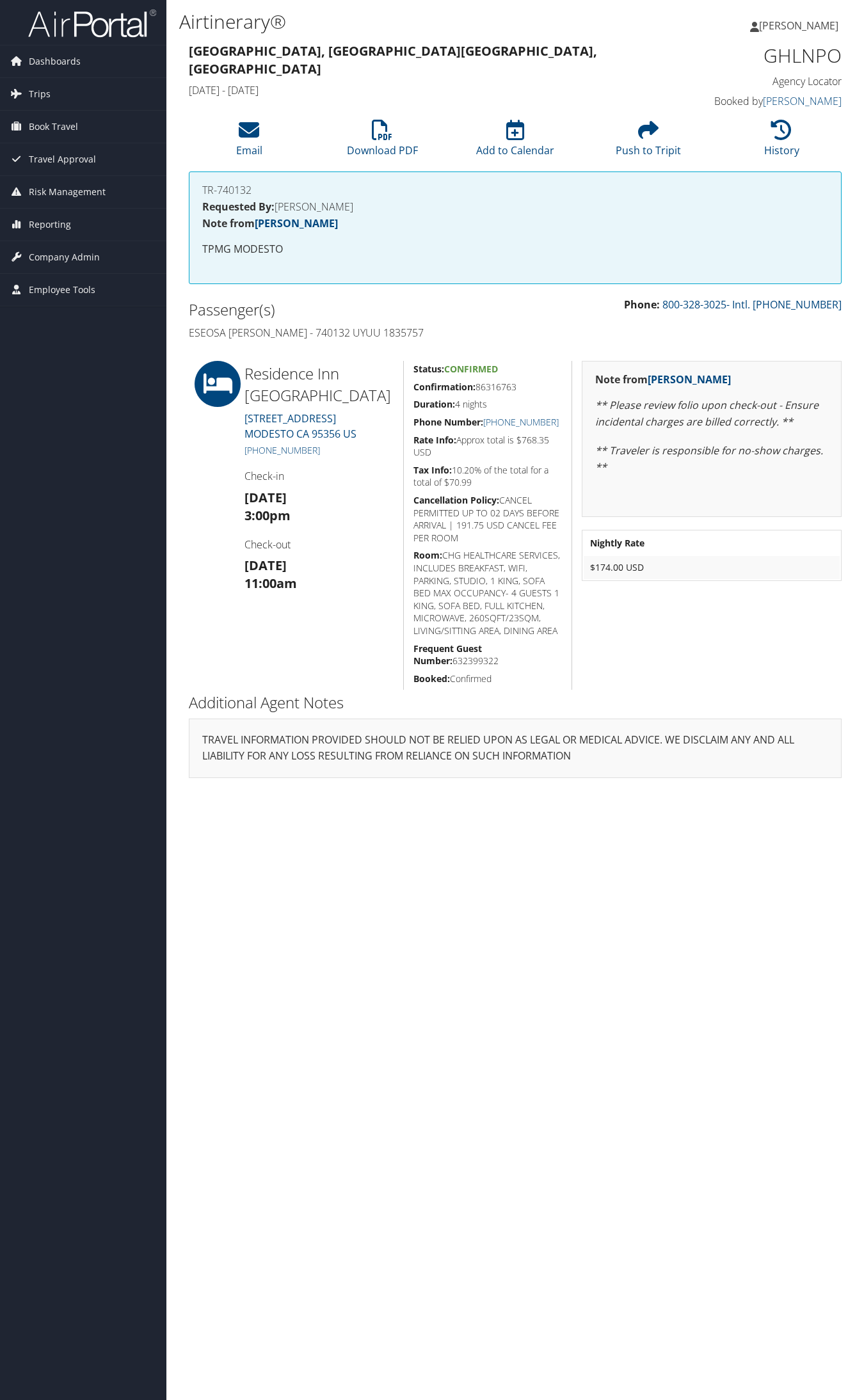
click at [476, 382] on h5 "Confirmation: 86316763" at bounding box center [487, 387] width 149 height 12
click at [502, 385] on h5 "Confirmation: 86316763" at bounding box center [487, 387] width 149 height 12
copy h5 "86316763"
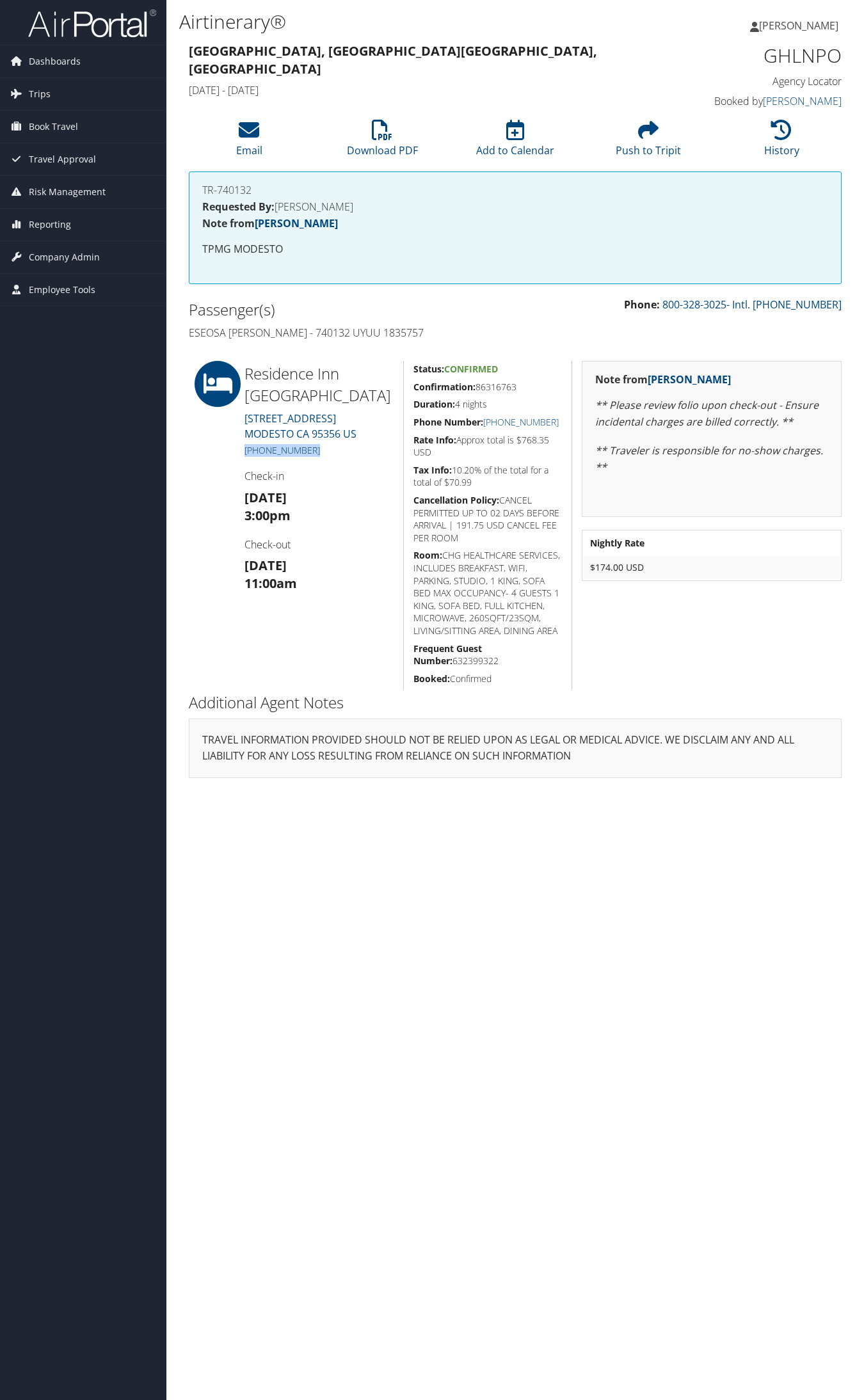
drag, startPoint x: 311, startPoint y: 449, endPoint x: 244, endPoint y: 449, distance: 67.0
click at [244, 449] on h5 "[PHONE_NUMBER]" at bounding box center [319, 450] width 149 height 12
copy link "[PHONE_NUMBER]"
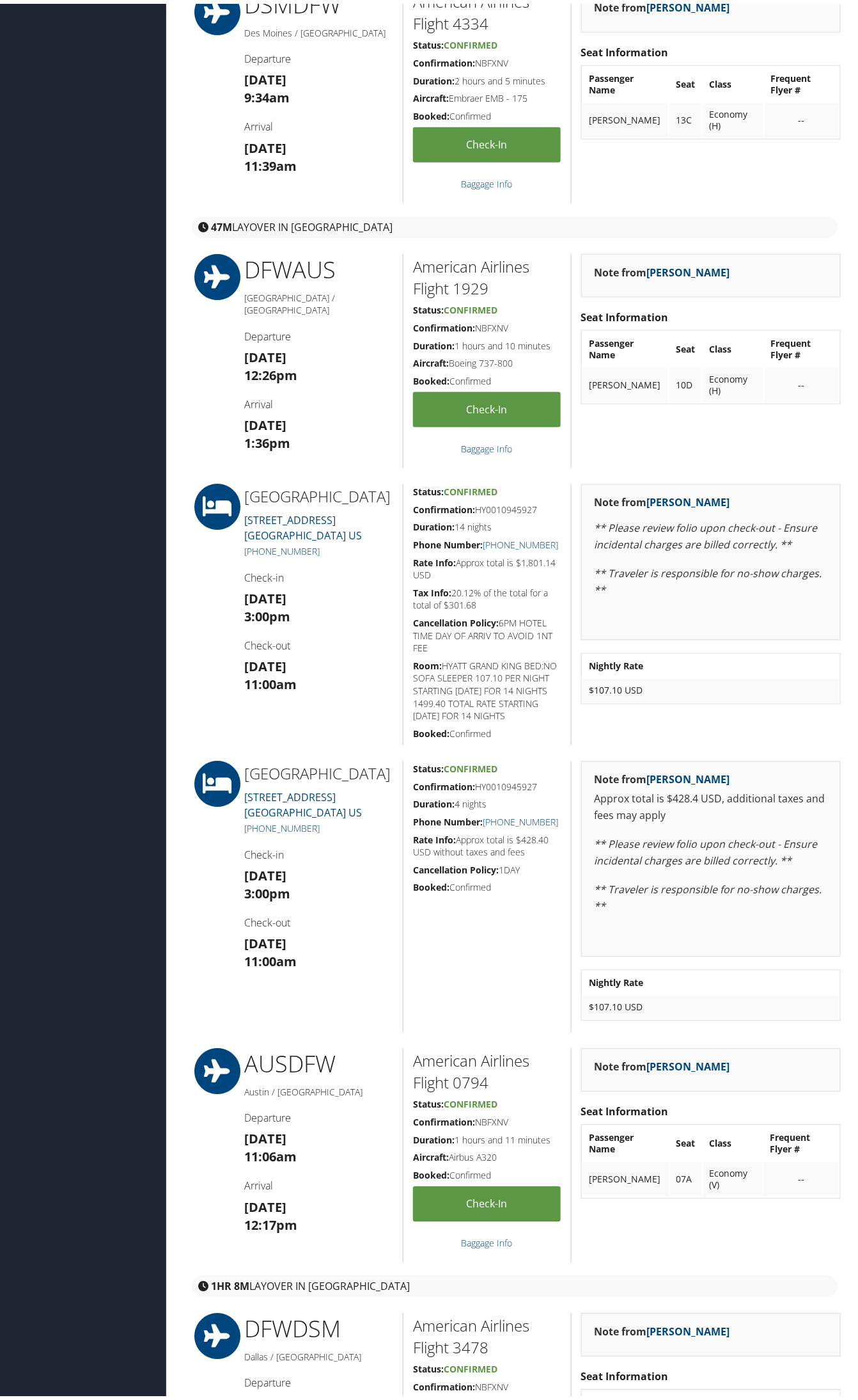
scroll to position [400, 0]
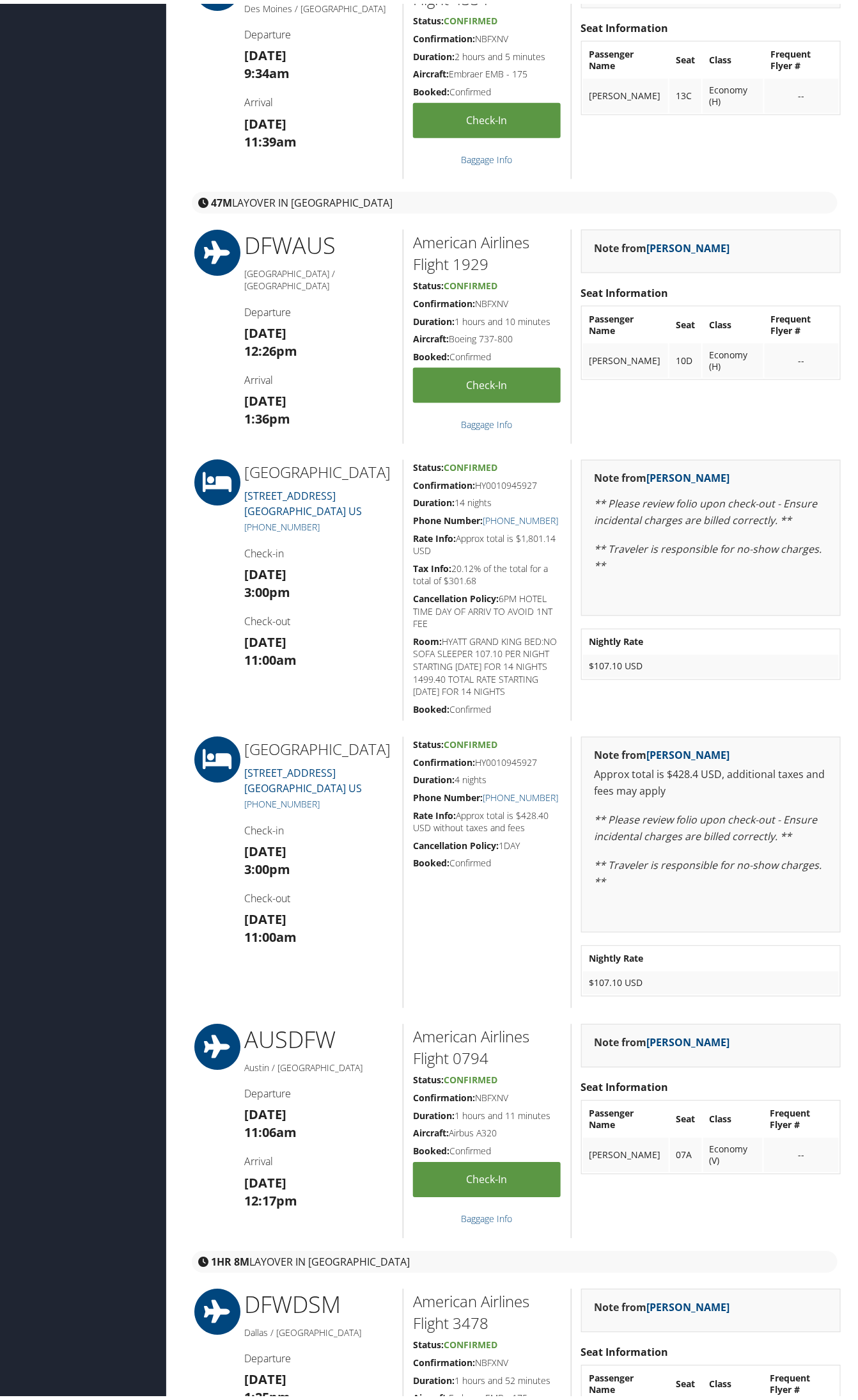
click at [500, 763] on h5 "Confirmation: HY0010945927" at bounding box center [487, 760] width 149 height 12
copy h5 "HY0010945927"
drag, startPoint x: 311, startPoint y: 830, endPoint x: 243, endPoint y: 826, distance: 68.1
click at [243, 826] on div "Hyatt House Austin Downtown 901 Neches Street AUSTIN TX 78701 US (512) 391-0000…" at bounding box center [319, 868] width 168 height 272
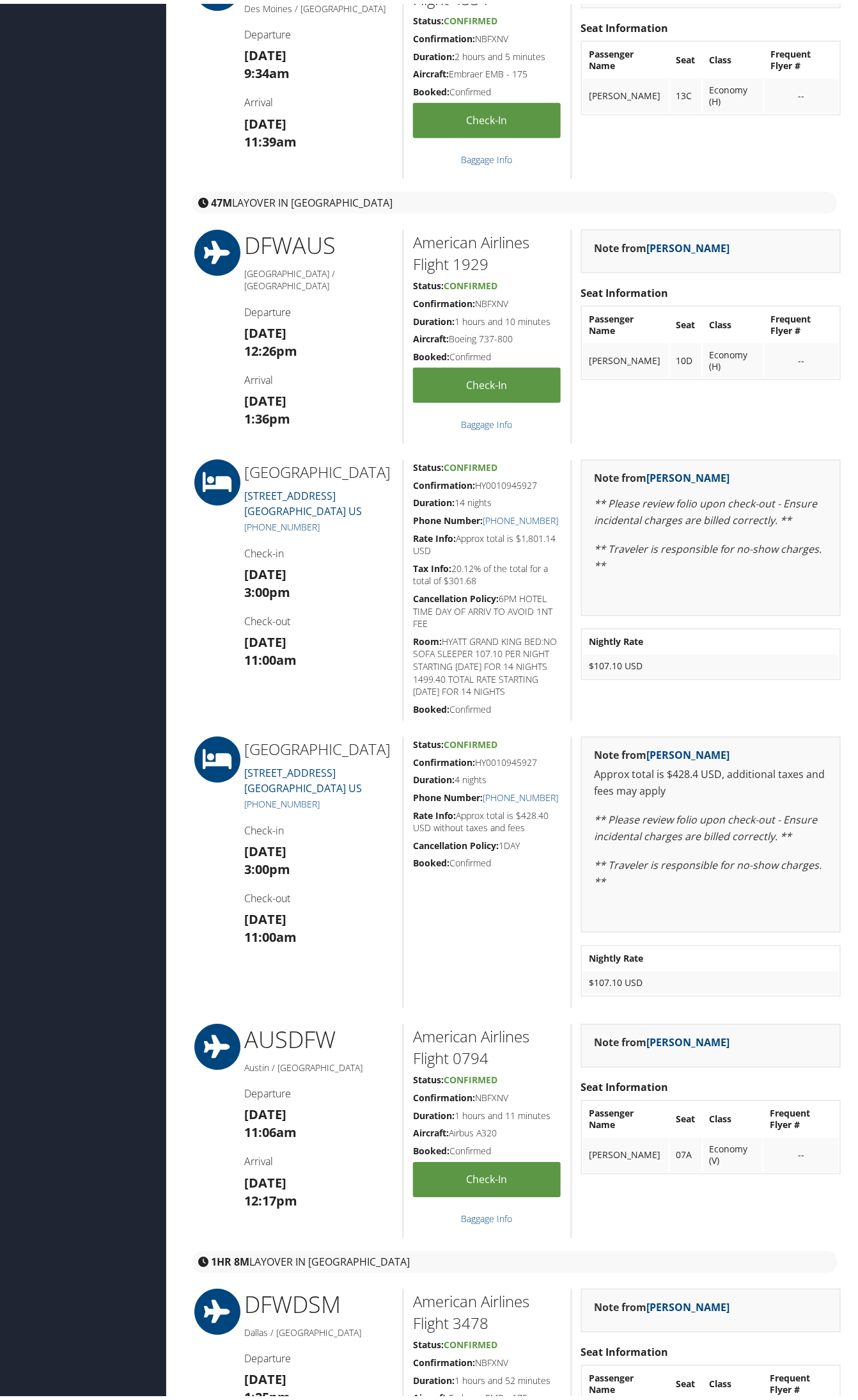
drag, startPoint x: 222, startPoint y: 829, endPoint x: 264, endPoint y: 837, distance: 42.8
click at [225, 829] on div at bounding box center [207, 868] width 56 height 272
drag, startPoint x: 307, startPoint y: 826, endPoint x: 240, endPoint y: 826, distance: 67.0
click at [240, 826] on div "Hyatt House Austin Downtown 901 Neches Street AUSTIN TX 78701 US (512) 391-0000…" at bounding box center [319, 868] width 168 height 272
copy link "(512) 391-0000"
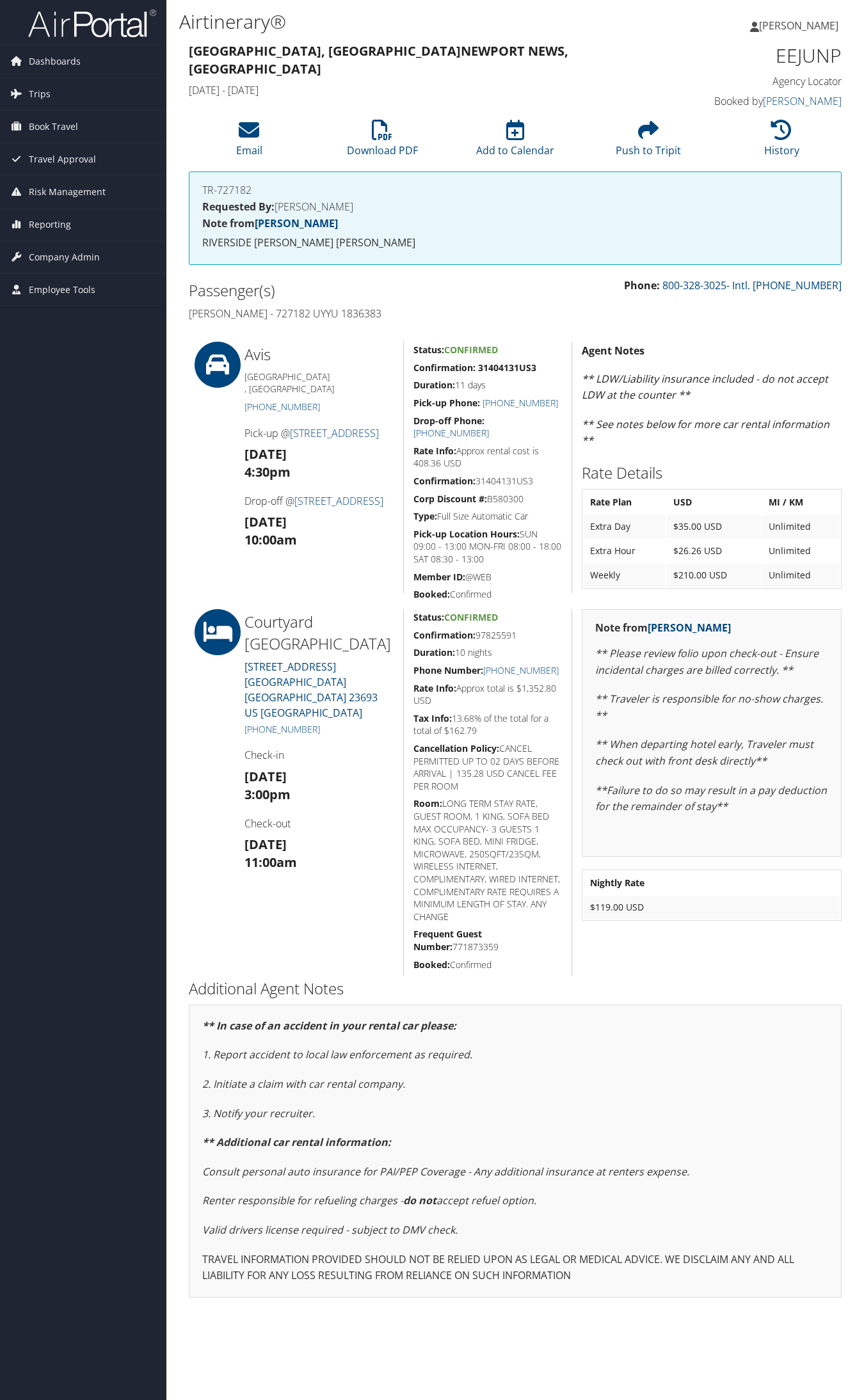
click at [486, 640] on h5 "Confirmation: 97825591" at bounding box center [487, 635] width 149 height 12
copy h5 "97825591"
drag, startPoint x: 327, startPoint y: 701, endPoint x: 257, endPoint y: 701, distance: 70.0
click at [257, 723] on h5 "[PHONE_NUMBER]" at bounding box center [319, 729] width 149 height 12
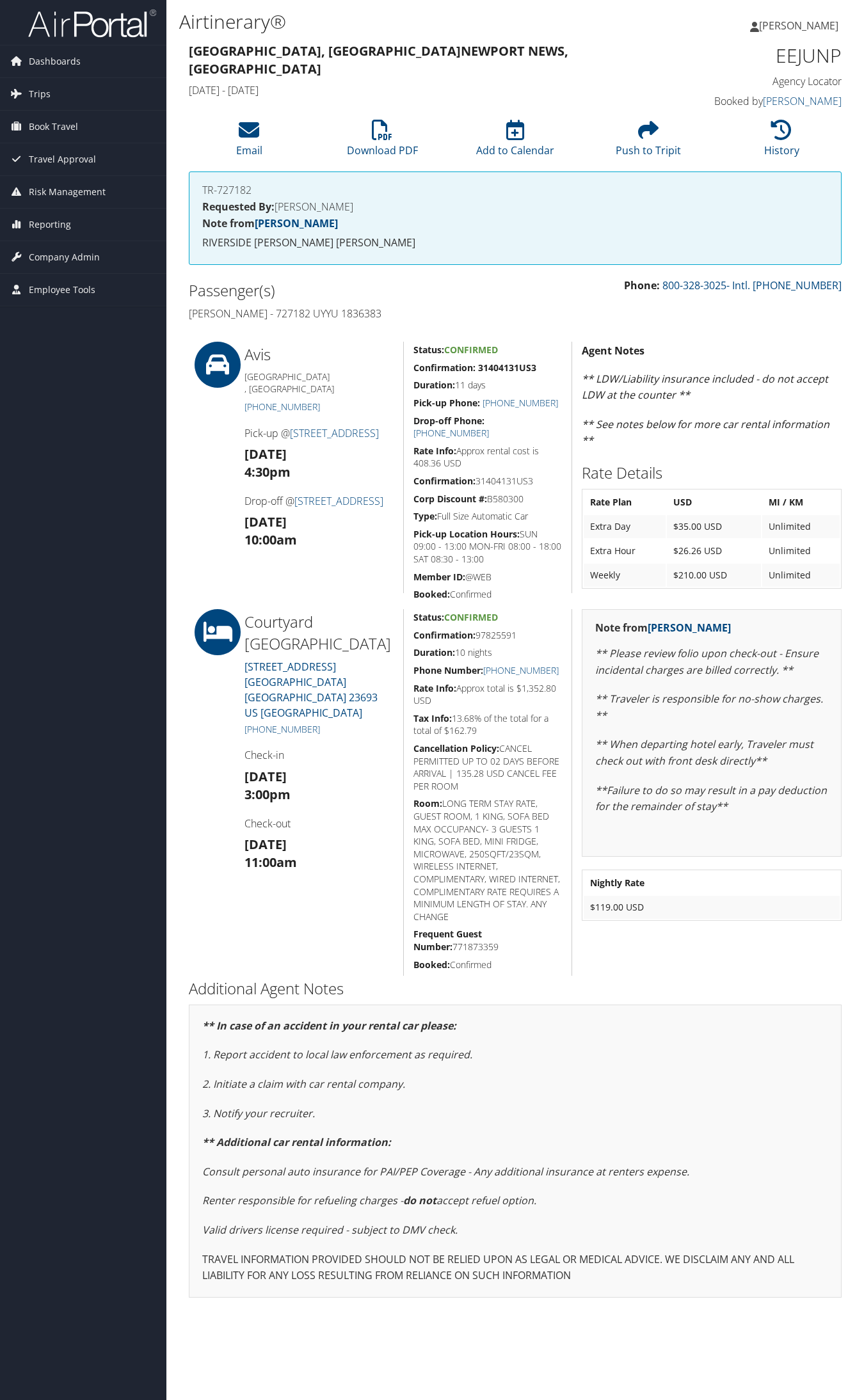
copy link "[PHONE_NUMBER]"
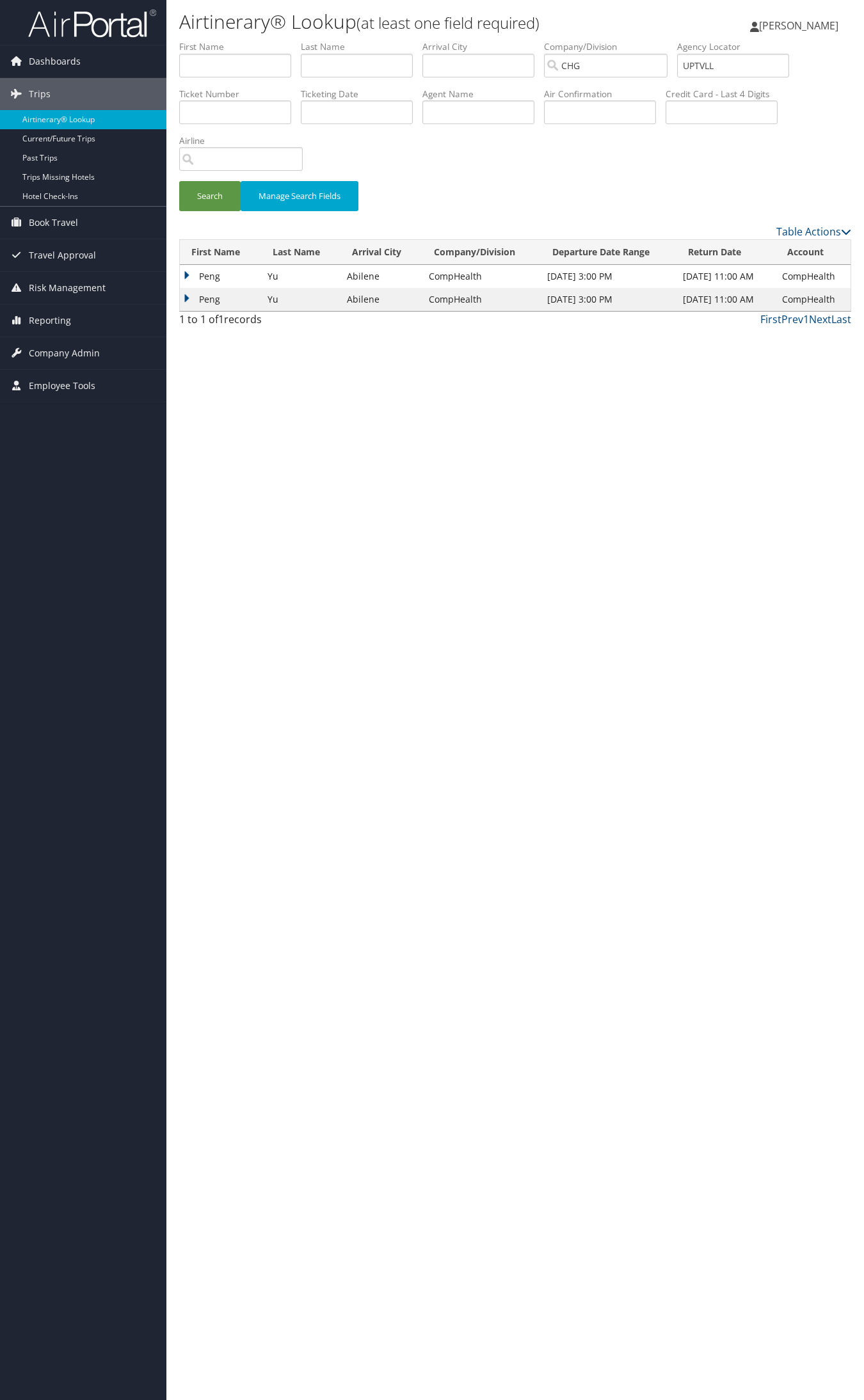
drag, startPoint x: 0, startPoint y: 0, endPoint x: 212, endPoint y: 269, distance: 342.5
click at [212, 269] on td "Peng" at bounding box center [220, 276] width 81 height 23
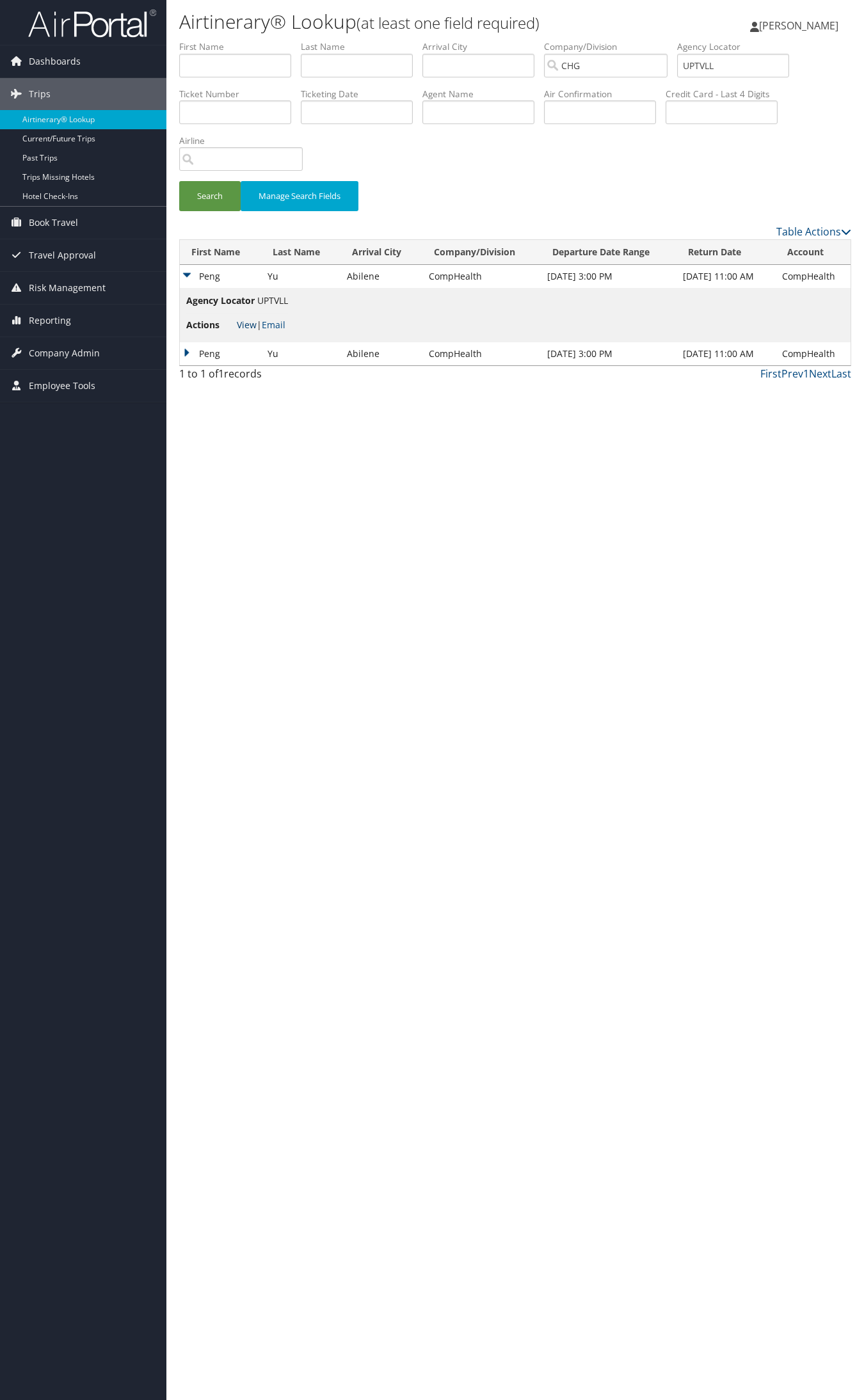
click at [244, 321] on link "View" at bounding box center [246, 325] width 19 height 12
click at [246, 350] on td "Peng" at bounding box center [220, 354] width 81 height 23
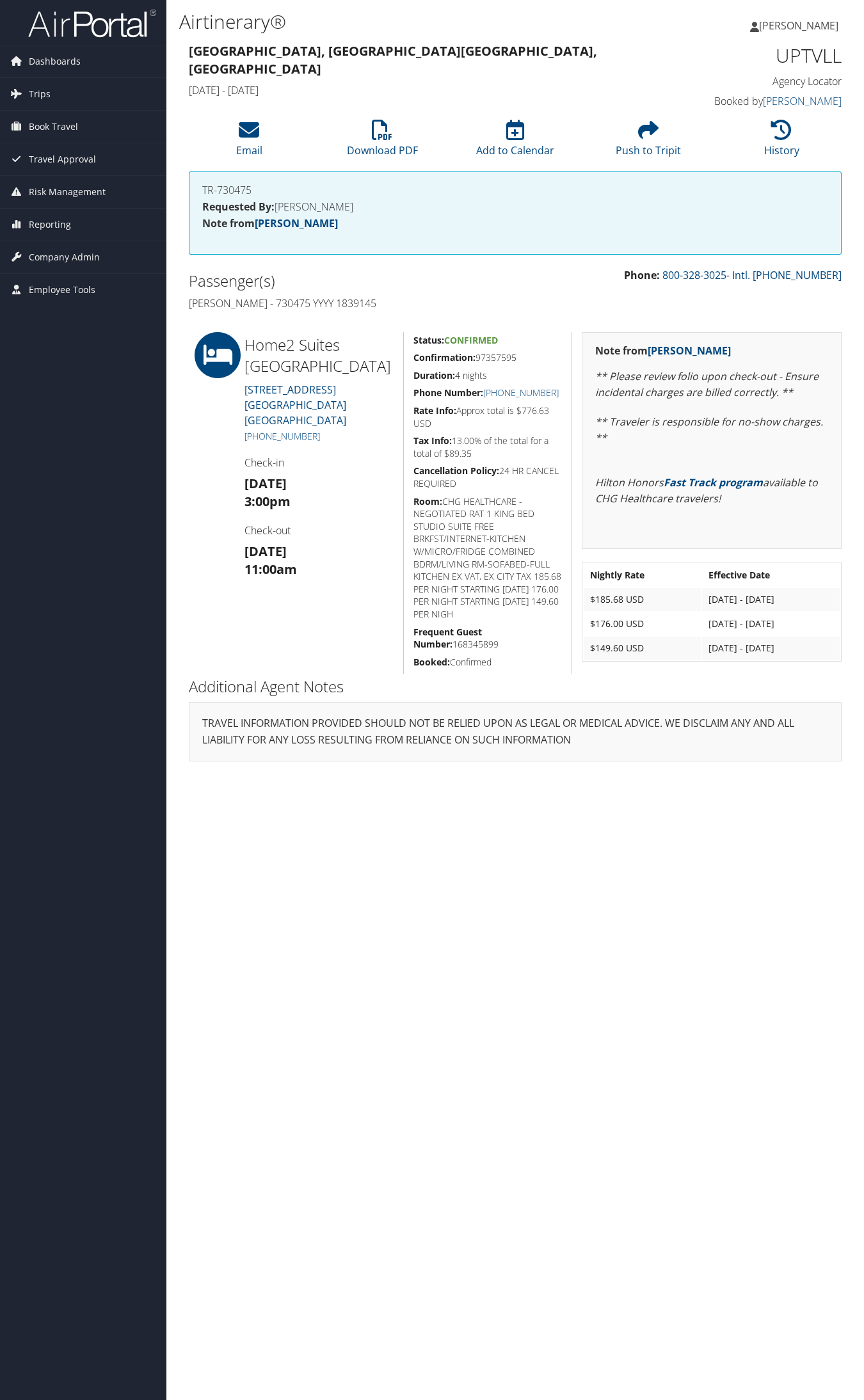
click at [493, 353] on h5 "Confirmation: 97357595" at bounding box center [487, 357] width 149 height 12
copy h5 "97357595"
drag, startPoint x: 321, startPoint y: 424, endPoint x: 257, endPoint y: 423, distance: 64.0
click at [257, 430] on h5 "+1 (325) 600-4858" at bounding box center [319, 436] width 149 height 12
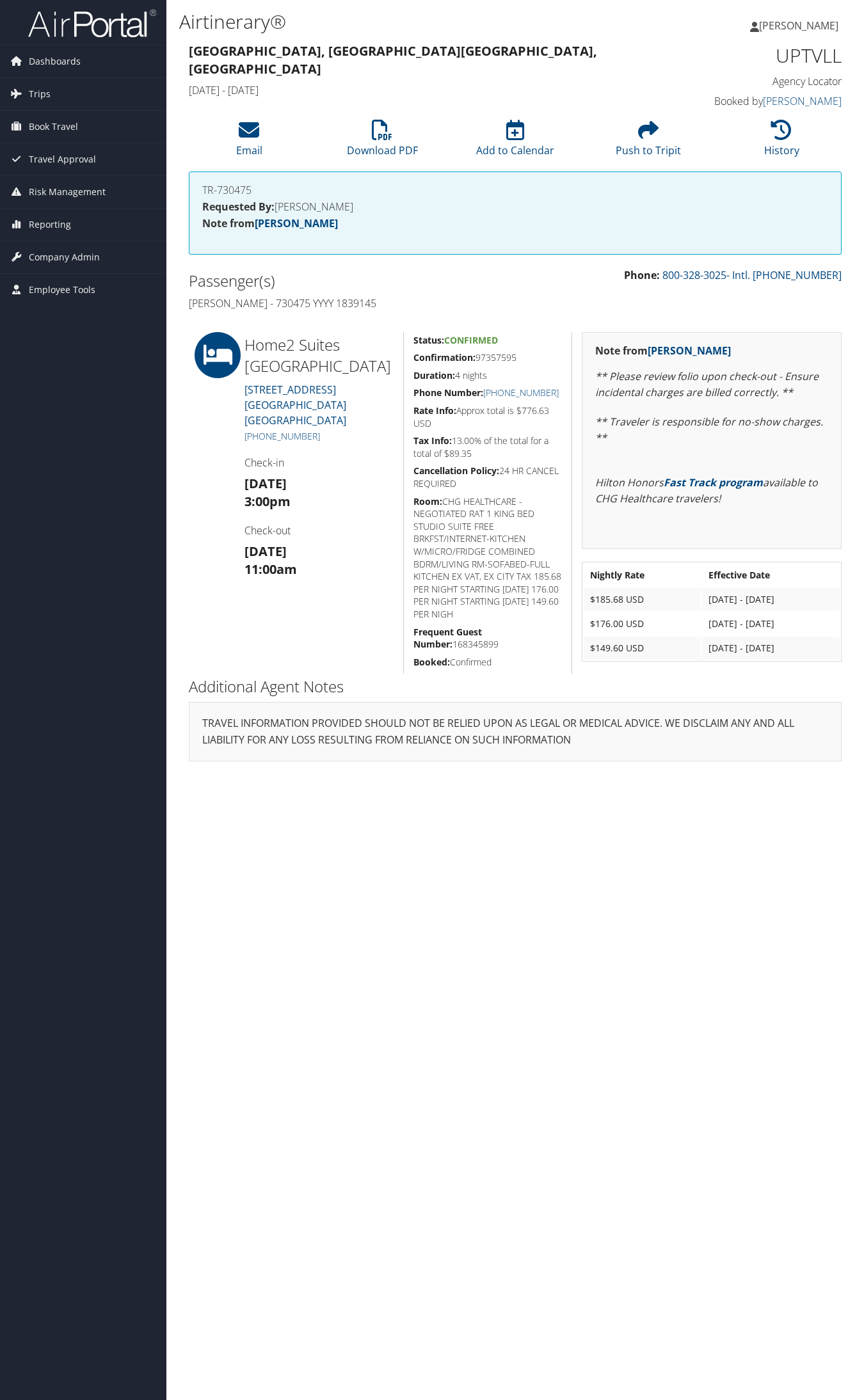
copy link "(325) 600-4858"
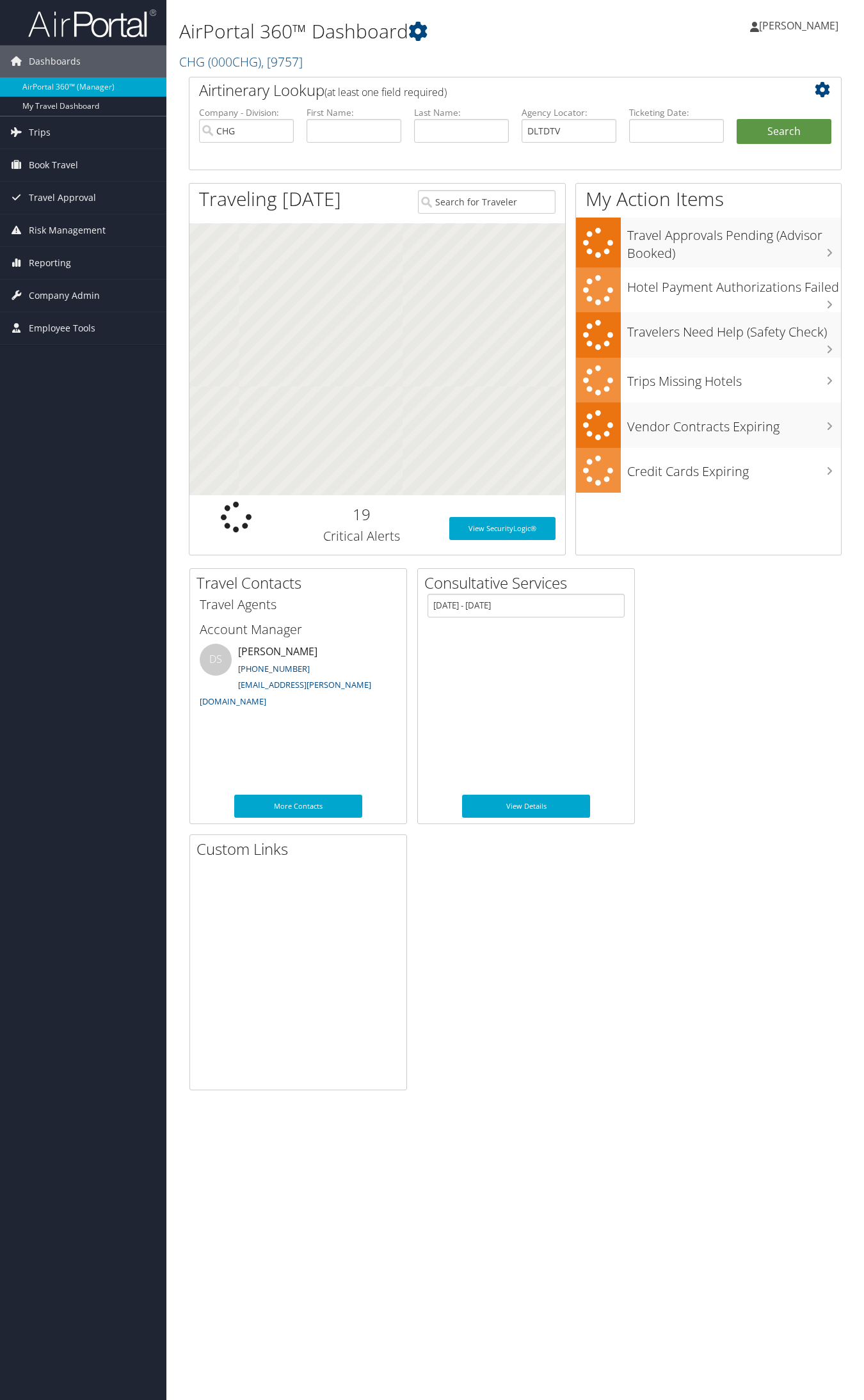
click at [568, 125] on input "DLTDTV" at bounding box center [569, 131] width 95 height 23
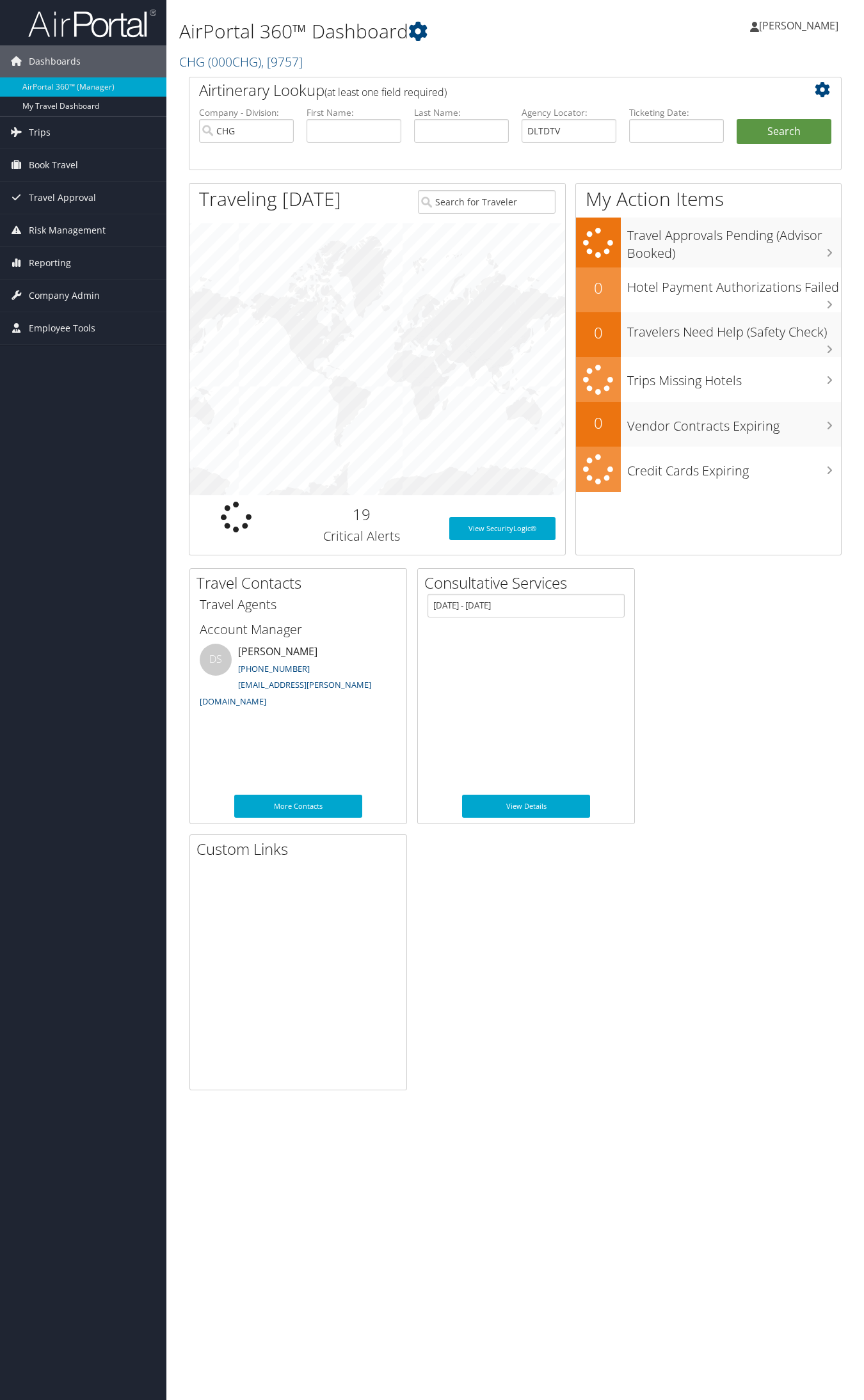
click at [568, 125] on input "DLTDTV" at bounding box center [569, 131] width 95 height 23
type input "NDRDSA"
click at [736, 119] on button "Search" at bounding box center [784, 132] width 95 height 26
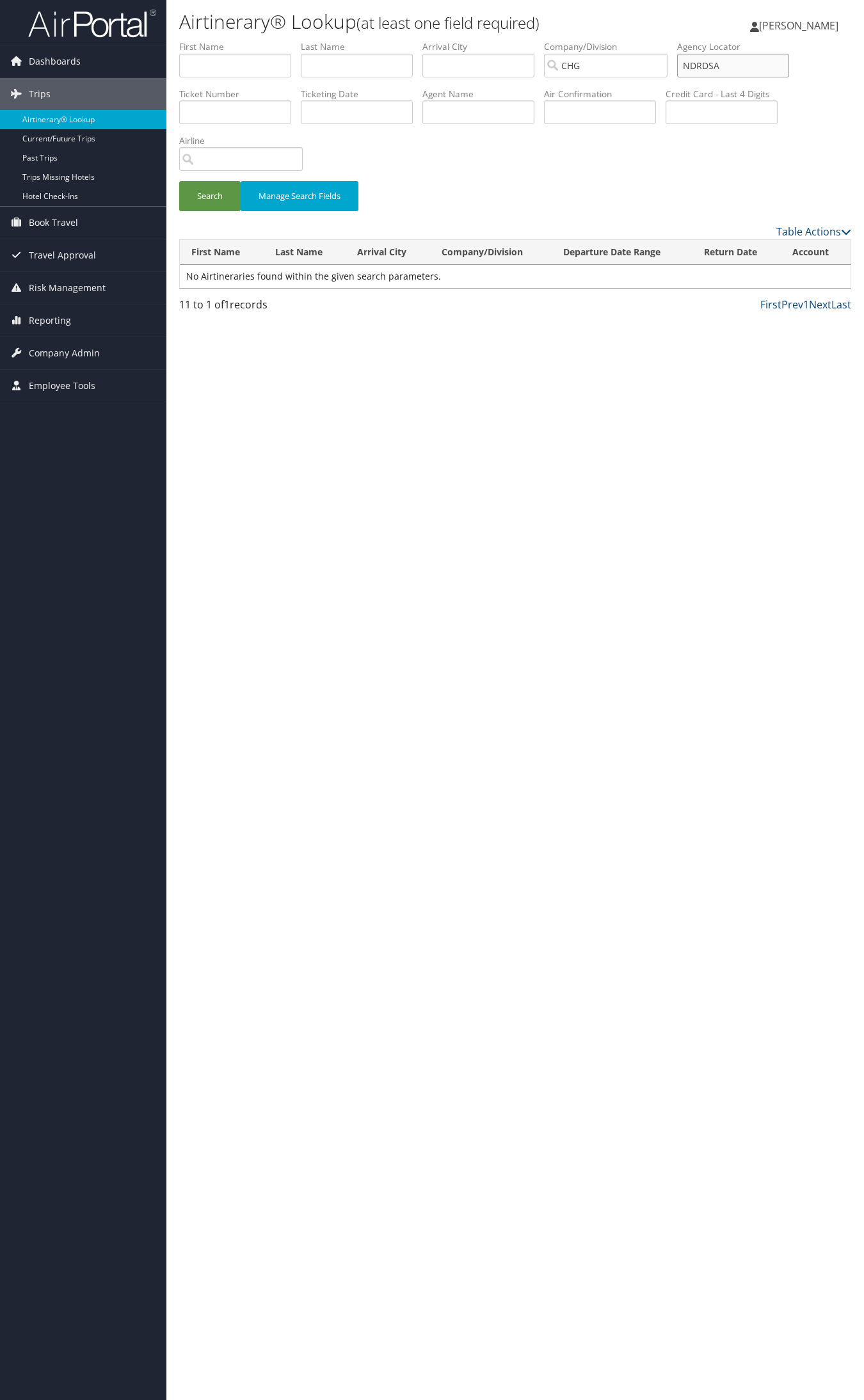
click at [720, 65] on input "NDRDSA" at bounding box center [733, 65] width 112 height 23
click at [746, 64] on input "NDRDSA" at bounding box center [733, 65] width 112 height 23
click at [725, 59] on input "NDRDSA" at bounding box center [733, 65] width 112 height 23
click at [179, 181] on button "Search" at bounding box center [209, 196] width 61 height 30
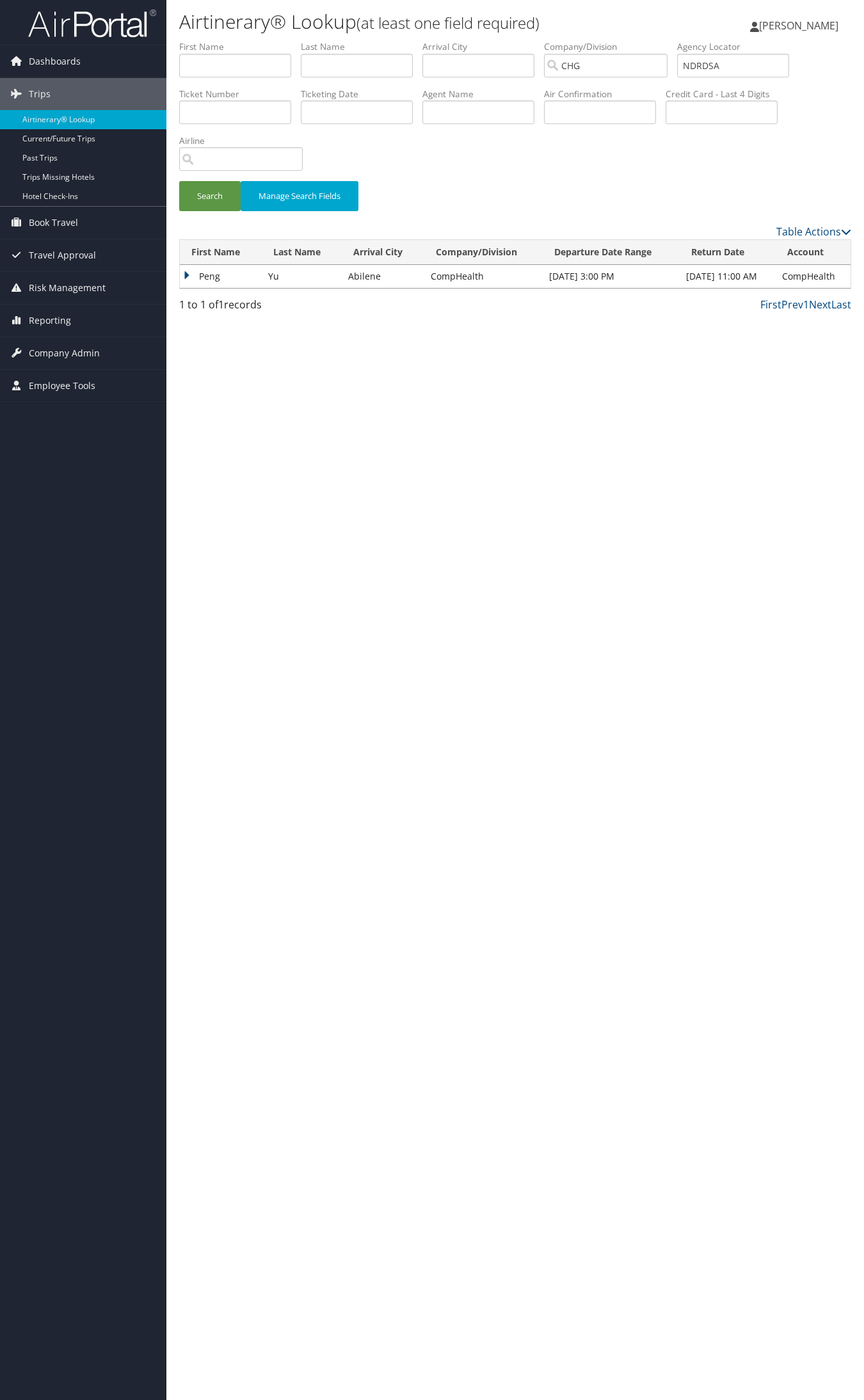
click at [209, 267] on td "Peng" at bounding box center [220, 276] width 82 height 23
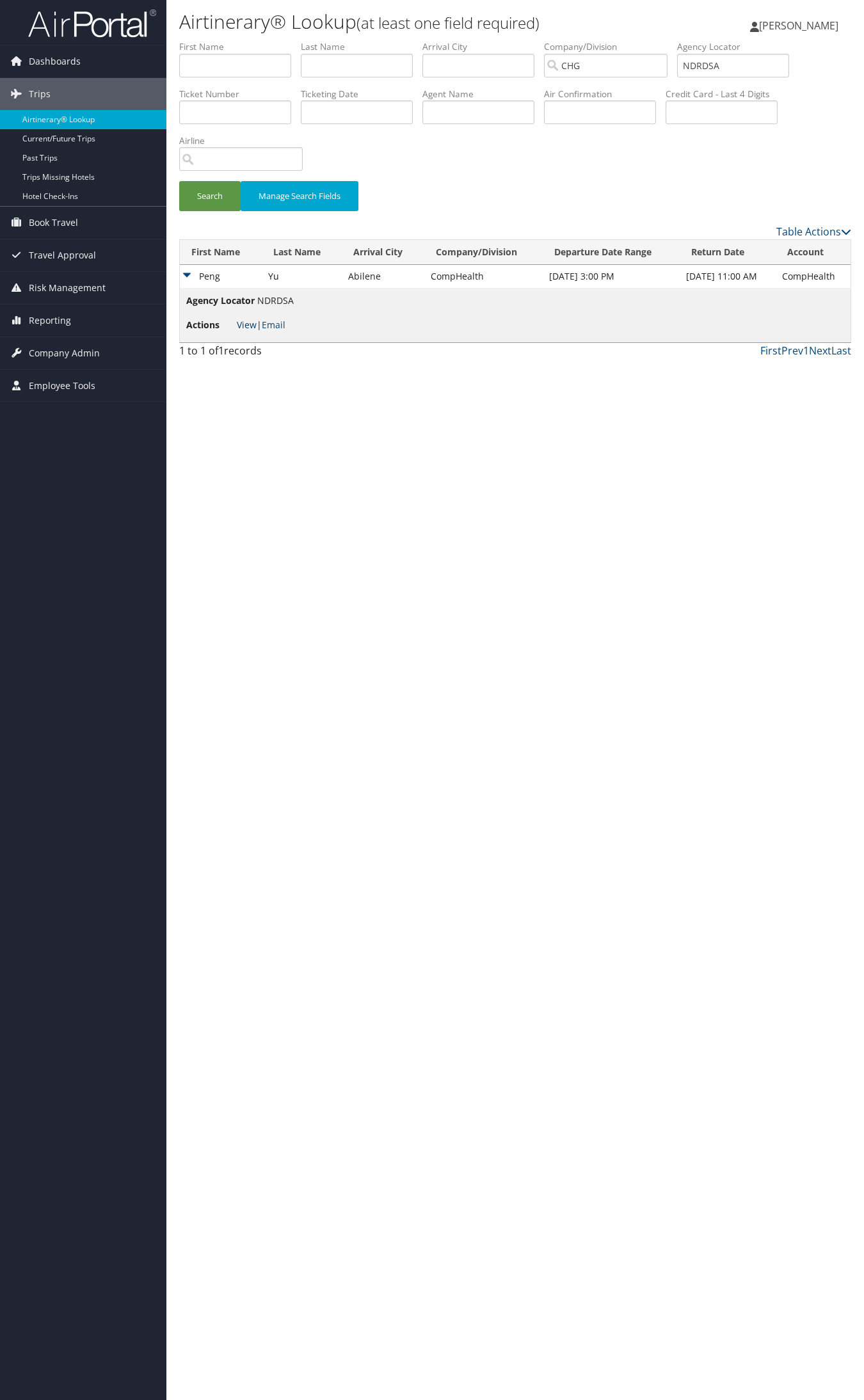
click at [237, 321] on link "View" at bounding box center [246, 325] width 19 height 12
click at [743, 65] on input "NDRDSA" at bounding box center [733, 65] width 112 height 23
paste input "AZCFKG"
click at [179, 181] on button "Search" at bounding box center [209, 196] width 61 height 30
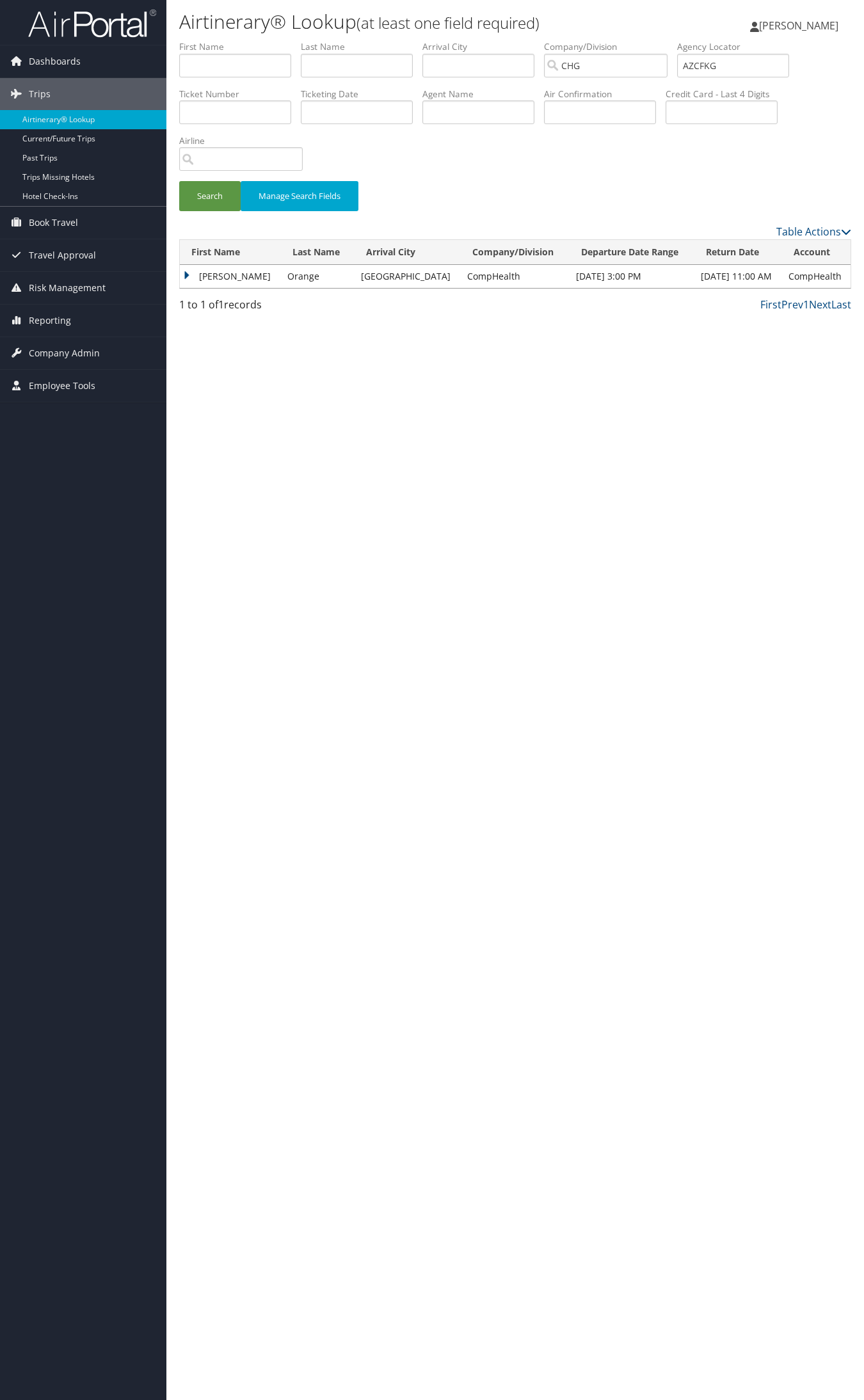
click at [764, 275] on td "Jun 17, 2025 11:00 AM" at bounding box center [738, 276] width 87 height 23
click at [218, 268] on td "Betty" at bounding box center [230, 276] width 101 height 23
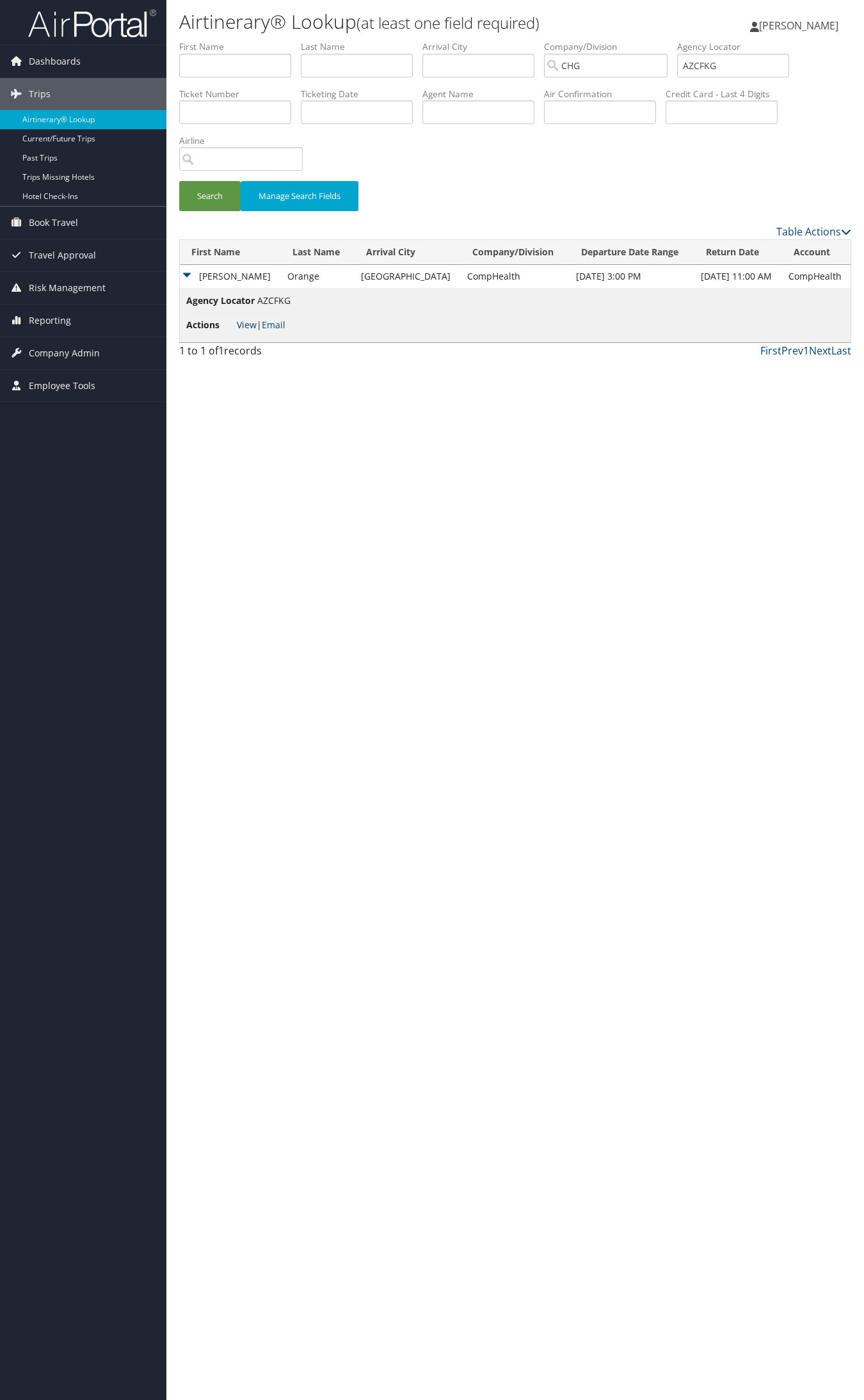
click at [243, 326] on link "View" at bounding box center [246, 325] width 19 height 12
click at [732, 61] on input "AZCFKG" at bounding box center [733, 65] width 112 height 23
paste input "YJYMTN"
click at [179, 181] on button "Search" at bounding box center [209, 196] width 61 height 30
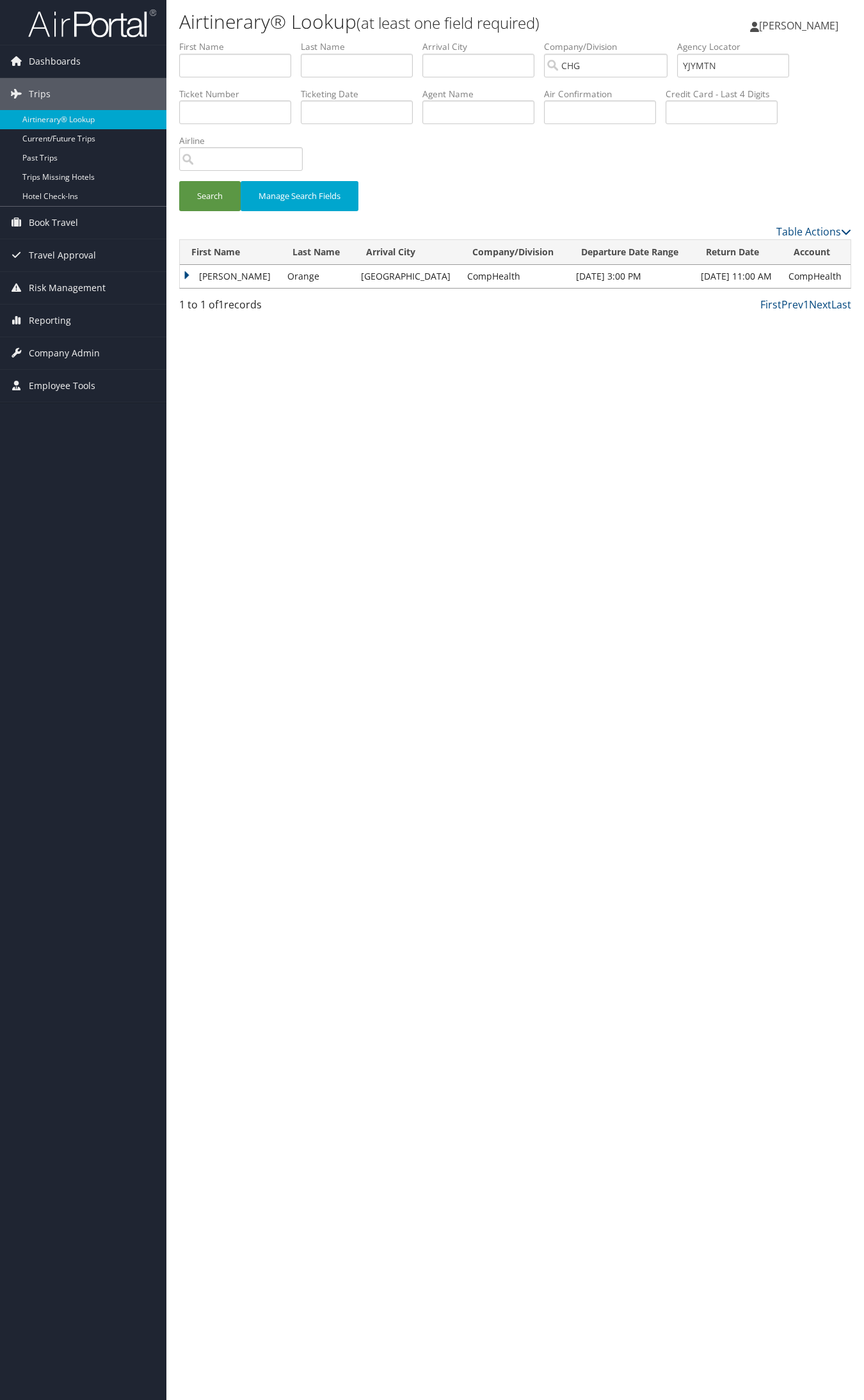
click at [230, 275] on td "Betty" at bounding box center [230, 276] width 101 height 23
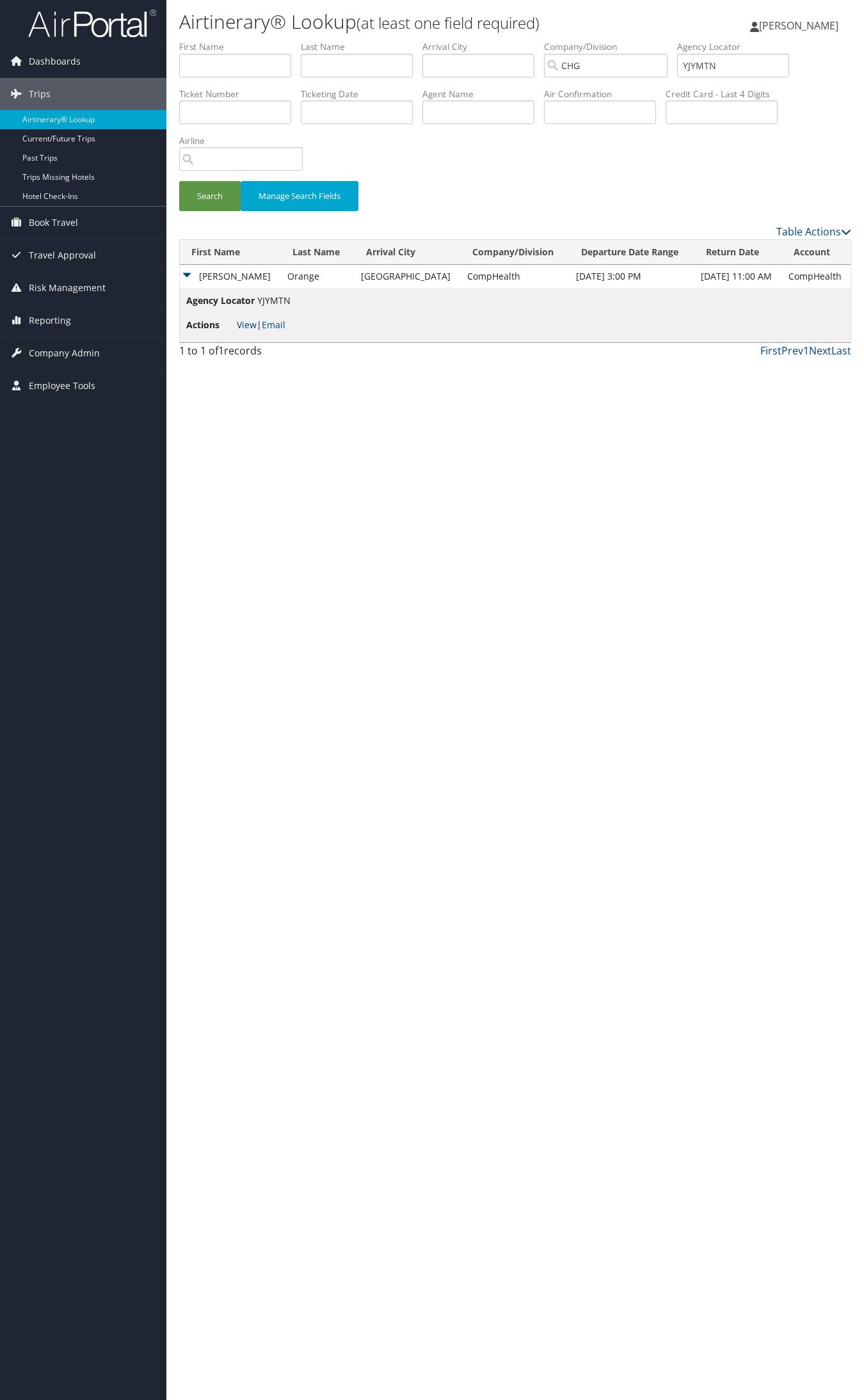
click at [246, 321] on link "View" at bounding box center [246, 325] width 19 height 12
click at [753, 66] on input "YJYMTN" at bounding box center [733, 65] width 112 height 23
paste input "SNAJIP"
click at [179, 181] on button "Search" at bounding box center [209, 196] width 61 height 30
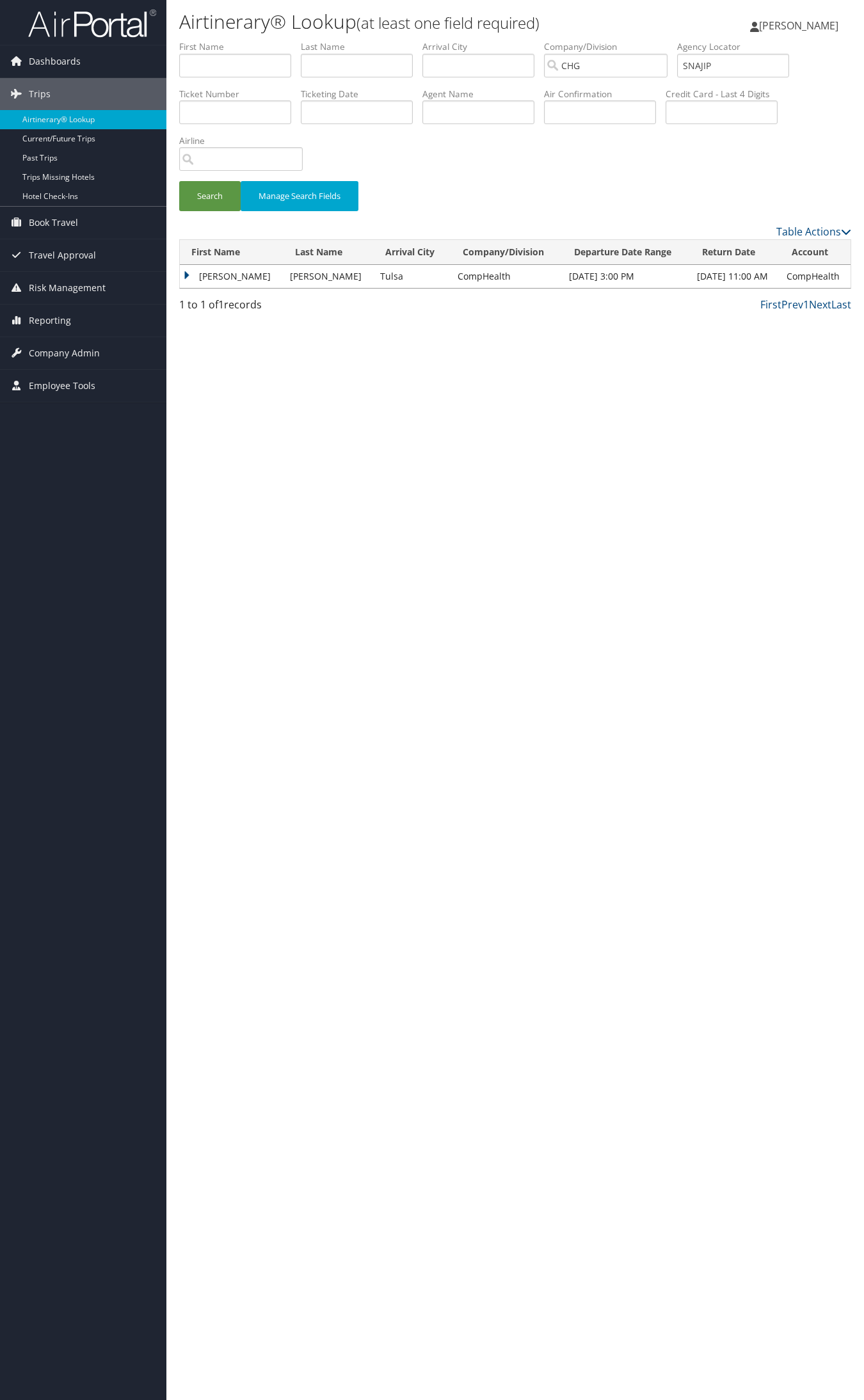
click at [208, 282] on td "Jomo" at bounding box center [231, 276] width 104 height 23
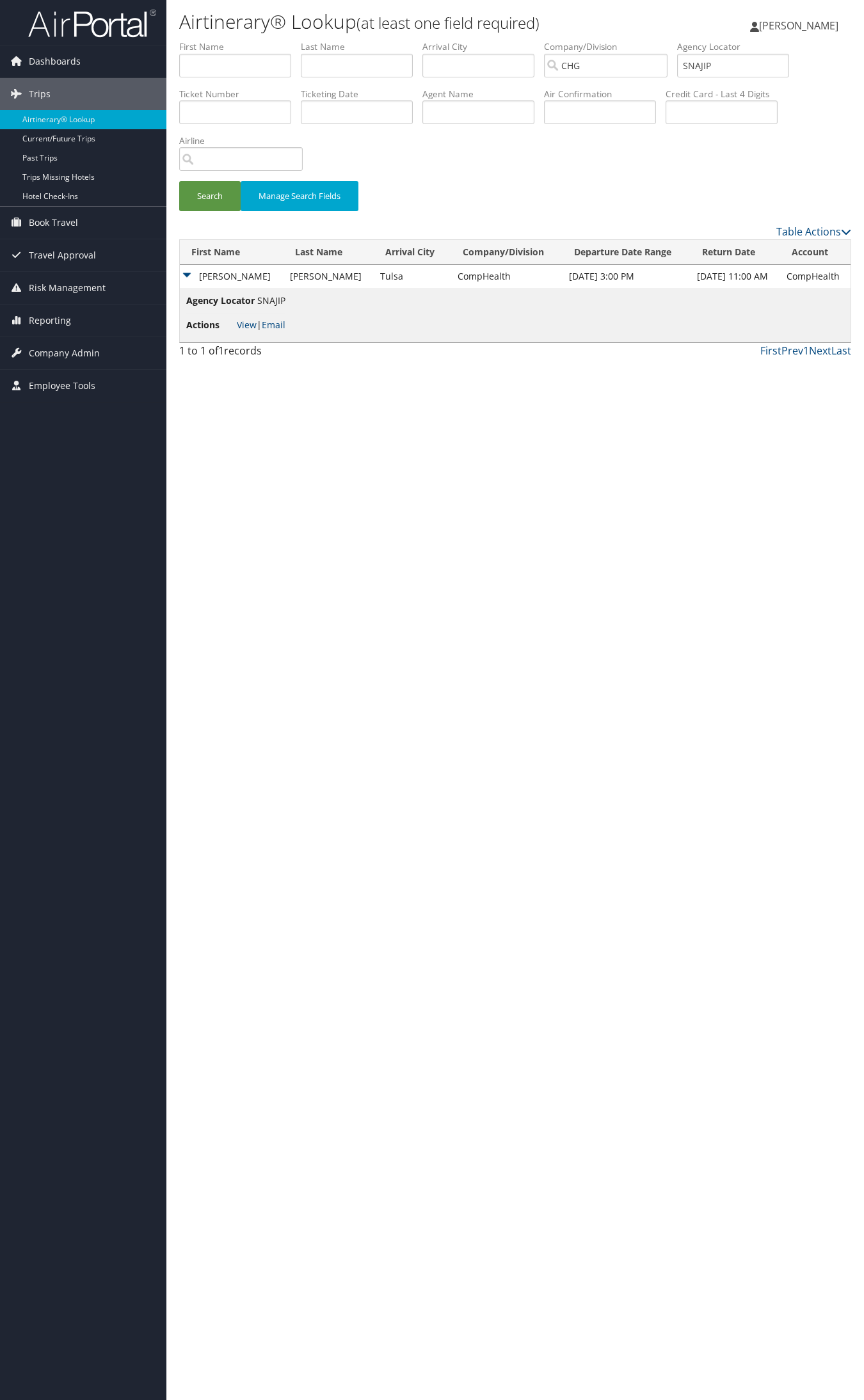
click at [256, 321] on span "View | Email" at bounding box center [261, 325] width 48 height 12
click at [250, 323] on link "View" at bounding box center [246, 325] width 19 height 12
click at [734, 59] on input "SNAJIP" at bounding box center [733, 65] width 112 height 23
paste input "ALSTDQ"
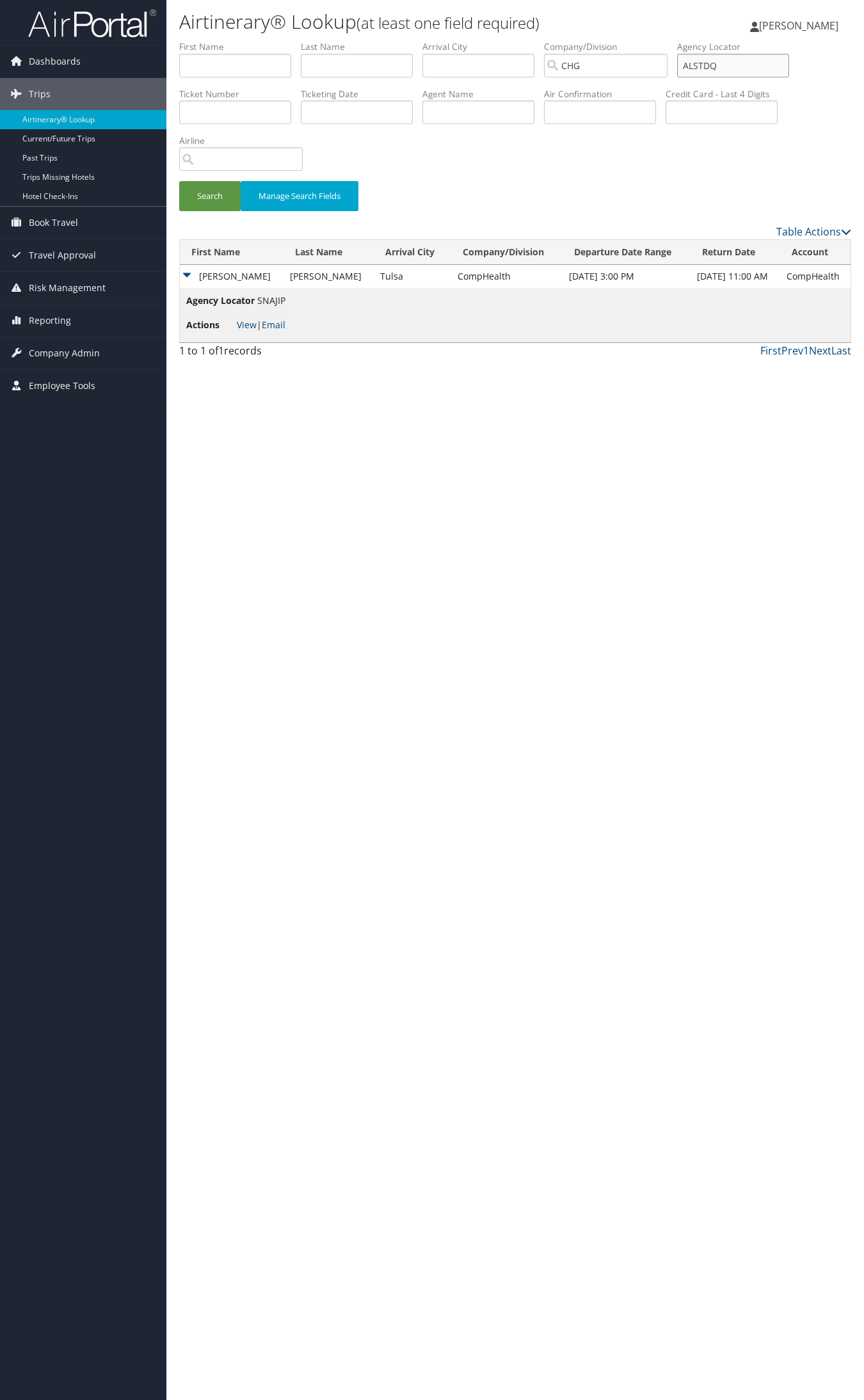
click at [179, 181] on button "Search" at bounding box center [209, 196] width 61 height 30
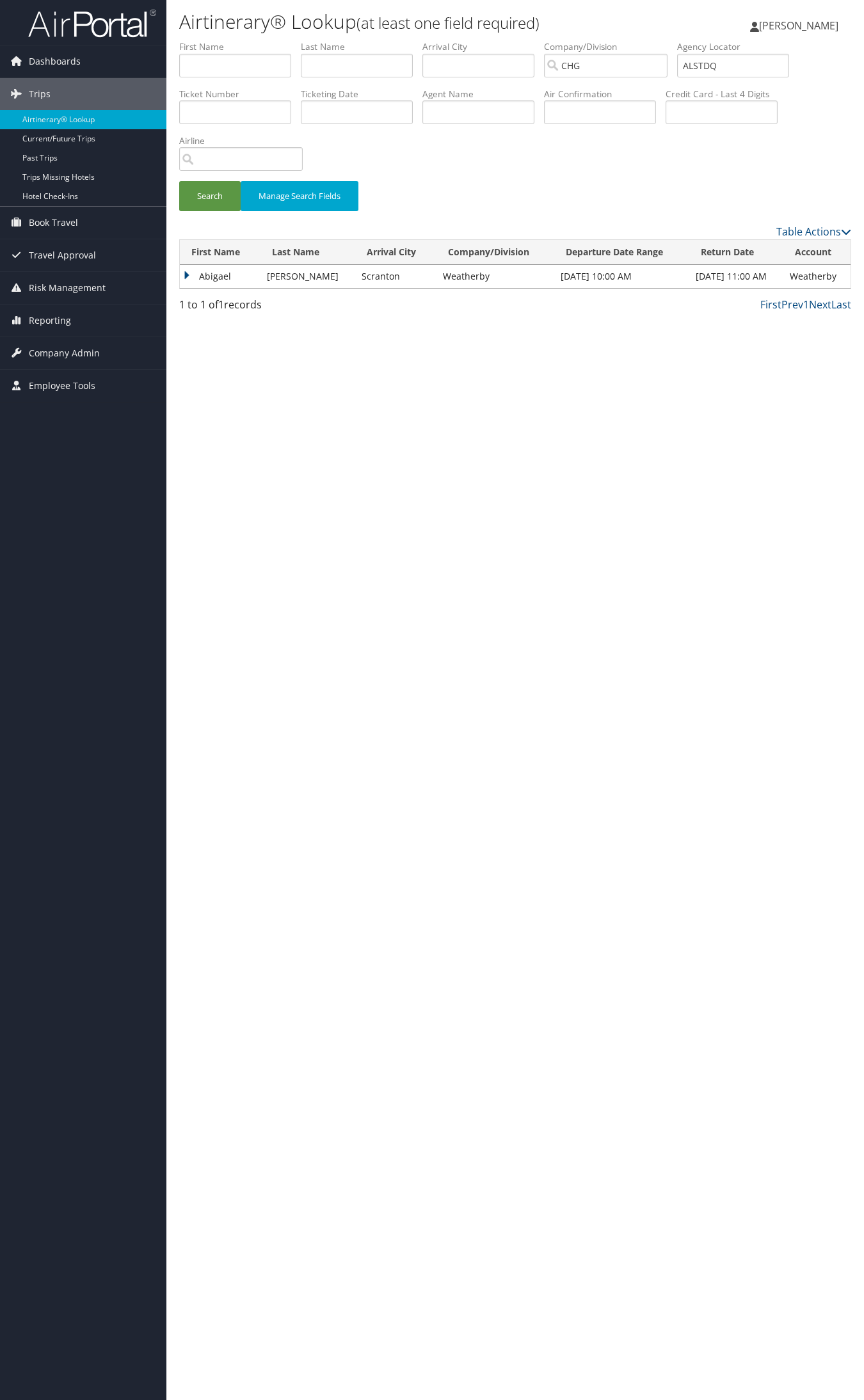
click at [213, 279] on td "Abigael" at bounding box center [220, 276] width 81 height 23
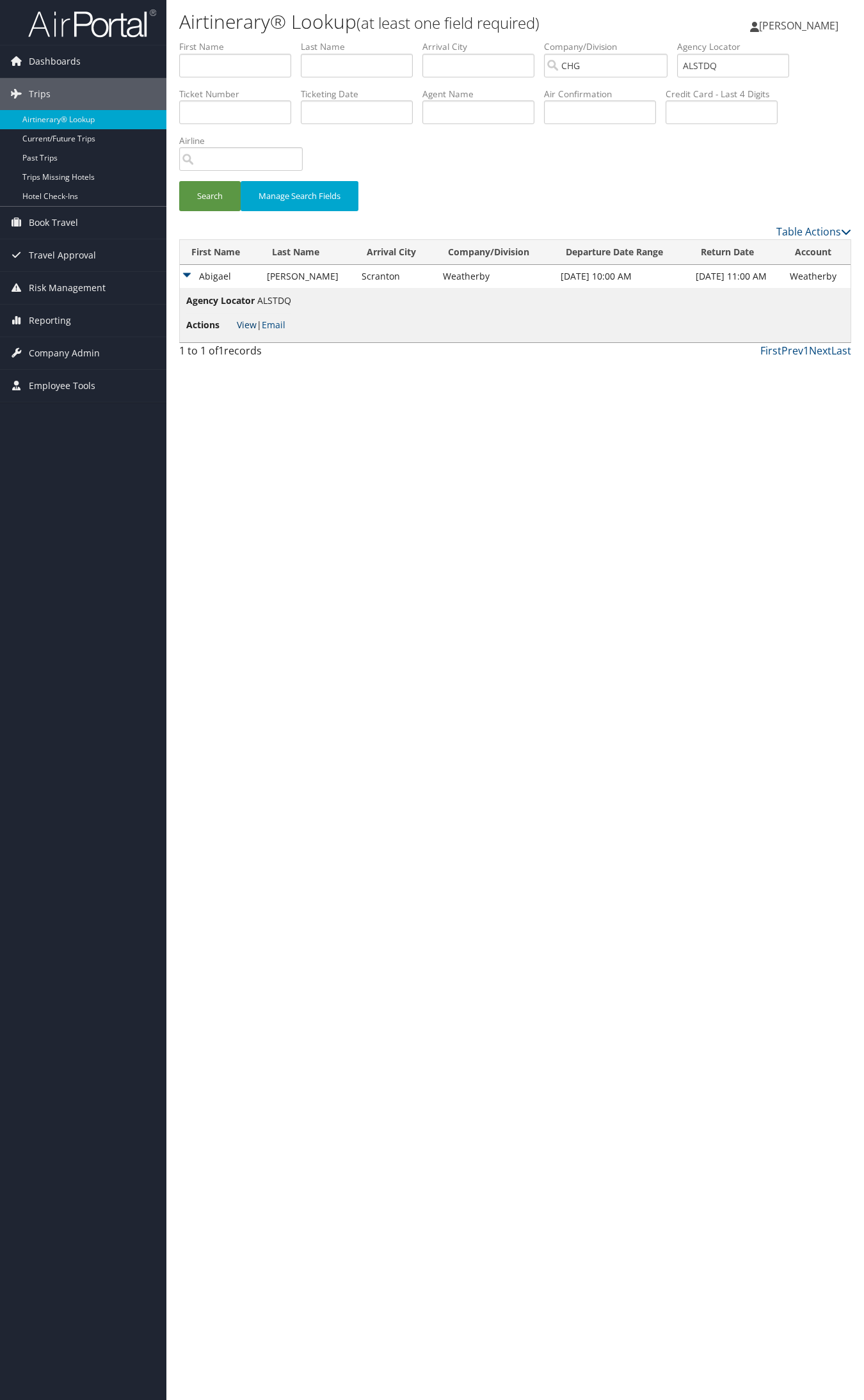
click at [246, 325] on link "View" at bounding box center [246, 325] width 19 height 12
click at [736, 66] on input "ALSTDQ" at bounding box center [733, 65] width 112 height 23
paste input "NXHTRH"
click at [179, 181] on button "Search" at bounding box center [209, 196] width 61 height 30
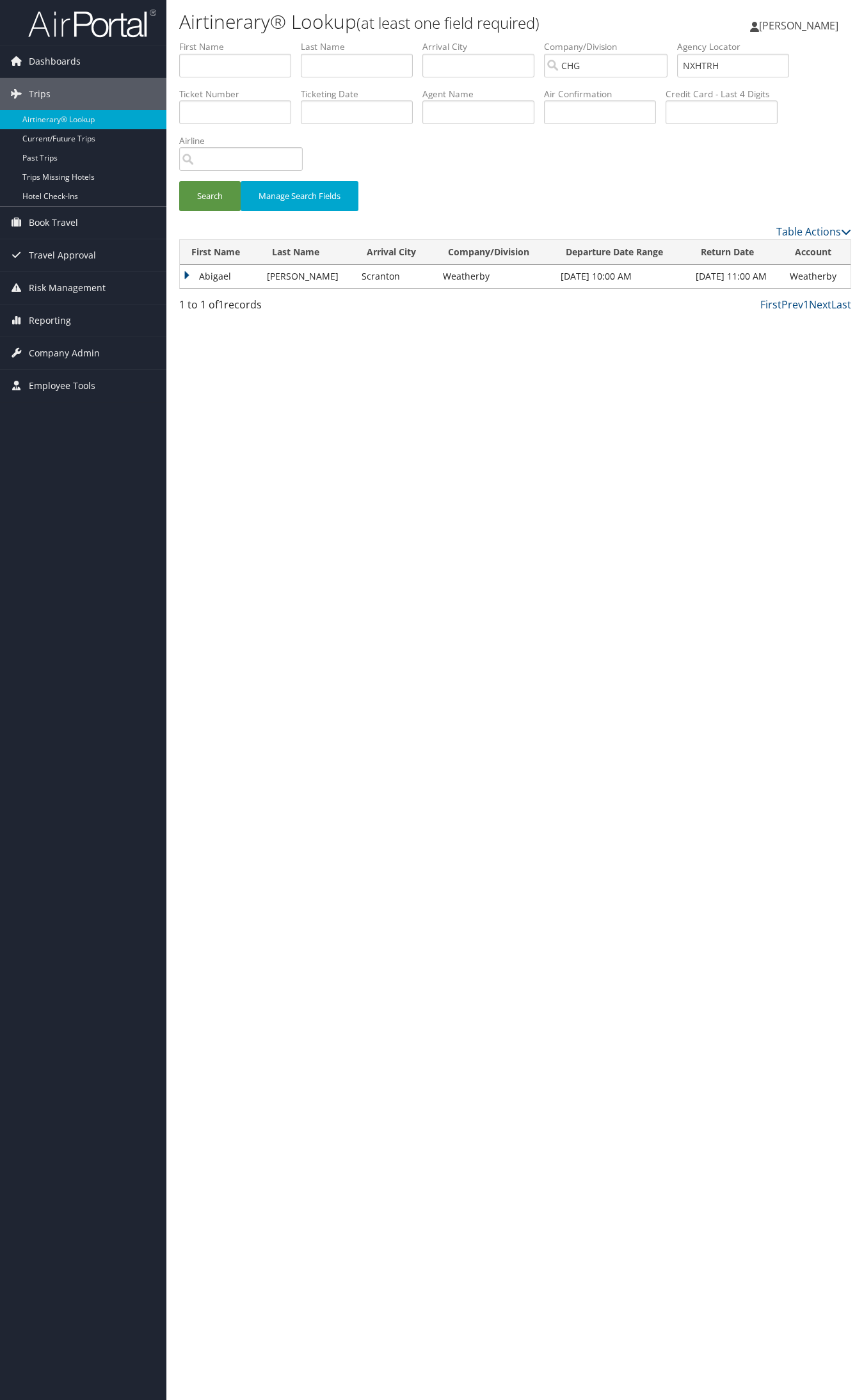
click at [216, 267] on td "Abigael" at bounding box center [220, 276] width 81 height 23
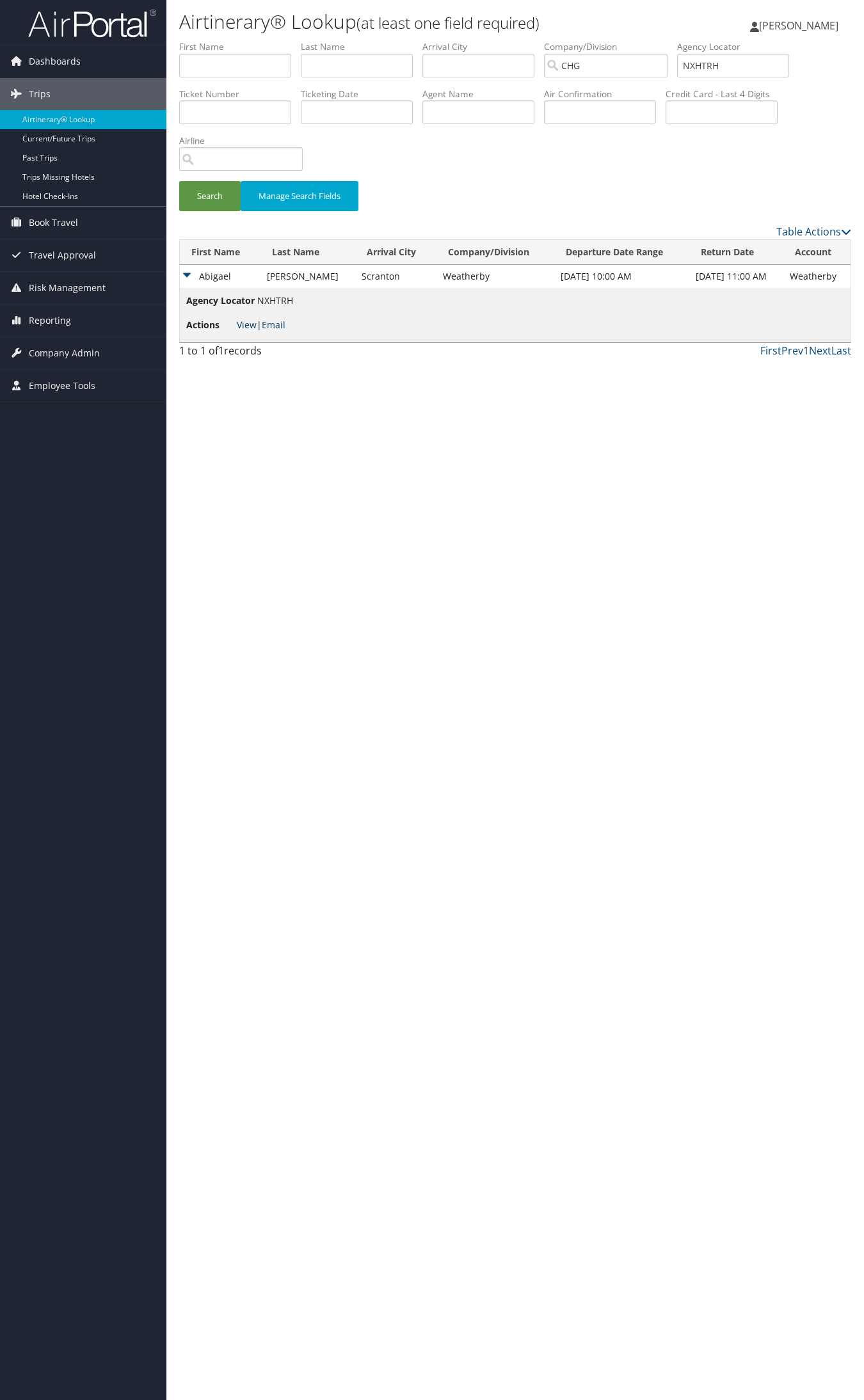
click at [241, 328] on link "View" at bounding box center [246, 325] width 19 height 12
click at [739, 59] on input "NXHTRH" at bounding box center [733, 65] width 112 height 23
paste input "AEHEN"
click at [179, 181] on button "Search" at bounding box center [209, 196] width 61 height 30
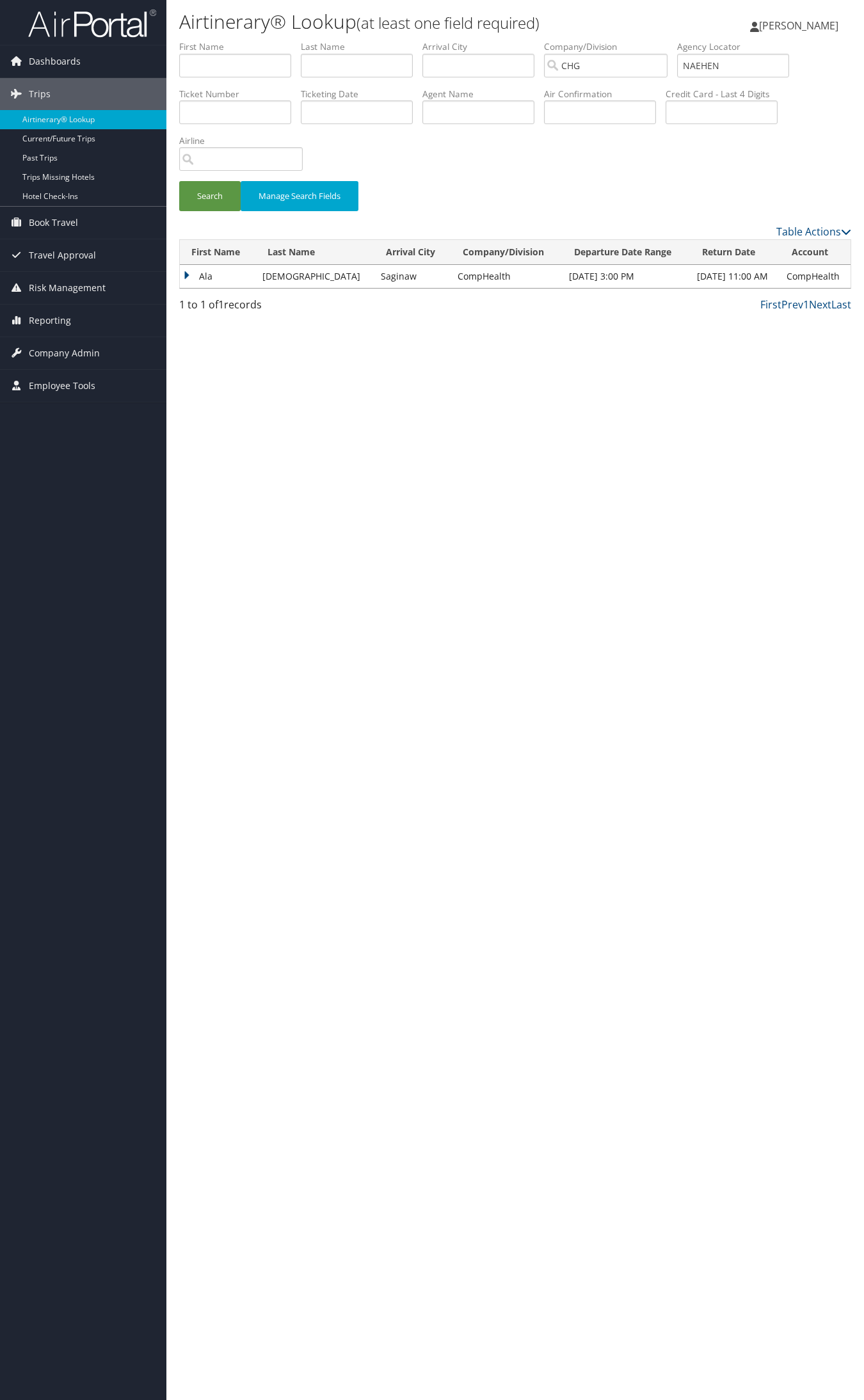
click at [194, 280] on td "Ala" at bounding box center [218, 276] width 76 height 23
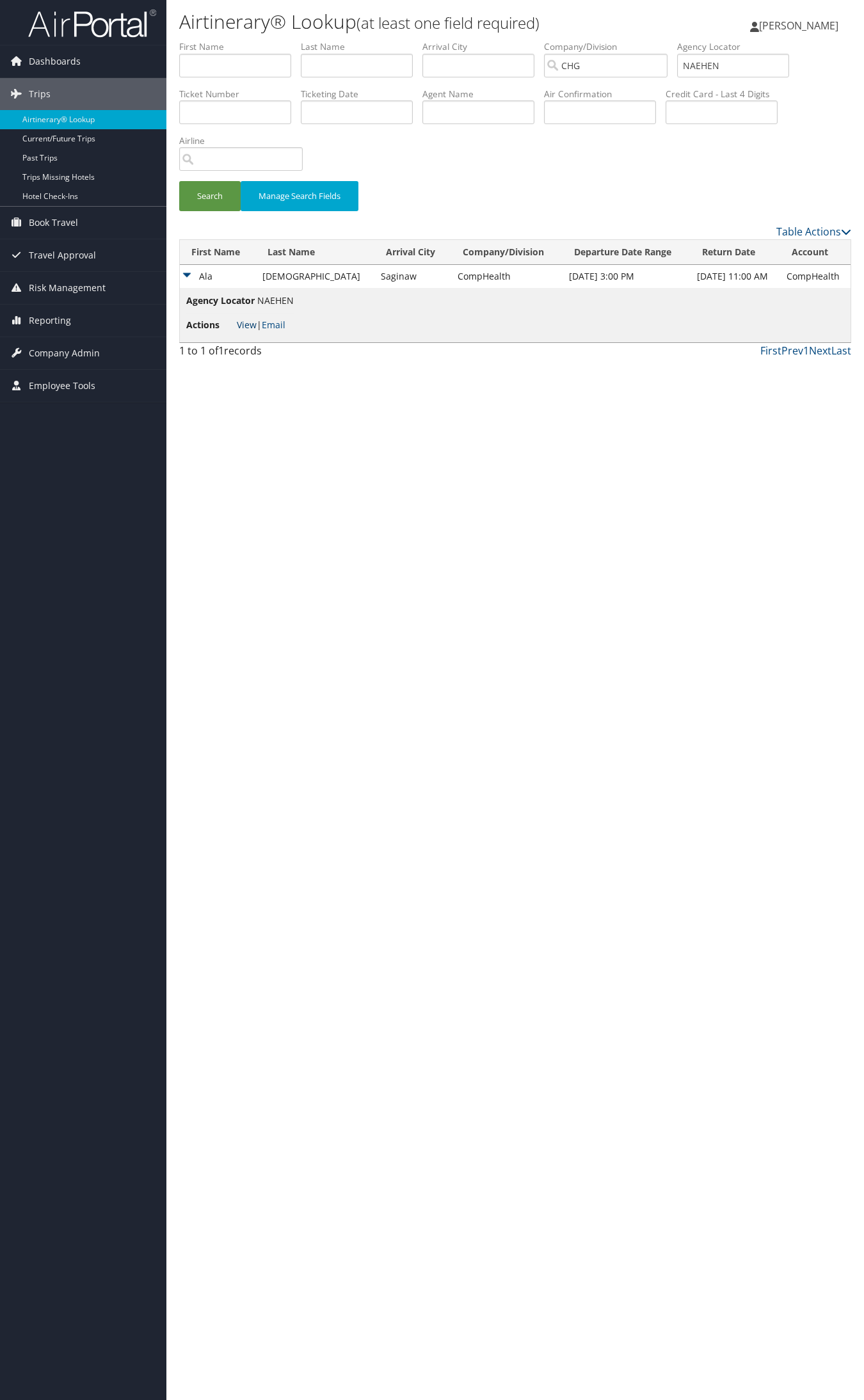
click at [244, 328] on link "View" at bounding box center [246, 325] width 19 height 12
click at [743, 61] on input "NAEHEN" at bounding box center [733, 65] width 112 height 23
paste input "CVCII"
type input "NCVCII"
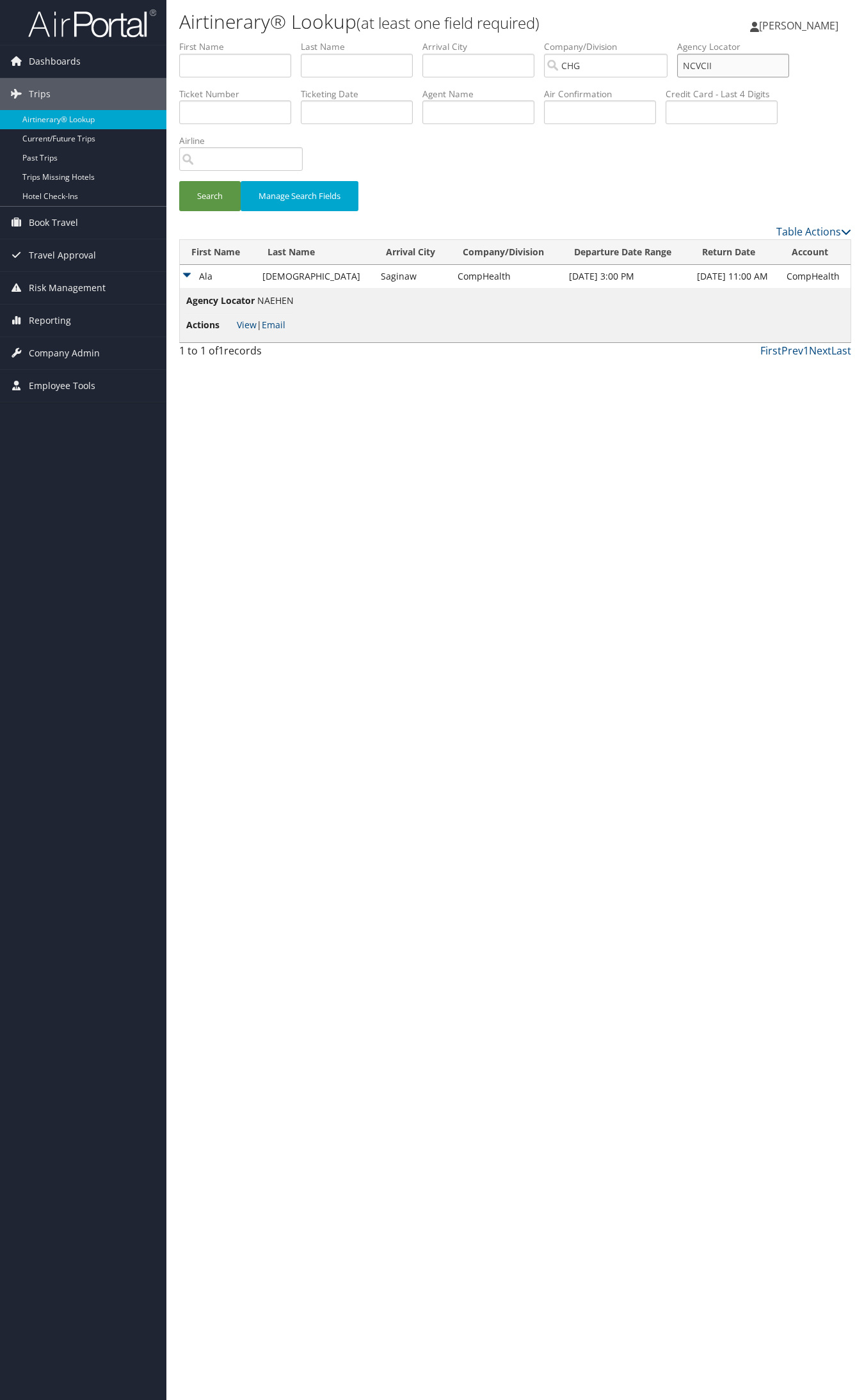
click at [179, 181] on button "Search" at bounding box center [209, 196] width 61 height 30
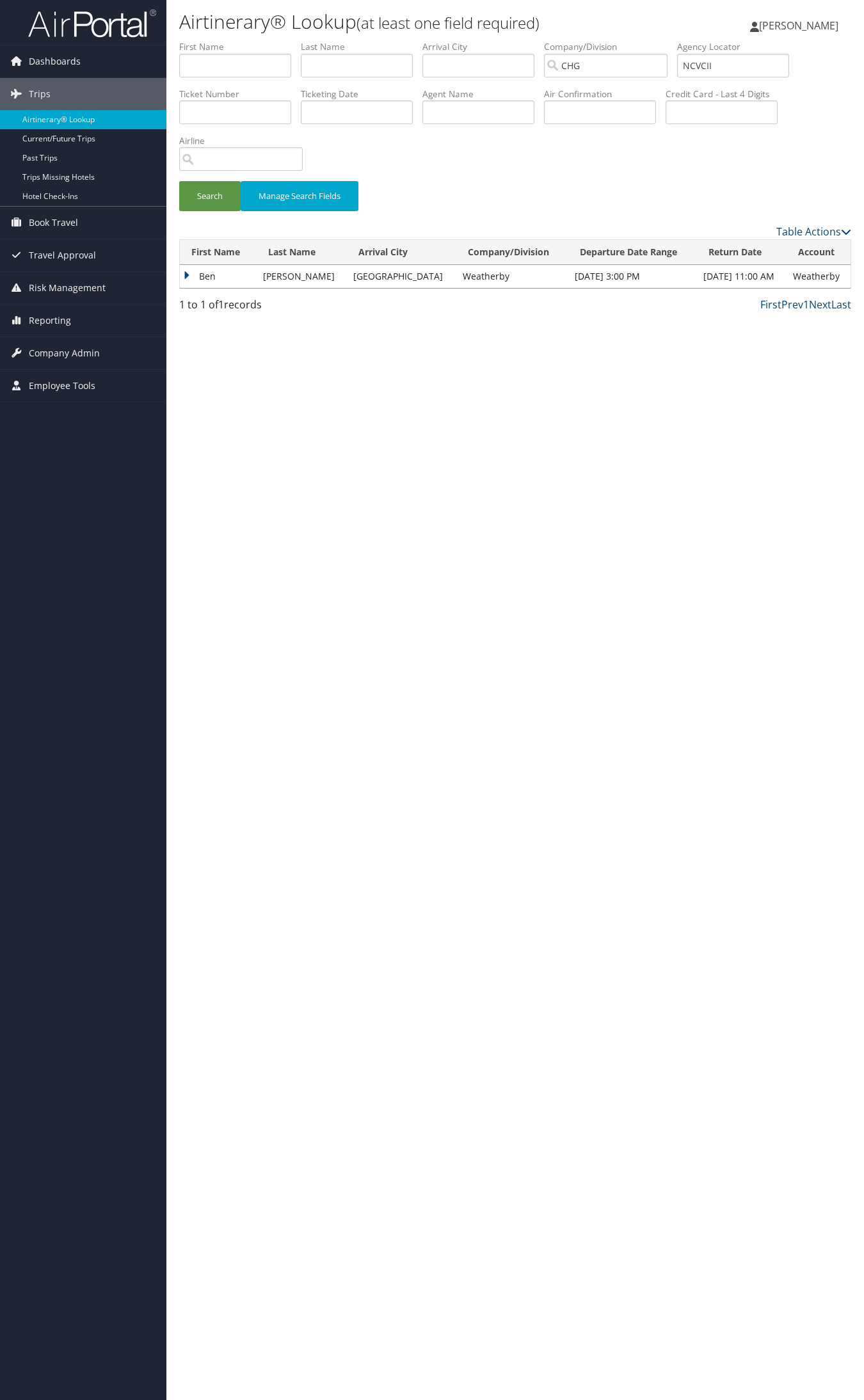
click at [231, 272] on td "Ben" at bounding box center [218, 276] width 77 height 23
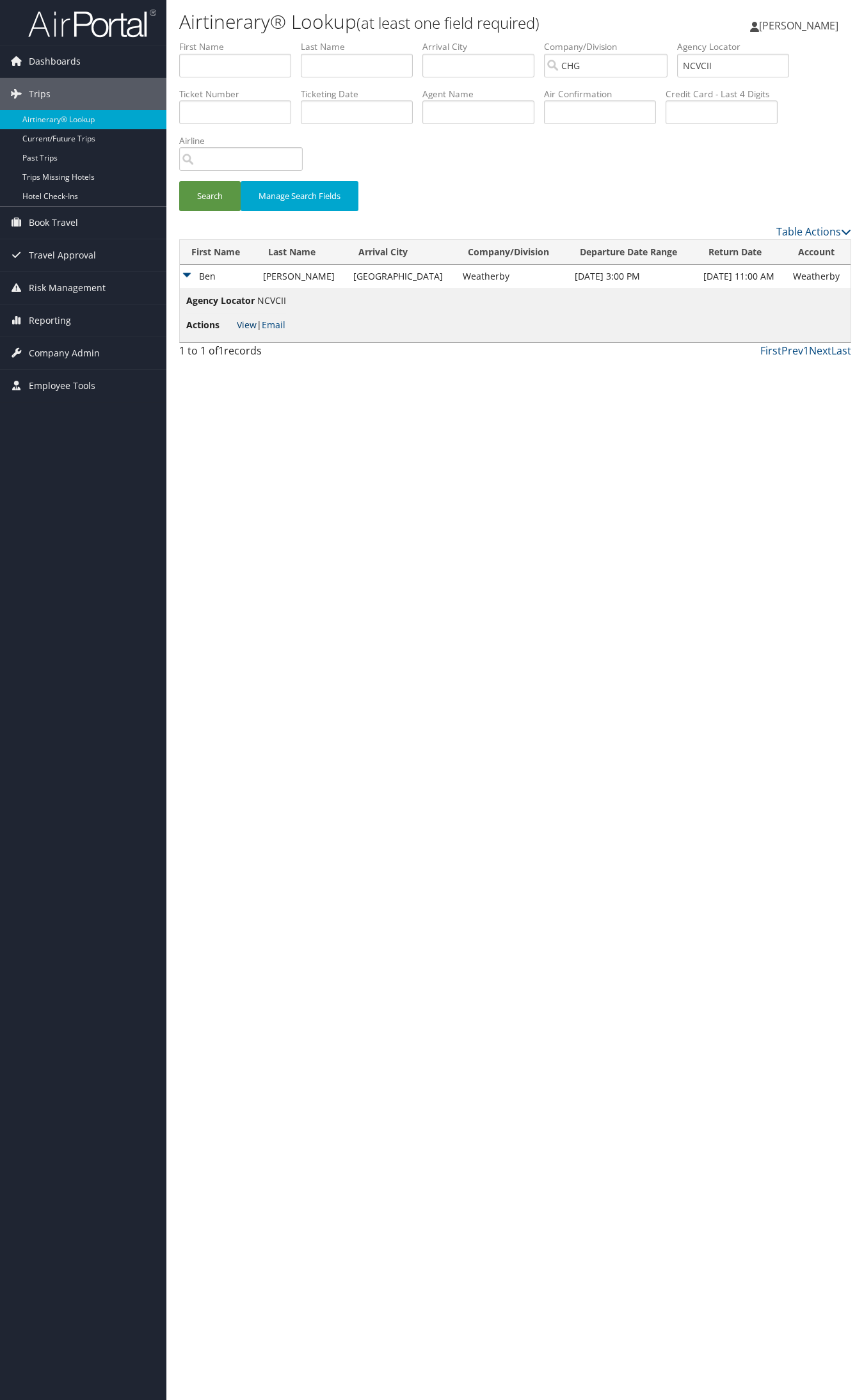
click at [248, 321] on link "View" at bounding box center [246, 325] width 19 height 12
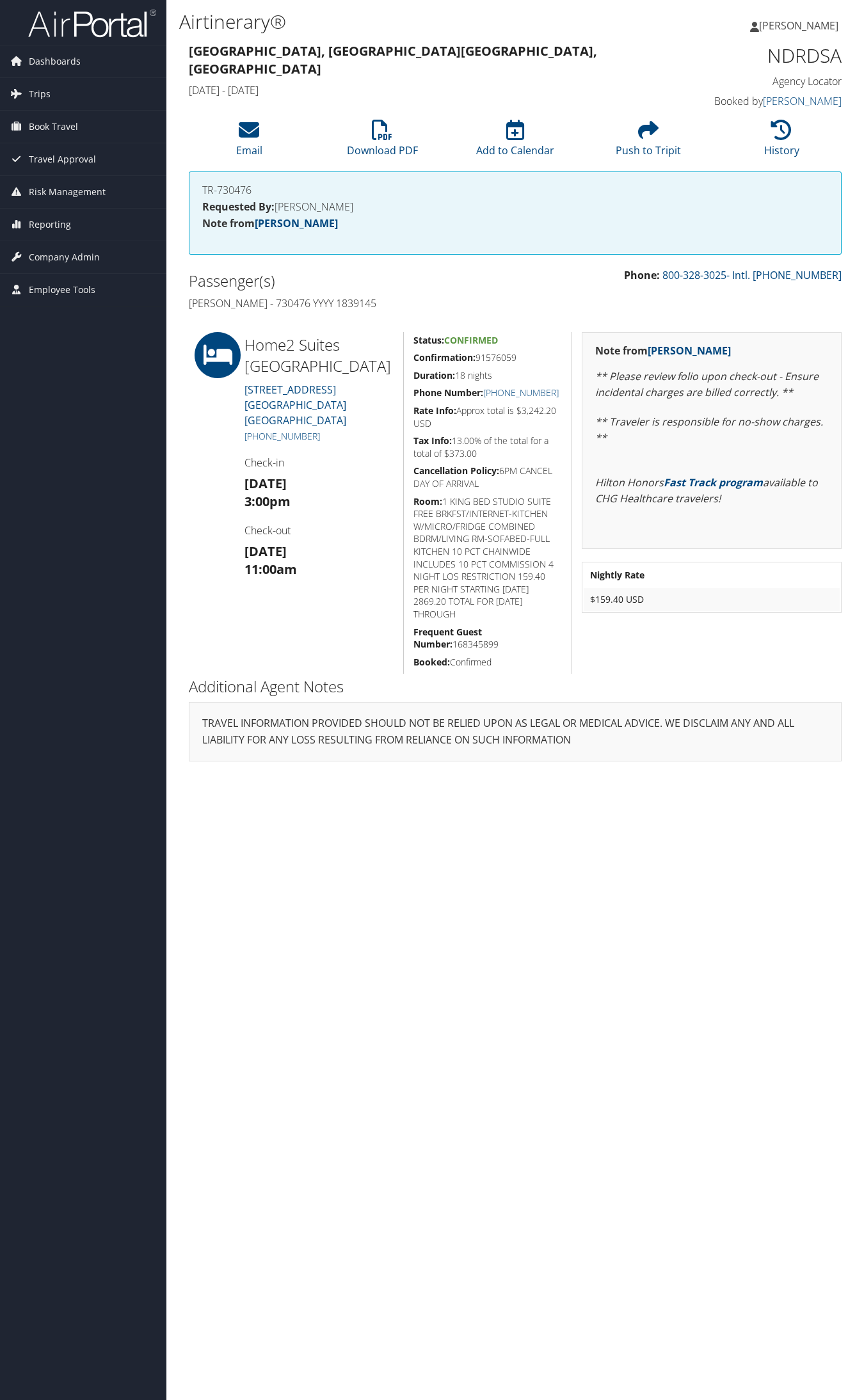
click at [490, 359] on h5 "Confirmation: 91576059" at bounding box center [487, 357] width 149 height 12
copy h5 "91576059"
drag, startPoint x: 325, startPoint y: 420, endPoint x: 254, endPoint y: 421, distance: 71.0
click at [254, 430] on h5 "+1 (325) 600-4858" at bounding box center [319, 436] width 149 height 12
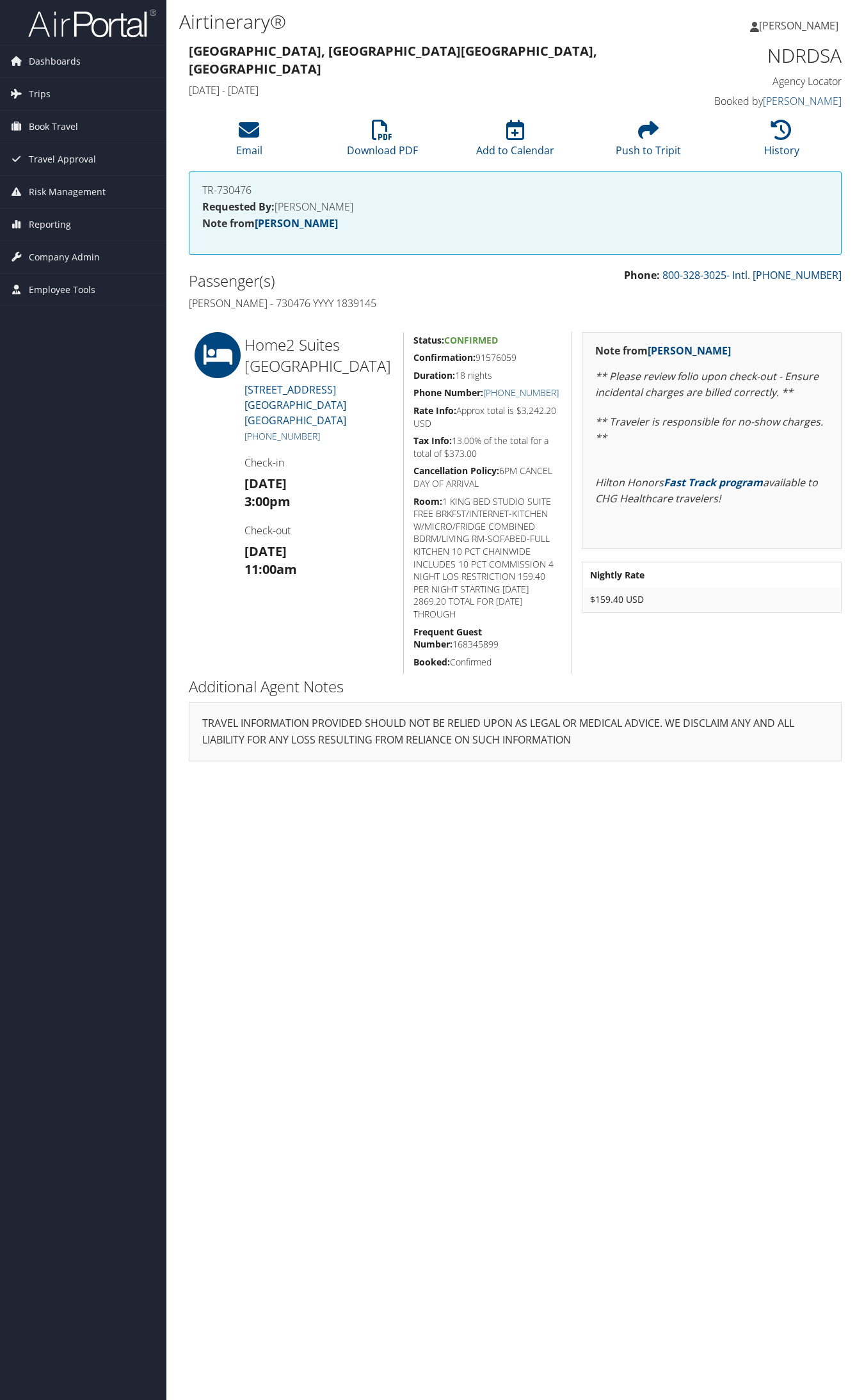
copy link "(325) 600-4858"
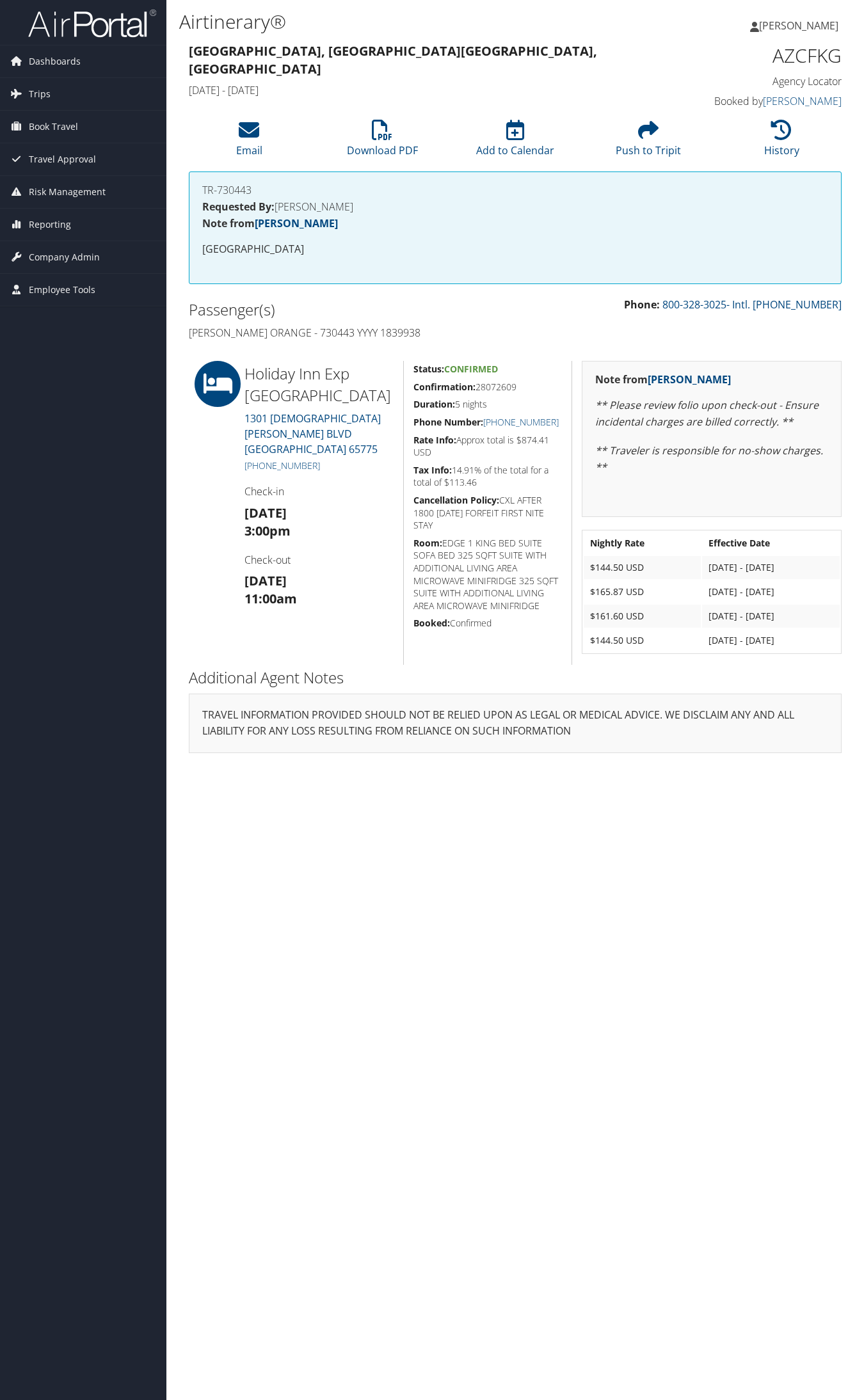
click at [488, 385] on h5 "Confirmation: 28072609" at bounding box center [487, 387] width 149 height 12
copy h5 "28072609"
drag, startPoint x: 328, startPoint y: 448, endPoint x: 257, endPoint y: 448, distance: 71.0
click at [257, 459] on h5 "[PHONE_NUMBER]" at bounding box center [319, 465] width 149 height 12
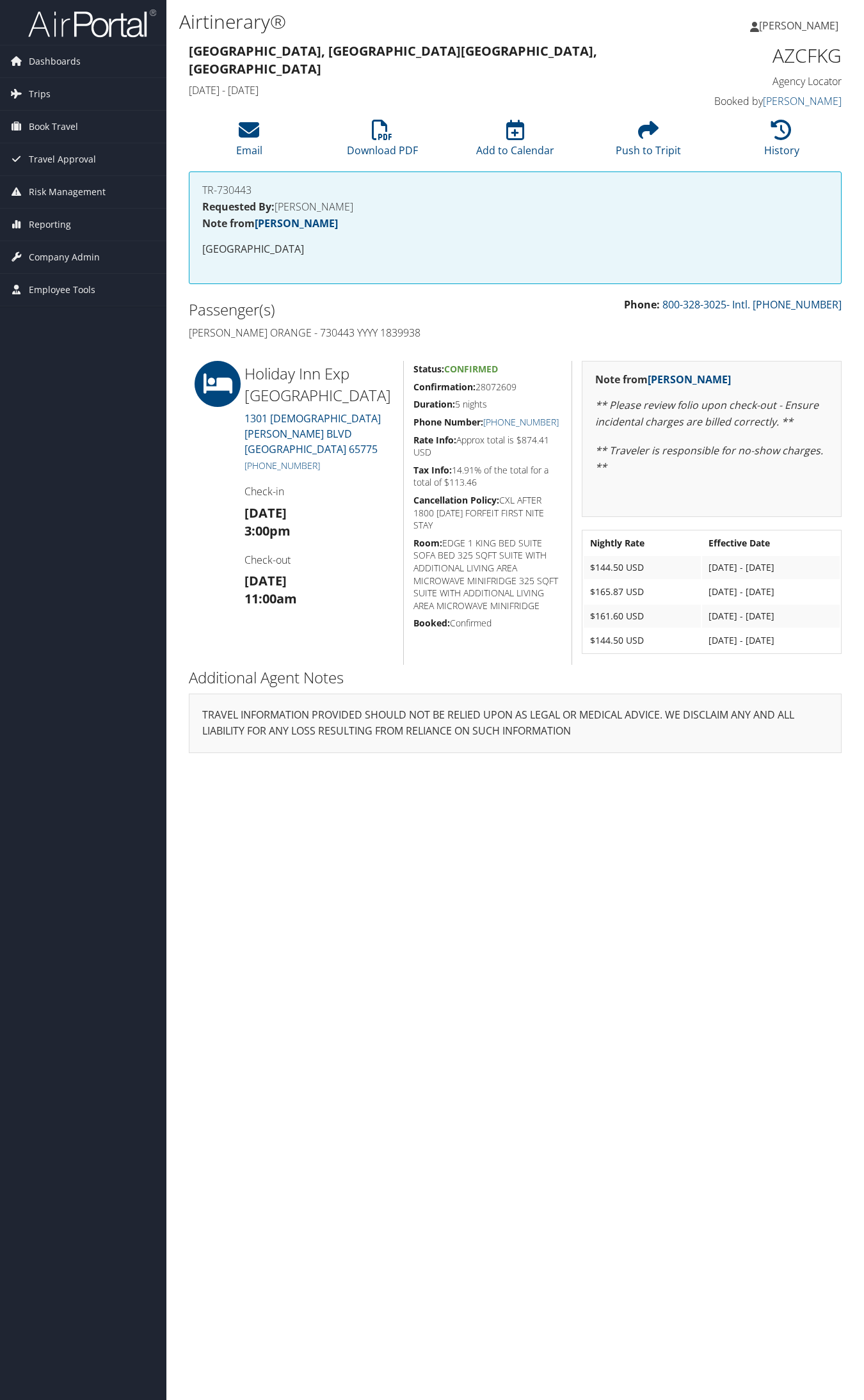
copy link "[PHONE_NUMBER]"
click at [504, 382] on h5 "Confirmation: 48627202" at bounding box center [487, 387] width 149 height 12
copy h5 "48627202"
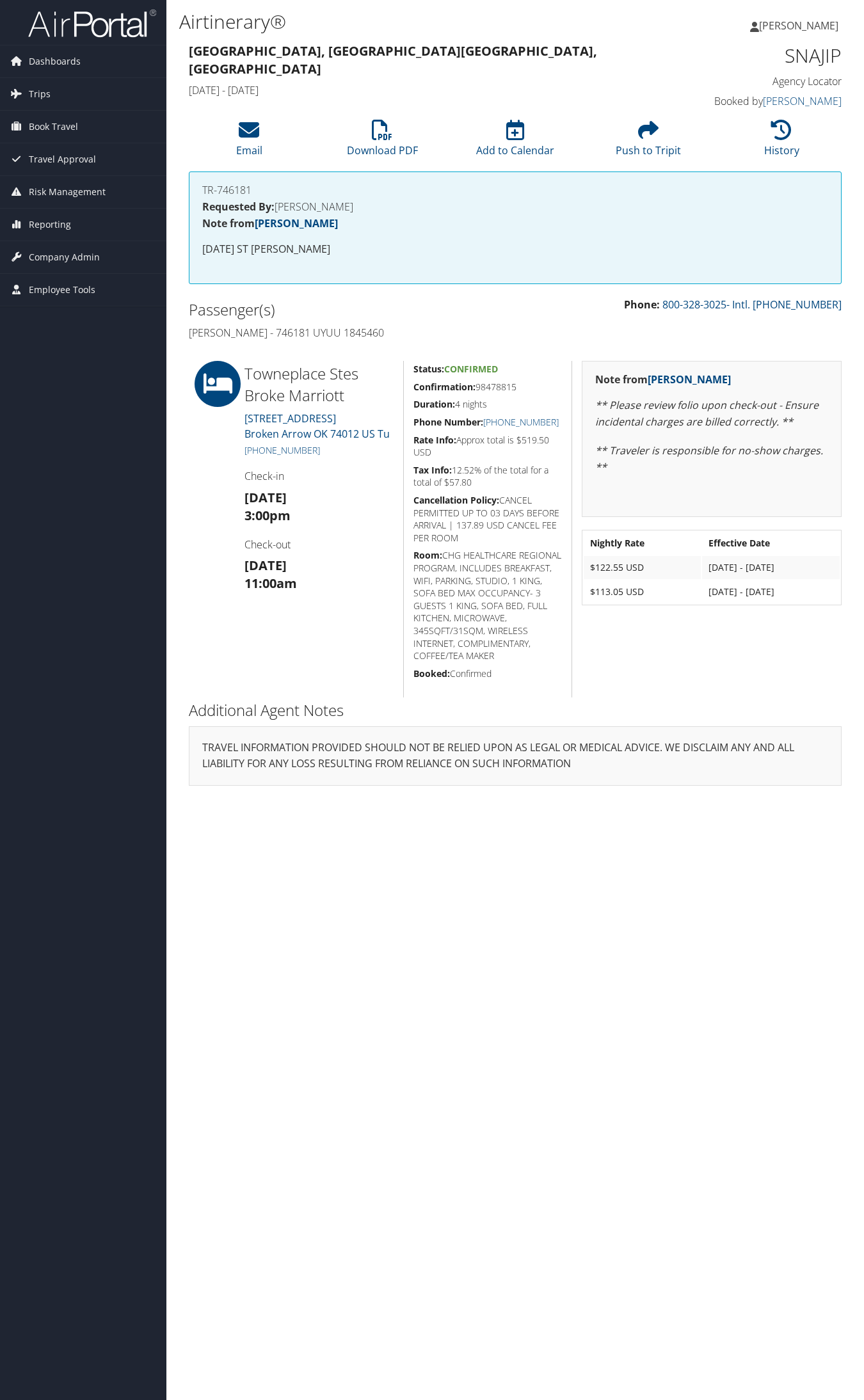
click at [502, 388] on h5 "Confirmation: 98478815" at bounding box center [487, 387] width 149 height 12
copy h5 "98478815"
drag, startPoint x: 324, startPoint y: 448, endPoint x: 257, endPoint y: 451, distance: 67.1
click at [257, 451] on h5 "[PHONE_NUMBER]" at bounding box center [319, 450] width 149 height 12
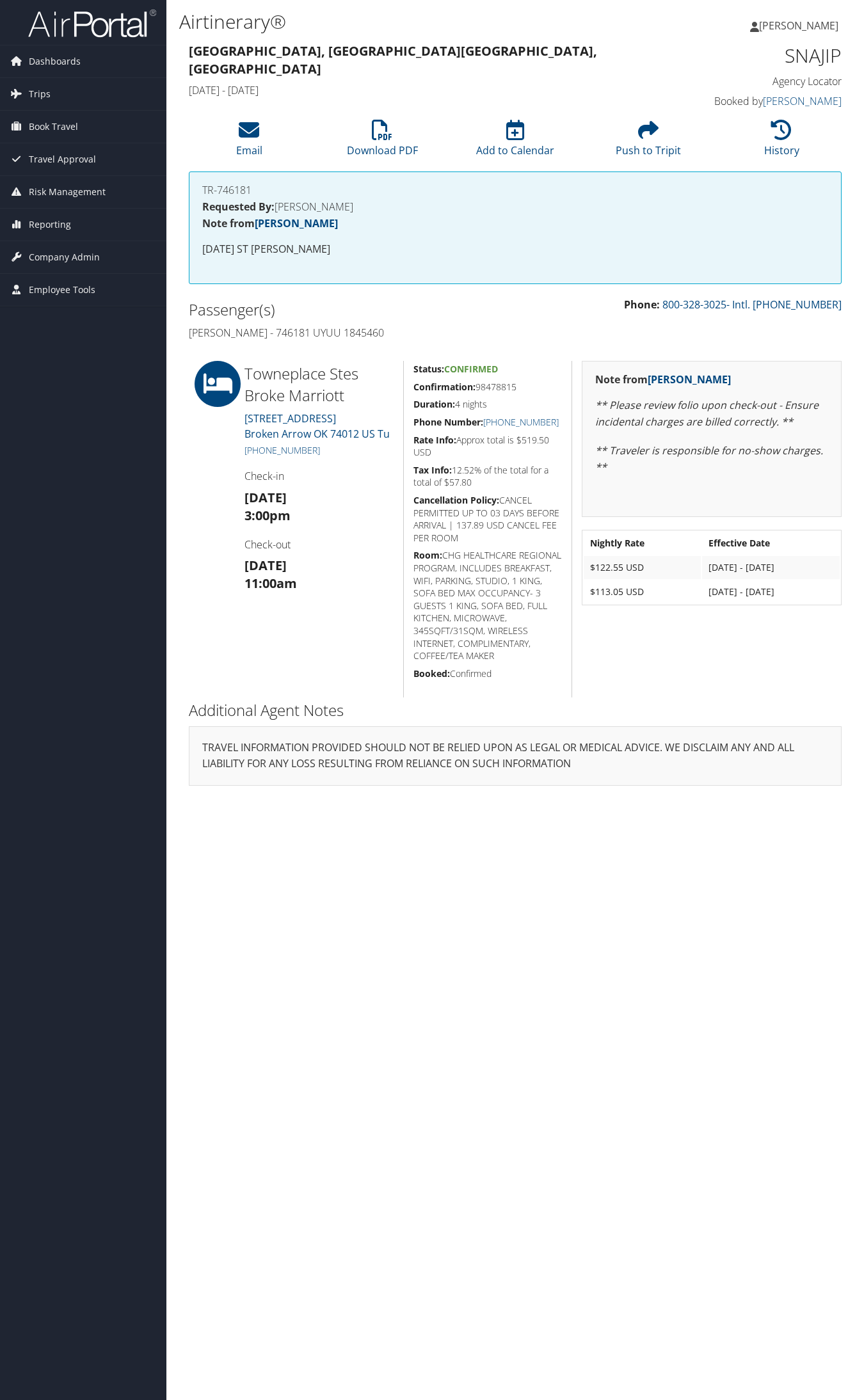
copy link "[PHONE_NUMBER]"
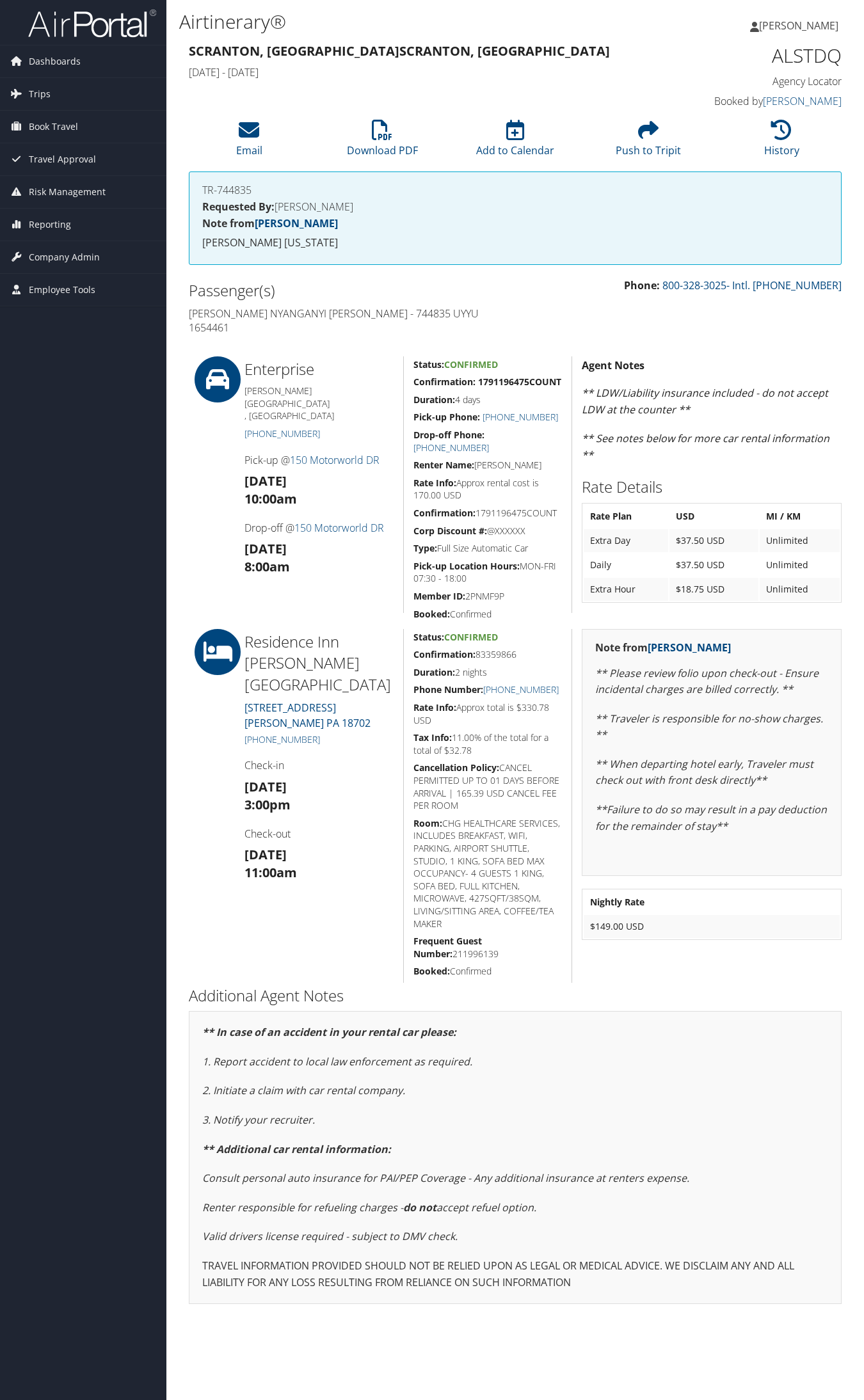
click at [498, 648] on h5 "Confirmation: 83359866" at bounding box center [487, 654] width 149 height 12
copy h5 "83359866"
click at [483, 648] on h5 "Confirmation: 83383422" at bounding box center [487, 654] width 149 height 12
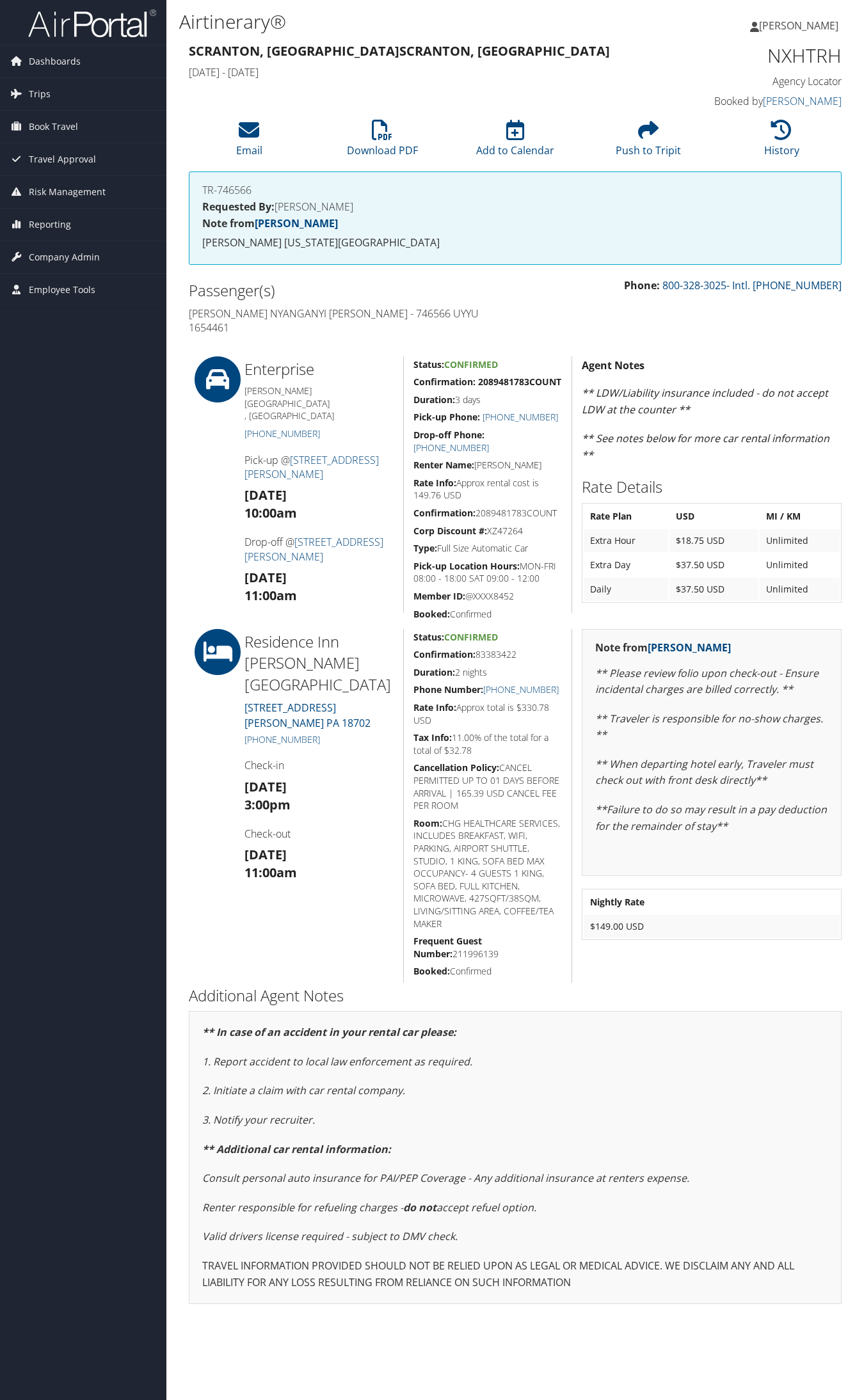
copy h5 "83383422"
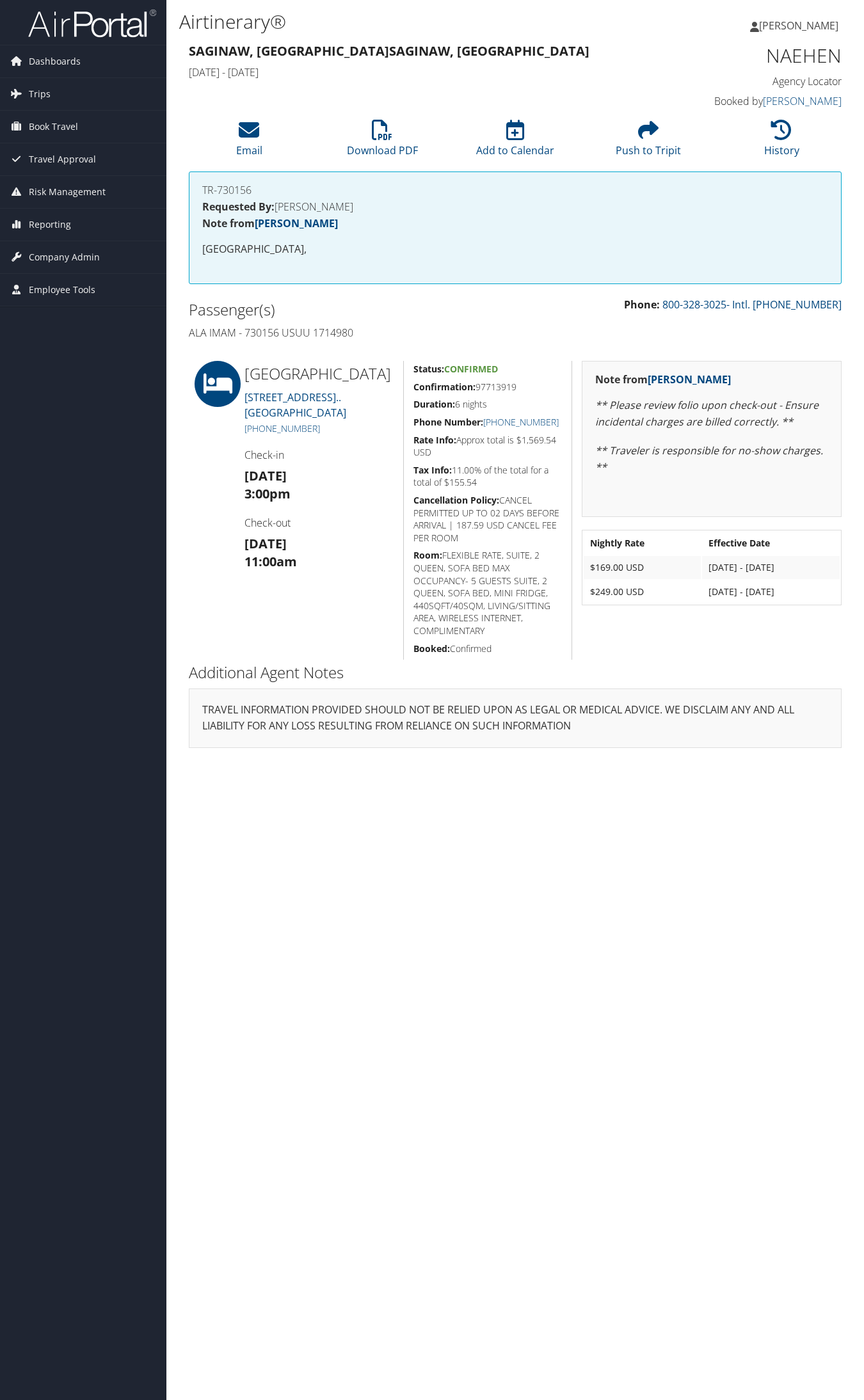
click at [479, 394] on h5 "Confirmation: 97713919" at bounding box center [487, 387] width 149 height 12
copy h5 "97713919"
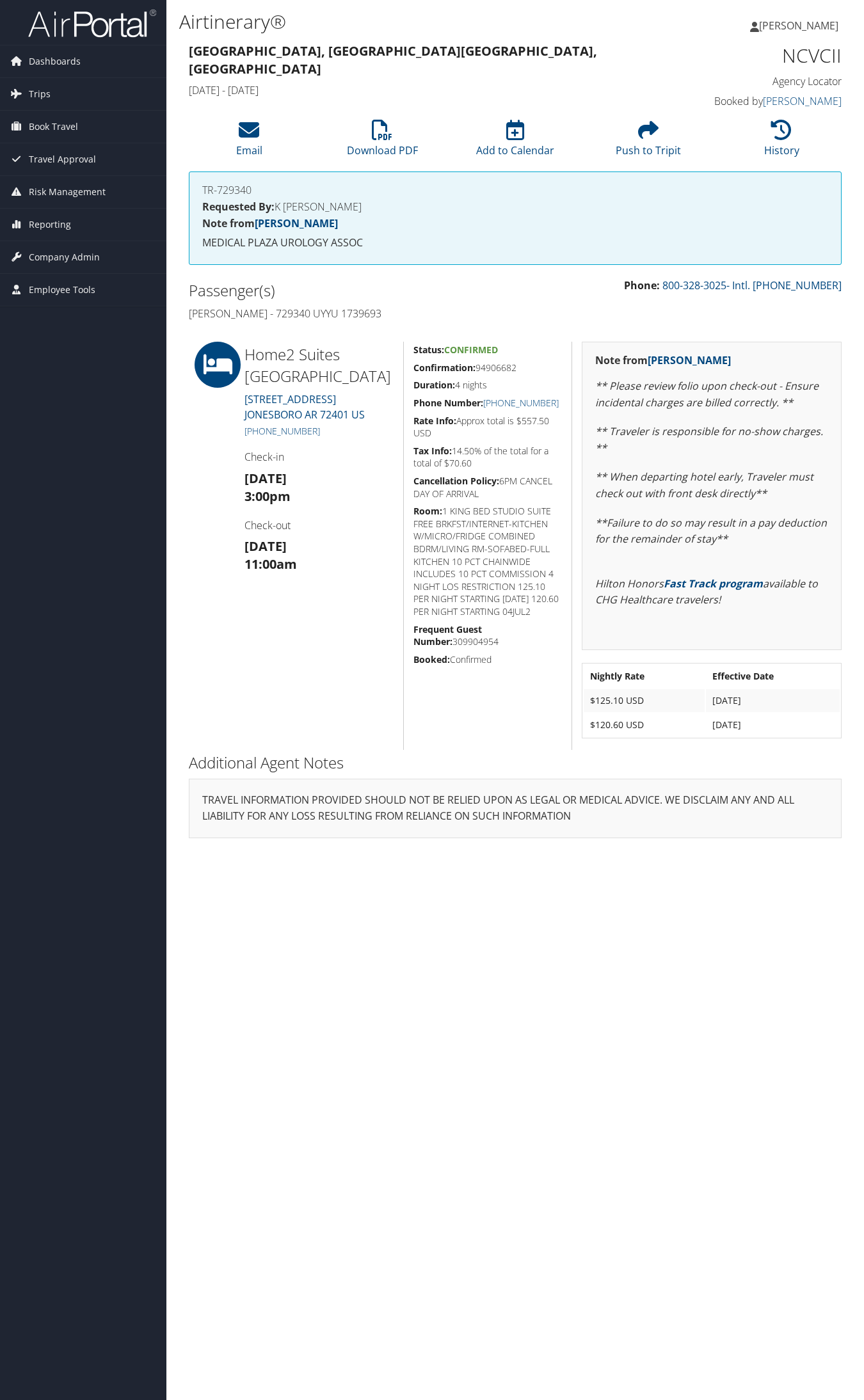
click at [500, 366] on h5 "Confirmation: 94906682" at bounding box center [487, 367] width 149 height 12
copy h5 "94906682"
